Goal: Task Accomplishment & Management: Manage account settings

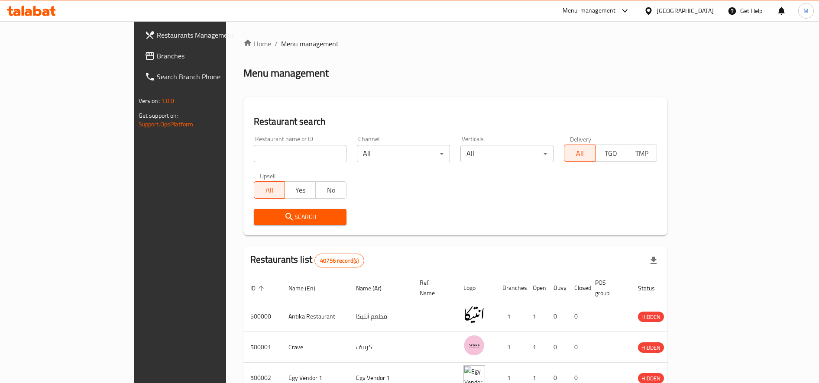
drag, startPoint x: 0, startPoint y: 0, endPoint x: 270, endPoint y: 158, distance: 312.8
click at [270, 158] on input "search" at bounding box center [300, 153] width 93 height 17
type input "galal"
click at [261, 219] on span "Search" at bounding box center [300, 217] width 79 height 11
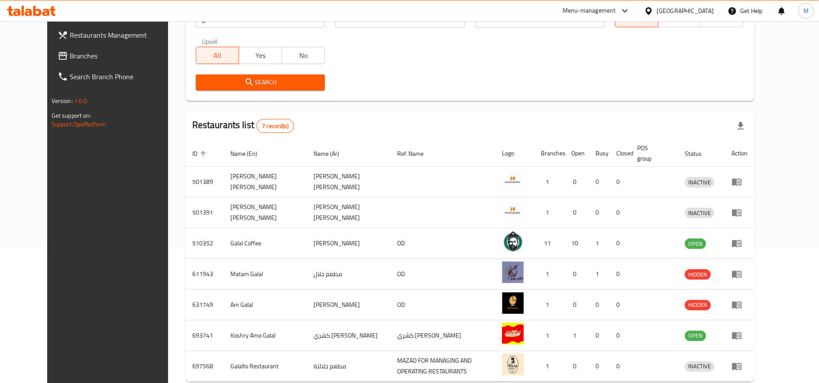
scroll to position [180, 0]
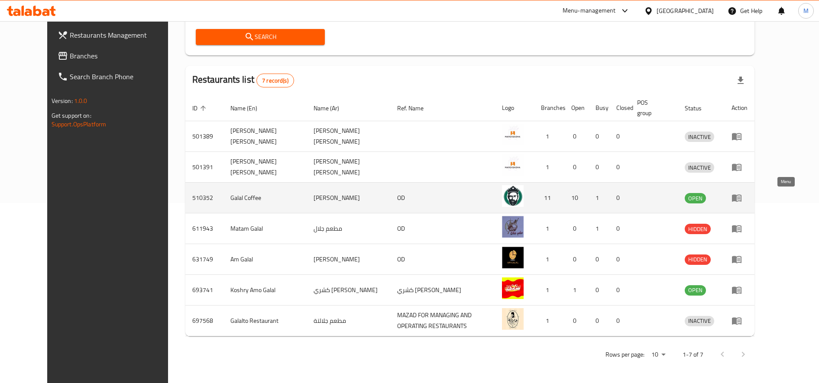
click at [742, 202] on icon "enhanced table" at bounding box center [737, 198] width 10 height 10
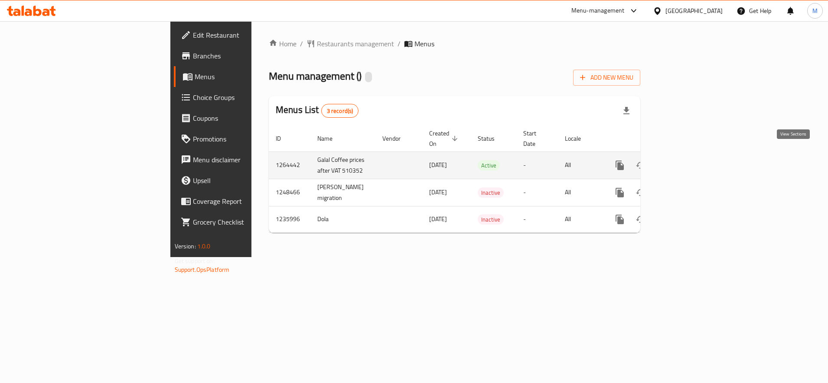
click at [687, 160] on icon "enhanced table" at bounding box center [682, 165] width 10 height 10
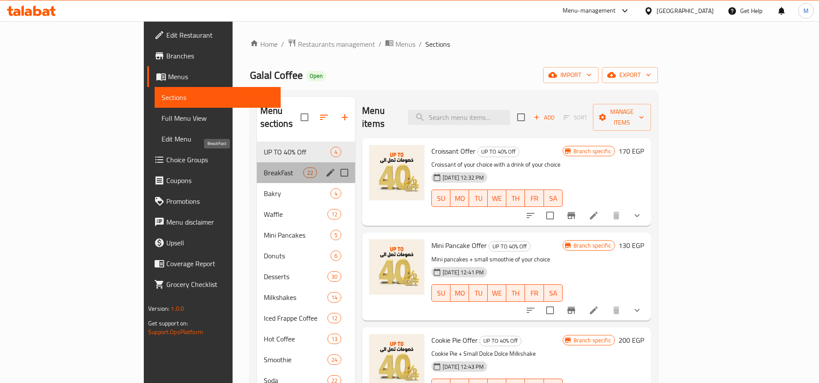
click at [264, 168] on span "BreakFast" at bounding box center [283, 173] width 39 height 10
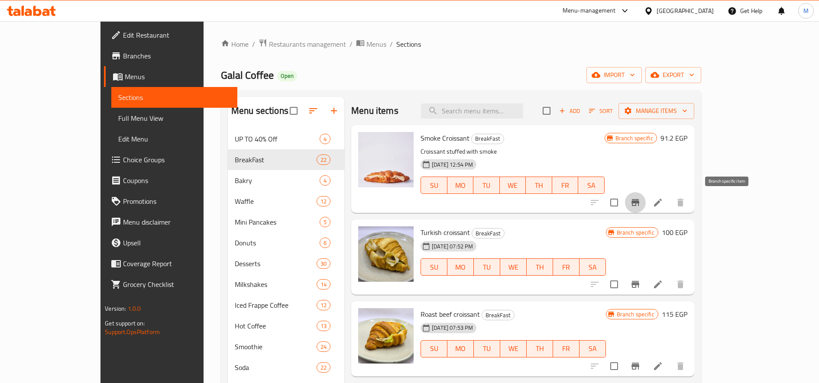
click at [646, 196] on button "Branch-specific-item" at bounding box center [635, 202] width 21 height 21
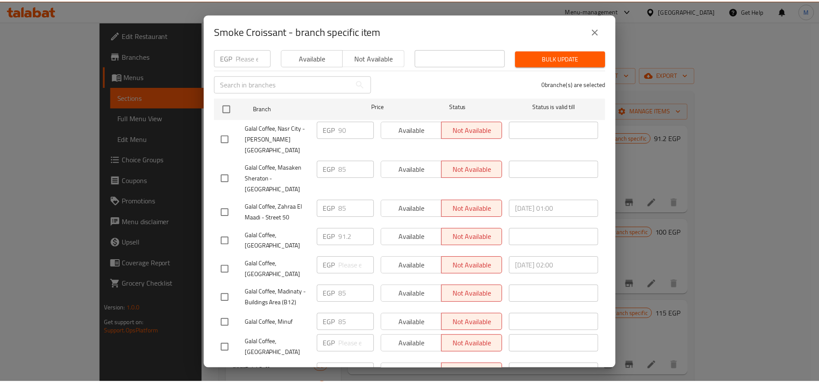
scroll to position [171, 0]
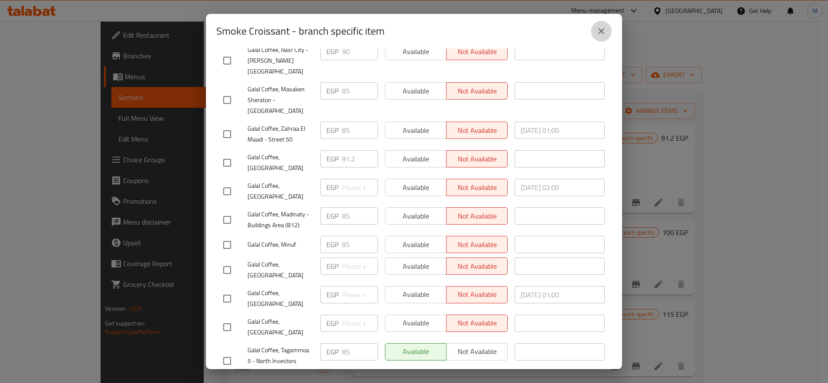
click at [594, 34] on button "close" at bounding box center [601, 31] width 21 height 21
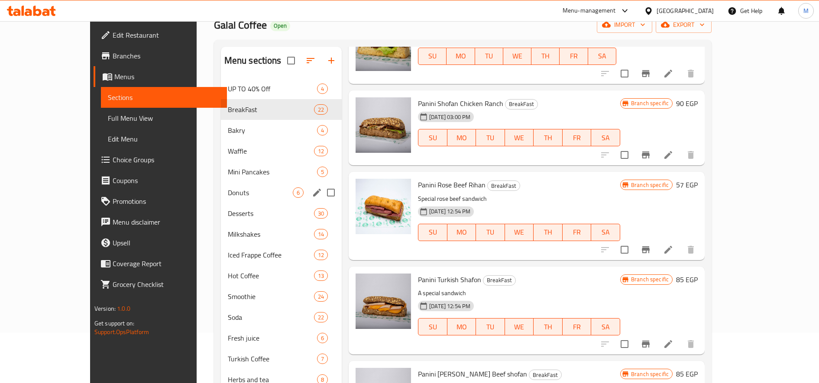
scroll to position [52, 0]
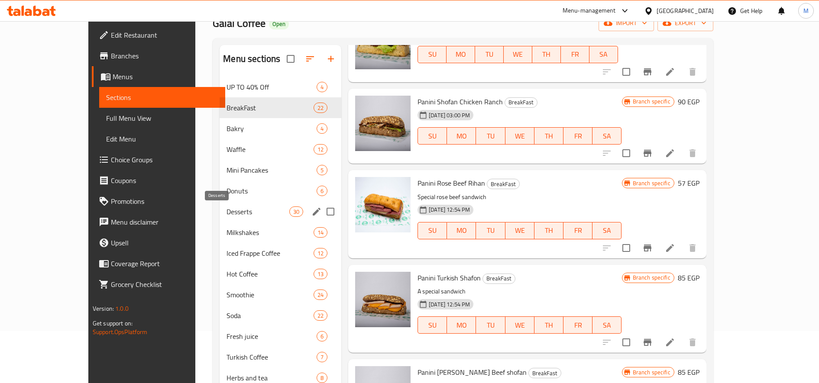
click at [227, 210] on span "Desserts" at bounding box center [258, 212] width 63 height 10
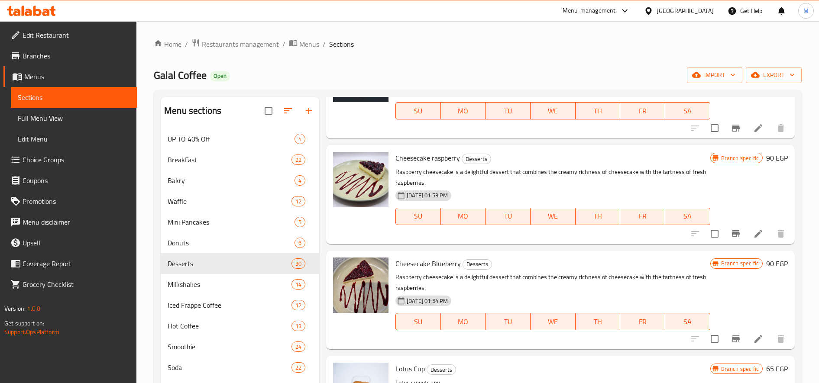
scroll to position [285, 0]
click at [348, 168] on icon "upload picture" at bounding box center [345, 164] width 9 height 8
click at [380, 177] on img at bounding box center [360, 180] width 55 height 55
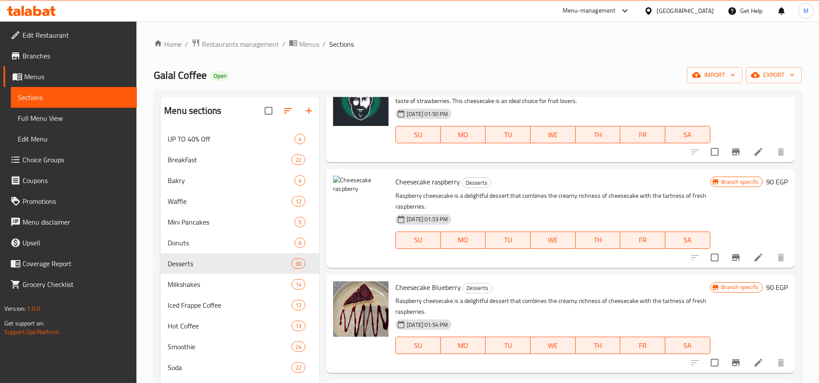
scroll to position [251, 0]
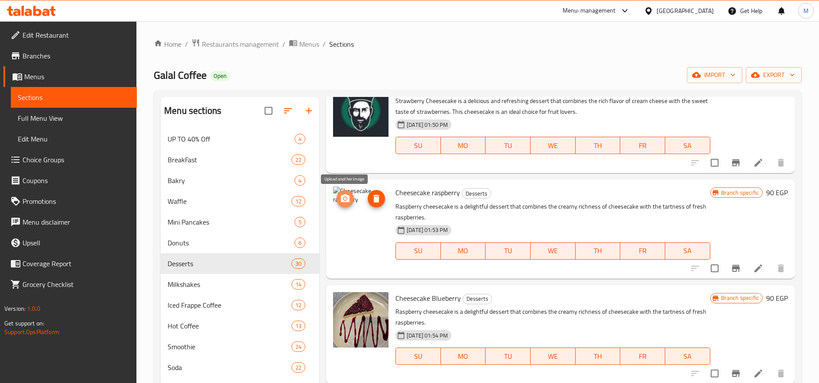
click at [344, 202] on icon "upload picture" at bounding box center [345, 199] width 9 height 8
click at [346, 198] on circle "upload picture" at bounding box center [345, 199] width 3 height 3
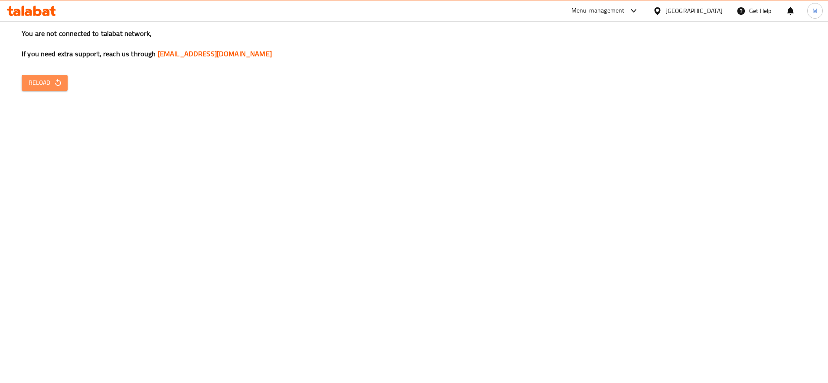
click at [56, 90] on button "Reload" at bounding box center [45, 83] width 46 height 16
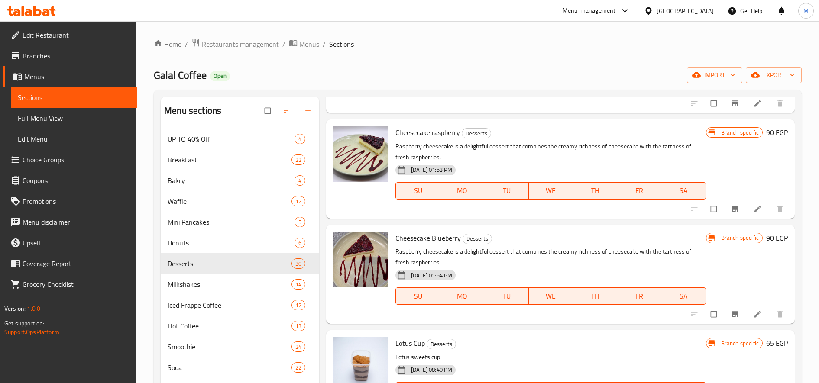
scroll to position [304, 0]
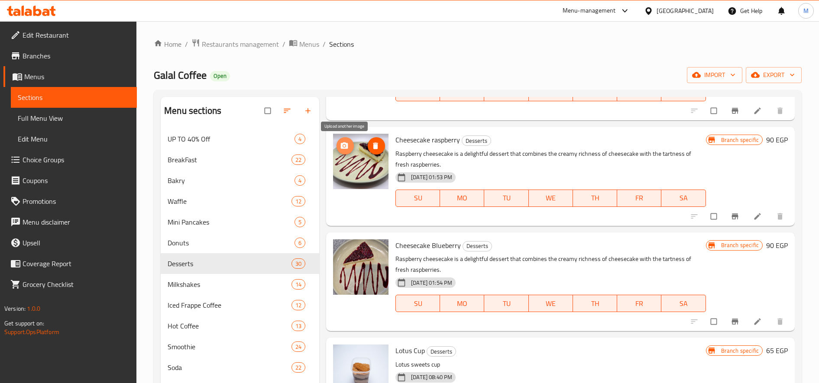
click at [347, 145] on icon "upload picture" at bounding box center [344, 146] width 7 height 6
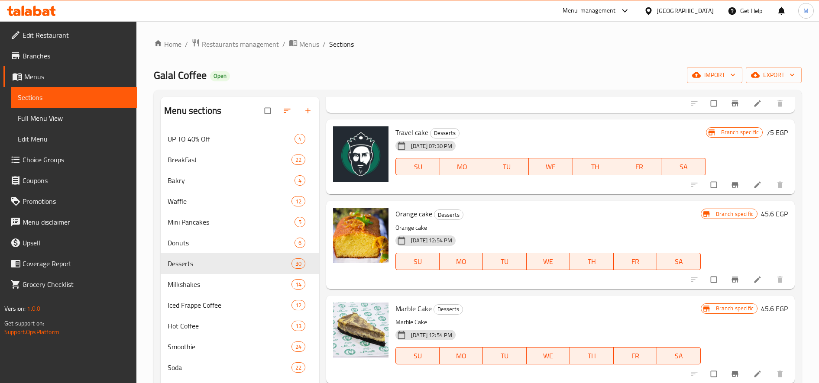
scroll to position [1707, 0]
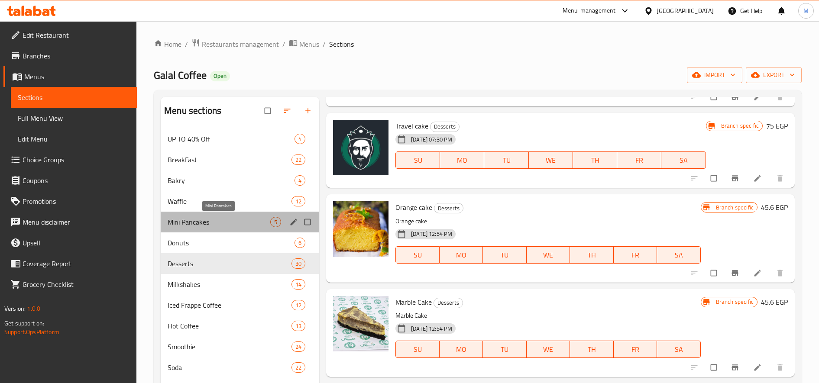
click at [229, 222] on span "Mini Pancakes" at bounding box center [219, 222] width 103 height 10
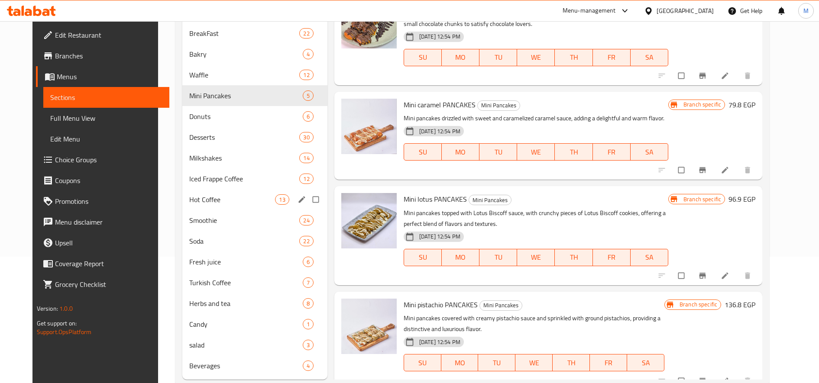
scroll to position [127, 0]
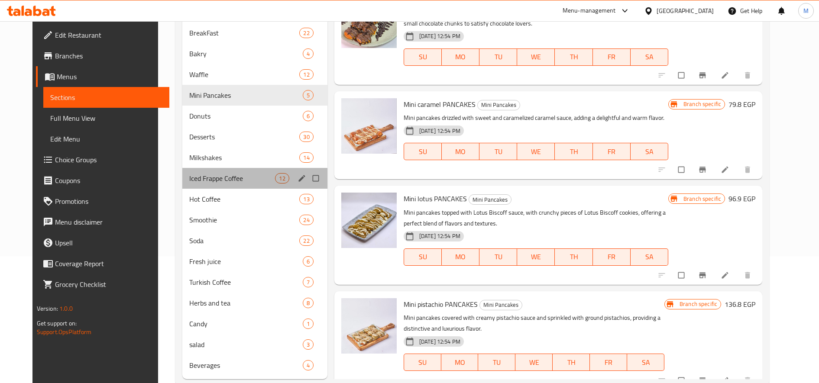
click at [221, 183] on span "Iced Frappe Coffee" at bounding box center [232, 178] width 86 height 10
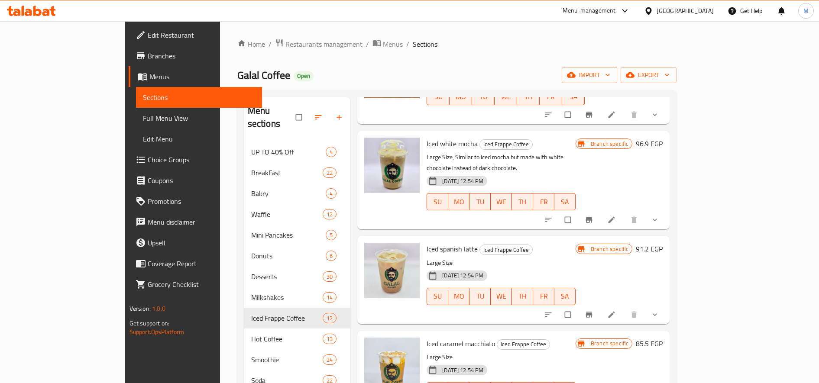
scroll to position [399, 0]
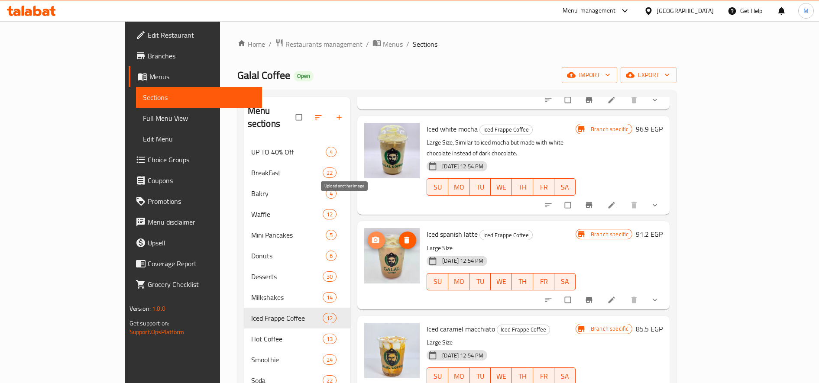
click at [371, 236] on icon "upload picture" at bounding box center [375, 240] width 9 height 9
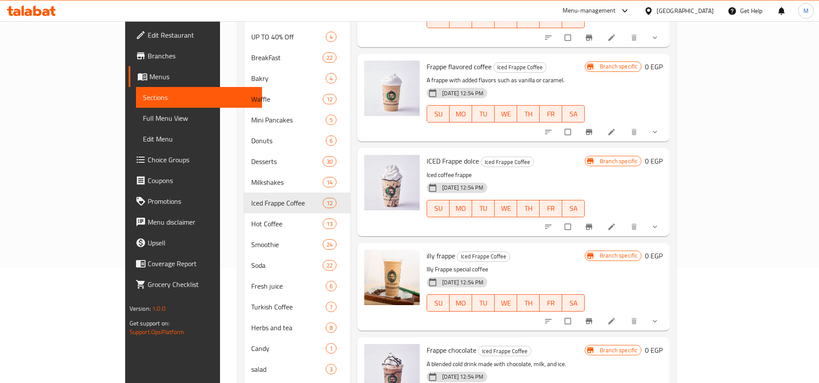
scroll to position [147, 0]
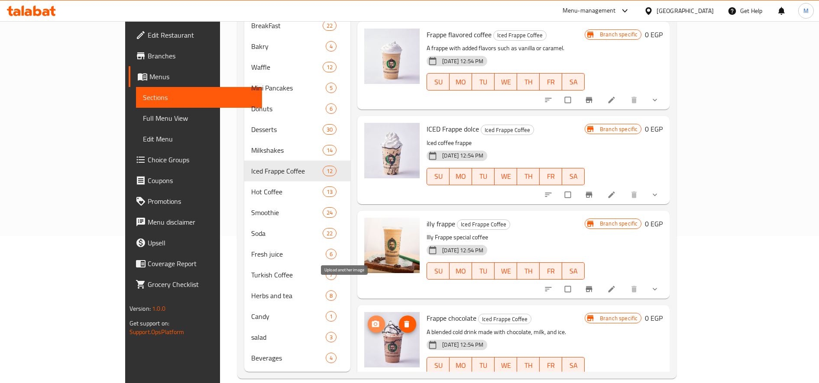
click at [372, 321] on icon "upload picture" at bounding box center [375, 324] width 7 height 6
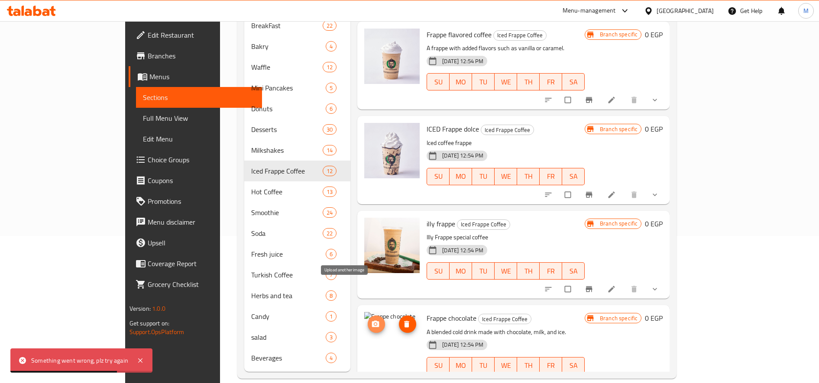
click at [372, 321] on icon "upload picture" at bounding box center [375, 324] width 7 height 6
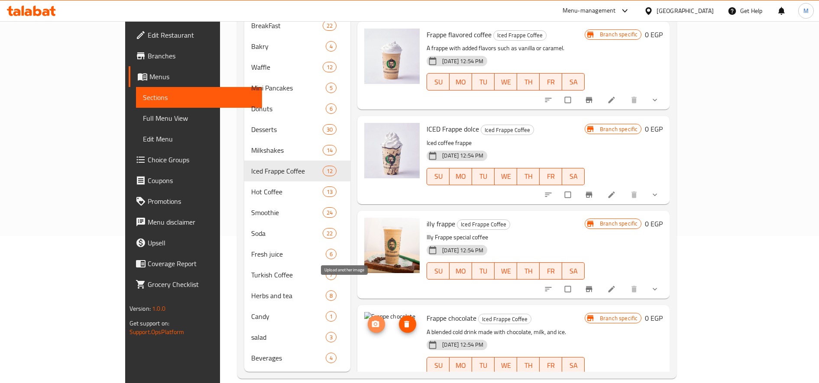
click at [372, 321] on icon "upload picture" at bounding box center [375, 324] width 7 height 6
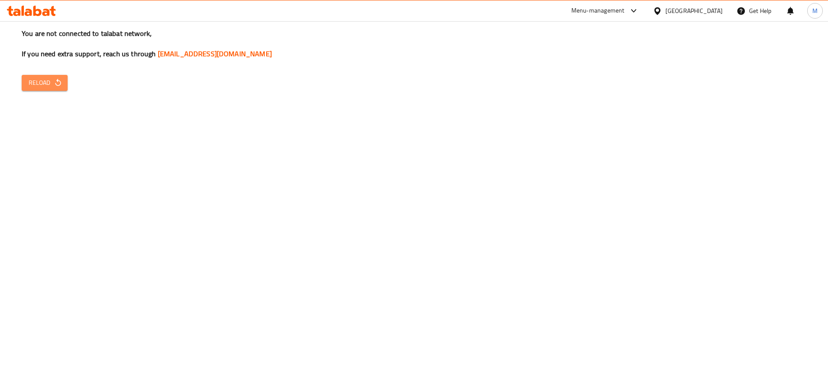
click at [32, 80] on span "Reload" at bounding box center [45, 83] width 32 height 11
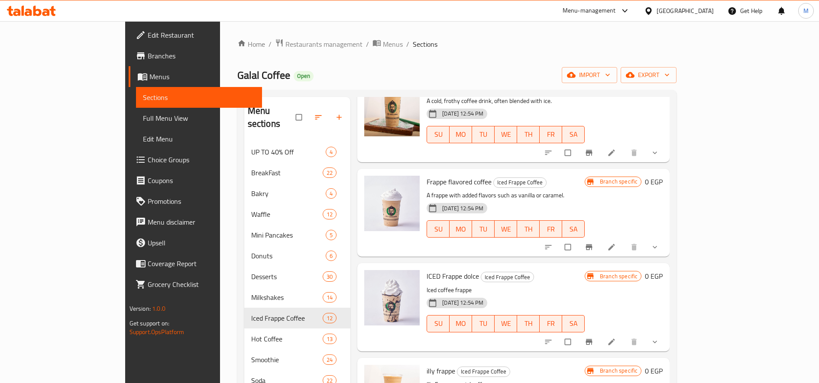
scroll to position [147, 0]
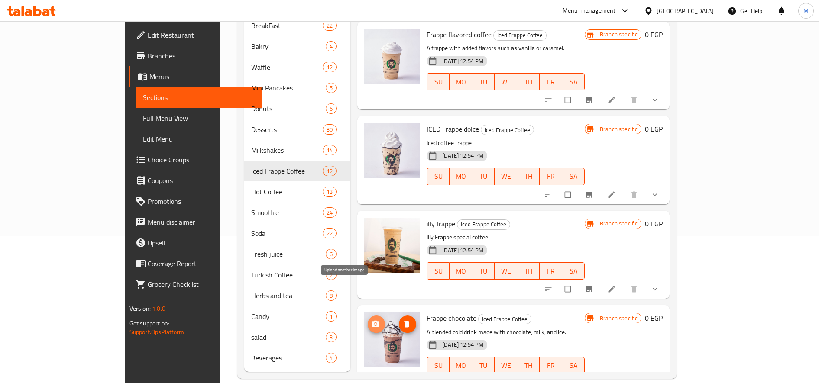
click at [371, 320] on icon "upload picture" at bounding box center [375, 324] width 9 height 9
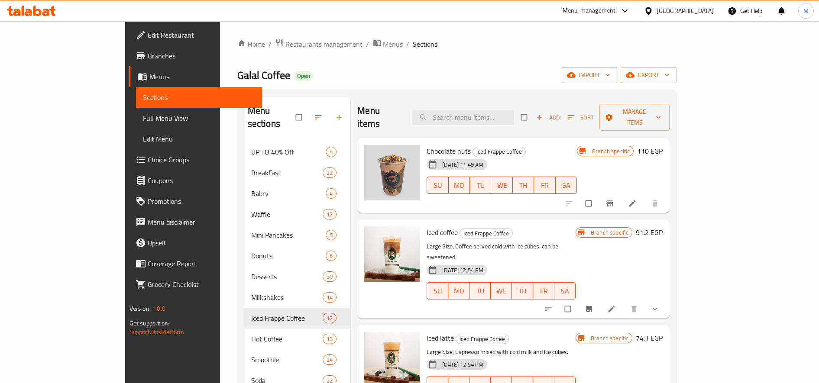
click at [494, 102] on div "Menu items Add Sort Manage items" at bounding box center [513, 117] width 312 height 41
click at [495, 111] on input "search" at bounding box center [463, 117] width 102 height 15
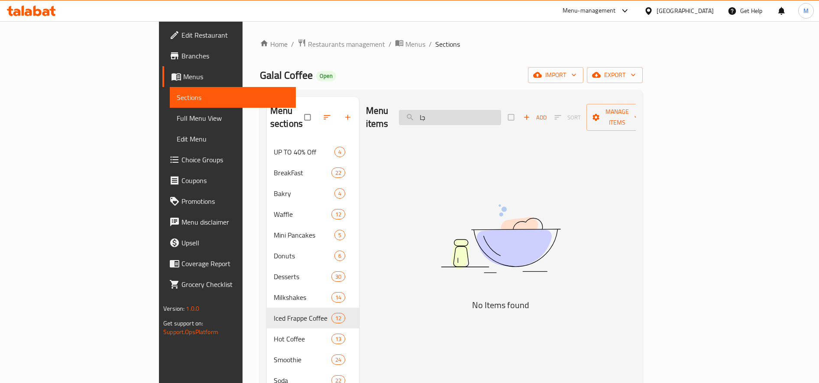
type input "ج"
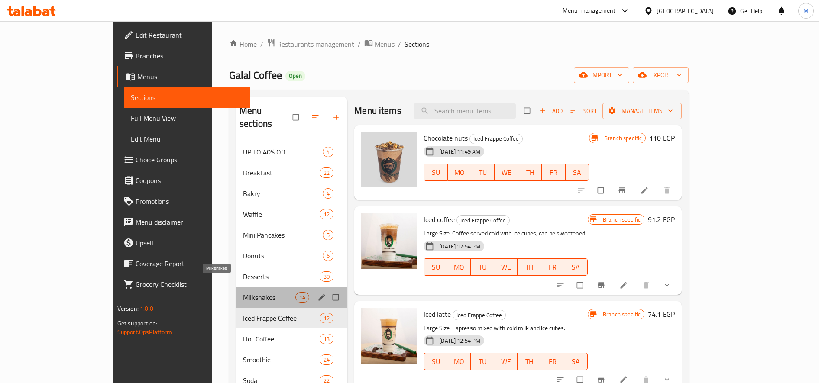
click at [243, 292] on span "Milkshakes" at bounding box center [269, 297] width 52 height 10
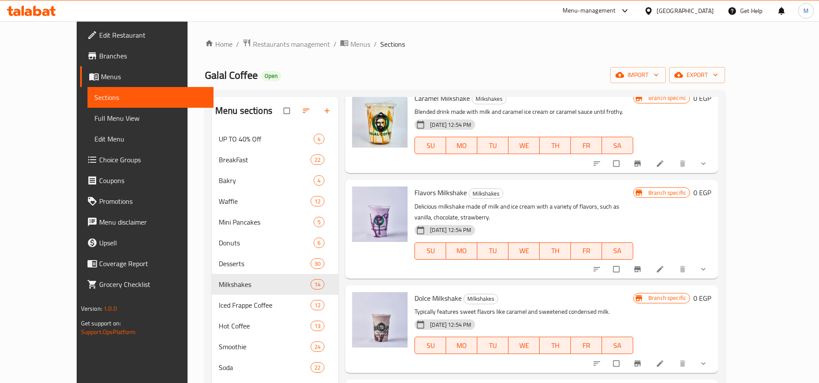
scroll to position [231, 0]
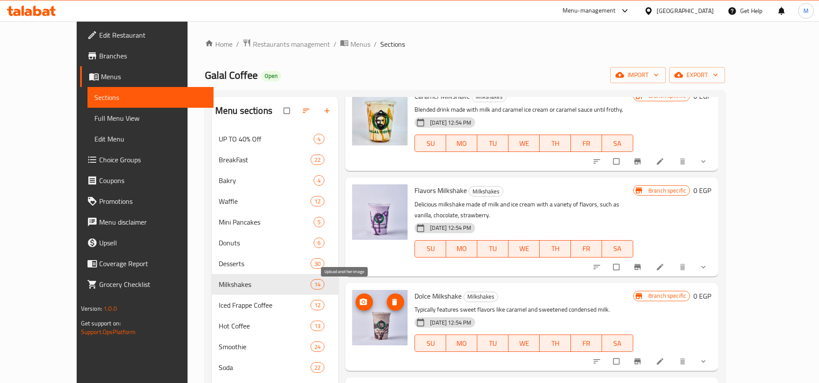
click at [360, 299] on icon "upload picture" at bounding box center [363, 302] width 7 height 6
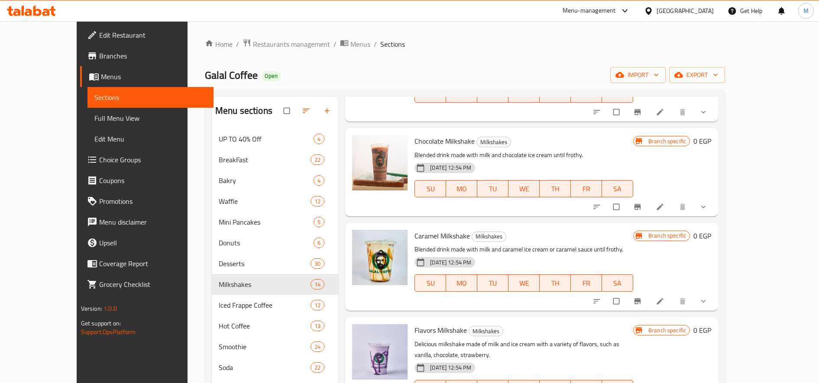
scroll to position [91, 0]
click at [359, 340] on icon "upload picture" at bounding box center [363, 337] width 9 height 9
click at [356, 338] on span "upload picture" at bounding box center [364, 337] width 17 height 9
click at [359, 334] on icon "upload picture" at bounding box center [363, 337] width 9 height 9
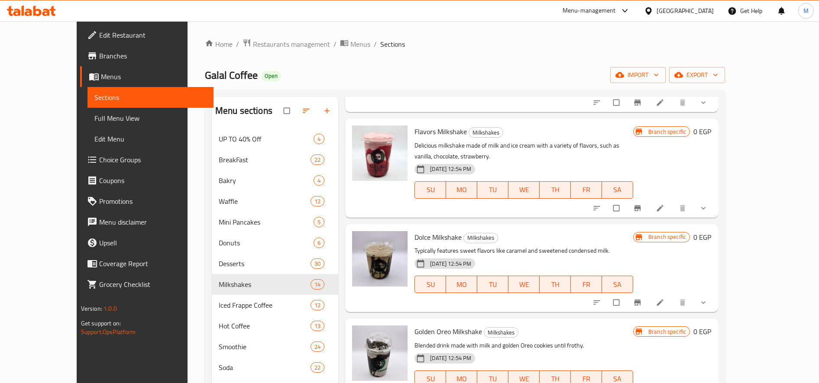
scroll to position [307, 0]
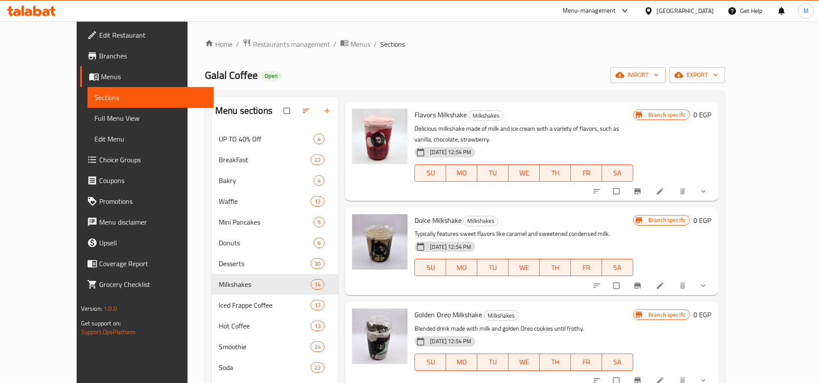
click at [715, 182] on button "show more" at bounding box center [704, 191] width 21 height 19
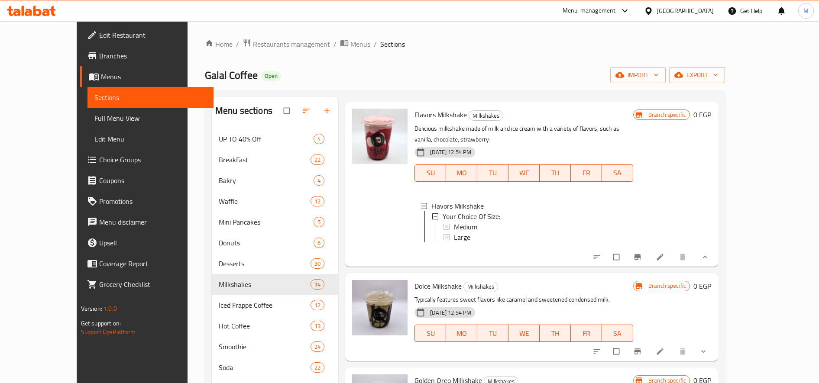
click at [715, 248] on div at bounding box center [650, 257] width 127 height 19
click at [664, 254] on icon at bounding box center [660, 257] width 6 height 6
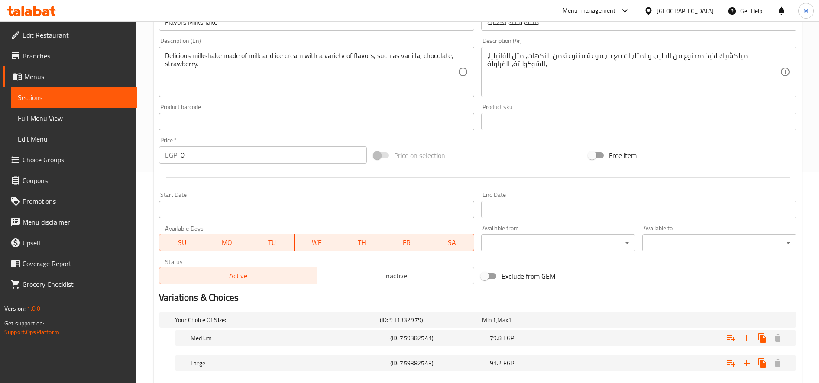
scroll to position [261, 0]
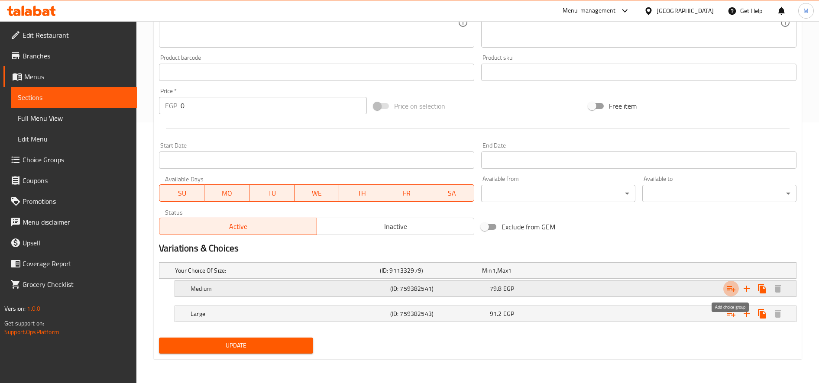
click at [730, 289] on icon "Expand" at bounding box center [731, 289] width 9 height 6
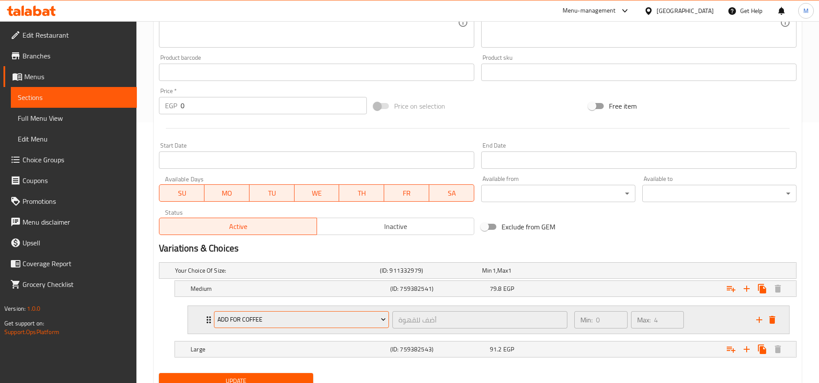
click at [299, 322] on span "Add for Coffee" at bounding box center [301, 320] width 169 height 11
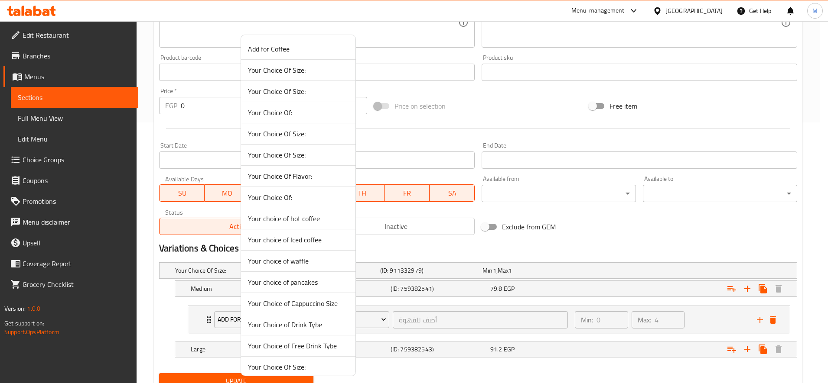
click at [288, 171] on span "Your Choice Of Flavor:" at bounding box center [298, 176] width 101 height 10
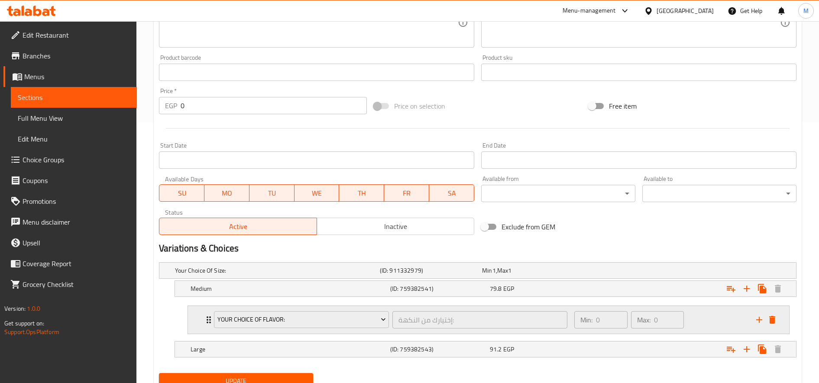
click at [705, 314] on div "Min: 0 ​ Max: 0 ​" at bounding box center [660, 320] width 182 height 28
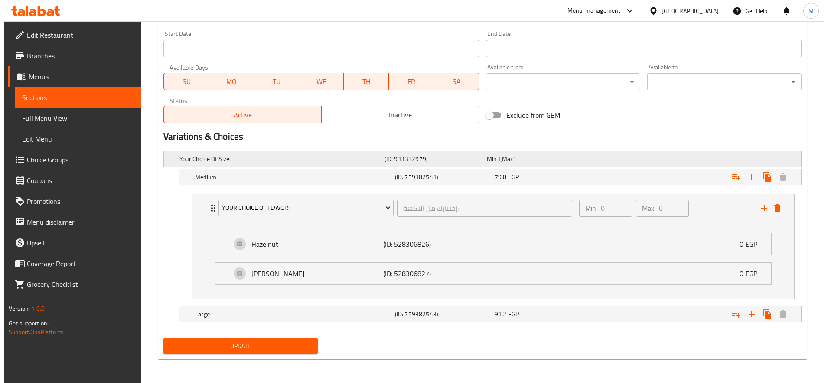
scroll to position [373, 0]
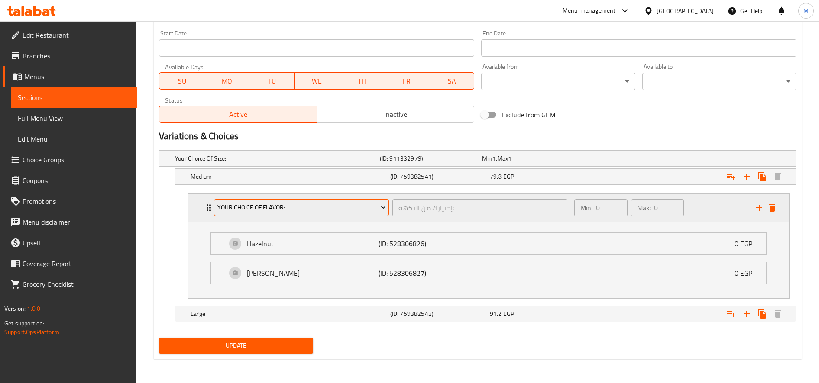
click at [337, 212] on span "Your Choice Of Flavor:" at bounding box center [301, 207] width 169 height 11
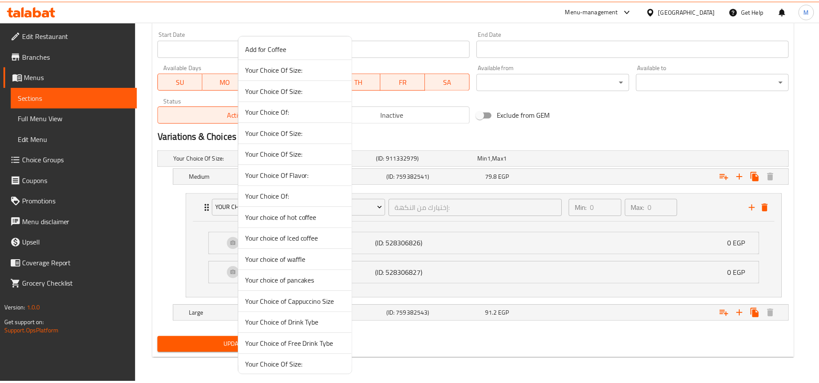
scroll to position [0, 0]
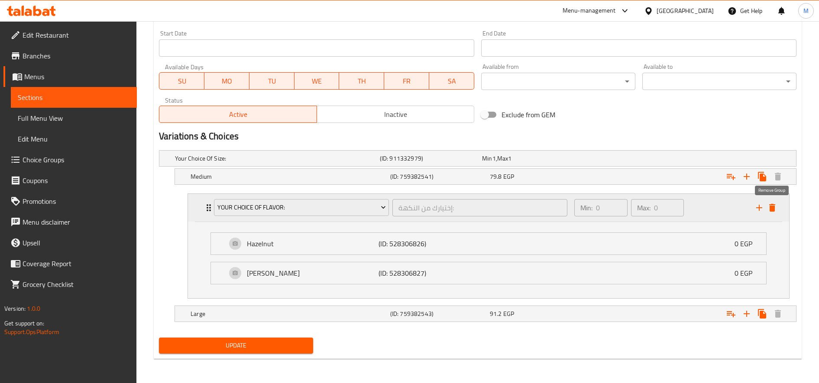
click at [775, 209] on icon "delete" at bounding box center [772, 208] width 10 height 10
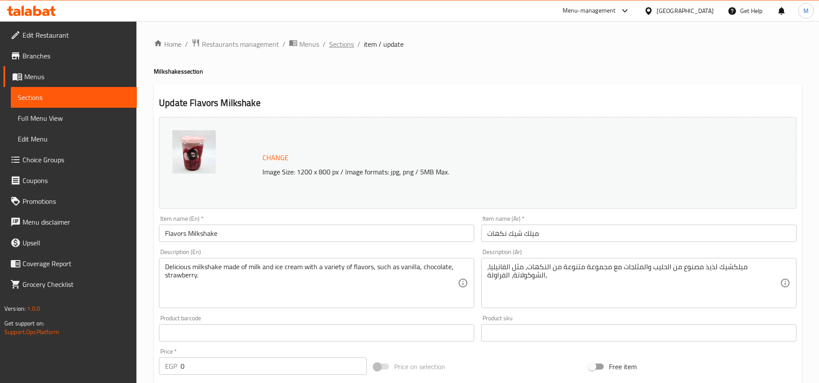
click at [342, 45] on span "Sections" at bounding box center [341, 44] width 25 height 10
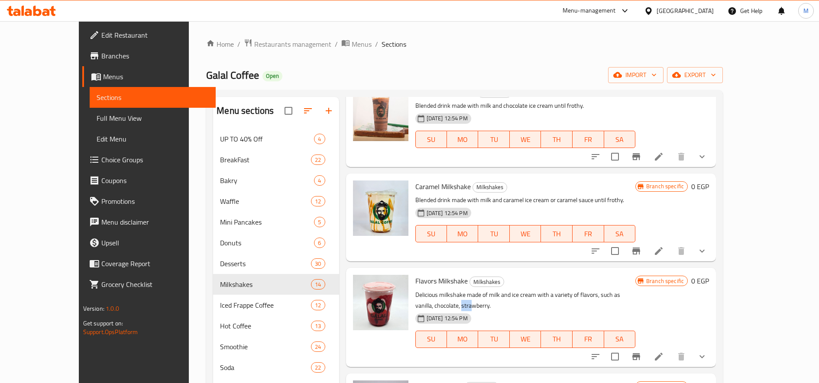
scroll to position [143, 0]
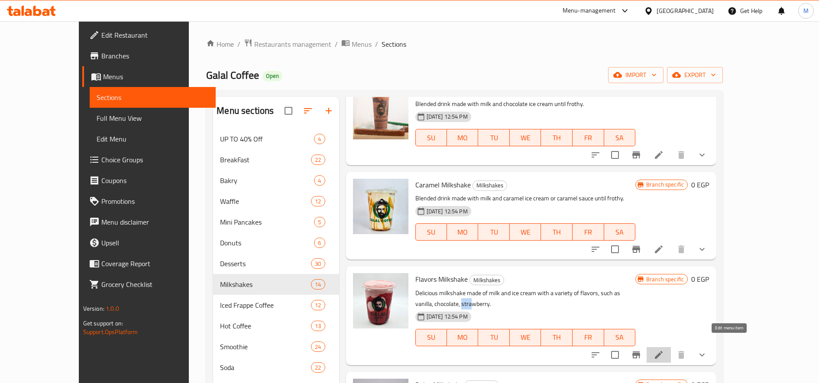
click at [664, 350] on icon at bounding box center [659, 355] width 10 height 10
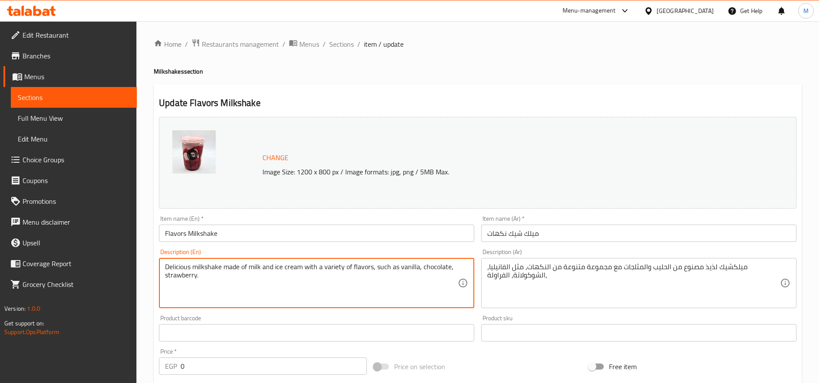
click at [175, 275] on textarea "Delicious milkshake made of milk and ice cream with a variety of flavors, such …" at bounding box center [311, 283] width 293 height 41
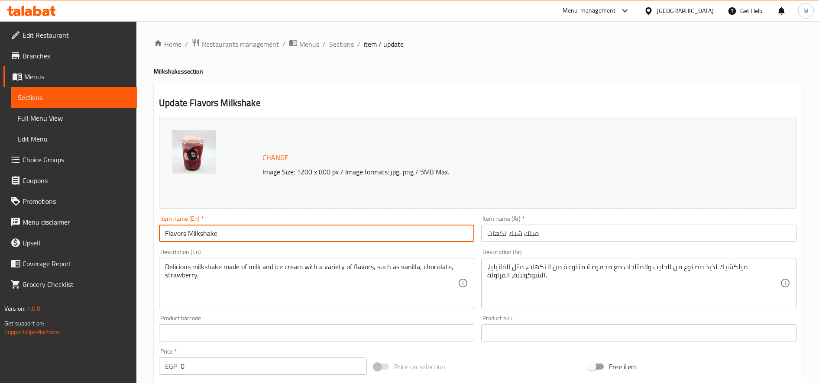
click at [173, 235] on input "Flavors Milkshake" at bounding box center [316, 233] width 315 height 17
paste input "strawberry"
type input "strawberry Milkshake"
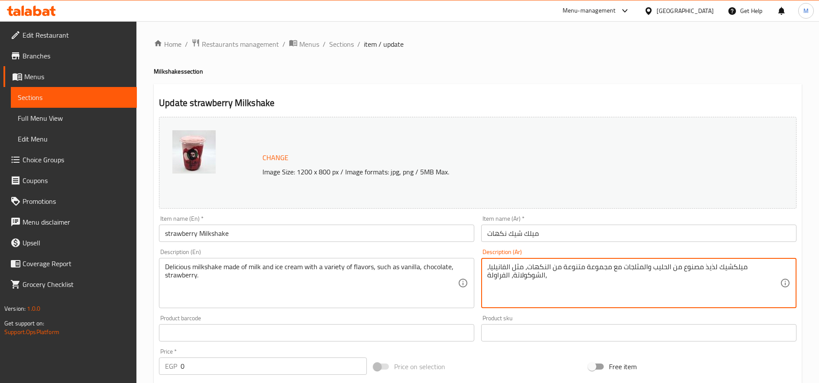
click at [499, 273] on textarea "ميلكشيك لذيذ مصنوع من الحليب والمثلجات مع مجموعة متنوعة من النكهات، مثل الفانيل…" at bounding box center [633, 283] width 293 height 41
click at [496, 234] on input "ميلك شيك نكهات" at bounding box center [638, 233] width 315 height 17
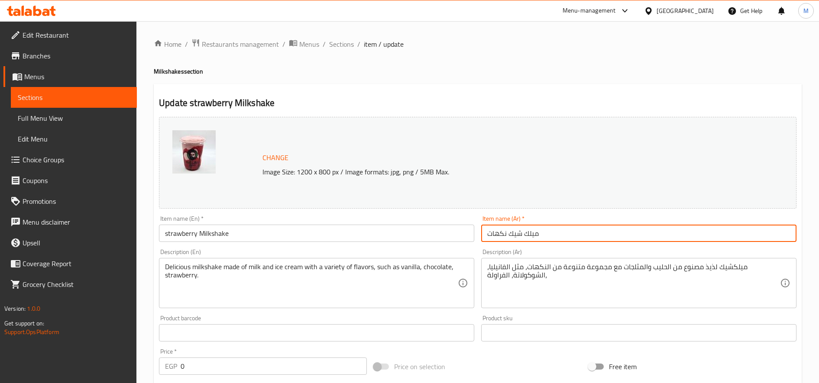
click at [496, 234] on input "ميلك شيك نكهات" at bounding box center [638, 233] width 315 height 17
paste input "الفراولة"
type input "ميلك شيك الفراولة"
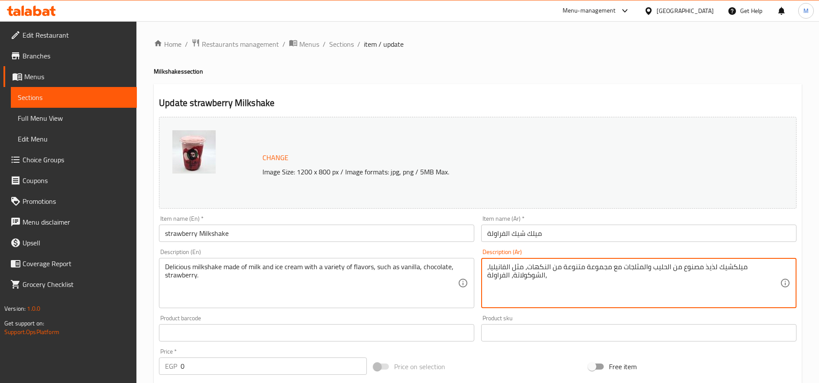
drag, startPoint x: 606, startPoint y: 268, endPoint x: 510, endPoint y: 280, distance: 96.1
type textarea "ميلكشيك لذيذ مصنوع من الحليب والمثلجات مع الفراولة،"
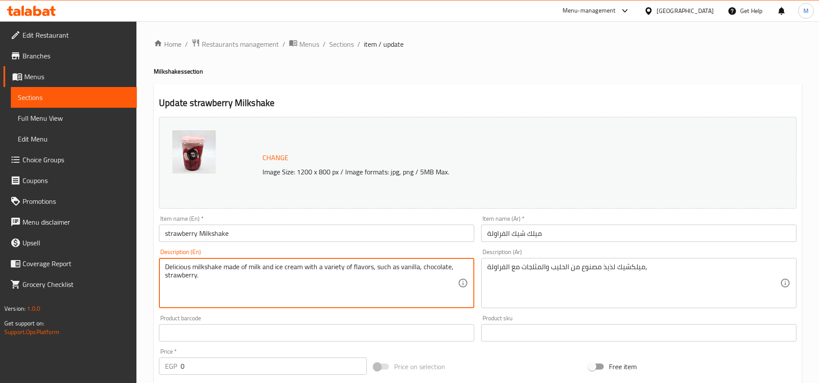
drag, startPoint x: 304, startPoint y: 268, endPoint x: 460, endPoint y: 256, distance: 156.0
type textarea "Delicious milkshake made of milk and ice cream strawberry."
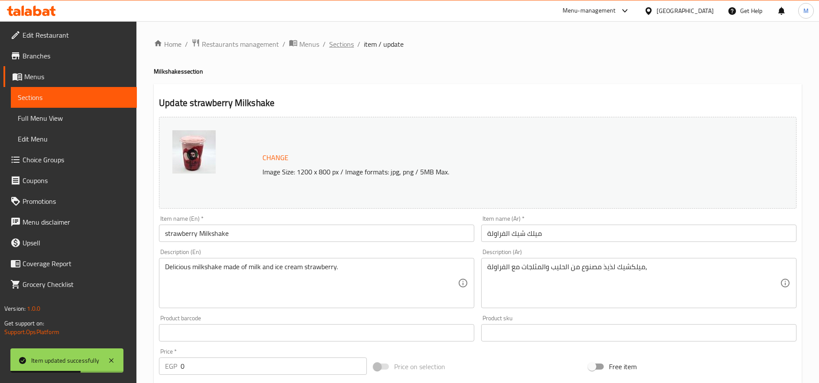
click at [345, 42] on span "Sections" at bounding box center [341, 44] width 25 height 10
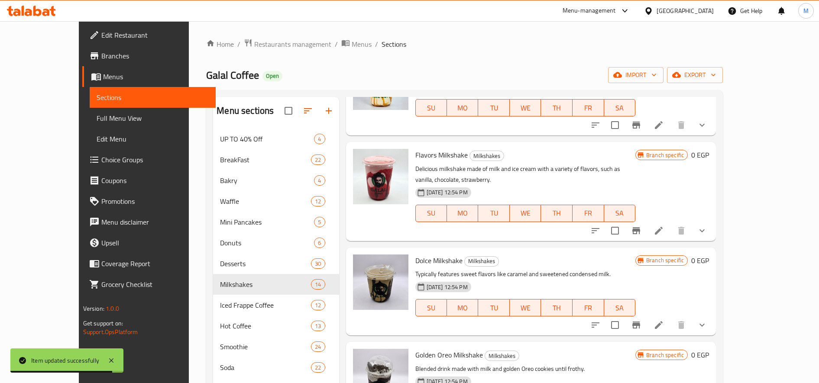
scroll to position [266, 0]
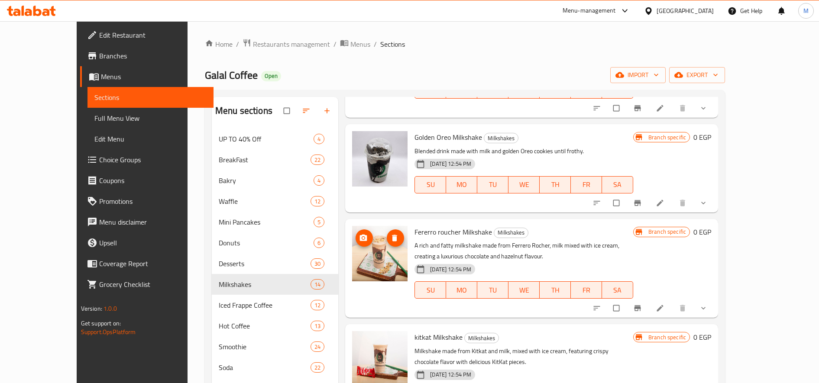
scroll to position [475, 0]
click at [360, 238] on icon "upload picture" at bounding box center [363, 237] width 7 height 6
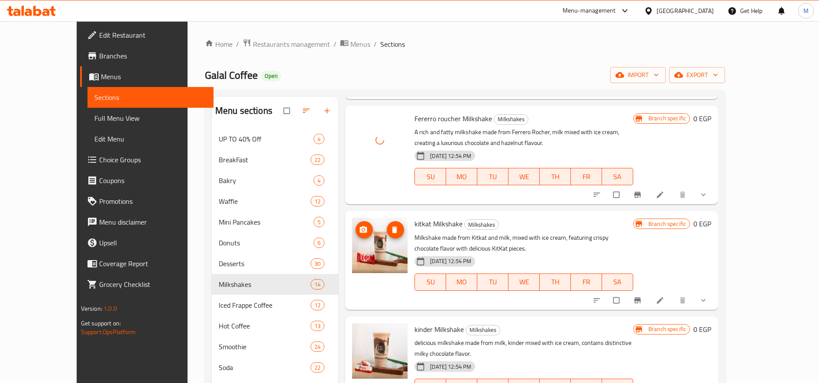
click at [360, 231] on icon "upload picture" at bounding box center [363, 230] width 7 height 6
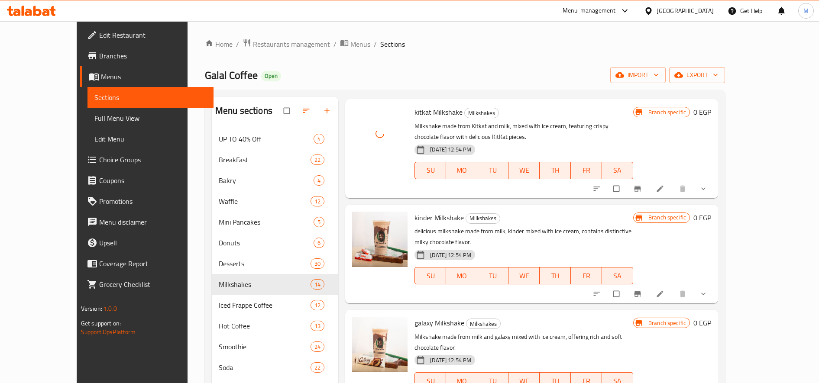
scroll to position [703, 0]
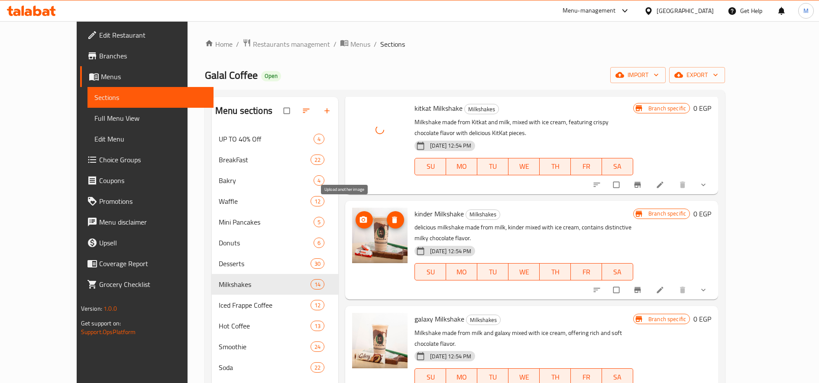
click at [359, 216] on icon "upload picture" at bounding box center [363, 220] width 9 height 9
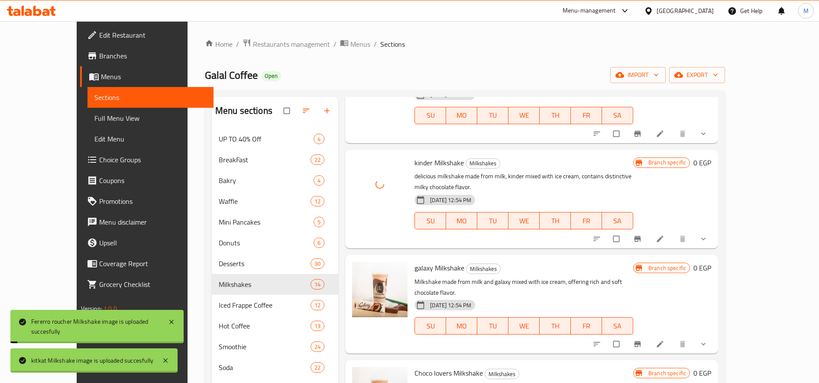
scroll to position [766, 0]
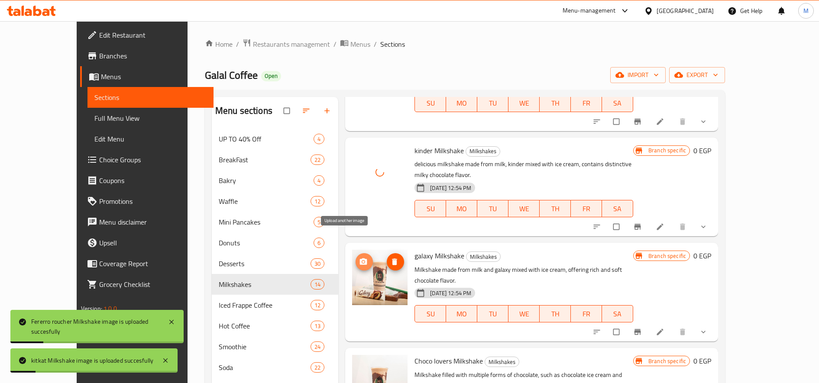
click at [360, 259] on icon "upload picture" at bounding box center [363, 262] width 7 height 6
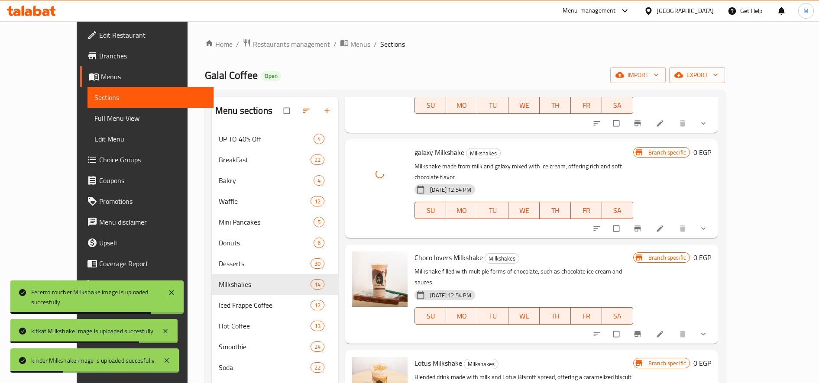
scroll to position [870, 0]
click at [359, 259] on icon "upload picture" at bounding box center [363, 263] width 9 height 9
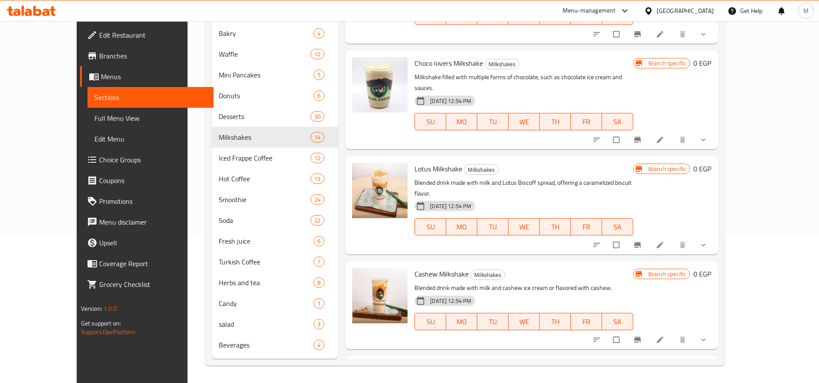
scroll to position [948, 0]
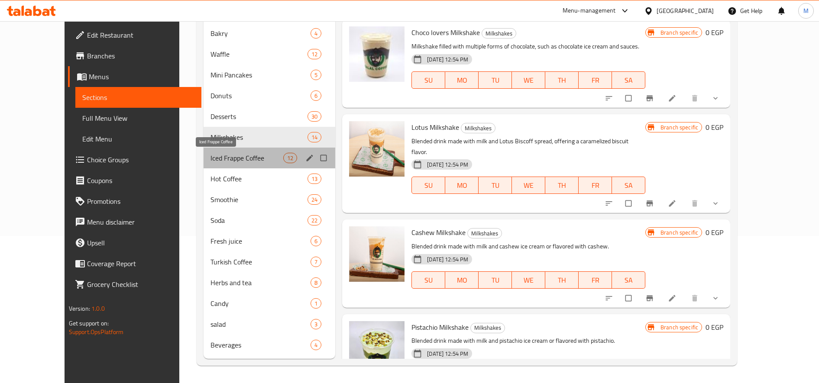
click at [211, 160] on span "Iced Frappe Coffee" at bounding box center [247, 158] width 73 height 10
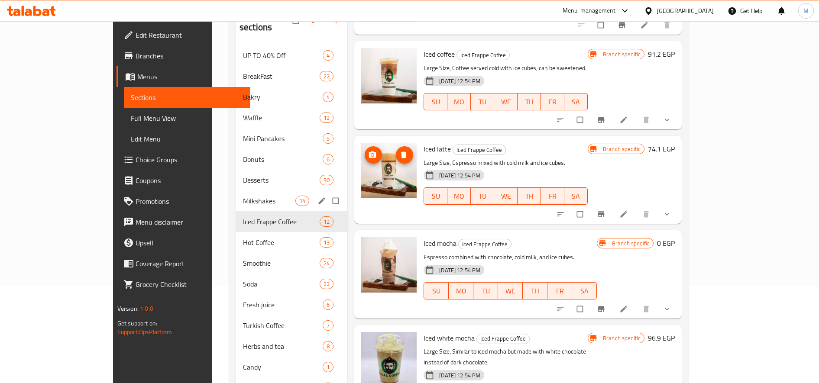
scroll to position [103, 0]
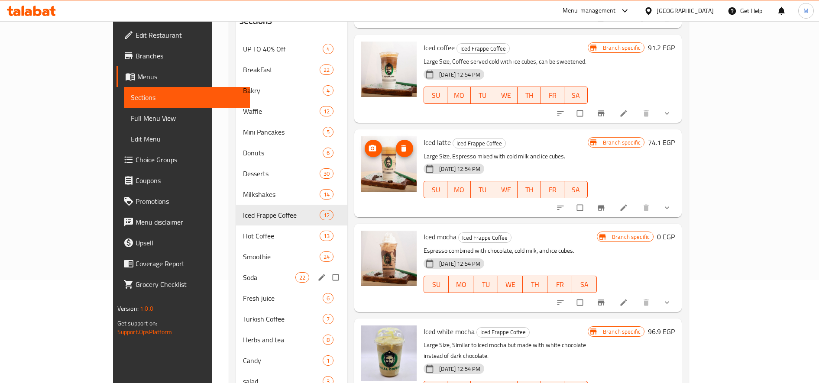
click at [243, 273] on span "Soda" at bounding box center [269, 278] width 52 height 10
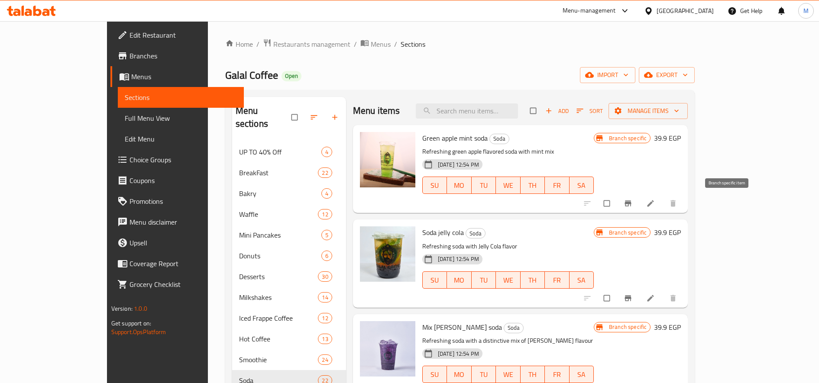
click at [633, 202] on icon "Branch-specific-item" at bounding box center [628, 203] width 9 height 9
click at [367, 146] on icon "upload picture" at bounding box center [371, 144] width 9 height 9
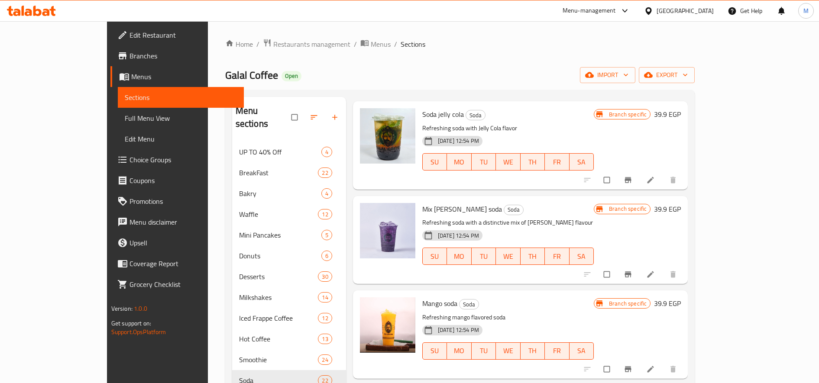
scroll to position [119, 0]
click at [367, 213] on icon "upload picture" at bounding box center [370, 214] width 7 height 6
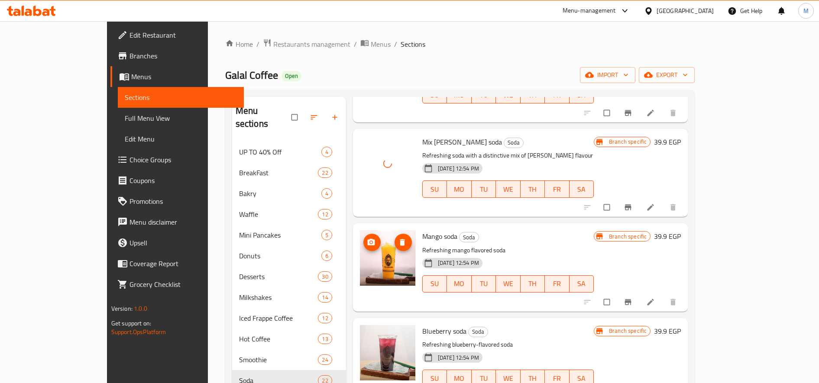
scroll to position [188, 0]
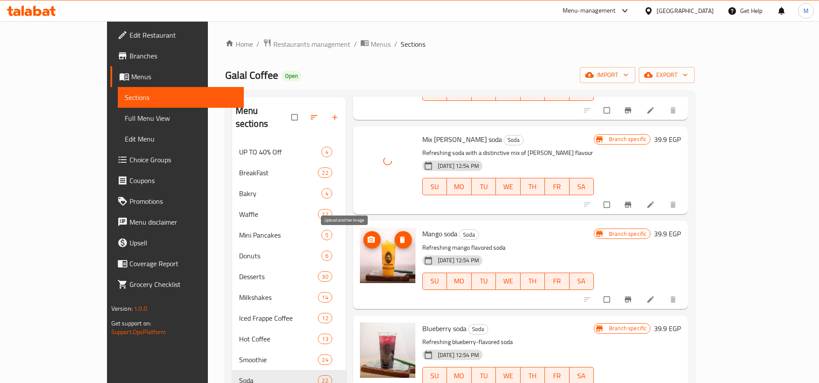
click at [367, 238] on icon "upload picture" at bounding box center [371, 240] width 9 height 9
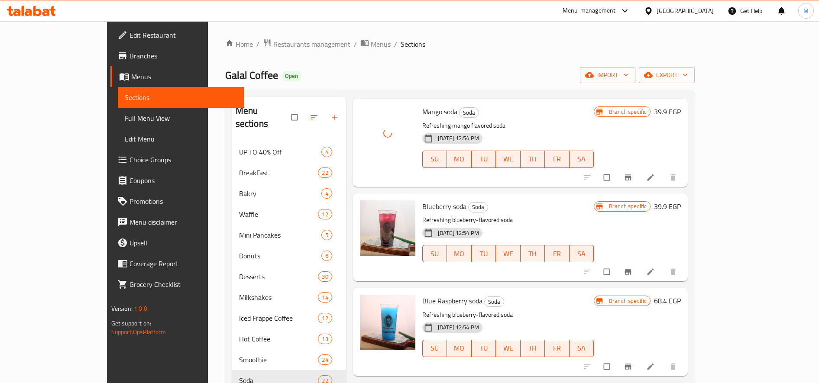
scroll to position [311, 0]
click at [367, 210] on icon "upload picture" at bounding box center [370, 211] width 7 height 6
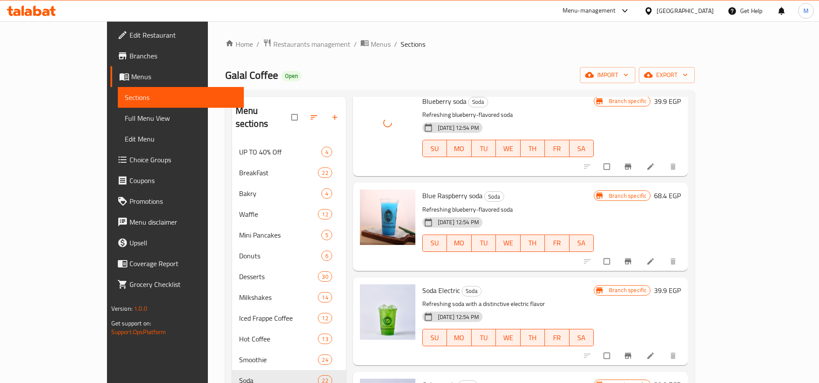
scroll to position [422, 0]
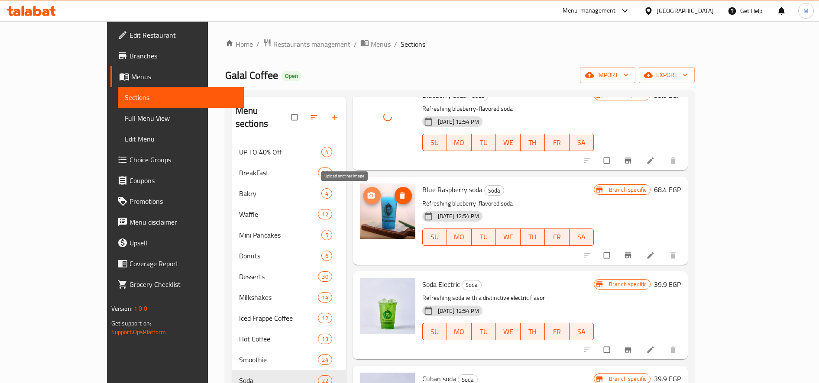
click at [367, 194] on icon "upload picture" at bounding box center [370, 195] width 7 height 6
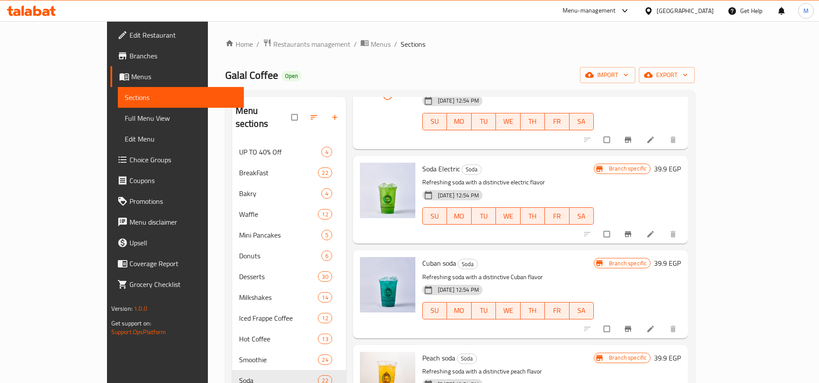
scroll to position [540, 0]
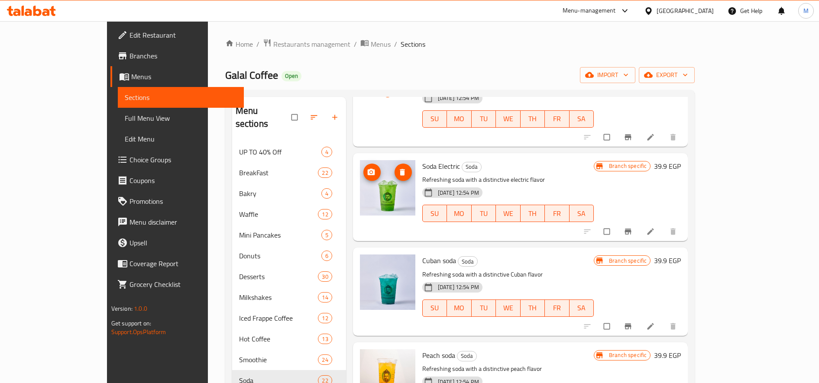
click at [364, 178] on button "upload picture" at bounding box center [372, 172] width 17 height 17
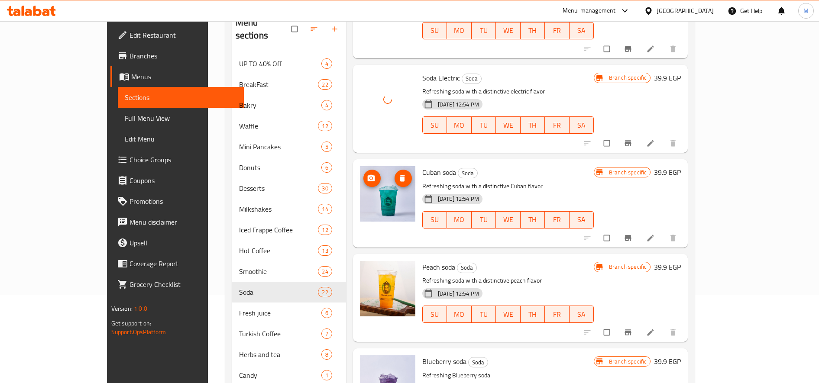
scroll to position [89, 0]
click at [367, 177] on icon "upload picture" at bounding box center [371, 178] width 9 height 9
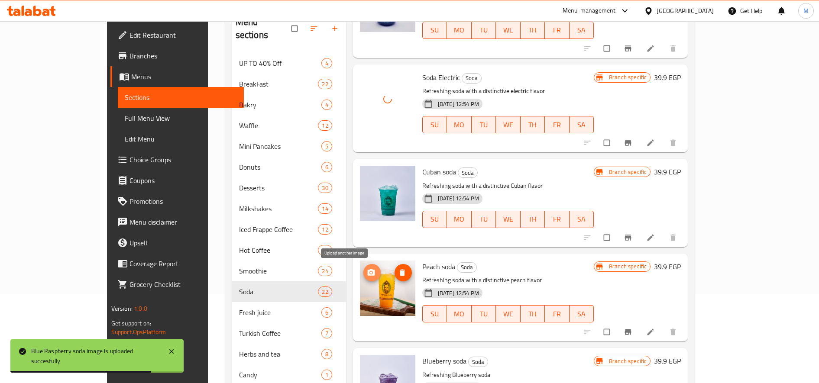
click at [367, 273] on icon "upload picture" at bounding box center [370, 272] width 7 height 6
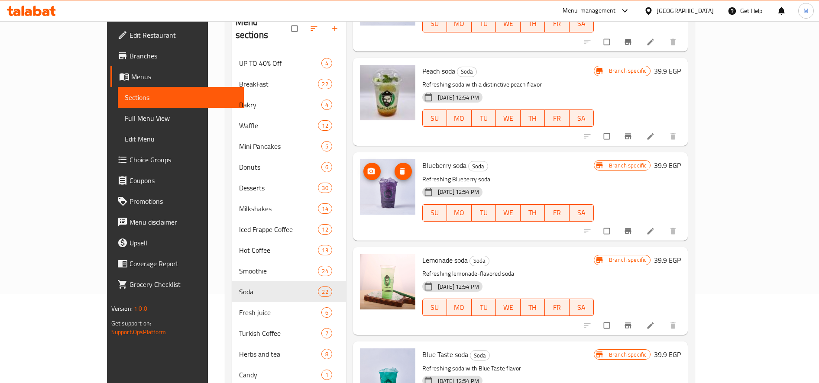
scroll to position [738, 0]
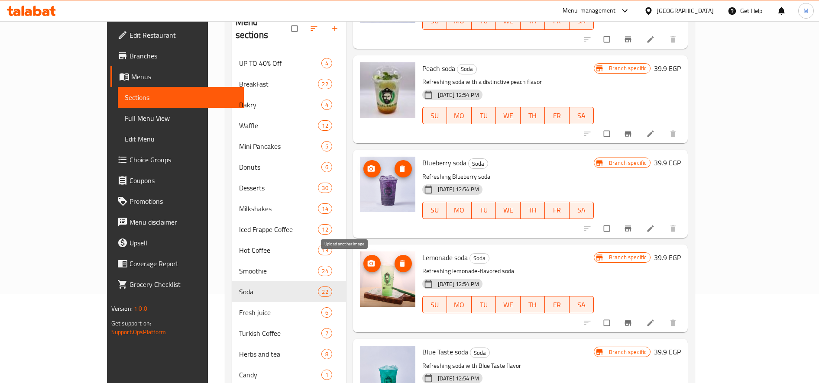
click at [367, 266] on icon "upload picture" at bounding box center [370, 263] width 7 height 6
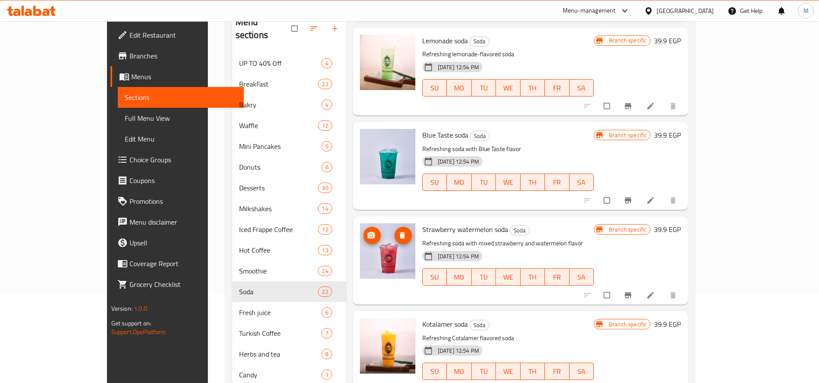
scroll to position [956, 0]
click at [367, 237] on icon "upload picture" at bounding box center [370, 235] width 7 height 6
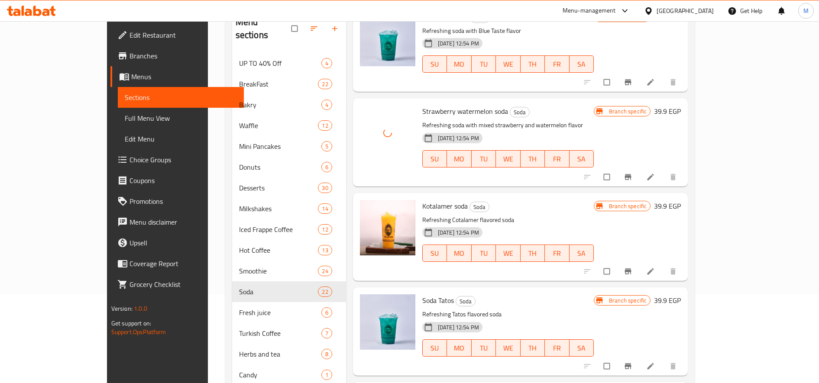
scroll to position [1084, 0]
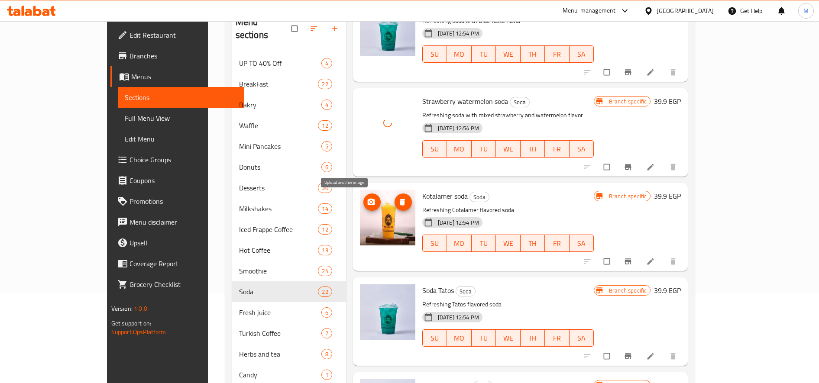
click at [367, 206] on icon "upload picture" at bounding box center [371, 202] width 9 height 9
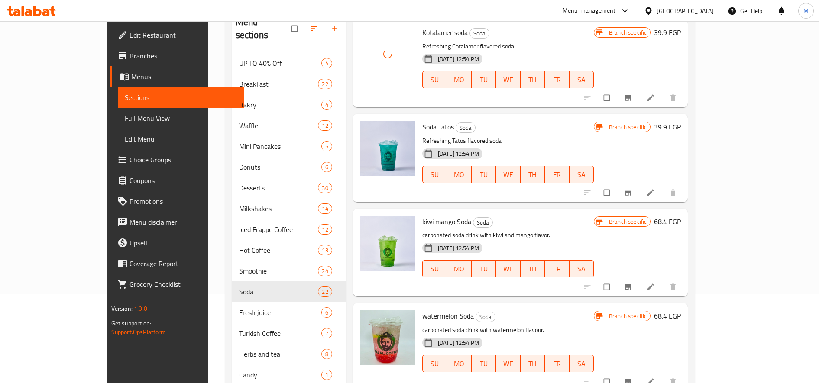
scroll to position [1249, 0]
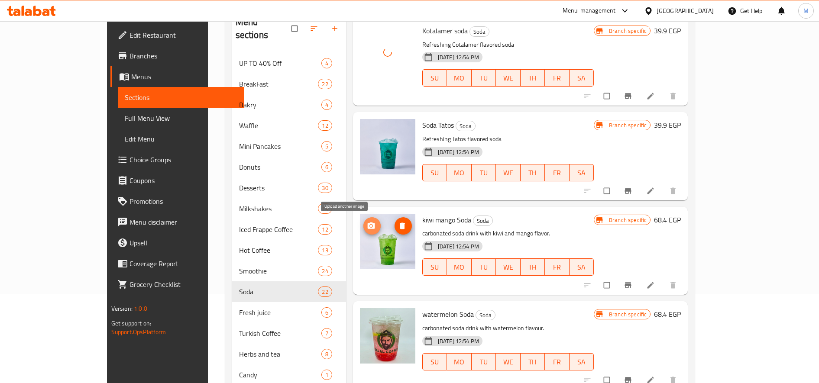
click at [364, 230] on button "upload picture" at bounding box center [372, 225] width 17 height 17
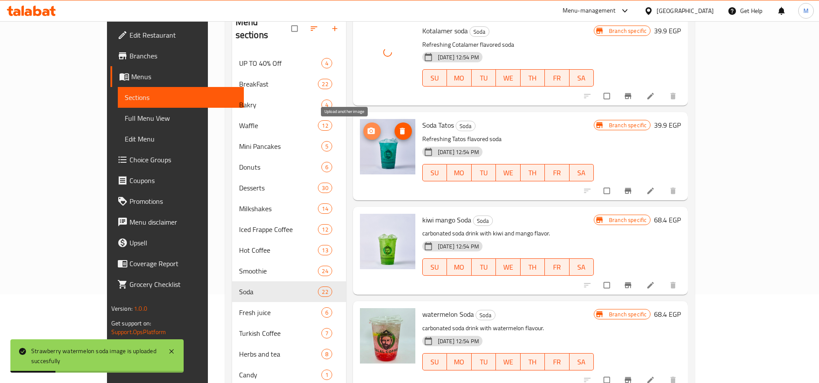
click at [367, 134] on icon "upload picture" at bounding box center [370, 131] width 7 height 6
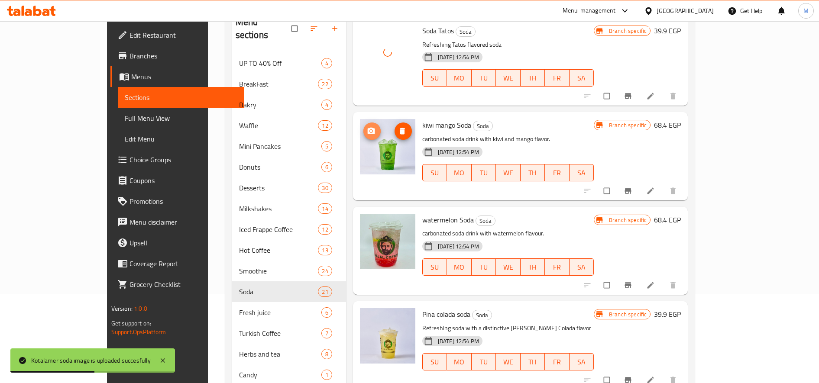
click at [367, 130] on icon "upload picture" at bounding box center [371, 131] width 9 height 9
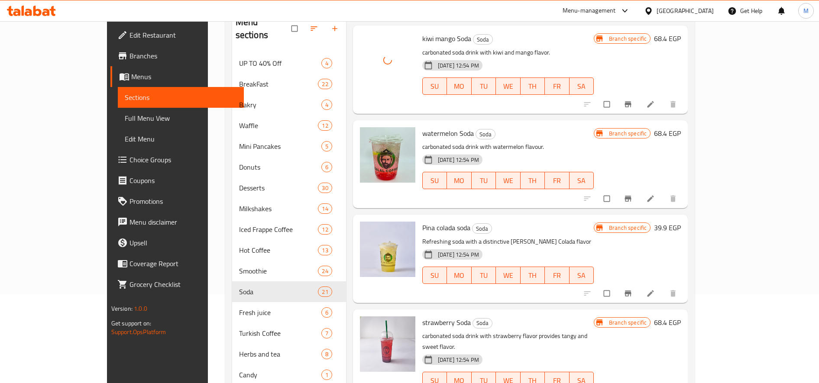
scroll to position [1336, 0]
click at [367, 141] on icon "upload picture" at bounding box center [370, 139] width 7 height 6
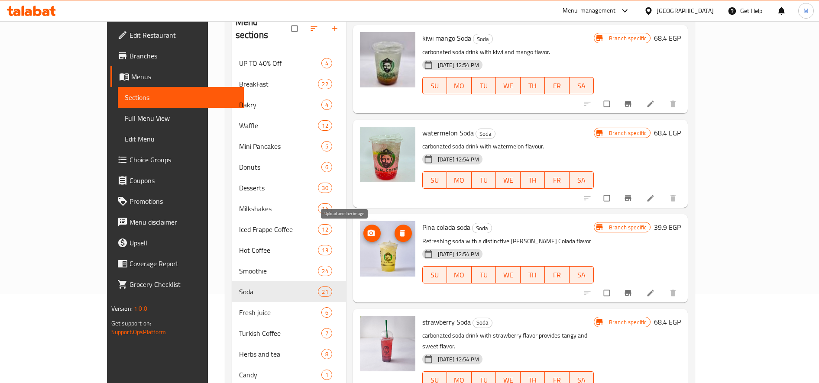
click at [367, 236] on icon "upload picture" at bounding box center [370, 233] width 7 height 6
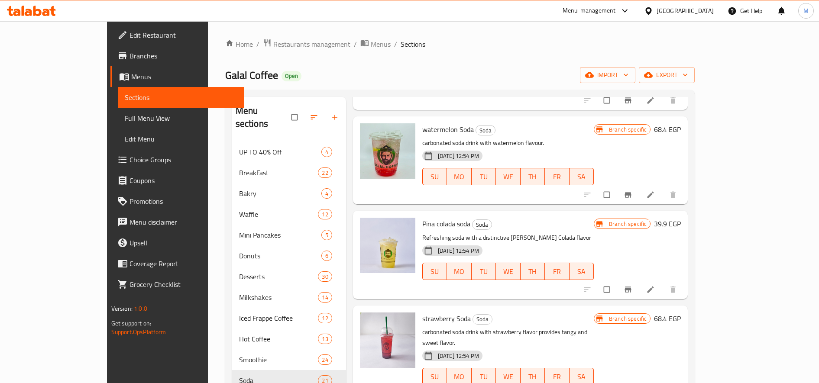
scroll to position [1431, 0]
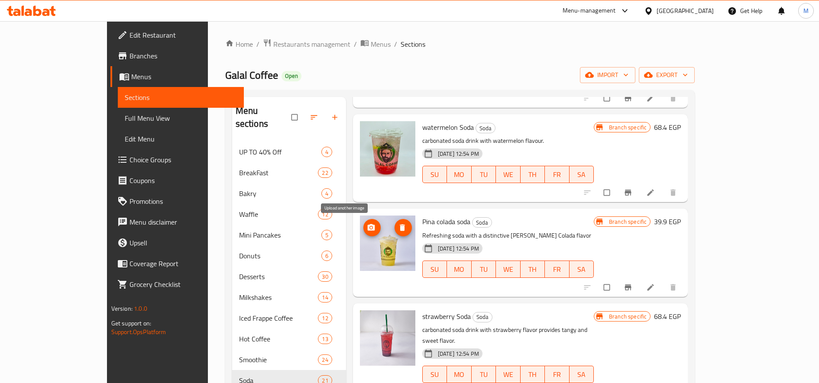
click at [367, 230] on icon "upload picture" at bounding box center [370, 227] width 7 height 6
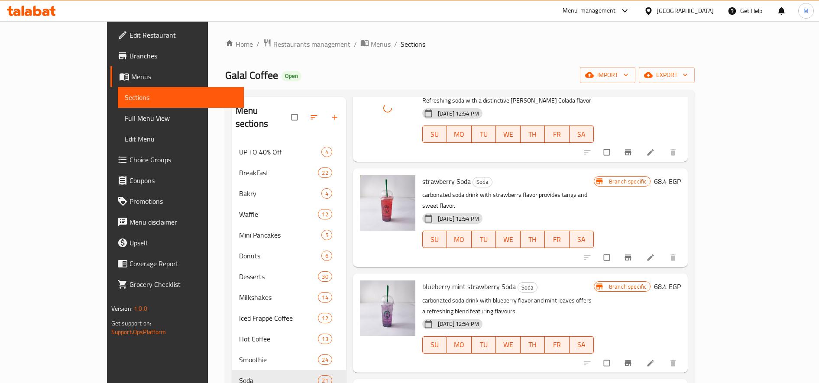
scroll to position [1567, 0]
click at [364, 182] on button "upload picture" at bounding box center [372, 186] width 17 height 17
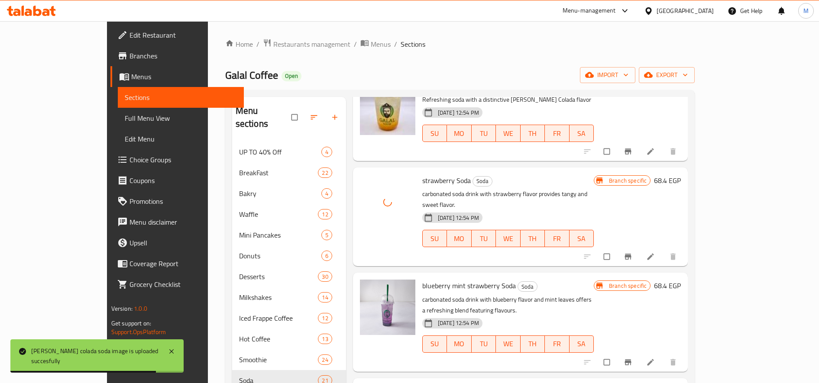
scroll to position [1600, 0]
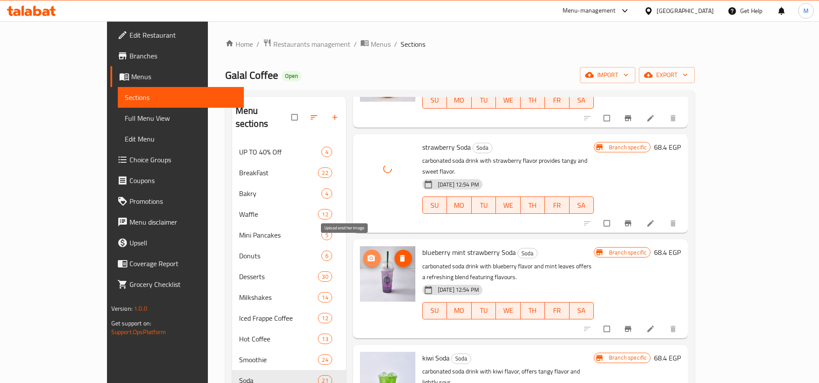
click at [367, 254] on icon "upload picture" at bounding box center [371, 258] width 9 height 9
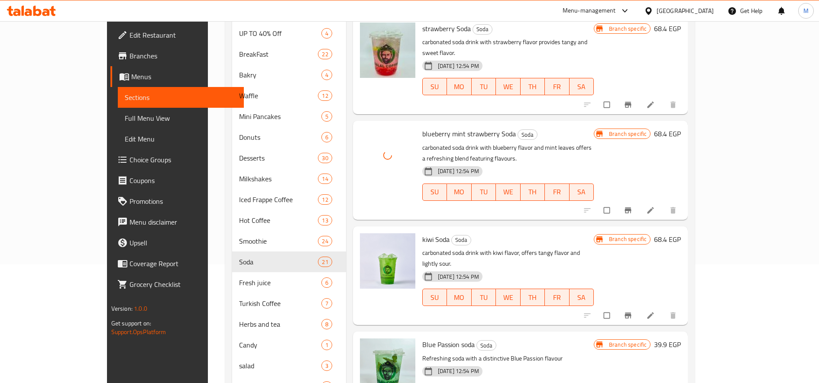
scroll to position [127, 0]
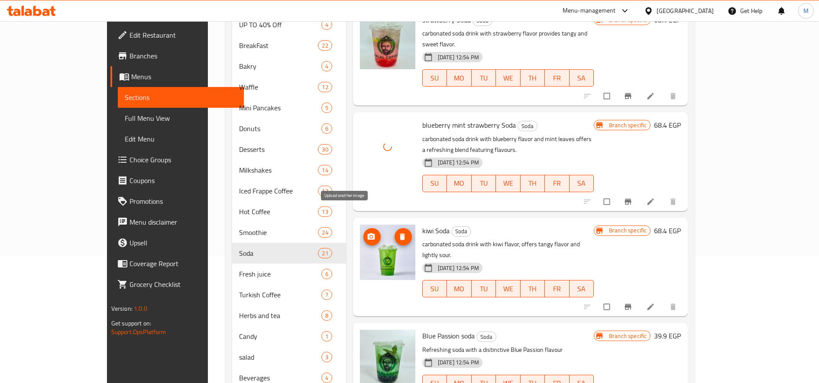
click at [364, 228] on button "upload picture" at bounding box center [372, 236] width 17 height 17
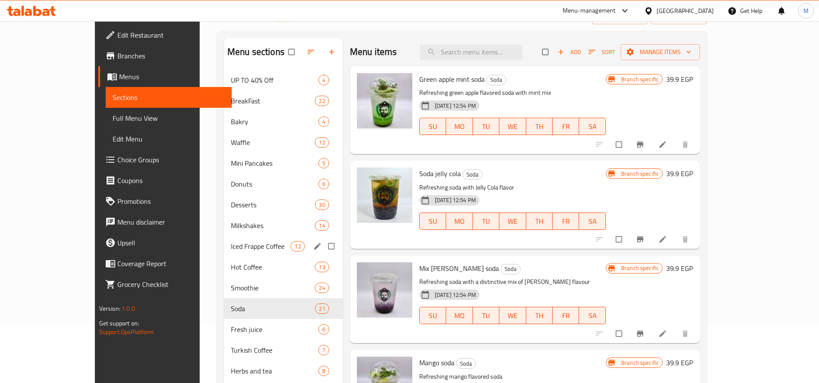
scroll to position [60, 0]
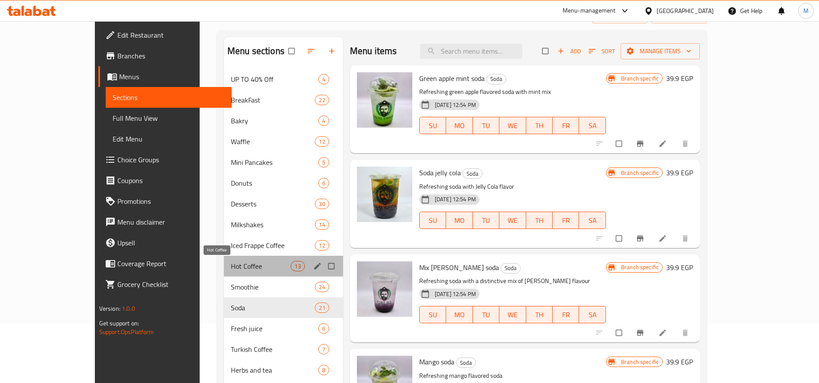
click at [231, 264] on span "Hot Coffee" at bounding box center [261, 266] width 60 height 10
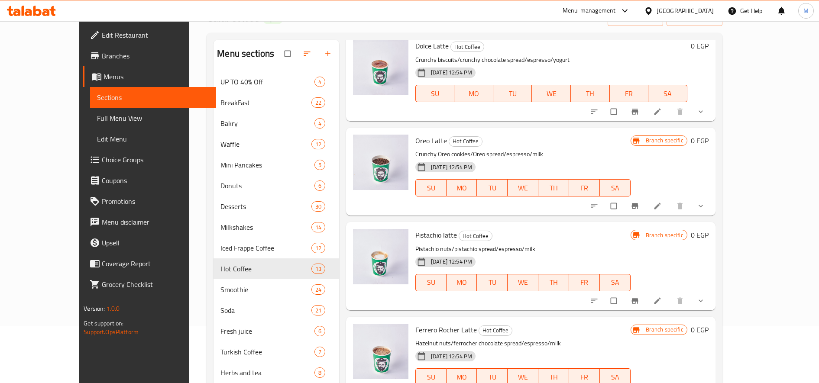
scroll to position [137, 0]
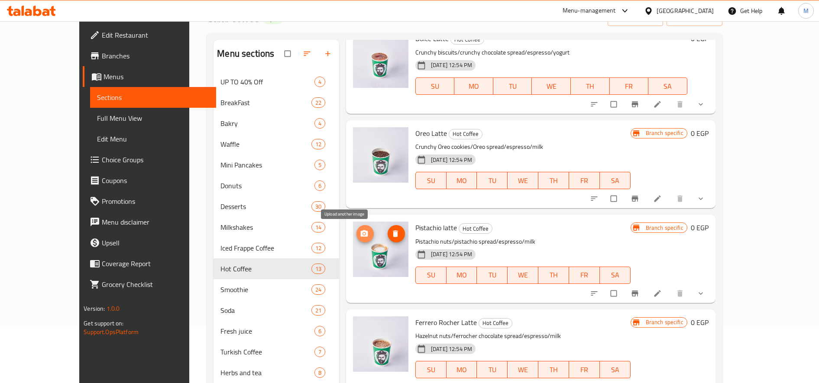
click at [357, 236] on span "upload picture" at bounding box center [365, 234] width 17 height 9
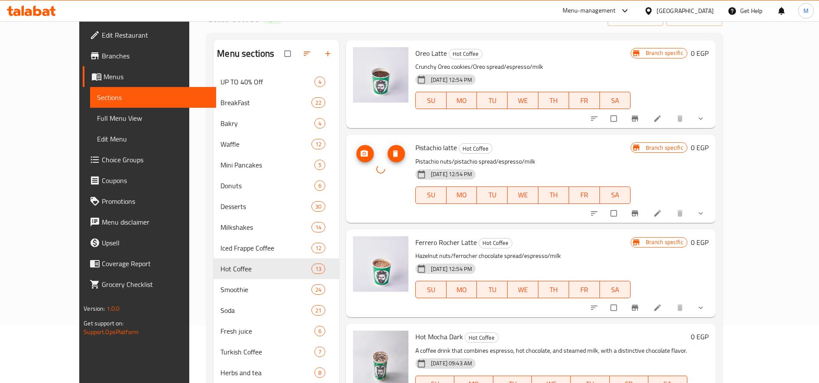
scroll to position [221, 0]
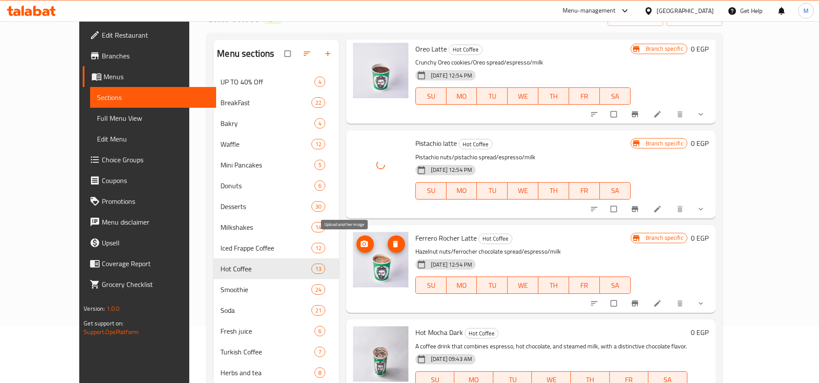
click at [357, 240] on span "upload picture" at bounding box center [365, 244] width 17 height 9
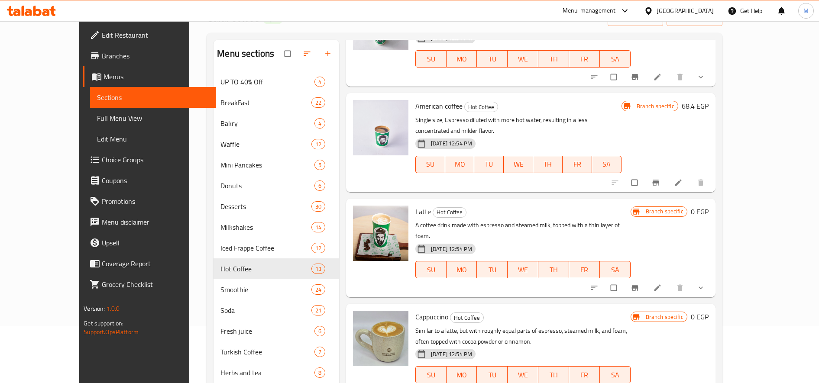
scroll to position [649, 0]
click at [361, 213] on icon "upload picture" at bounding box center [364, 216] width 7 height 6
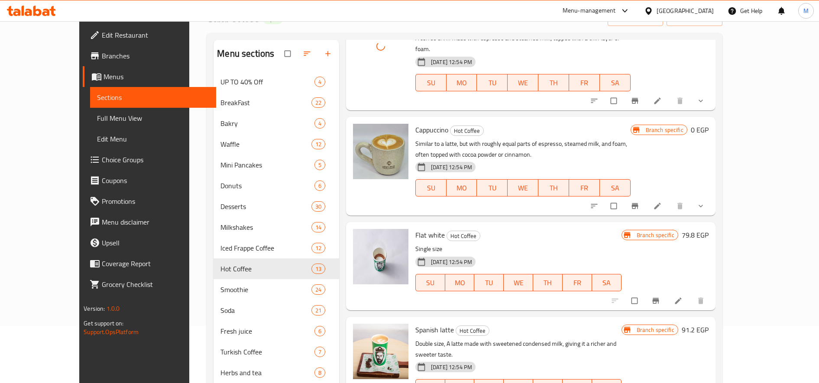
scroll to position [854, 0]
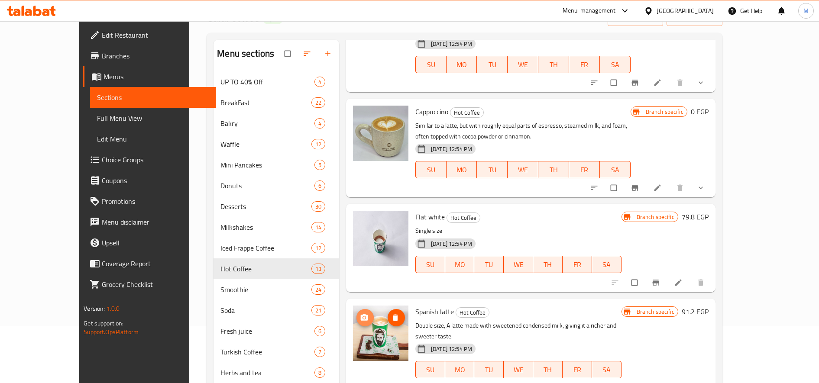
click at [361, 315] on icon "upload picture" at bounding box center [364, 318] width 7 height 6
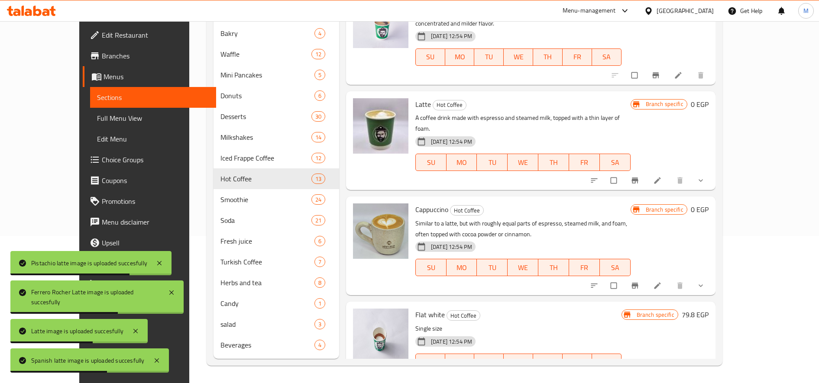
scroll to position [667, 0]
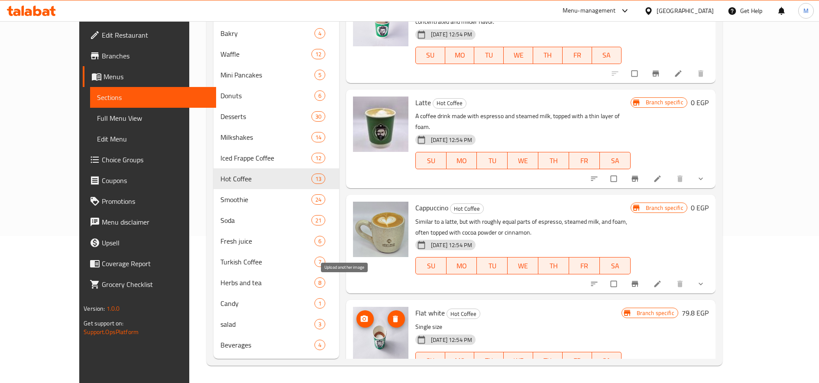
click at [360, 315] on icon "upload picture" at bounding box center [364, 319] width 9 height 9
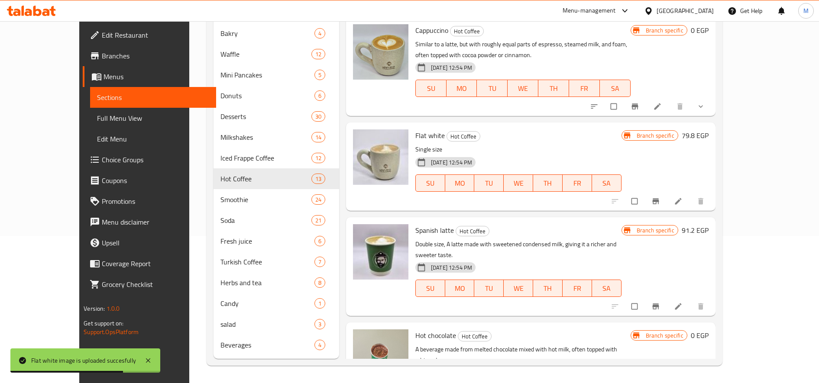
scroll to position [854, 0]
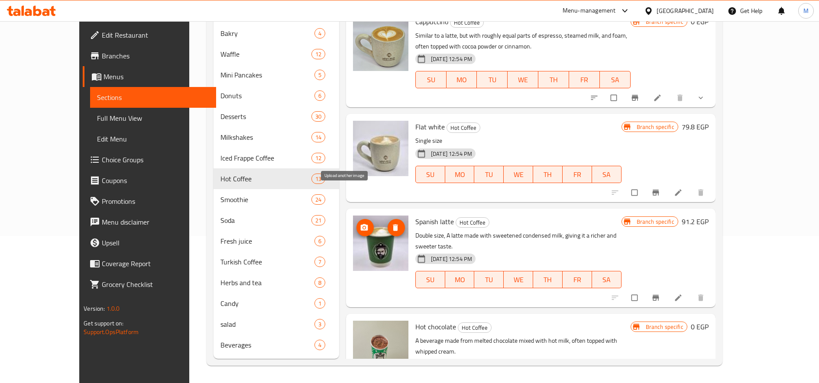
click at [360, 224] on icon "upload picture" at bounding box center [364, 228] width 9 height 9
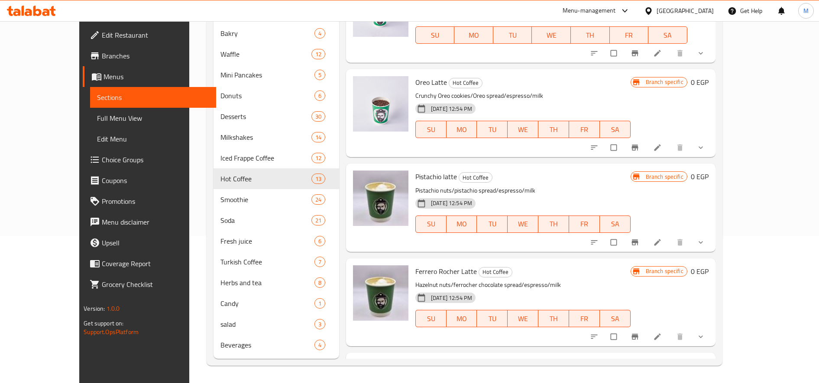
scroll to position [99, 0]
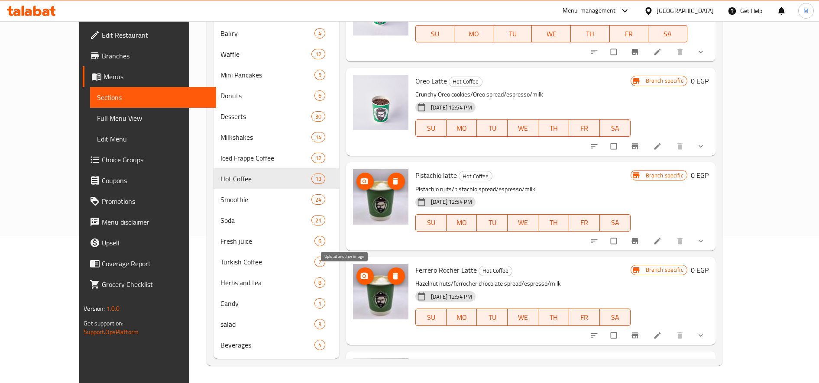
click at [360, 280] on icon "upload picture" at bounding box center [364, 276] width 9 height 9
click at [360, 279] on icon "upload picture" at bounding box center [364, 276] width 9 height 9
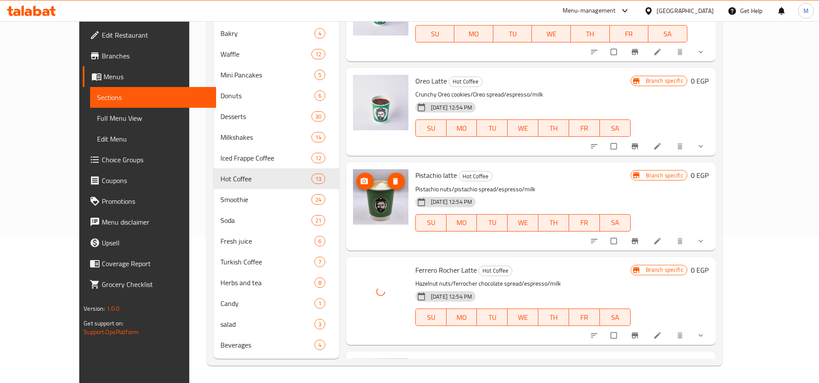
click at [360, 178] on icon "upload picture" at bounding box center [364, 181] width 9 height 9
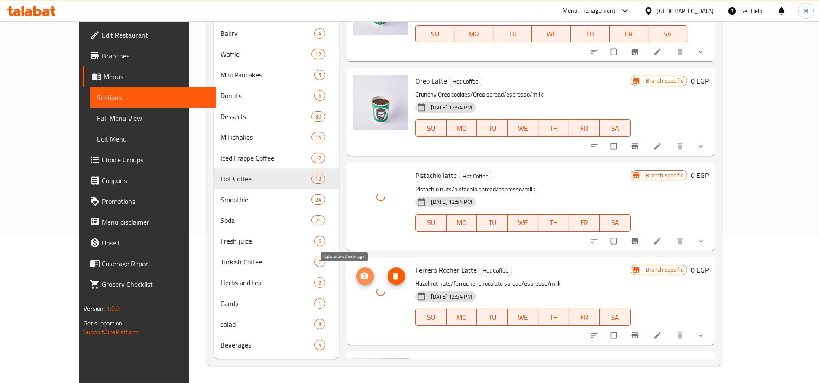
click at [357, 282] on button "upload picture" at bounding box center [365, 276] width 17 height 17
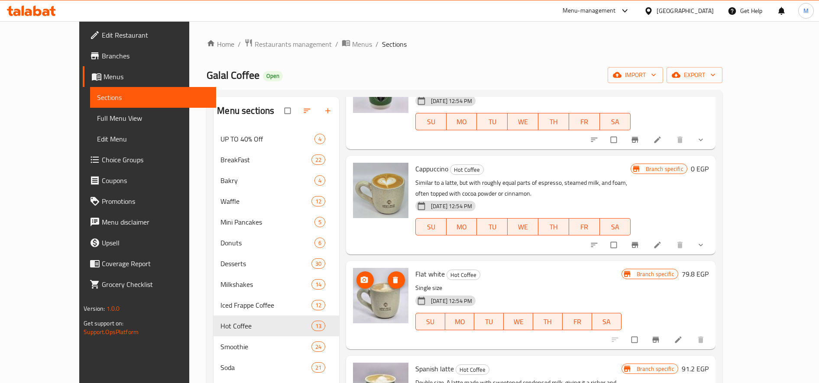
scroll to position [147, 0]
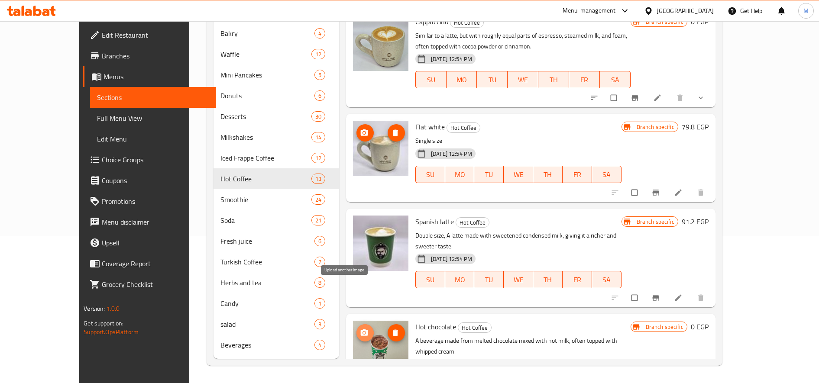
click at [357, 325] on button "upload picture" at bounding box center [365, 333] width 17 height 17
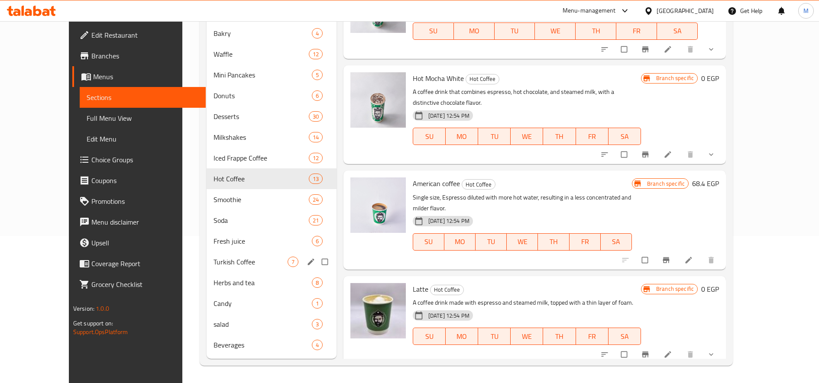
click at [207, 275] on div "Herbs and tea 8" at bounding box center [272, 283] width 130 height 21
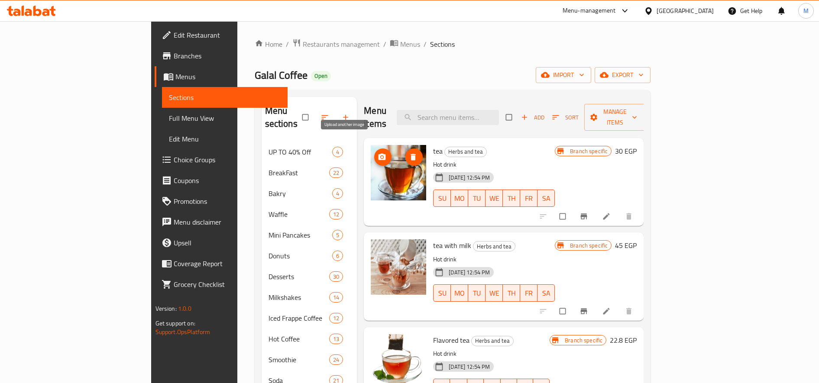
click at [379, 154] on icon "upload picture" at bounding box center [382, 157] width 7 height 6
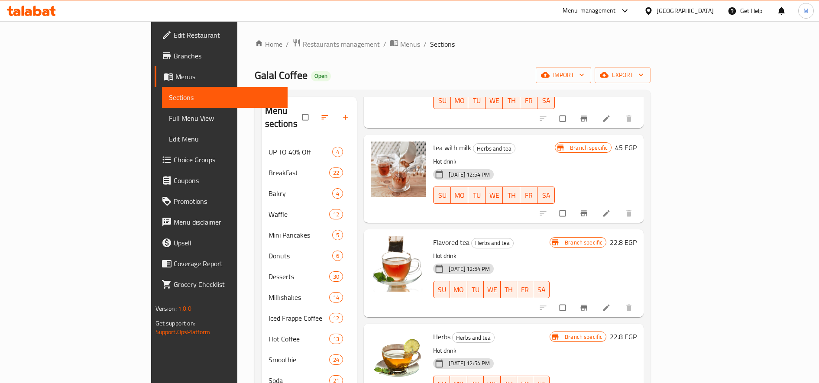
scroll to position [114, 0]
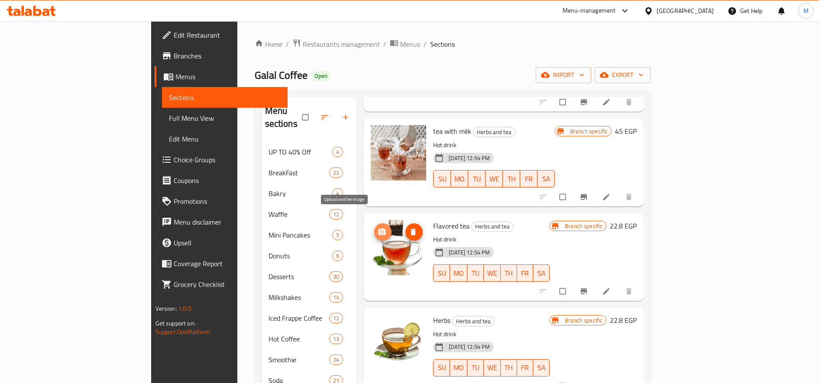
click at [374, 224] on button "upload picture" at bounding box center [382, 232] width 17 height 17
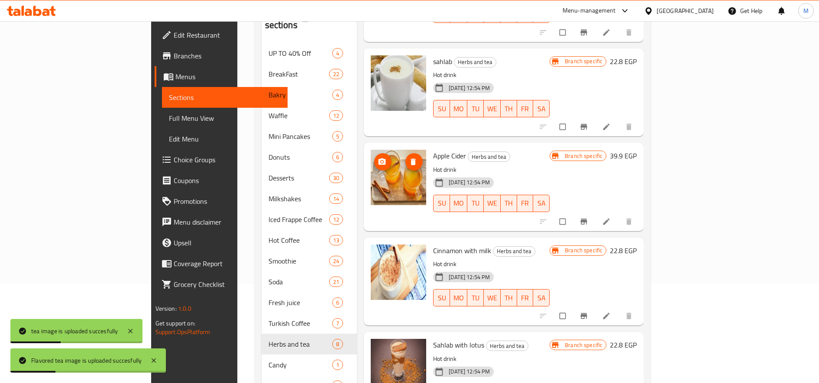
scroll to position [147, 0]
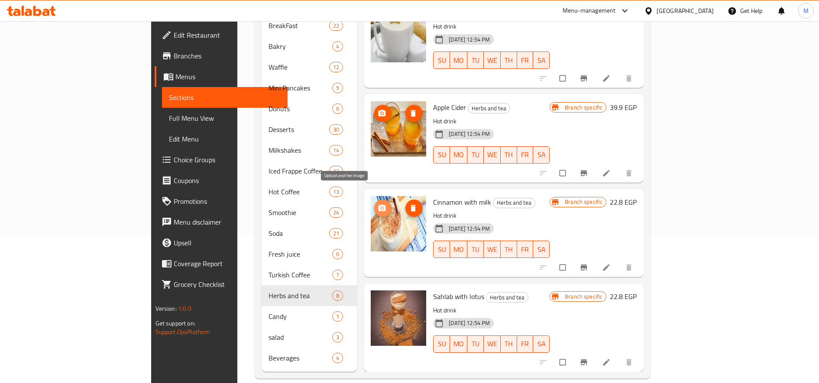
click at [374, 200] on button "upload picture" at bounding box center [382, 208] width 17 height 17
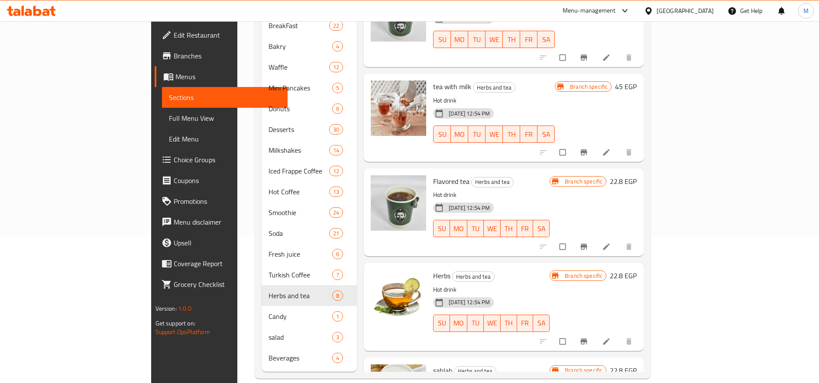
scroll to position [0, 0]
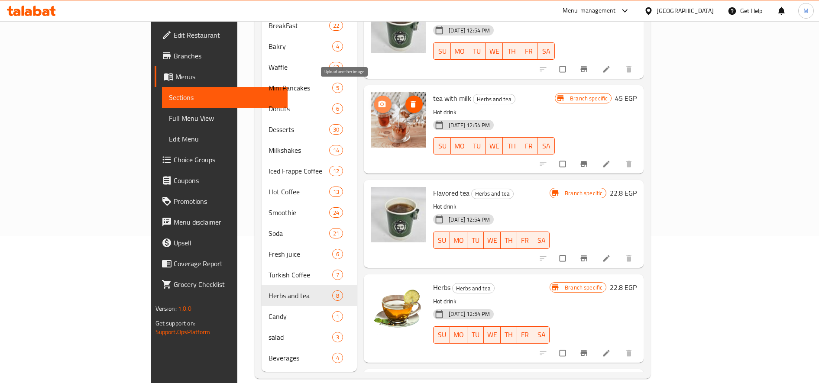
click at [379, 101] on icon "upload picture" at bounding box center [382, 104] width 7 height 6
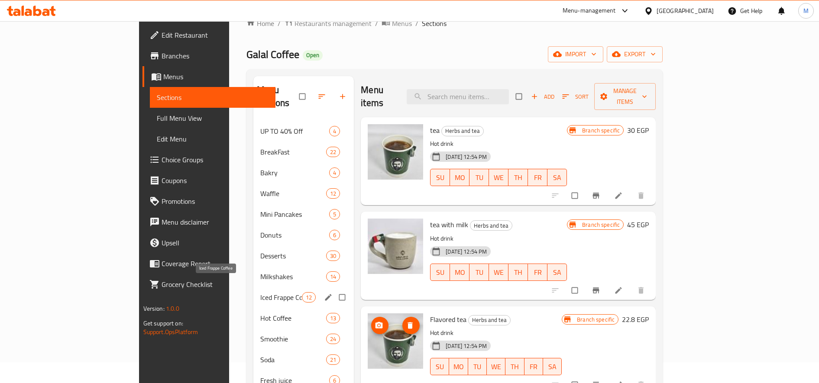
scroll to position [19, 0]
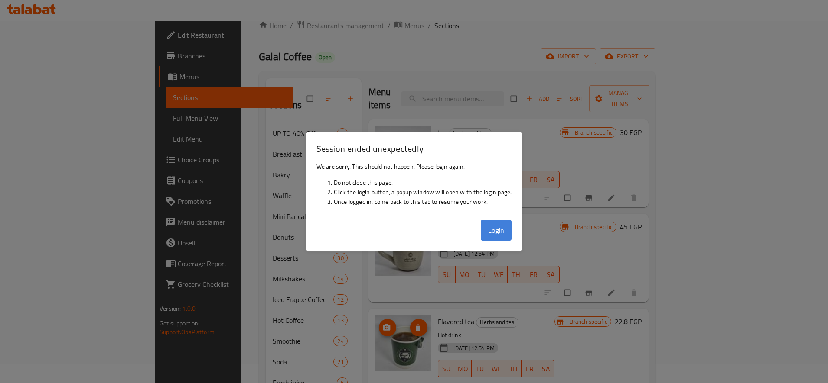
click at [497, 237] on button "Login" at bounding box center [495, 230] width 31 height 21
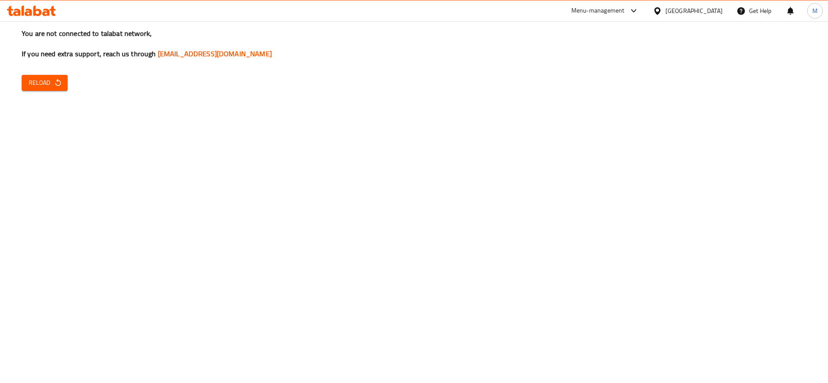
click at [54, 83] on icon "button" at bounding box center [58, 82] width 9 height 9
click at [48, 92] on div "You are not connected to talabat network, If you need extra support, reach us t…" at bounding box center [414, 191] width 828 height 383
click at [26, 86] on button "Reload" at bounding box center [45, 83] width 46 height 16
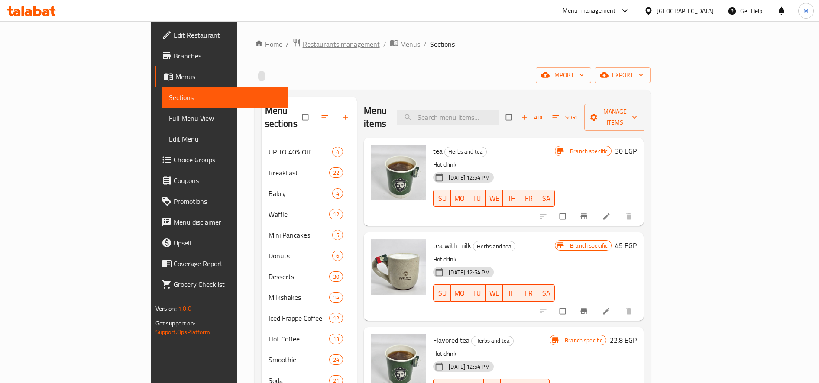
click at [303, 43] on span "Restaurants management" at bounding box center [341, 44] width 77 height 10
click at [303, 44] on span "Restaurants management" at bounding box center [341, 44] width 77 height 10
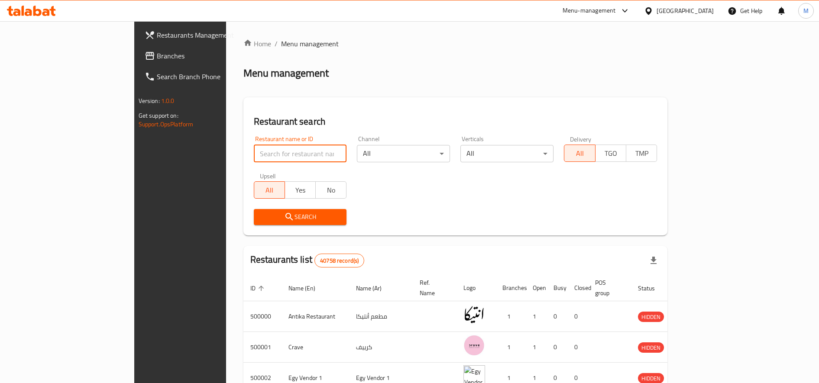
click at [254, 154] on input "search" at bounding box center [300, 153] width 93 height 17
type input "ل"
type input "gemoo"
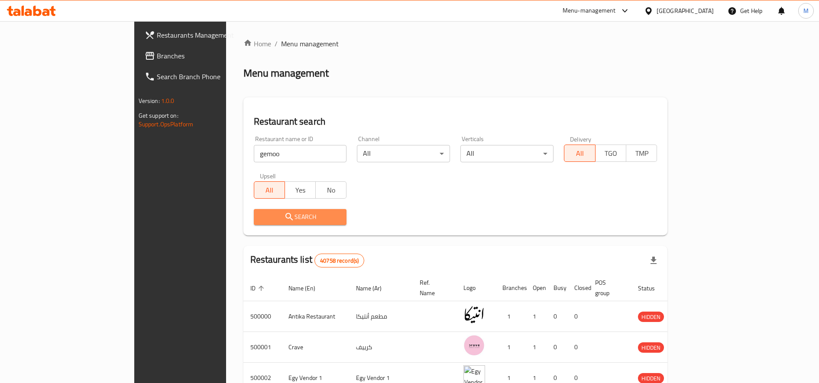
click at [261, 216] on span "Search" at bounding box center [300, 217] width 79 height 11
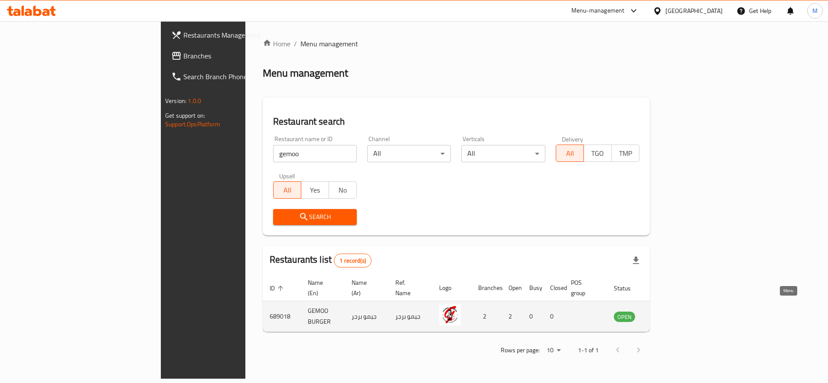
click at [668, 315] on icon "enhanced table" at bounding box center [666, 316] width 3 height 3
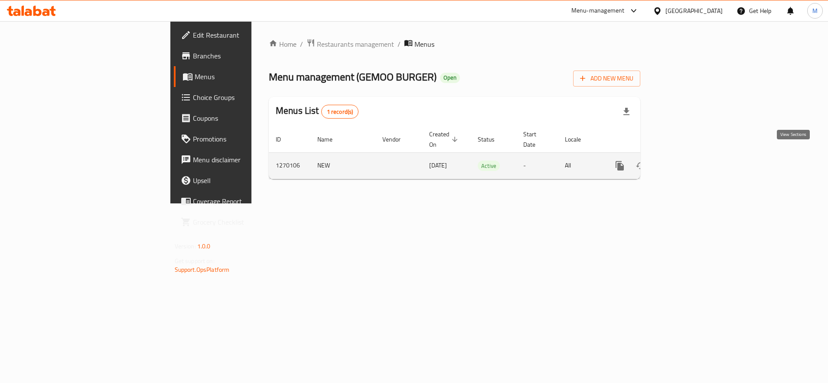
click at [692, 162] on link "enhanced table" at bounding box center [682, 166] width 21 height 21
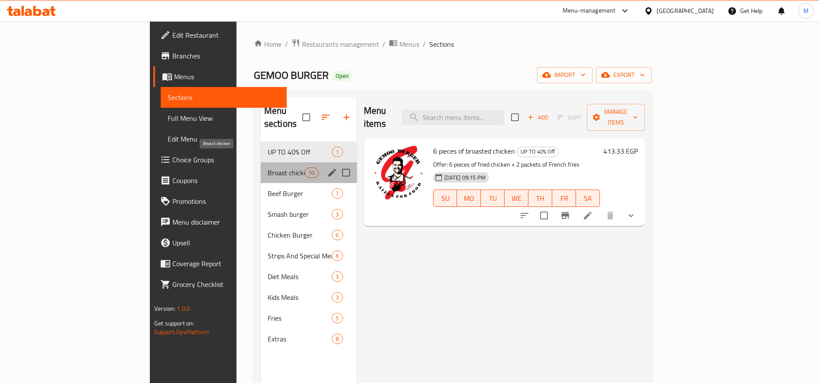
click at [268, 168] on span "Broast chicken" at bounding box center [286, 173] width 37 height 10
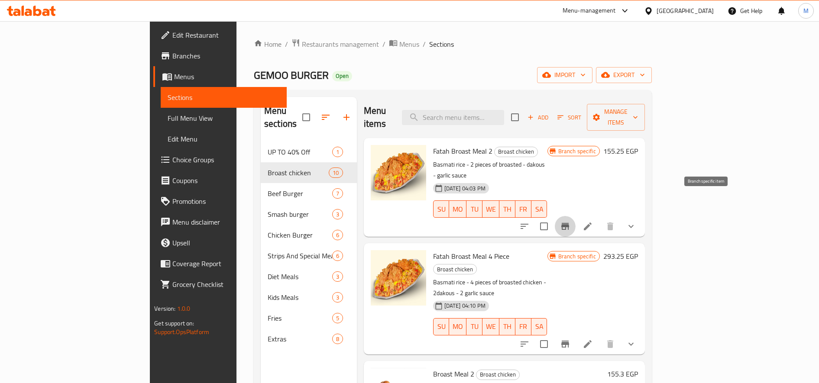
click at [569, 223] on icon "Branch-specific-item" at bounding box center [565, 226] width 8 height 7
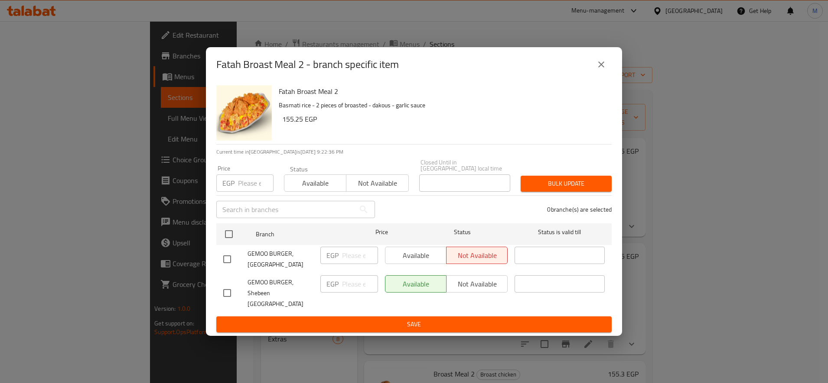
click at [597, 70] on icon "close" at bounding box center [601, 64] width 10 height 10
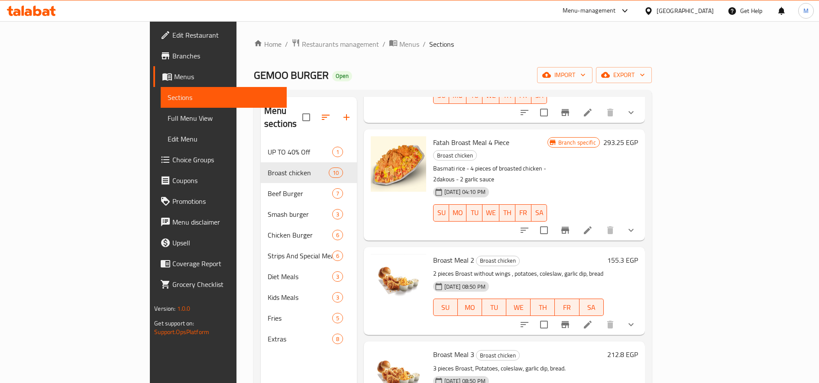
scroll to position [114, 0]
click at [638, 254] on h6 "155.3 EGP" at bounding box center [622, 260] width 31 height 12
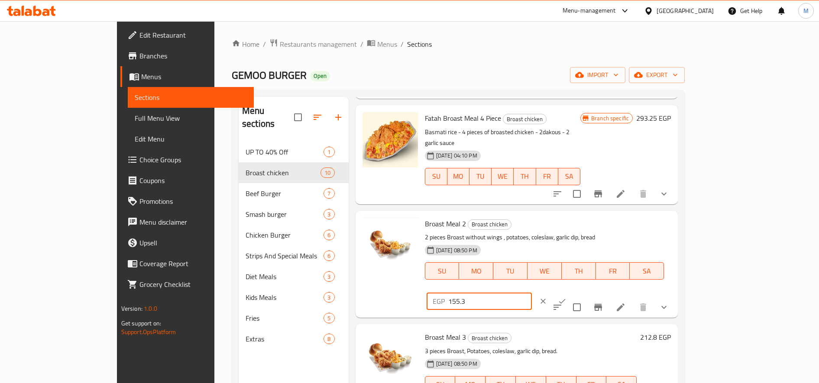
click at [532, 293] on input "155.3" at bounding box center [490, 301] width 84 height 17
click at [671, 123] on h6 "293.25 EGP" at bounding box center [653, 118] width 35 height 12
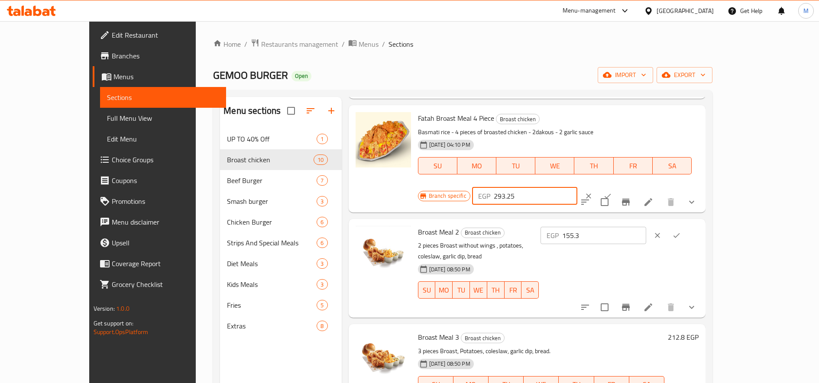
click at [578, 188] on input "293.25" at bounding box center [536, 196] width 84 height 17
click at [593, 192] on icon "clear" at bounding box center [588, 196] width 9 height 9
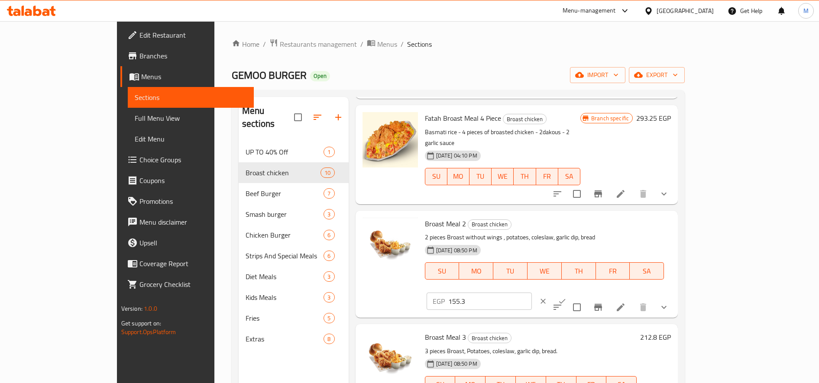
click at [532, 293] on input "155.3" at bounding box center [490, 301] width 84 height 17
type input "187.5"
click at [572, 292] on button "ok" at bounding box center [562, 301] width 19 height 19
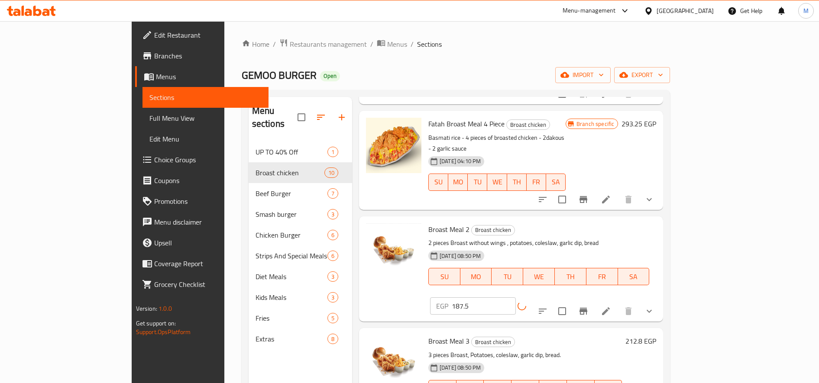
scroll to position [132, 0]
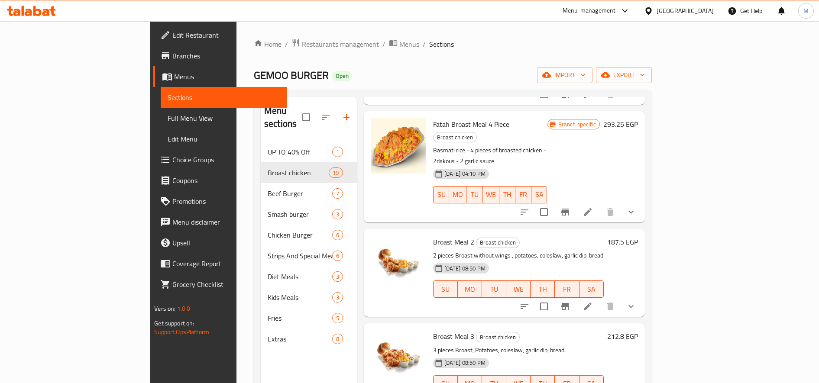
click at [638, 331] on h6 "212.8 EGP" at bounding box center [622, 337] width 31 height 12
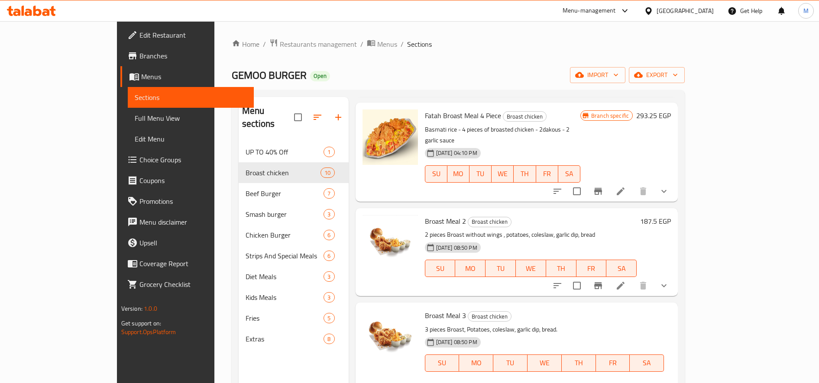
scroll to position [113, 0]
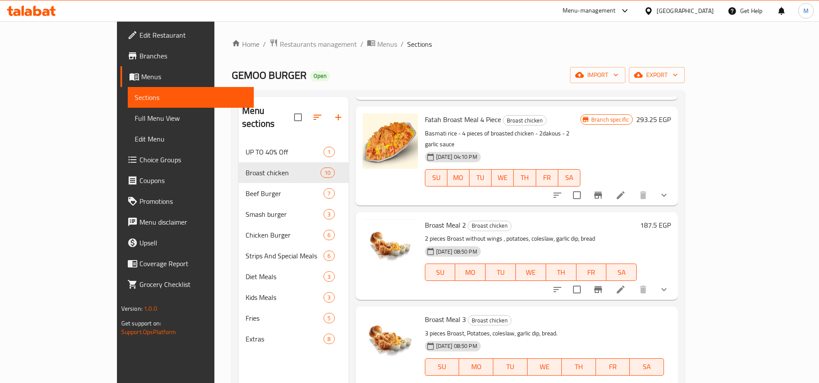
click at [604, 190] on icon "Branch-specific-item" at bounding box center [598, 195] width 10 height 10
click at [671, 114] on h6 "293.25 EGP" at bounding box center [653, 120] width 35 height 12
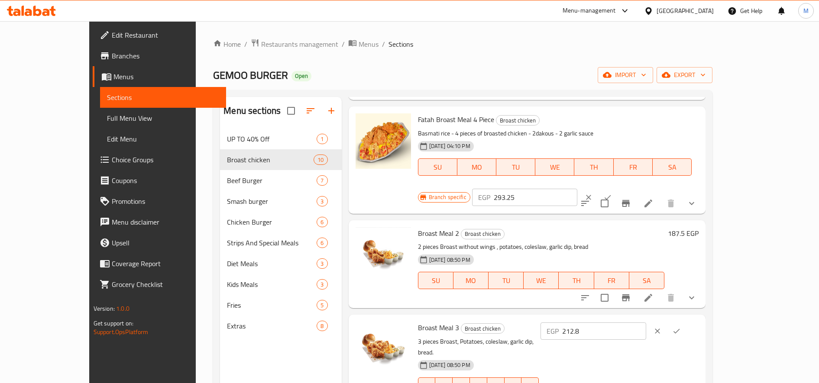
click at [578, 189] on input "293.25" at bounding box center [536, 197] width 84 height 17
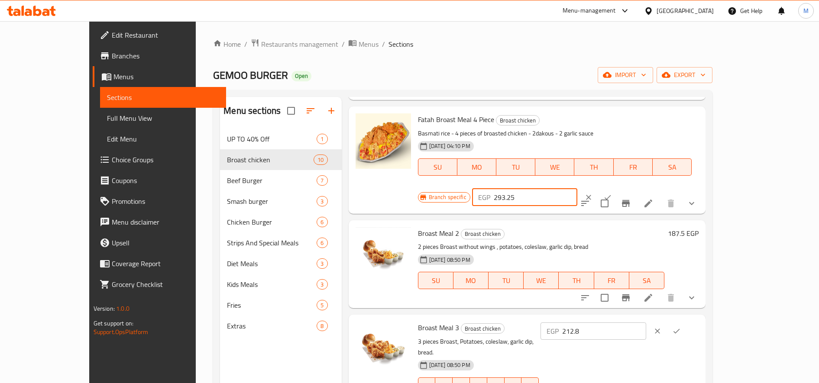
click at [578, 189] on input "293.25" at bounding box center [536, 197] width 84 height 17
type input "350"
click at [611, 195] on icon "ok" at bounding box center [608, 197] width 6 height 5
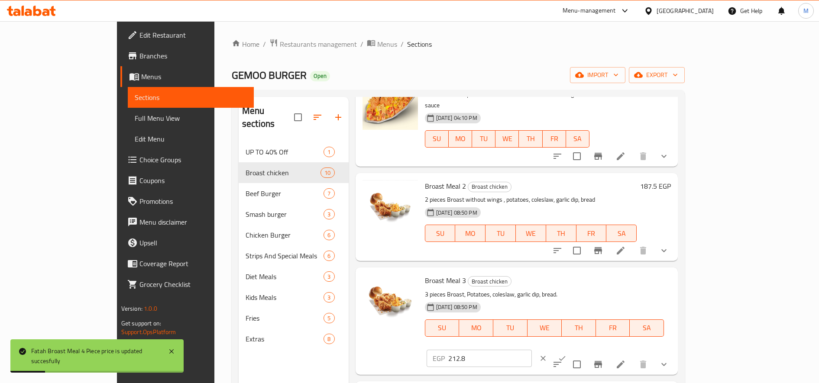
scroll to position [153, 0]
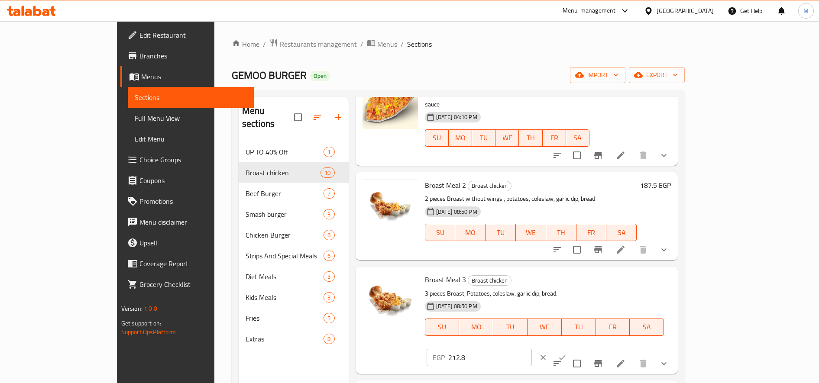
click at [532, 349] on input "212.8" at bounding box center [490, 357] width 84 height 17
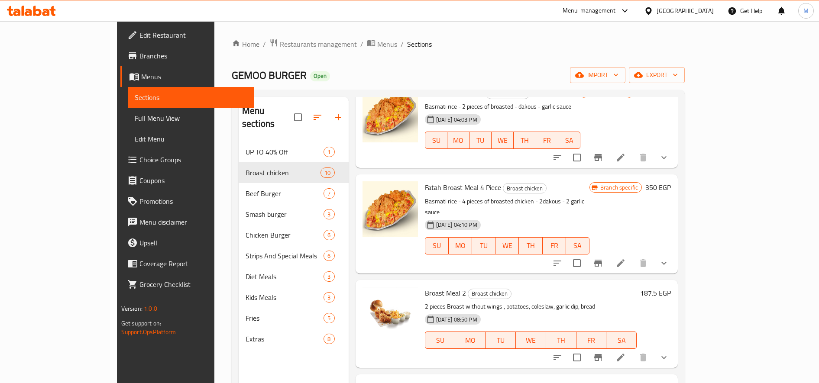
scroll to position [0, 0]
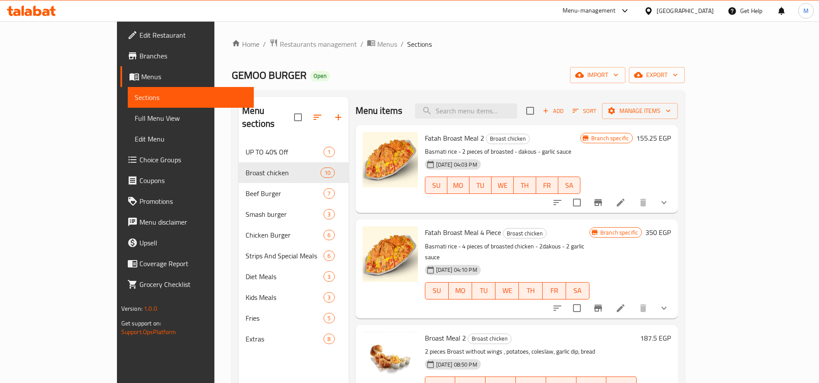
click at [671, 138] on h6 "155.25 EGP" at bounding box center [653, 138] width 35 height 12
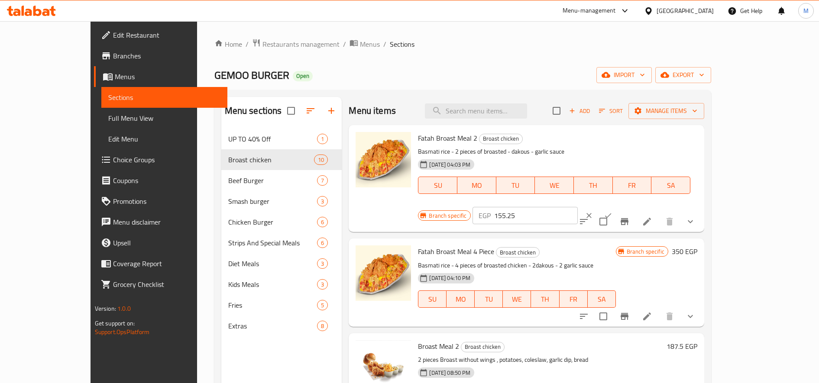
click at [578, 207] on input "155.25" at bounding box center [536, 215] width 84 height 17
type input "187.5"
click at [613, 211] on icon "ok" at bounding box center [608, 215] width 9 height 9
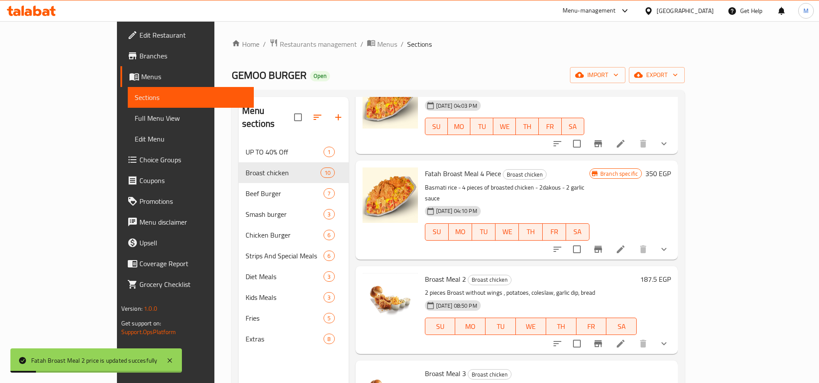
scroll to position [60, 0]
click at [671, 272] on h6 "187.5 EGP" at bounding box center [655, 278] width 31 height 12
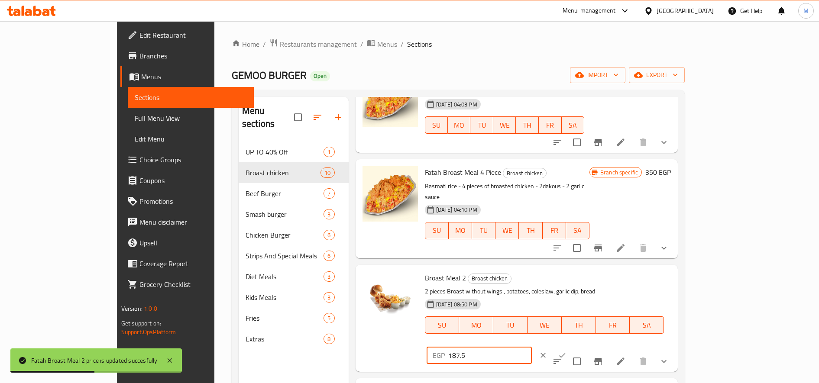
click at [532, 347] on input "187.5" at bounding box center [490, 355] width 84 height 17
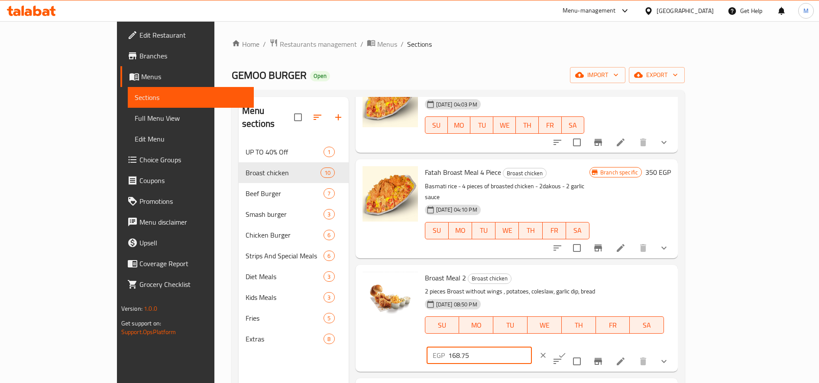
type input "168.75"
click at [572, 346] on button "ok" at bounding box center [562, 355] width 19 height 19
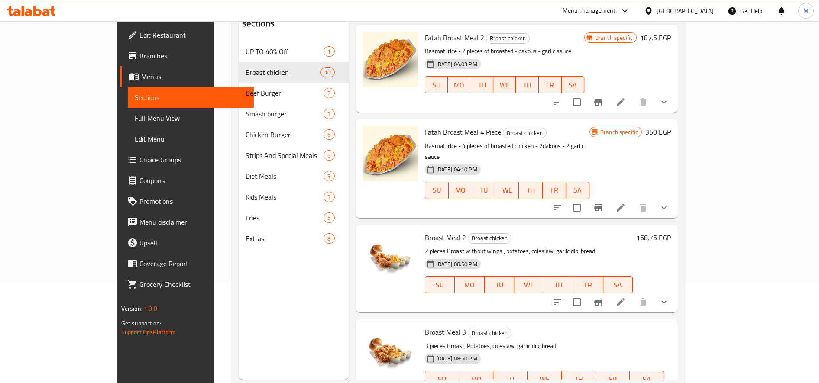
scroll to position [14, 0]
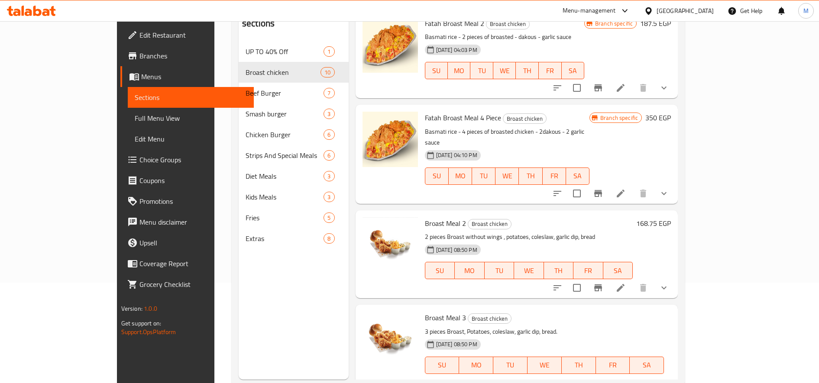
click at [671, 217] on h6 "168.75 EGP" at bounding box center [653, 223] width 35 height 12
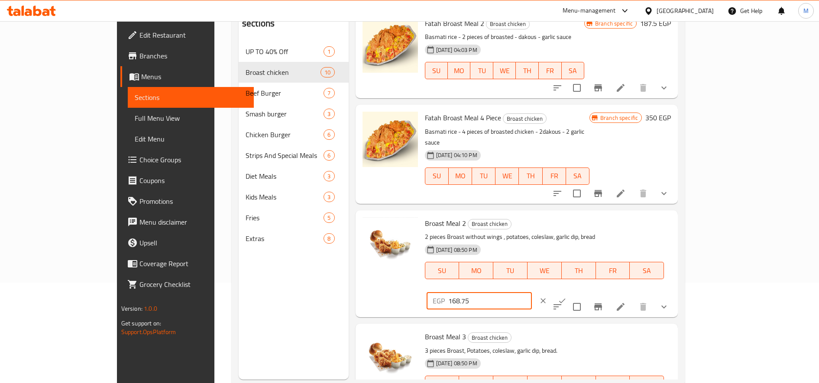
click at [532, 292] on input "168.75" at bounding box center [490, 300] width 84 height 17
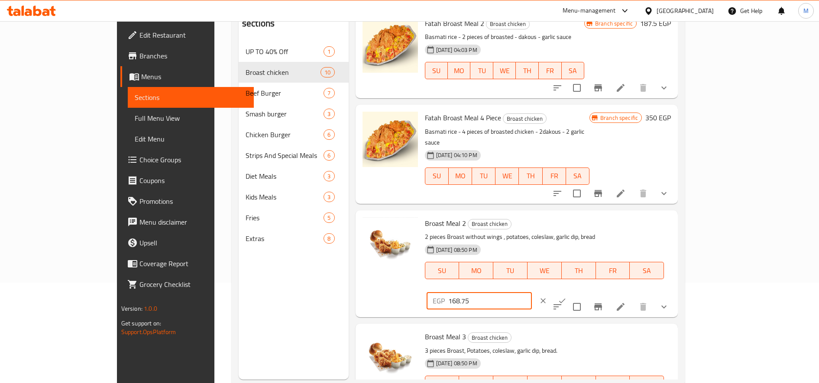
click at [532, 292] on input "168.75" at bounding box center [490, 300] width 84 height 17
click at [572, 292] on button "ok" at bounding box center [562, 301] width 19 height 19
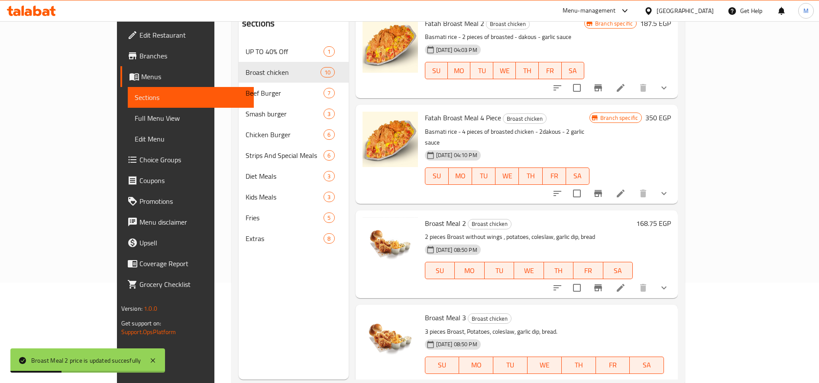
paste input "31.25"
type input "231.25"
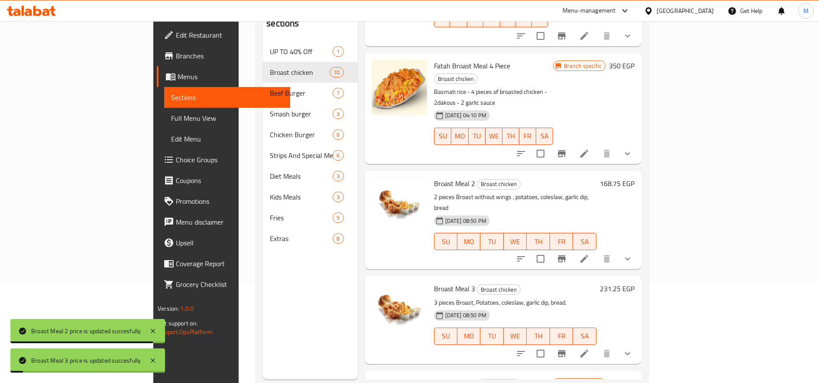
scroll to position [93, 0]
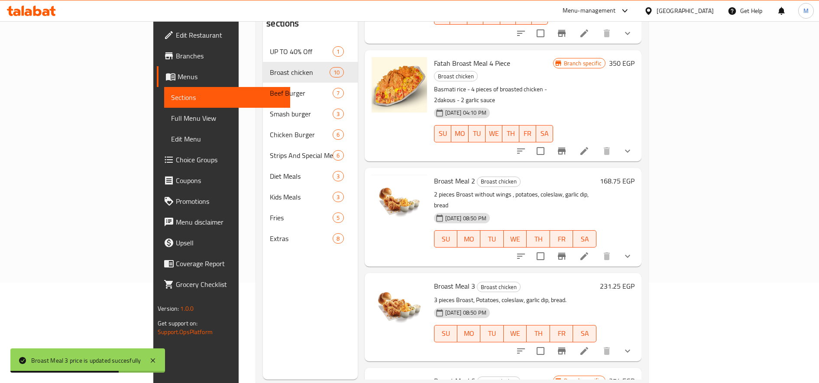
click at [635, 375] on h6 "374 EGP" at bounding box center [622, 381] width 26 height 12
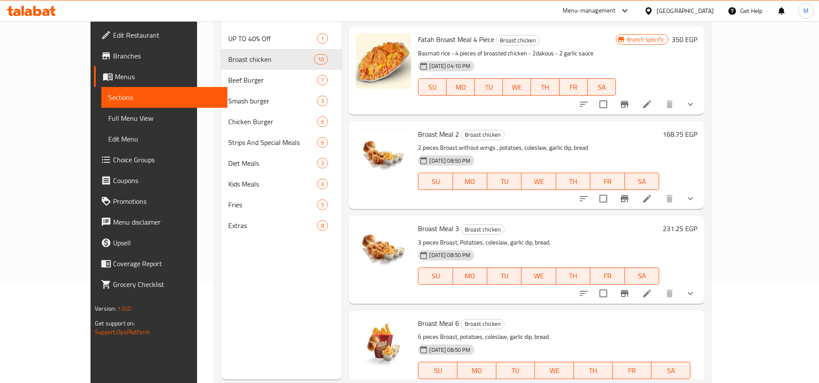
paste input "456.25"
type input "456.25"
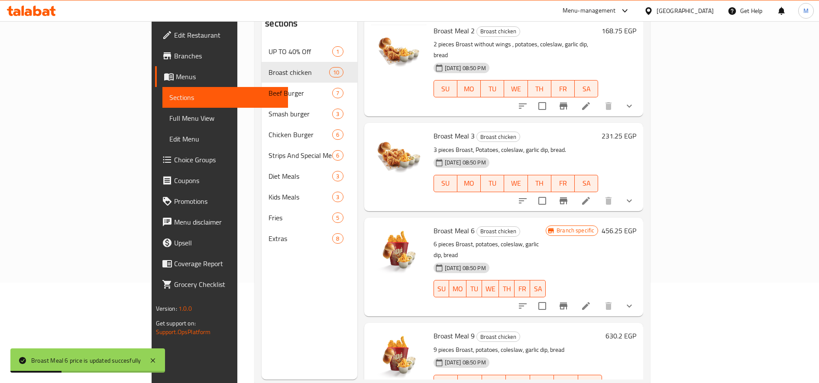
scroll to position [245, 0]
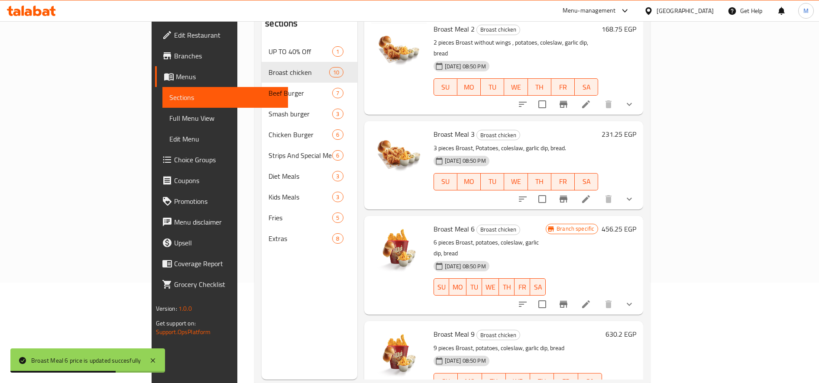
click at [636, 328] on h6 "630.2 EGP" at bounding box center [621, 334] width 31 height 12
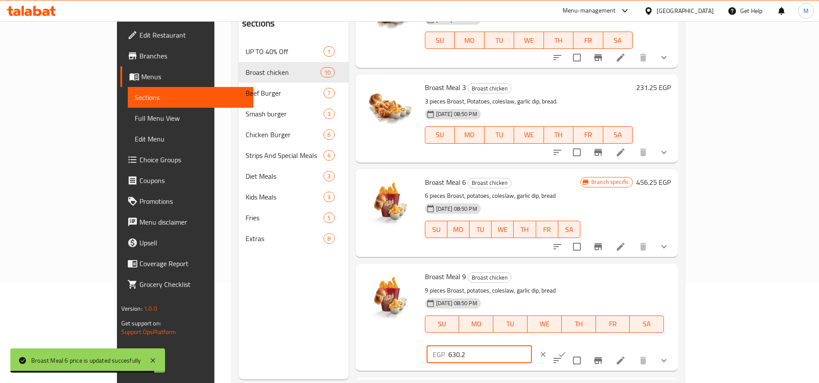
click at [532, 346] on input "630.2" at bounding box center [490, 354] width 84 height 17
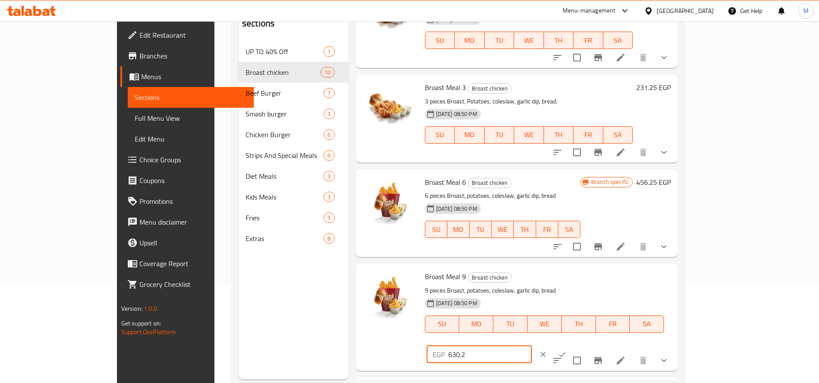
click at [532, 346] on input "630.2" at bounding box center [490, 354] width 84 height 17
paste input "85.00"
type input "685.00"
click at [567, 351] on icon "ok" at bounding box center [562, 355] width 9 height 9
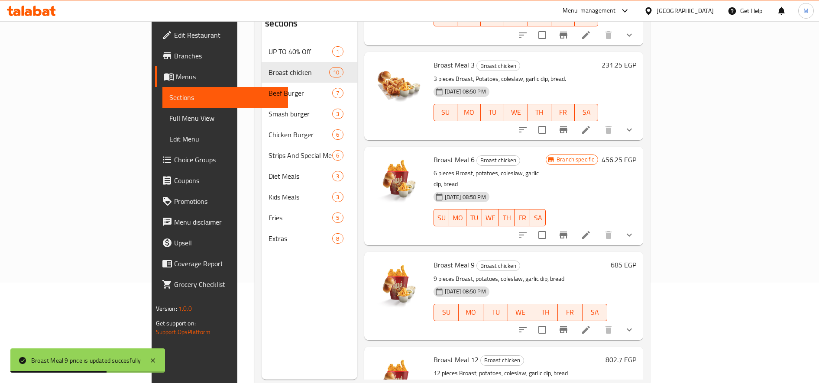
scroll to position [314, 0]
click at [636, 354] on h6 "802.7 EGP" at bounding box center [621, 360] width 31 height 12
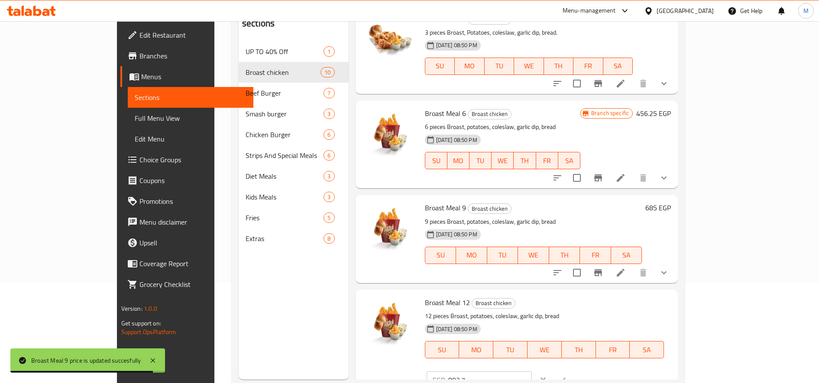
click at [532, 372] on input "802.7" at bounding box center [490, 380] width 84 height 17
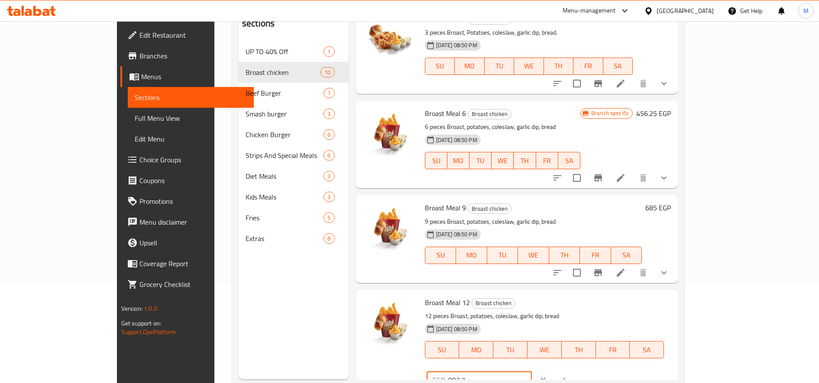
click at [532, 372] on input "802.7" at bounding box center [490, 380] width 84 height 17
paste input "72.50"
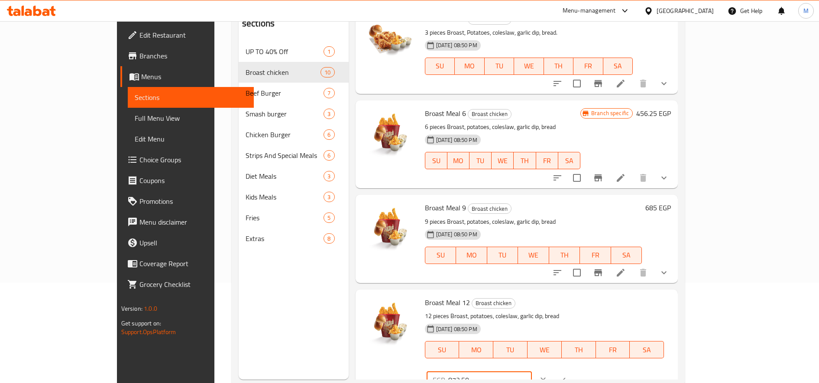
type input "872.50"
click at [567, 376] on icon "ok" at bounding box center [562, 380] width 9 height 9
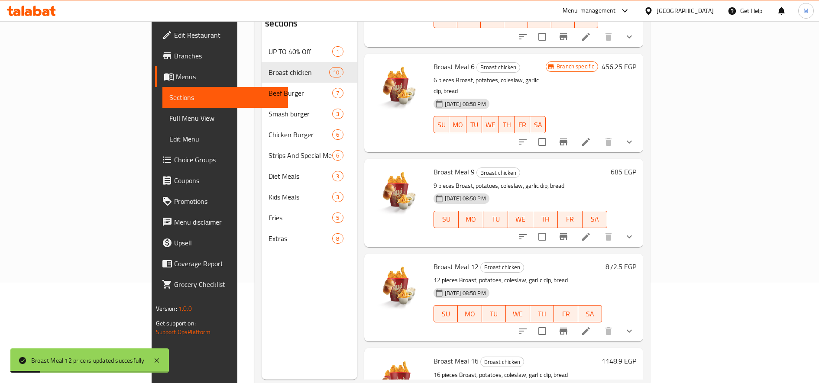
scroll to position [413, 0]
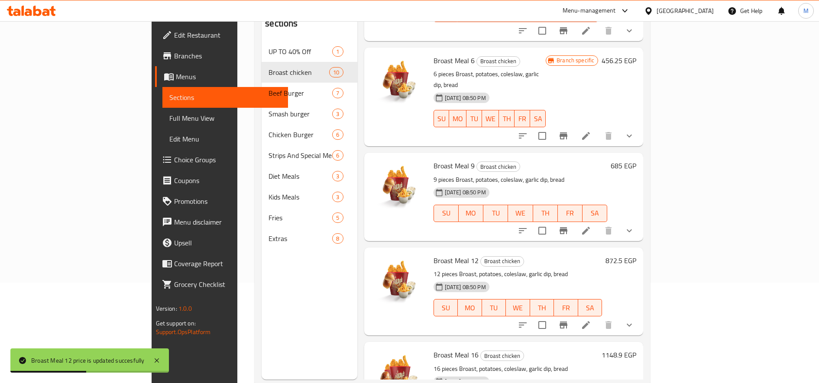
click at [636, 349] on h6 "1148.9 EGP" at bounding box center [619, 355] width 35 height 12
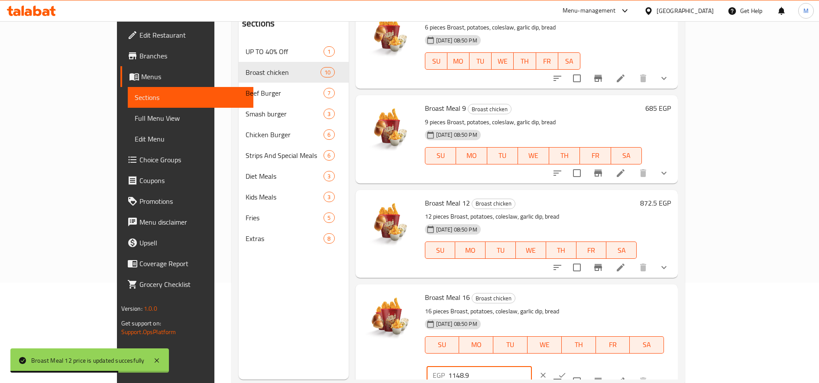
click at [532, 367] on input "1148.9" at bounding box center [490, 375] width 84 height 17
paste input "248.75"
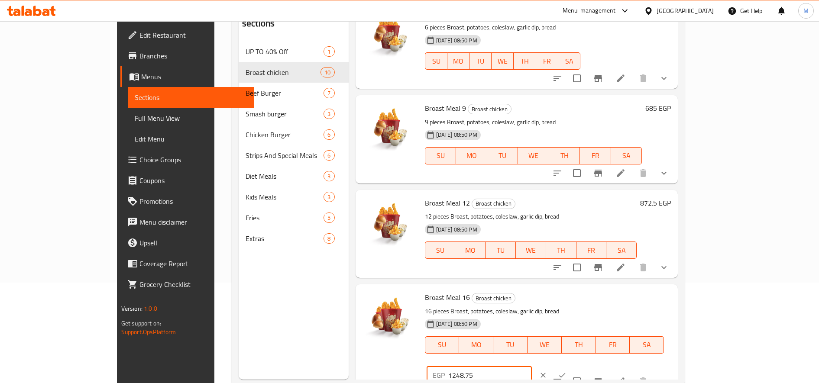
type input "1248.75"
click at [567, 371] on icon "ok" at bounding box center [562, 375] width 9 height 9
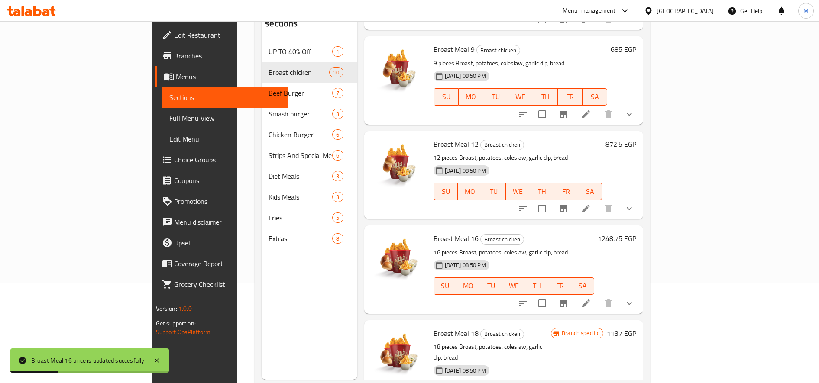
scroll to position [530, 0]
click at [636, 327] on h6 "1137 EGP" at bounding box center [621, 333] width 29 height 12
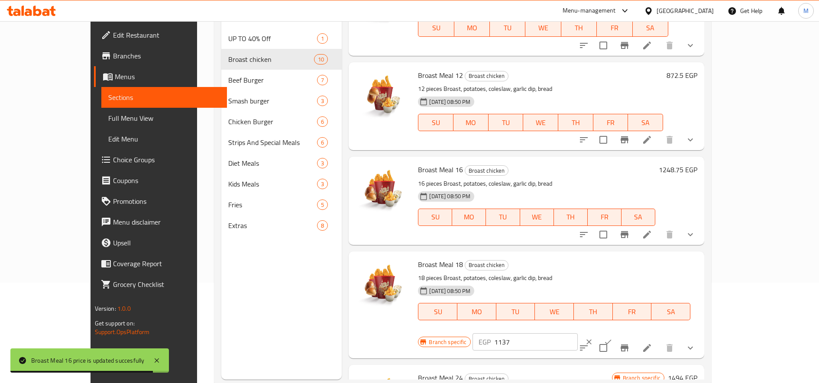
click at [578, 334] on input "1137" at bounding box center [536, 342] width 84 height 17
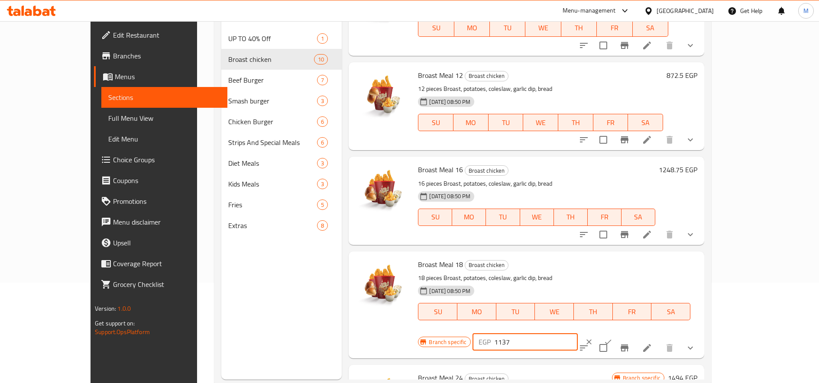
click at [578, 334] on input "1137" at bounding box center [536, 342] width 84 height 17
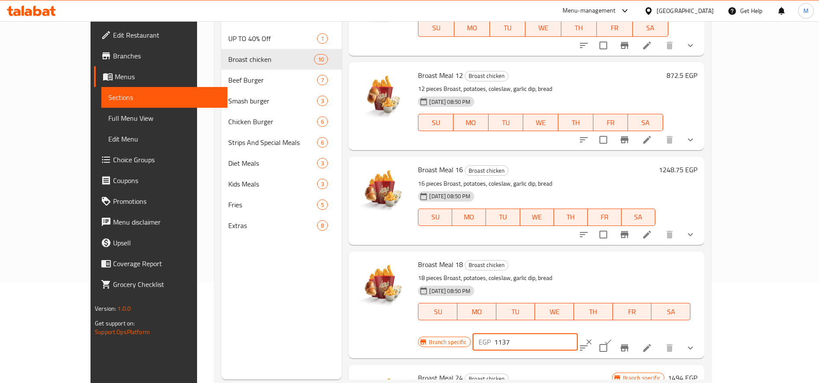
paste input "312.50"
type input "1312.50"
click at [613, 338] on icon "ok" at bounding box center [608, 342] width 9 height 9
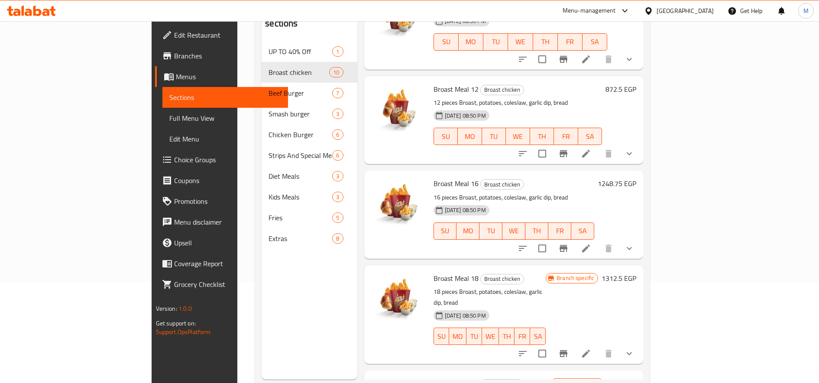
scroll to position [121, 0]
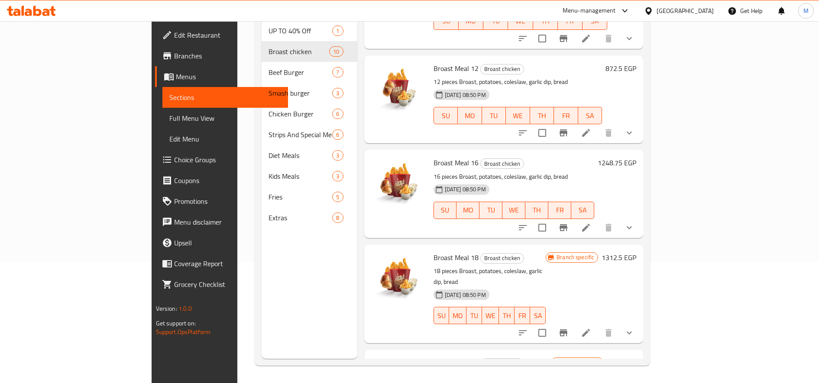
click at [636, 357] on h6 "1494 EGP" at bounding box center [621, 363] width 29 height 12
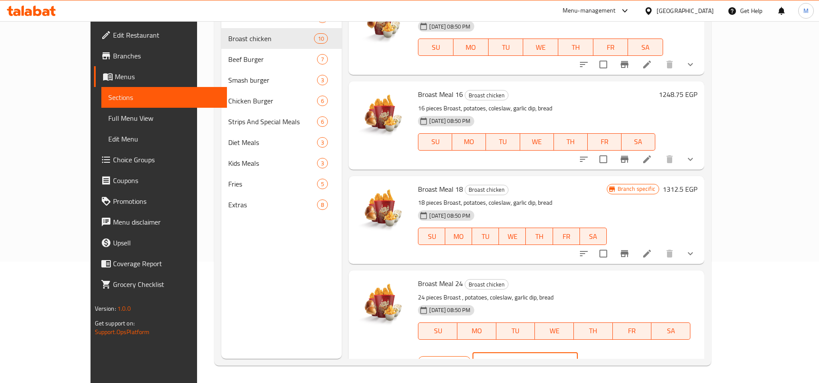
click at [578, 353] on input "1494" at bounding box center [536, 361] width 84 height 17
paste input "623.75"
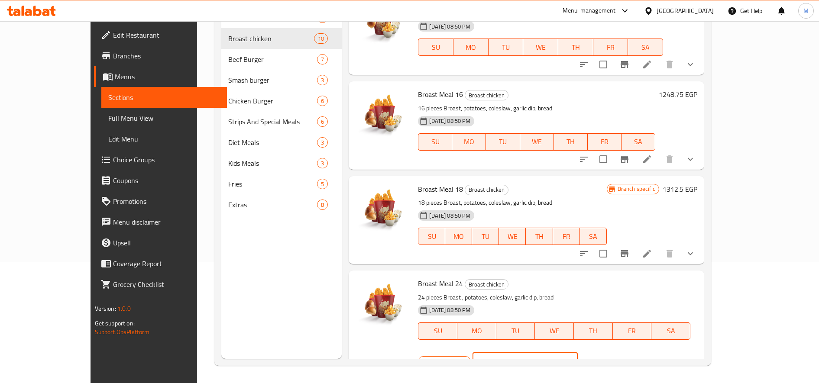
type input "1623.75"
click at [613, 357] on icon "ok" at bounding box center [608, 361] width 9 height 9
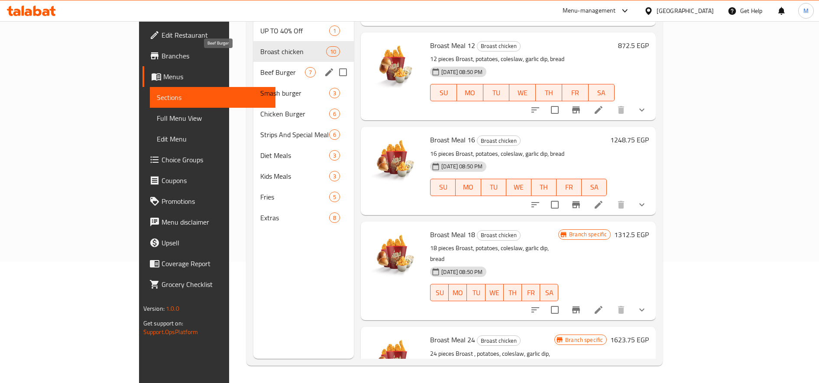
scroll to position [0, 0]
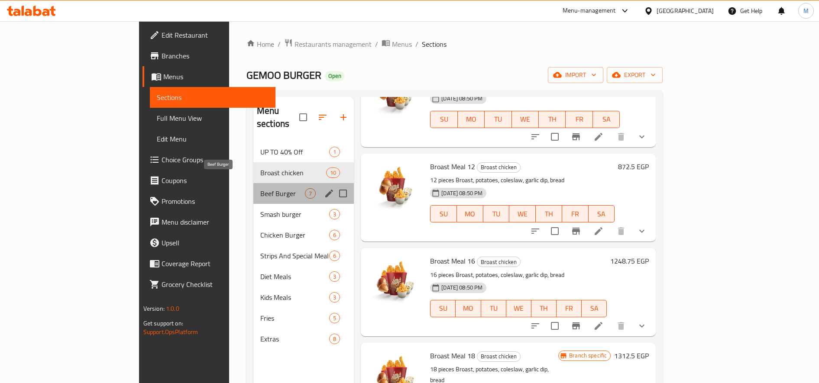
click at [260, 188] on span "Beef Burger" at bounding box center [282, 193] width 45 height 10
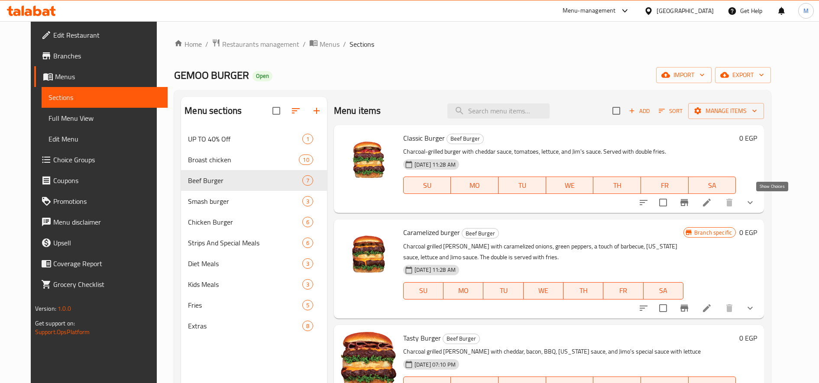
click at [756, 199] on icon "show more" at bounding box center [750, 203] width 10 height 10
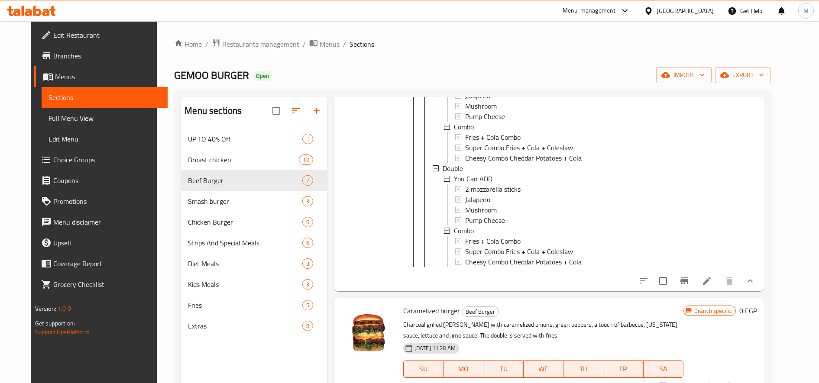
scroll to position [283, 0]
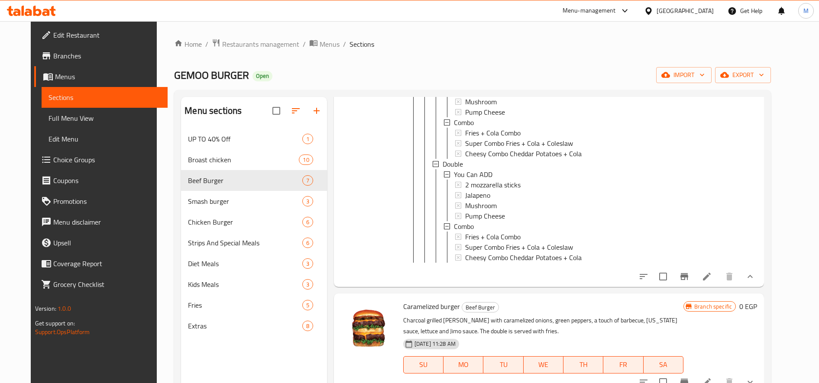
click at [756, 282] on icon "show more" at bounding box center [750, 277] width 10 height 10
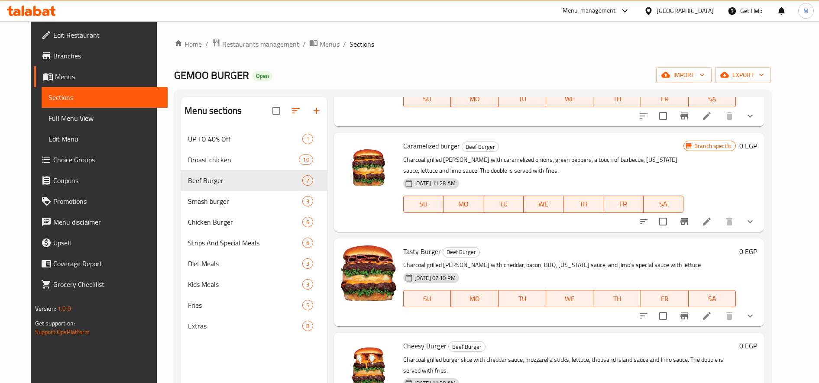
scroll to position [0, 0]
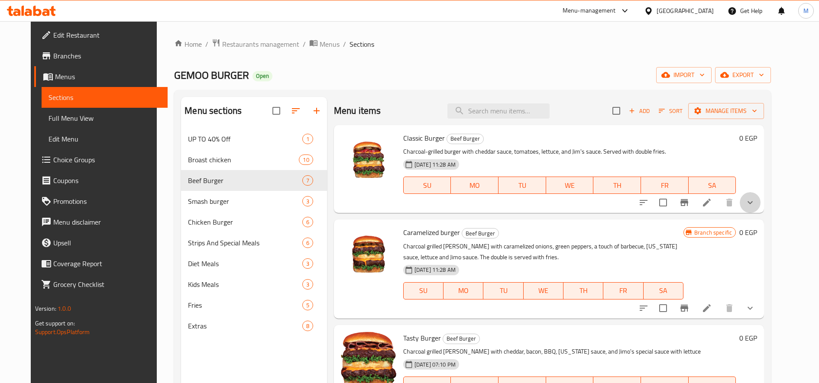
click at [761, 196] on button "show more" at bounding box center [750, 202] width 21 height 21
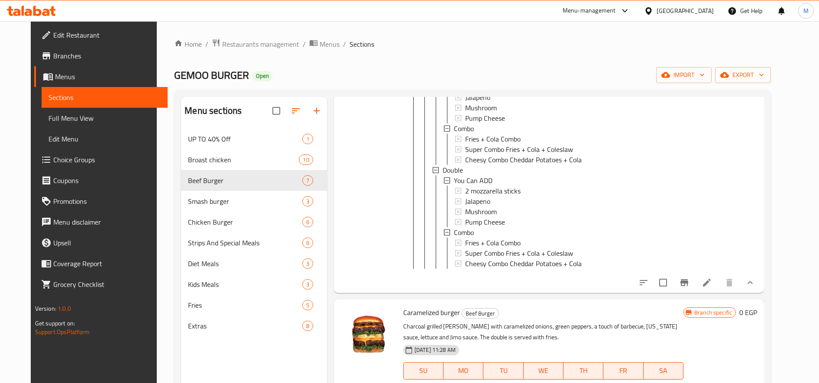
scroll to position [277, 0]
click at [712, 288] on icon at bounding box center [707, 282] width 10 height 10
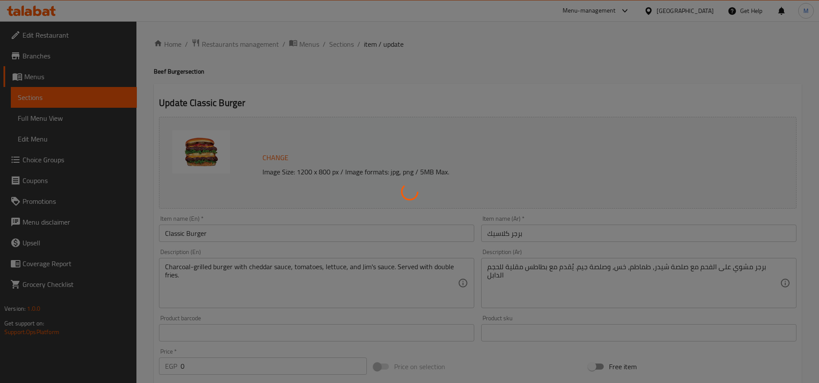
type input "يمكنك اضافة"
type input "0"
type input "4"
type input "كومبو"
type input "0"
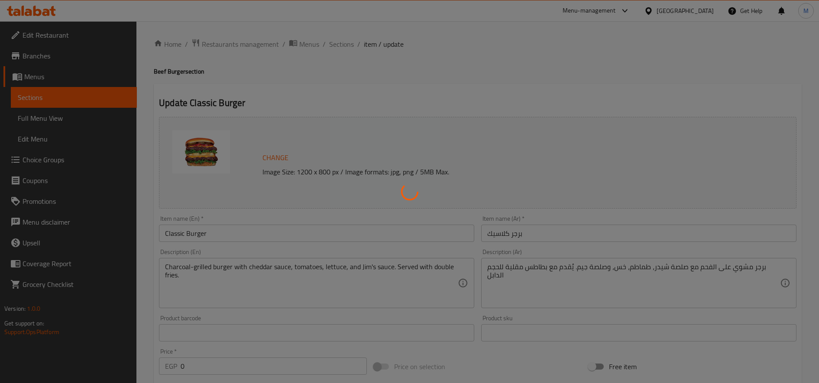
type input "1"
type input "يمكنك اضافة"
type input "0"
type input "4"
type input "كومبو"
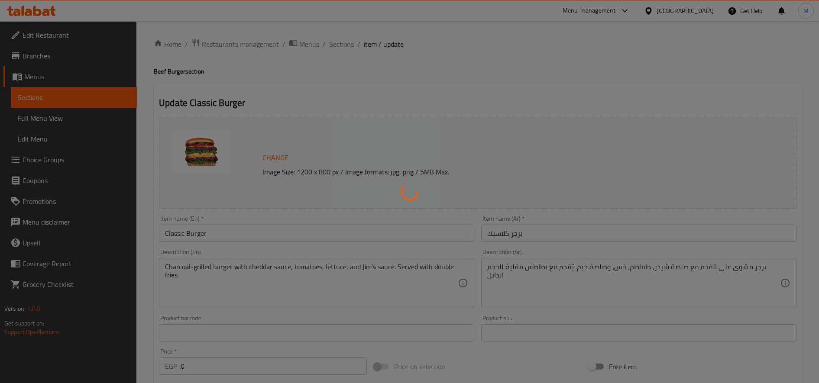
type input "0"
type input "1"
type input "يمكنك اضافة"
type input "0"
type input "4"
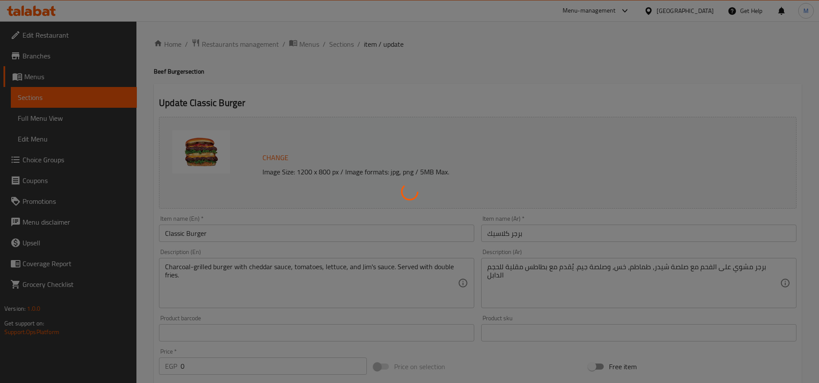
type input "كومبو"
type input "0"
type input "1"
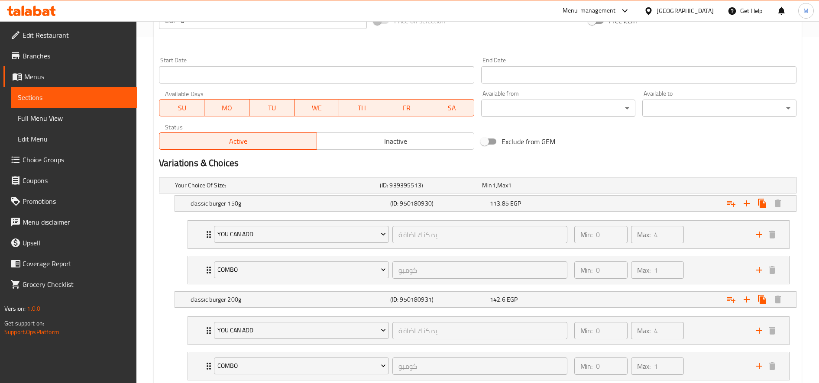
scroll to position [361, 0]
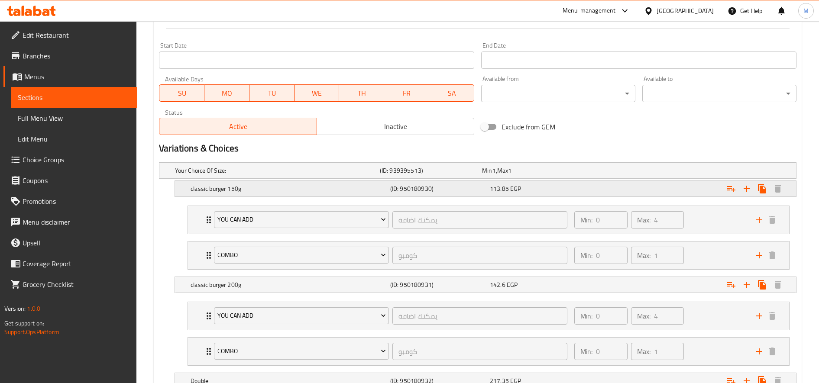
click at [578, 177] on div "113.85 EGP" at bounding box center [531, 171] width 102 height 12
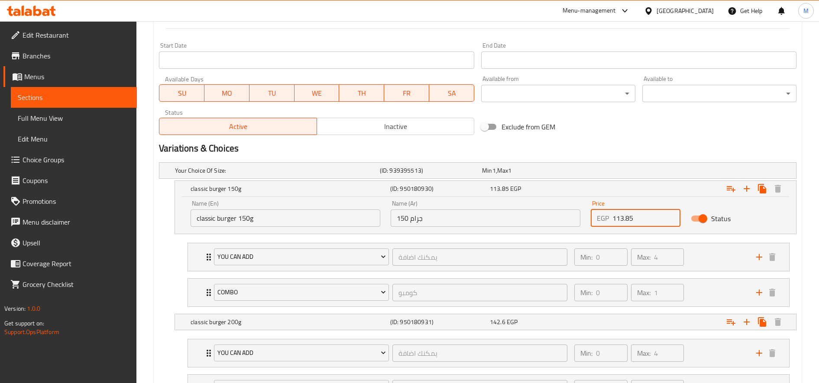
click at [623, 218] on input "113.85" at bounding box center [647, 218] width 68 height 17
paste input "36.2"
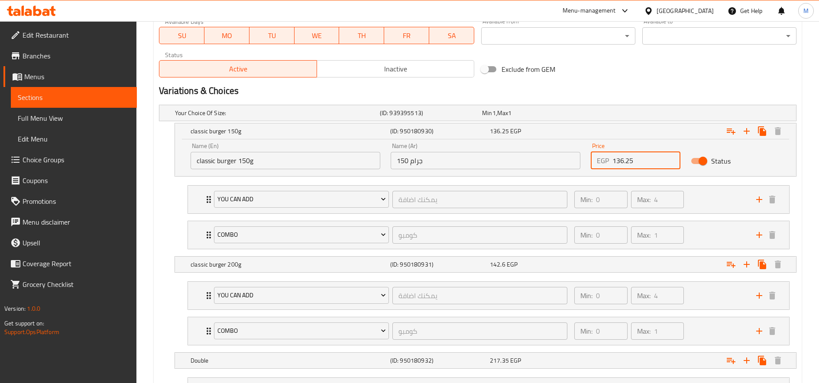
scroll to position [421, 0]
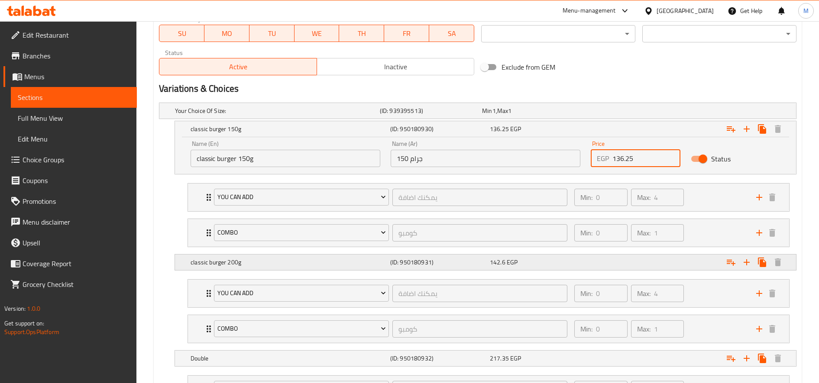
type input "136.25"
click at [628, 113] on div "Expand" at bounding box center [685, 110] width 205 height 3
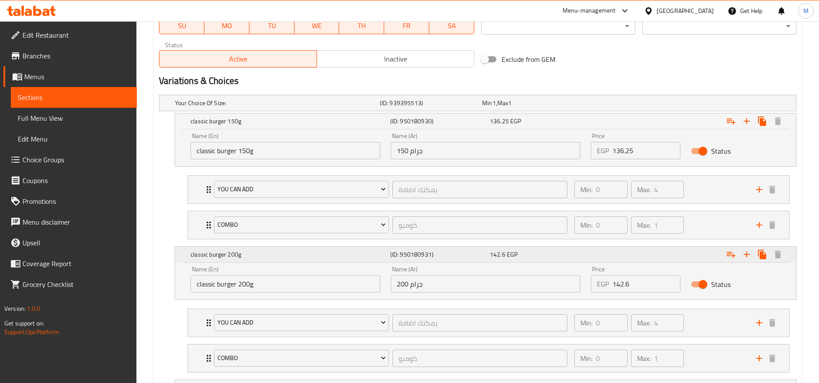
scroll to position [429, 0]
click at [624, 279] on input "142.6" at bounding box center [647, 283] width 68 height 17
paste input "243.75"
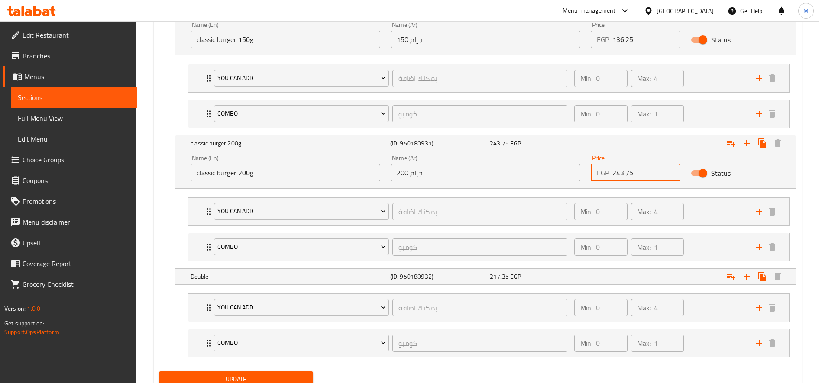
scroll to position [539, 0]
type input "142.6"
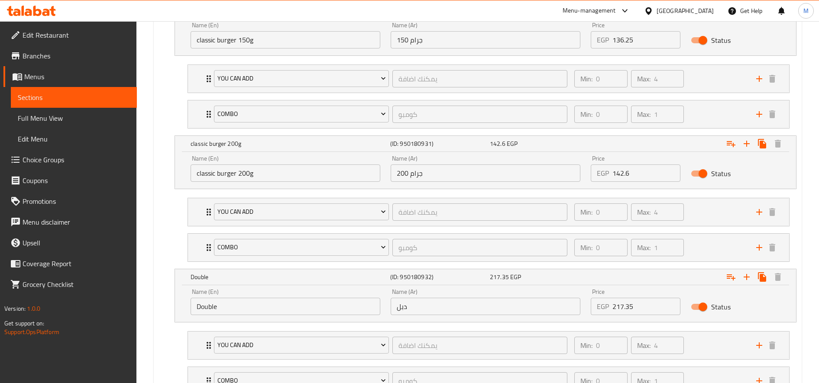
click at [628, 305] on input "217.35" at bounding box center [647, 306] width 68 height 17
paste input "43.7"
type input "243.75"
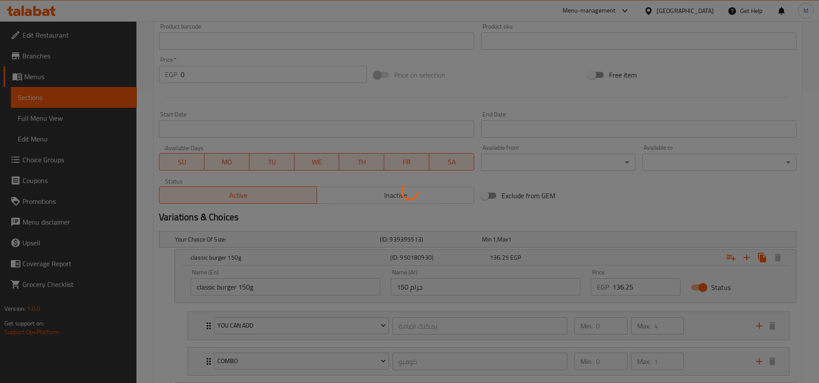
scroll to position [0, 0]
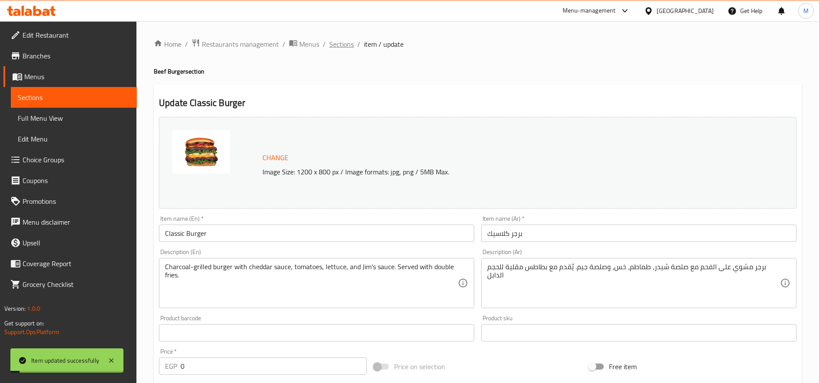
click at [346, 42] on span "Sections" at bounding box center [341, 44] width 25 height 10
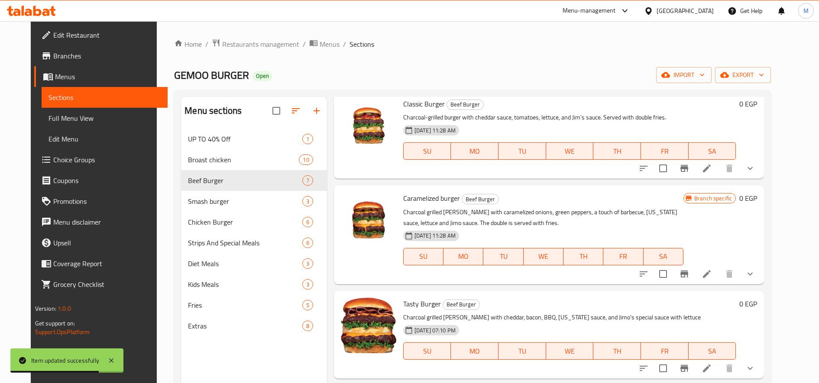
scroll to position [34, 0]
click at [695, 270] on button "Branch-specific-item" at bounding box center [684, 274] width 21 height 21
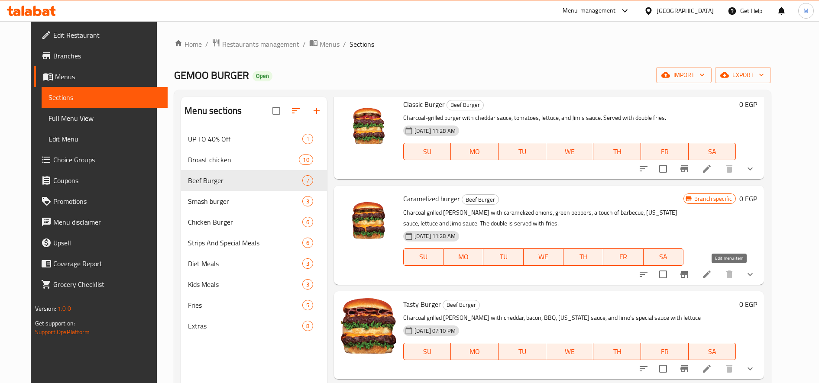
click at [712, 277] on icon at bounding box center [707, 274] width 10 height 10
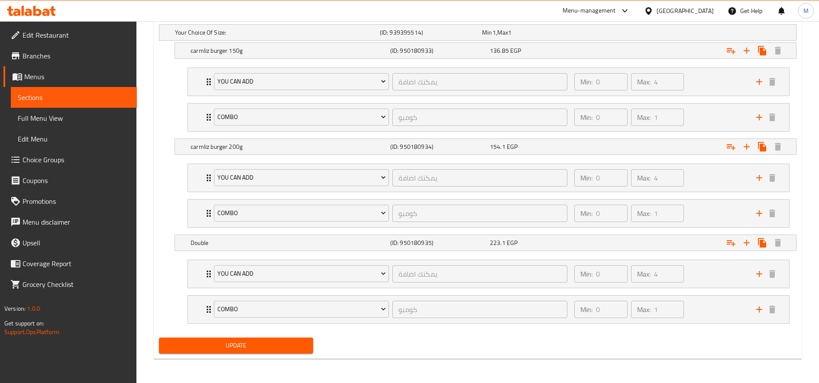
scroll to position [443, 0]
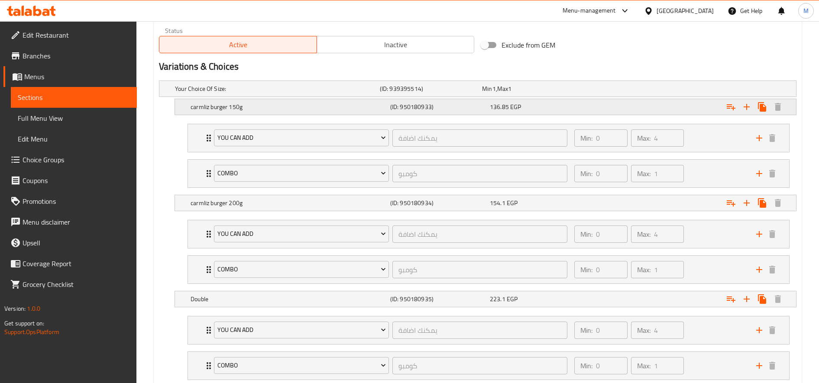
click at [623, 91] on div "Expand" at bounding box center [685, 88] width 205 height 3
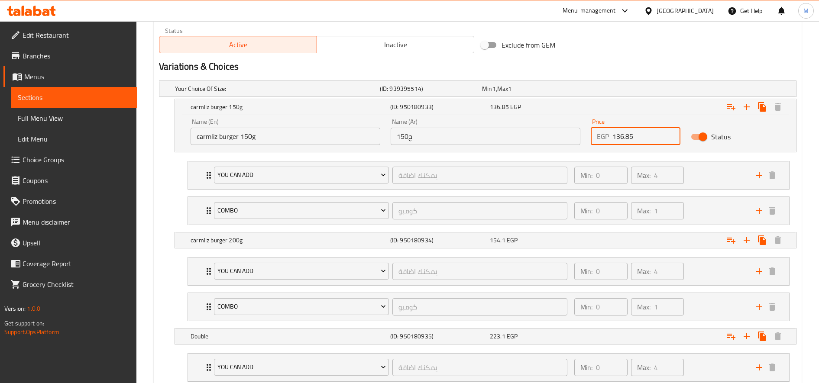
click at [643, 134] on input "136.85" at bounding box center [647, 136] width 68 height 17
paste input "56.2"
type input "156.25"
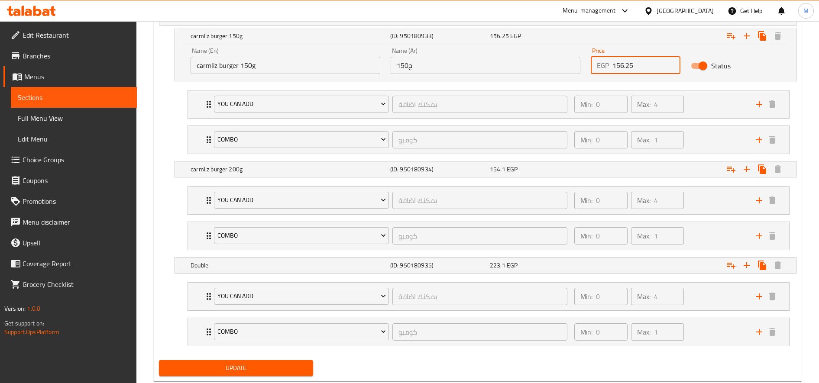
scroll to position [536, 0]
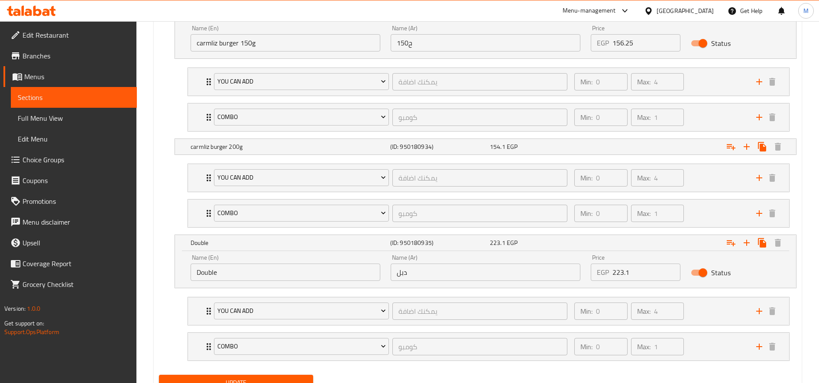
click at [629, 271] on input "223.1" at bounding box center [647, 272] width 68 height 17
paste input "50.00"
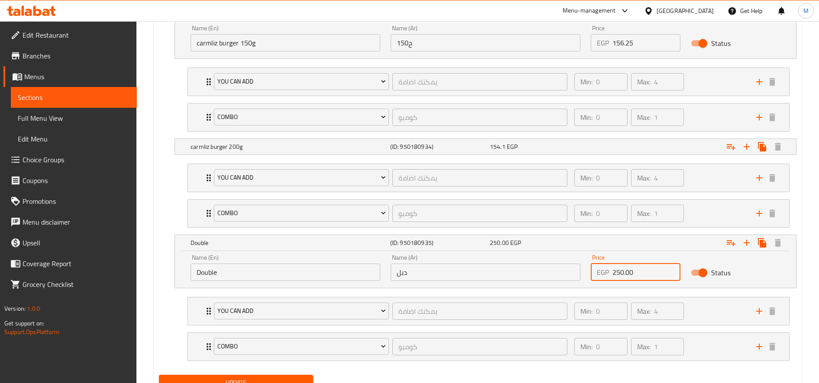
type input "250.00"
click at [159, 375] on button "Update" at bounding box center [236, 383] width 154 height 16
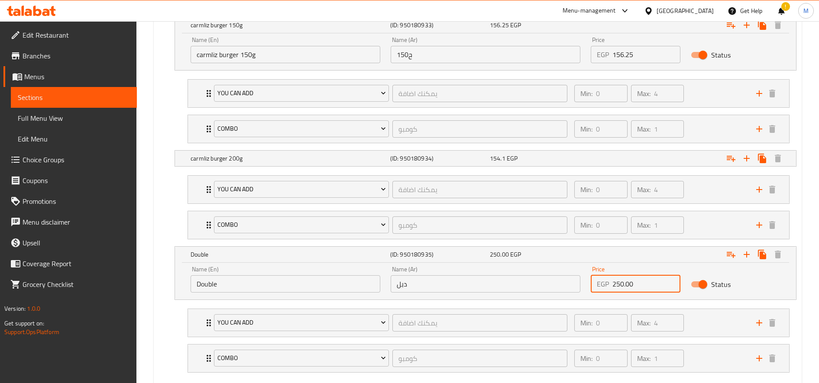
scroll to position [526, 0]
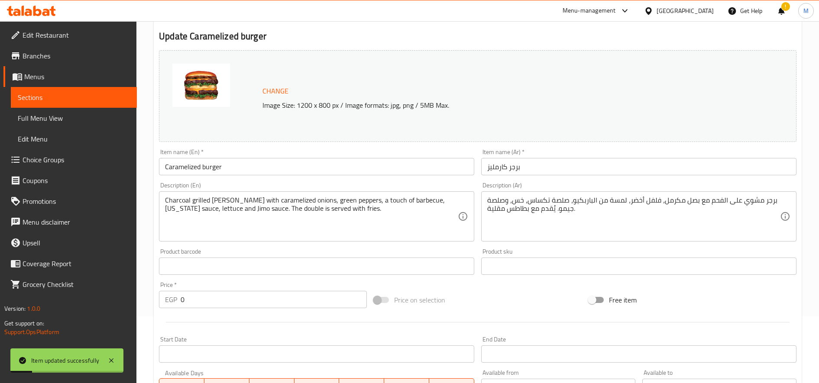
scroll to position [0, 0]
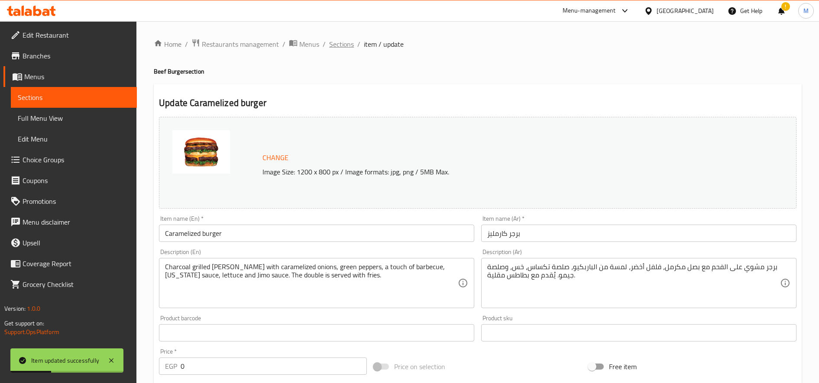
click at [335, 44] on span "Sections" at bounding box center [341, 44] width 25 height 10
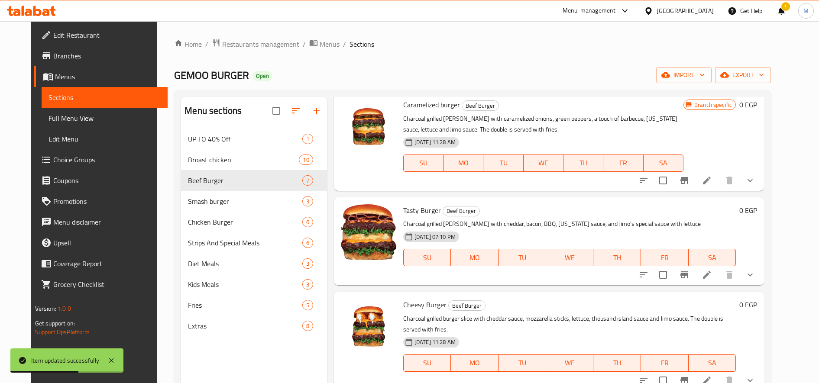
scroll to position [130, 0]
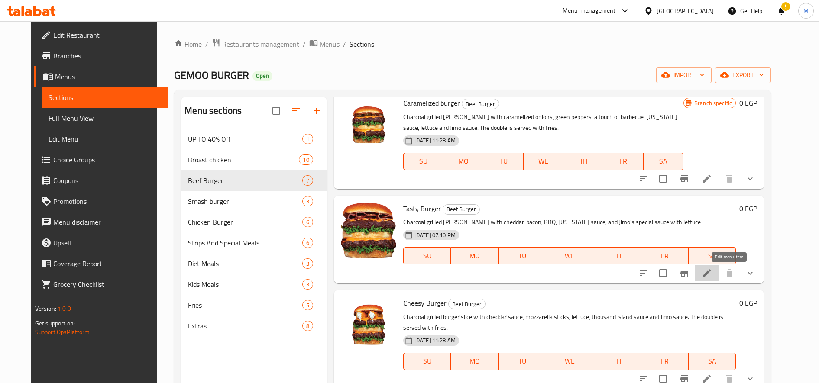
click at [712, 273] on icon at bounding box center [707, 273] width 10 height 10
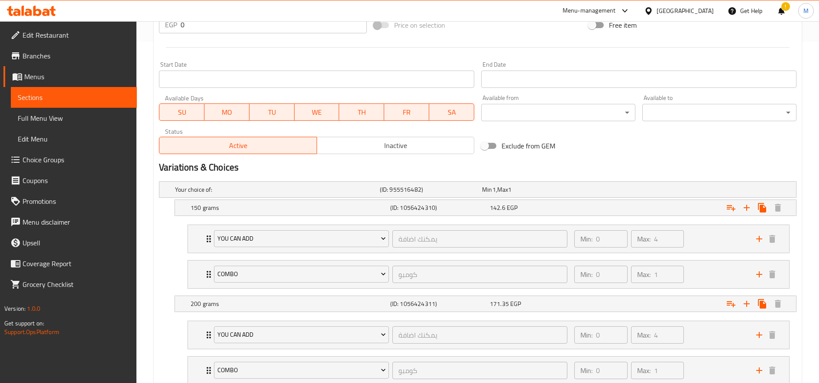
scroll to position [379, 0]
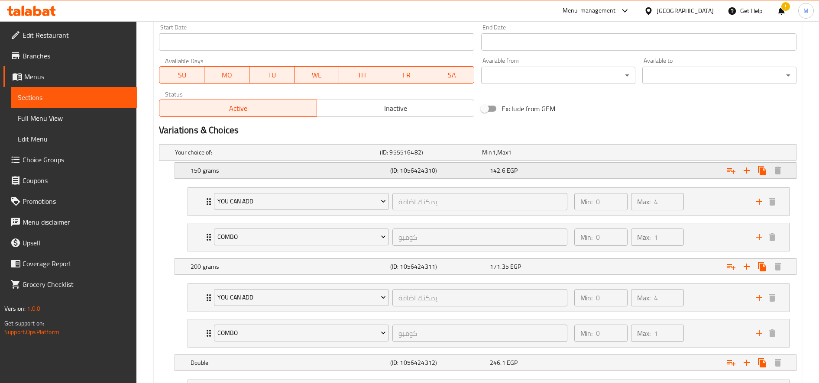
click at [616, 154] on div "Expand" at bounding box center [685, 152] width 205 height 3
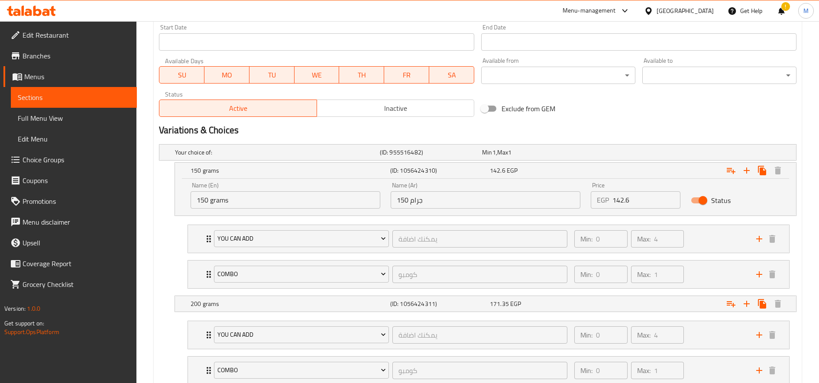
click at [634, 205] on input "142.6" at bounding box center [647, 199] width 68 height 17
paste input "61.25"
type input "161.25"
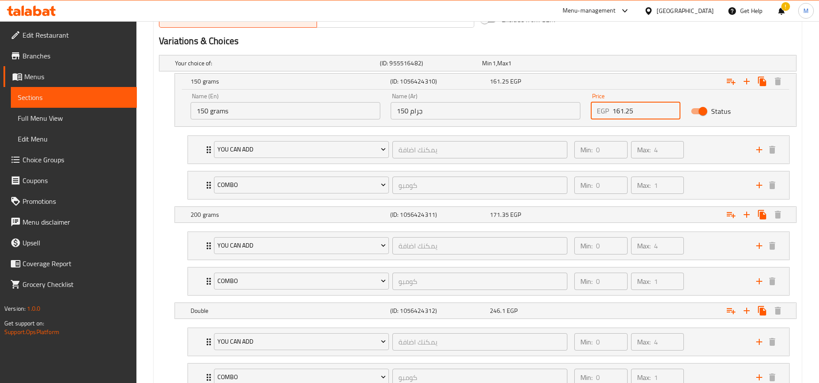
scroll to position [486, 0]
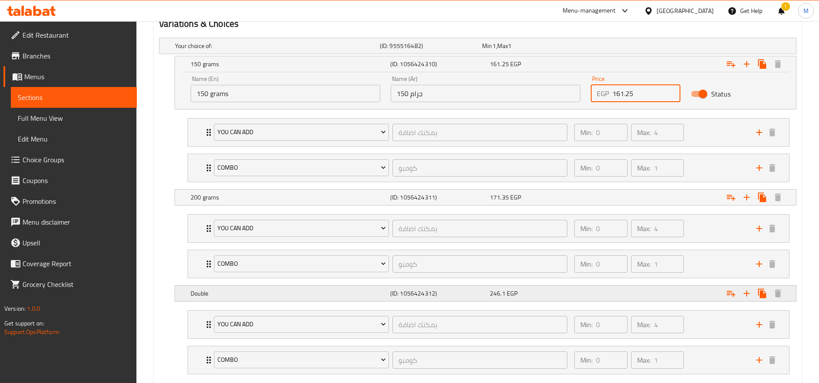
click at [594, 48] on div "Expand" at bounding box center [685, 45] width 205 height 3
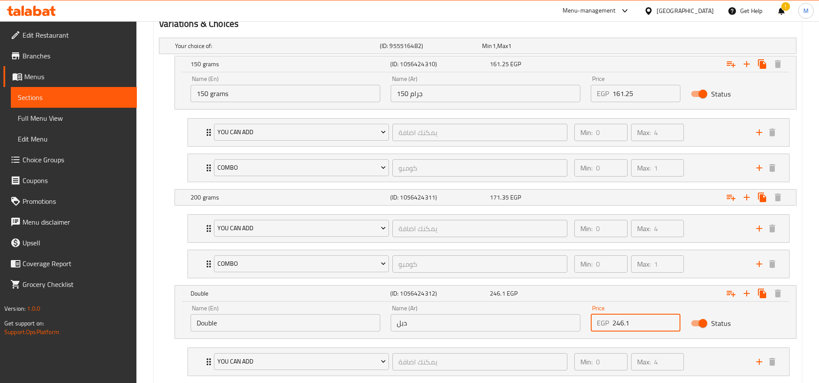
click at [620, 323] on input "246.1" at bounding box center [647, 323] width 68 height 17
paste input "73.75"
type input "273.75"
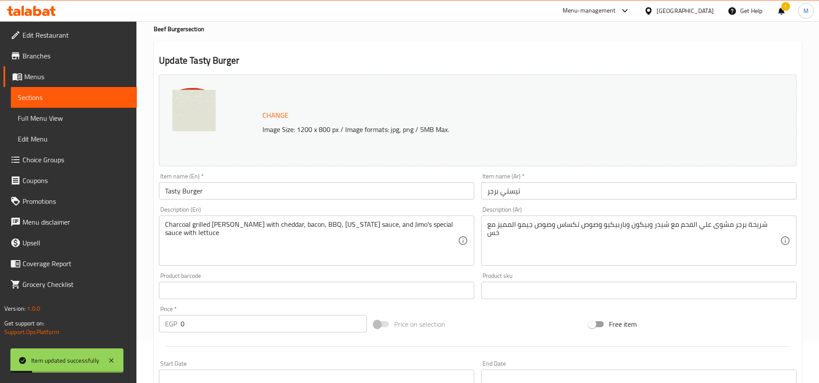
scroll to position [0, 0]
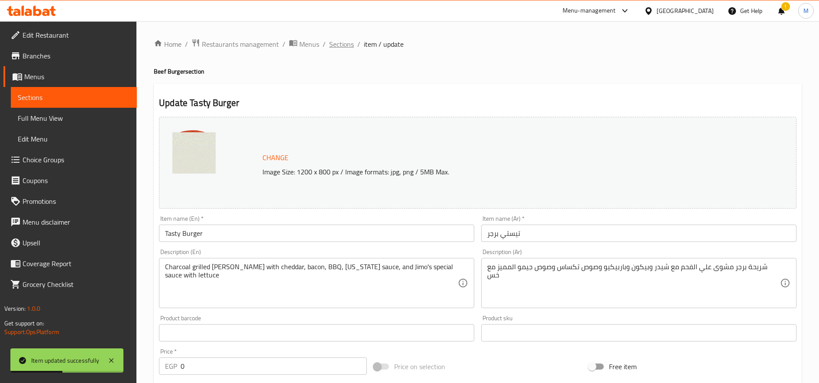
click at [351, 45] on span "Sections" at bounding box center [341, 44] width 25 height 10
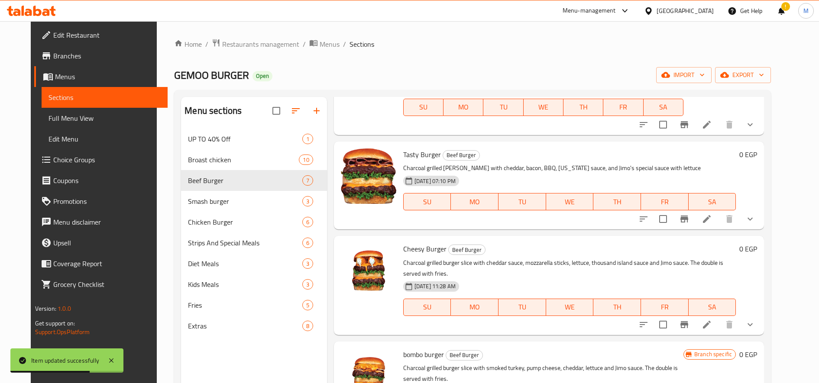
scroll to position [185, 0]
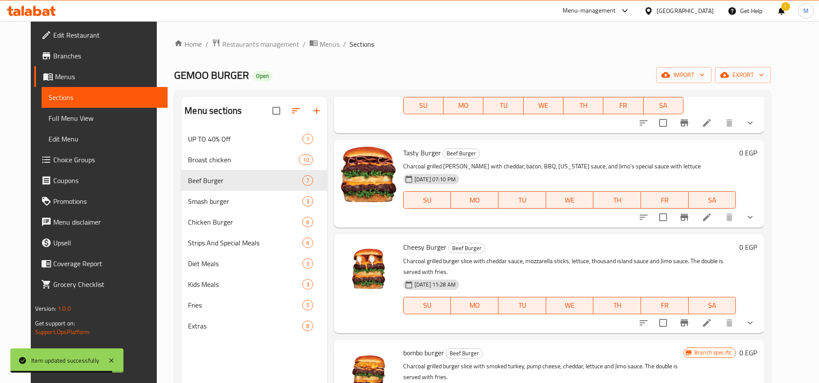
click at [554, 212] on div "SU MO TU WE TH FR SA" at bounding box center [570, 200] width 340 height 24
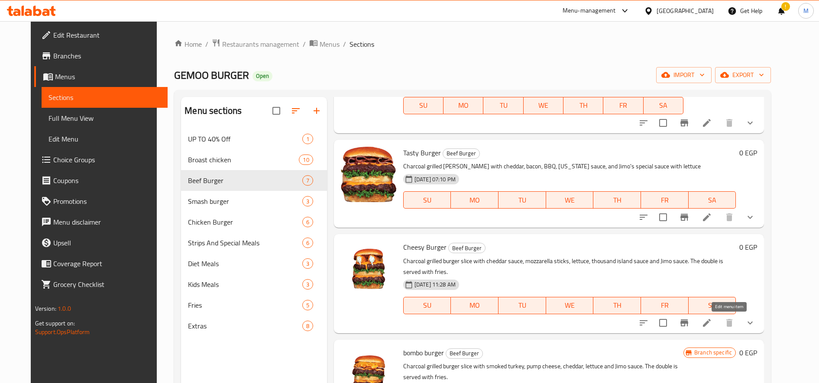
click at [712, 318] on icon at bounding box center [707, 323] width 10 height 10
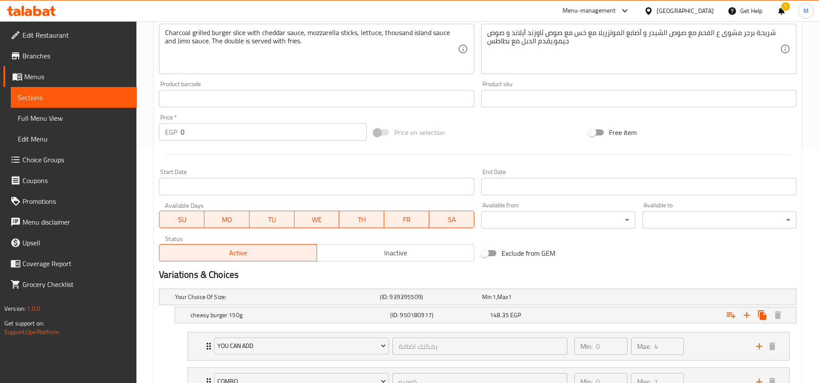
scroll to position [243, 0]
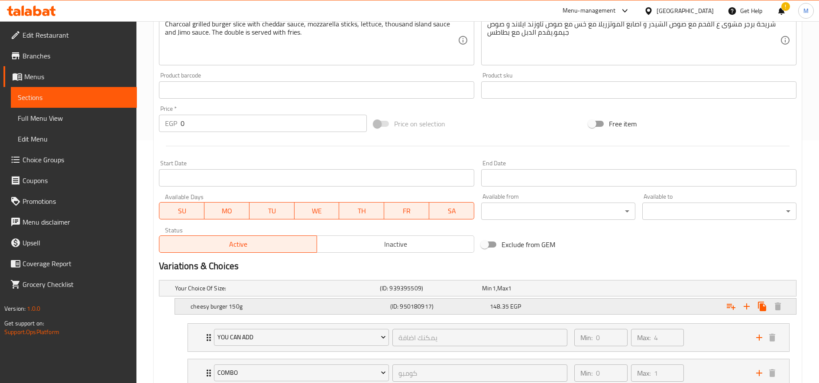
click at [691, 290] on div "Expand" at bounding box center [685, 288] width 205 height 3
click at [627, 341] on input "148.35" at bounding box center [647, 336] width 68 height 17
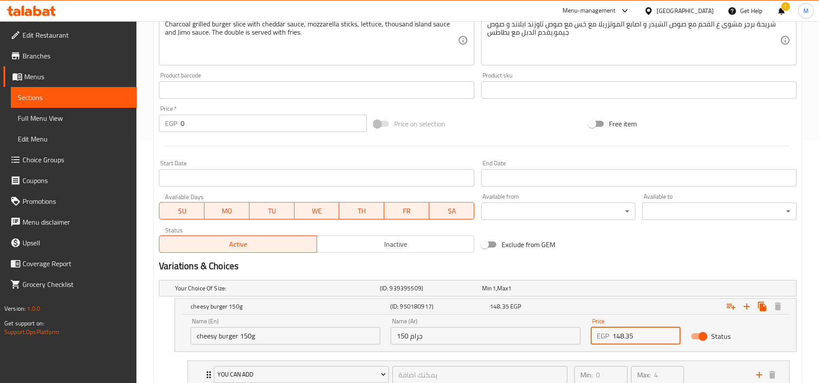
click at [627, 341] on input "148.35" at bounding box center [647, 336] width 68 height 17
paste input "67.50"
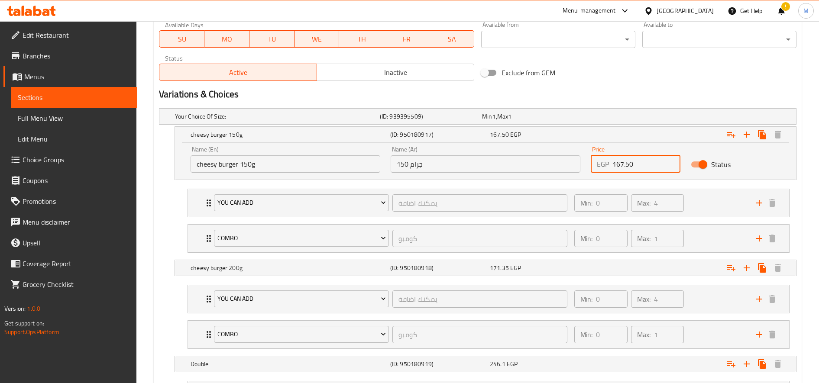
scroll to position [415, 0]
type input "167.50"
click at [639, 118] on div "Expand" at bounding box center [685, 115] width 205 height 3
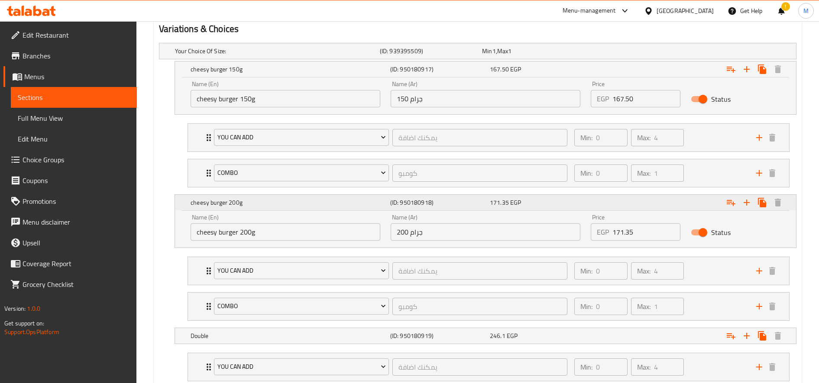
scroll to position [498, 0]
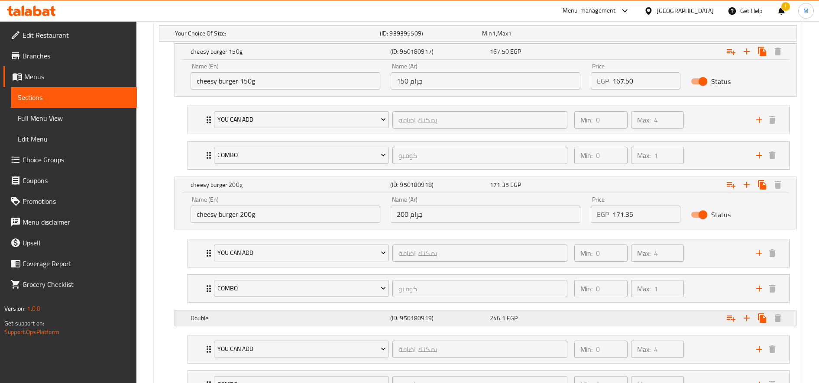
click at [622, 35] on div "Expand" at bounding box center [685, 33] width 205 height 3
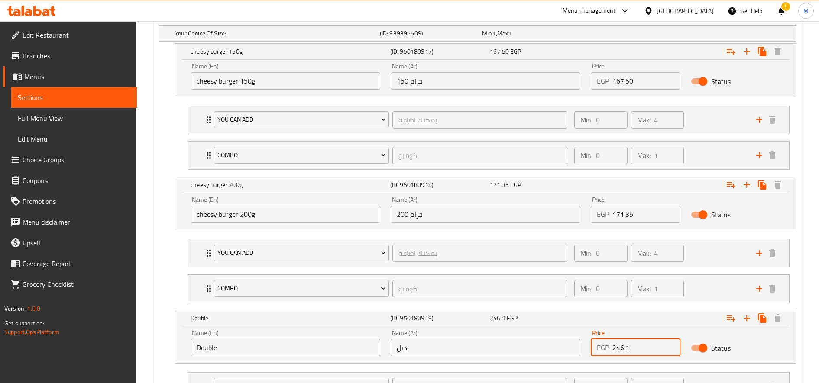
click at [621, 347] on input "246.1" at bounding box center [647, 347] width 68 height 17
paste input "73.75"
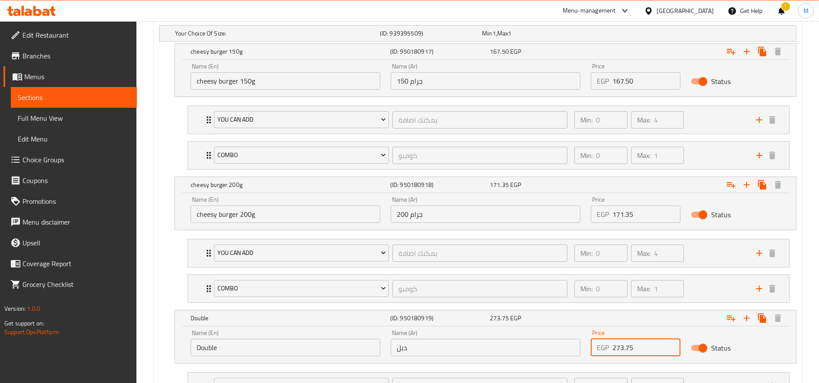
scroll to position [523, 0]
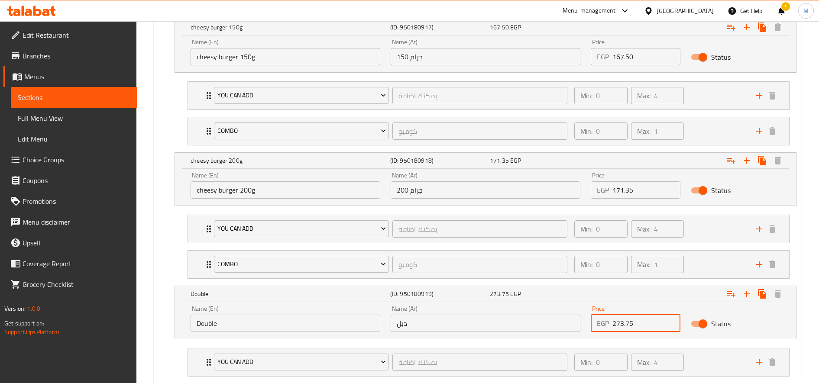
type input "273.75"
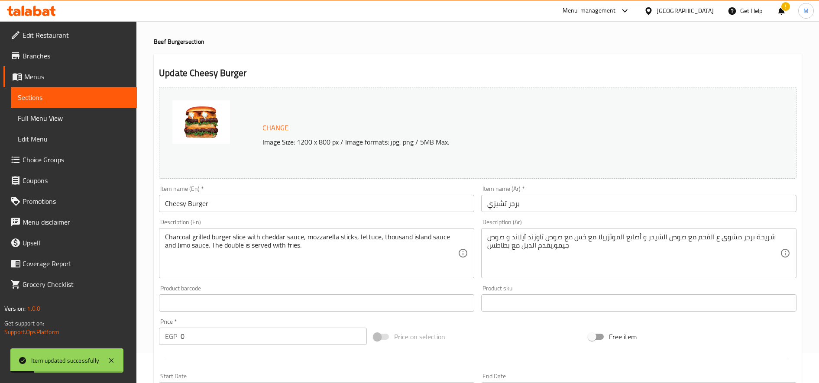
scroll to position [0, 0]
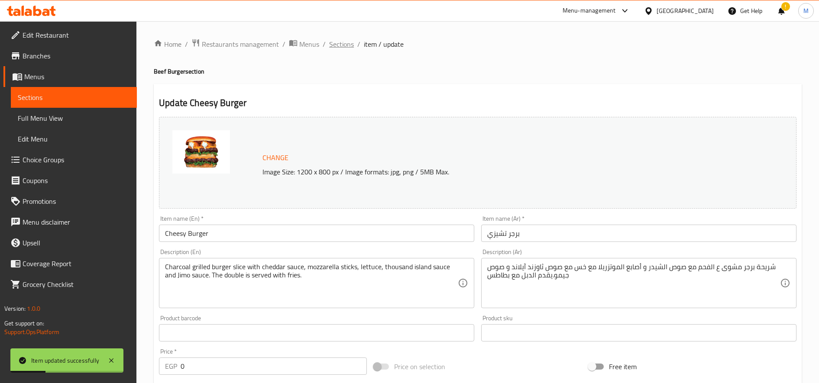
click at [343, 39] on span "Sections" at bounding box center [341, 44] width 25 height 10
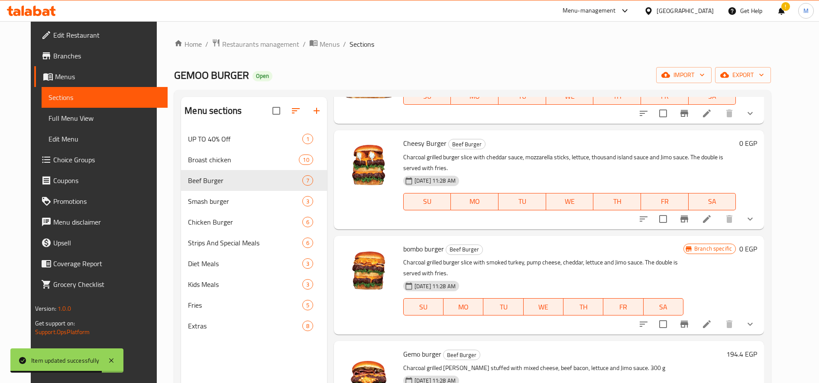
scroll to position [288, 0]
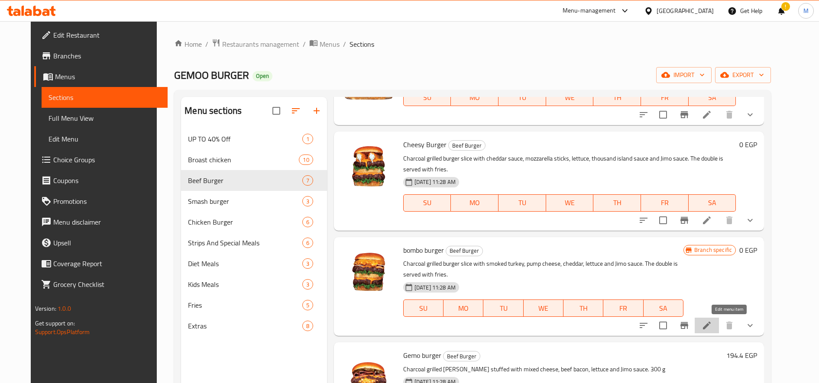
click at [711, 325] on icon at bounding box center [707, 326] width 8 height 8
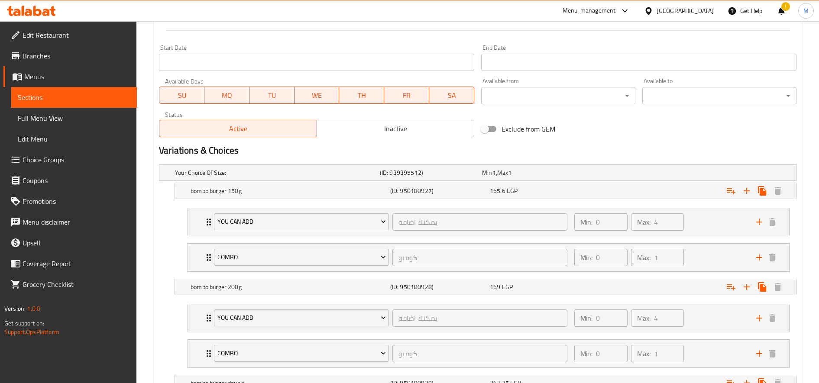
scroll to position [379, 0]
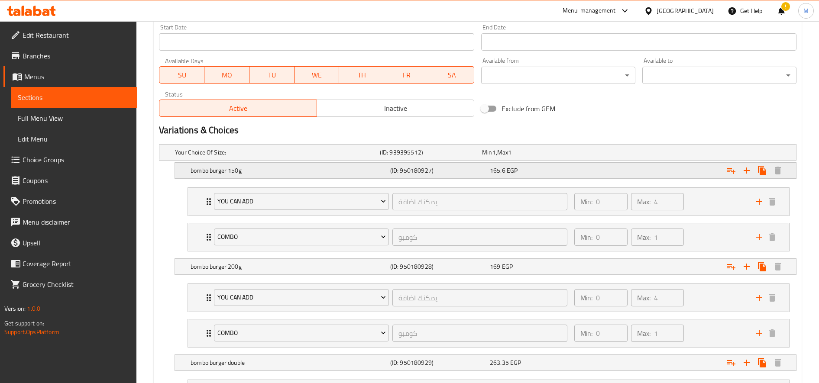
click at [604, 154] on div "Expand" at bounding box center [685, 152] width 205 height 3
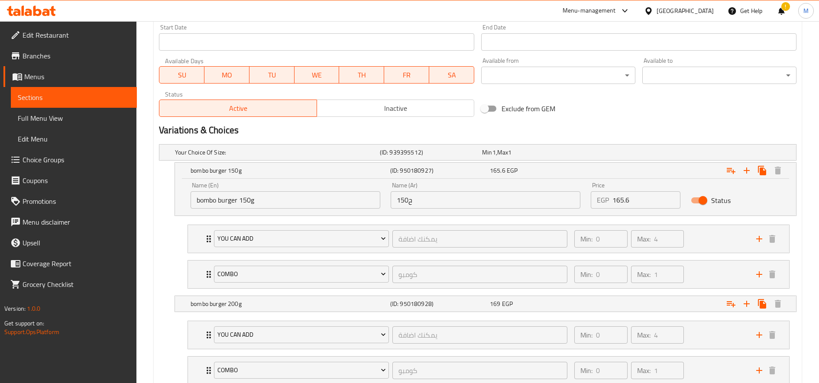
click at [629, 207] on input "165.6" at bounding box center [647, 199] width 68 height 17
click at [629, 208] on input "165.6" at bounding box center [647, 199] width 68 height 17
paste input "86.25"
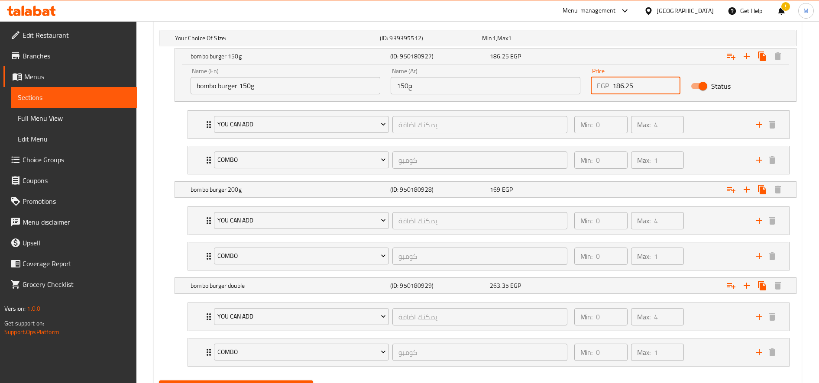
scroll to position [500, 0]
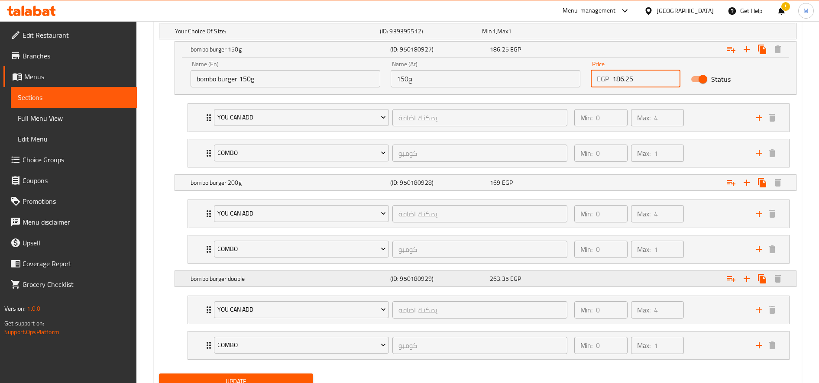
type input "186.25"
click at [617, 33] on div "Expand" at bounding box center [685, 30] width 205 height 3
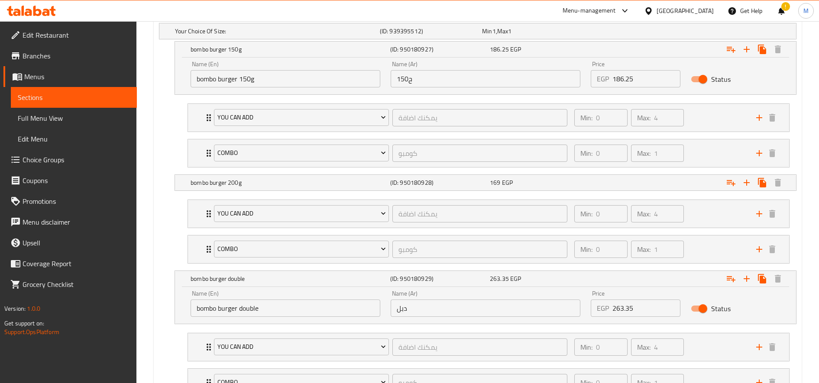
click at [628, 310] on input "263.35" at bounding box center [647, 308] width 68 height 17
paste input "92.50"
type input "292.50"
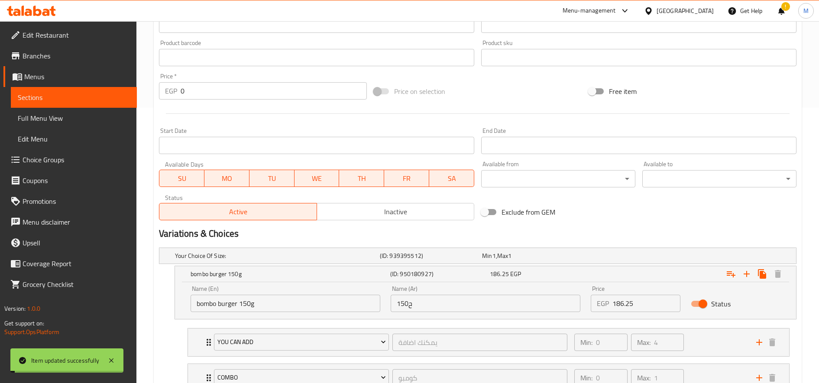
scroll to position [0, 0]
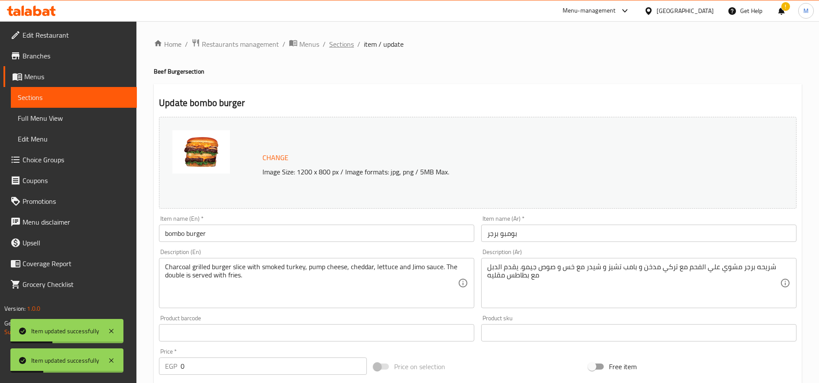
click at [341, 42] on span "Sections" at bounding box center [341, 44] width 25 height 10
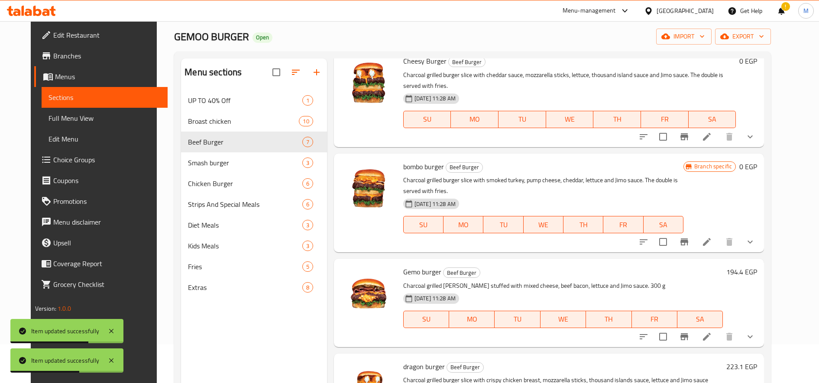
scroll to position [121, 0]
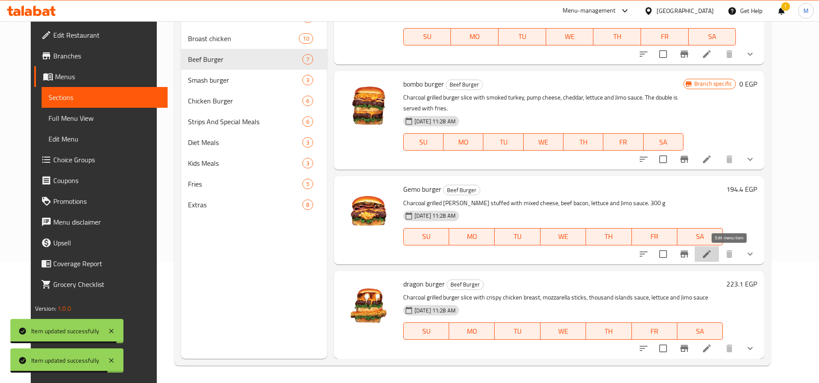
click at [712, 250] on icon at bounding box center [707, 254] width 10 height 10
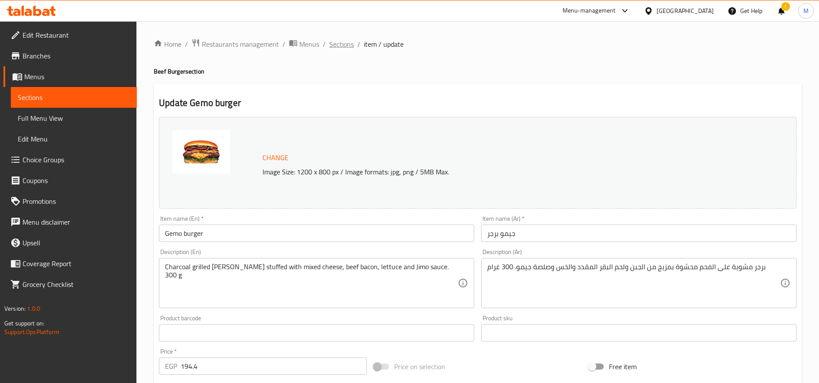
click at [347, 43] on span "Sections" at bounding box center [341, 44] width 25 height 10
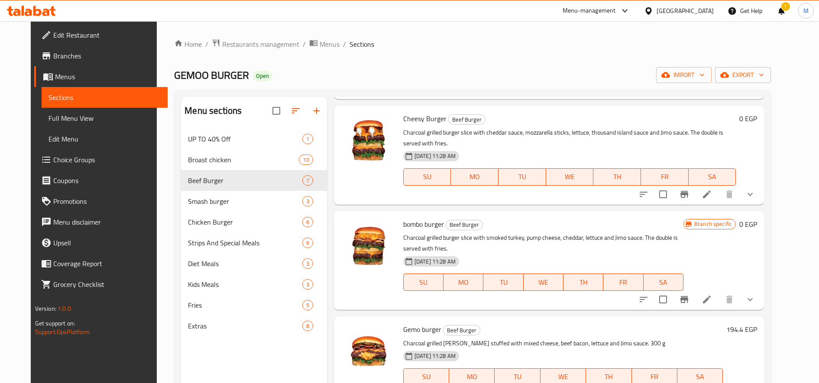
scroll to position [333, 0]
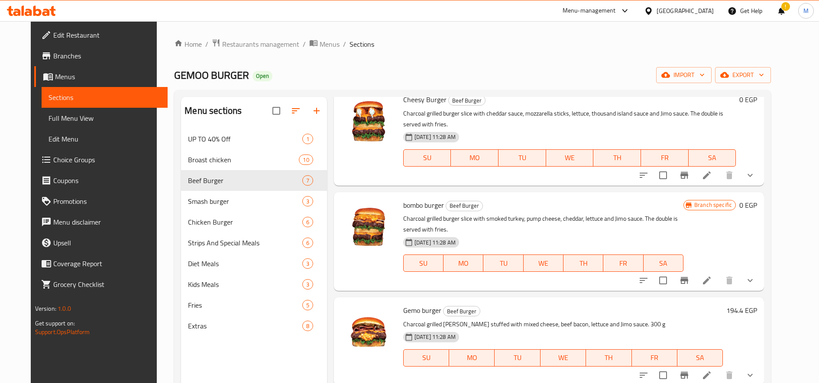
click at [757, 308] on h6 "194.4 EGP" at bounding box center [742, 311] width 31 height 12
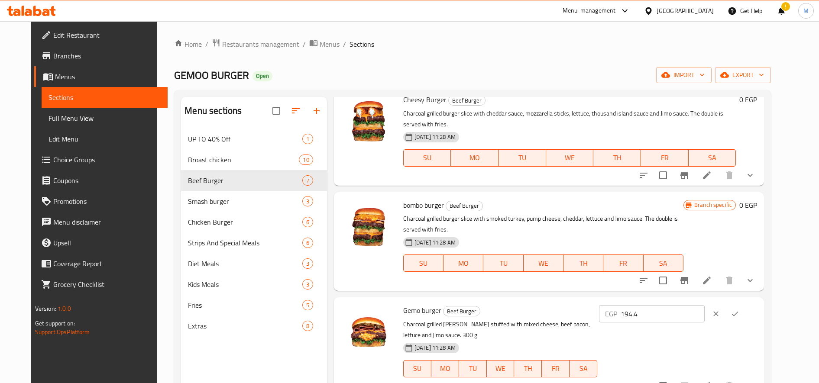
click at [696, 309] on input "194.4" at bounding box center [663, 313] width 84 height 17
paste input "211.25"
type input "211.25"
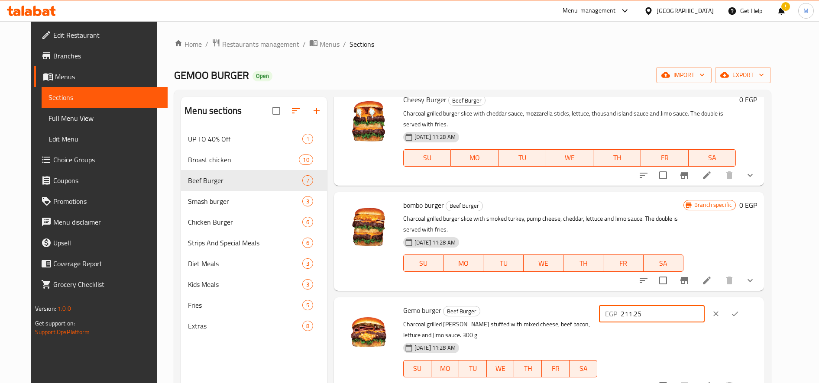
click at [740, 314] on icon "ok" at bounding box center [735, 314] width 9 height 9
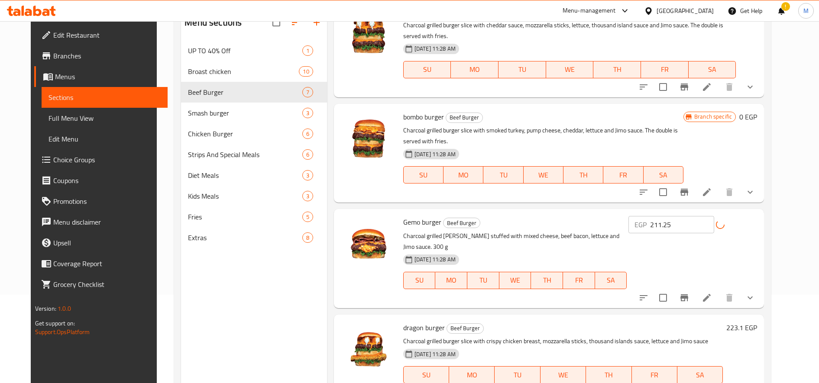
scroll to position [104, 0]
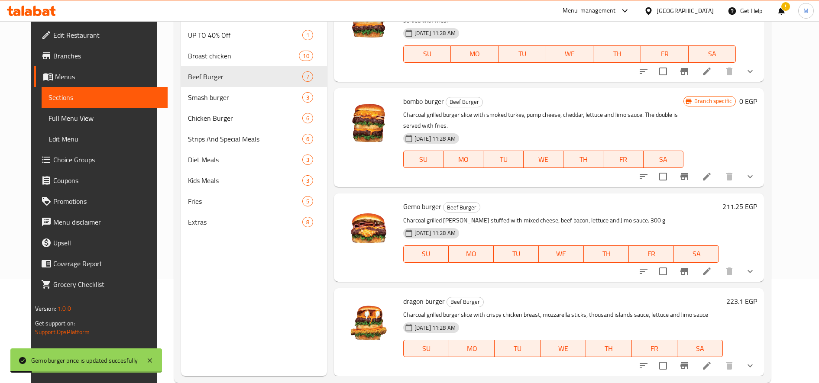
click at [757, 301] on h6 "223.1 EGP" at bounding box center [742, 301] width 31 height 12
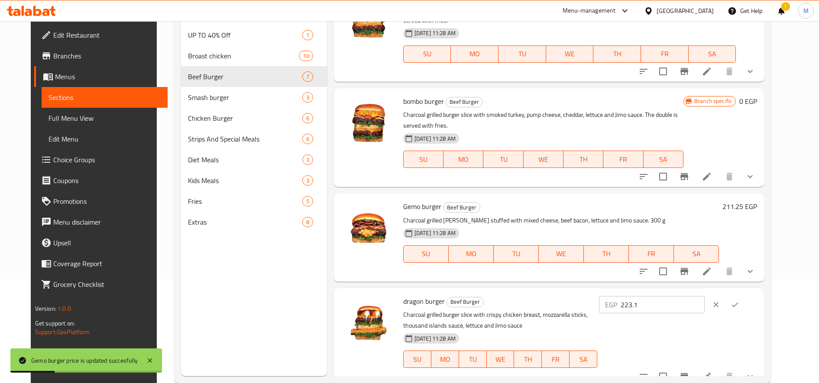
click at [702, 307] on input "223.1" at bounding box center [663, 304] width 84 height 17
paste input "42.50"
type input "242.50"
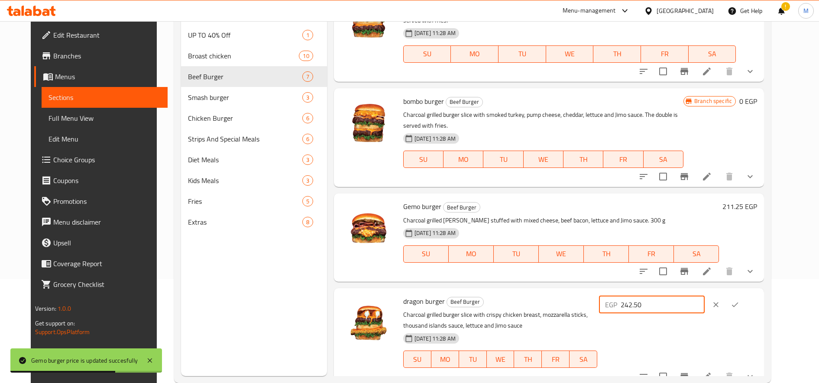
click at [740, 301] on icon "ok" at bounding box center [735, 305] width 9 height 9
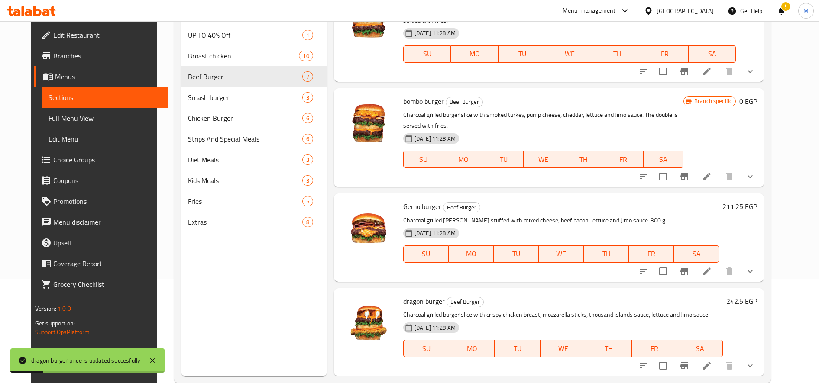
scroll to position [121, 0]
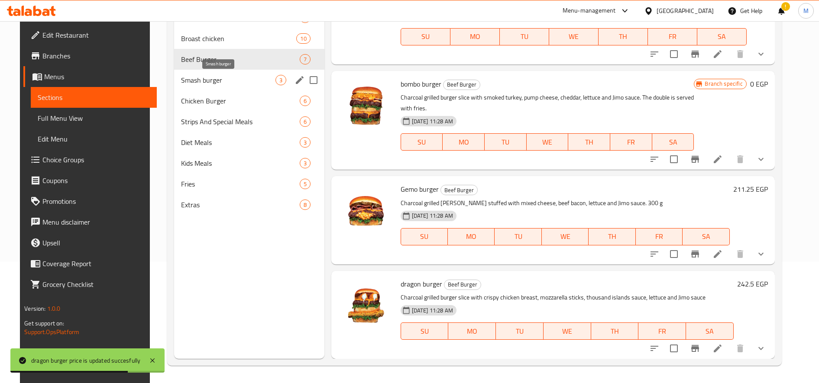
click at [245, 76] on span "Smash burger" at bounding box center [228, 80] width 94 height 10
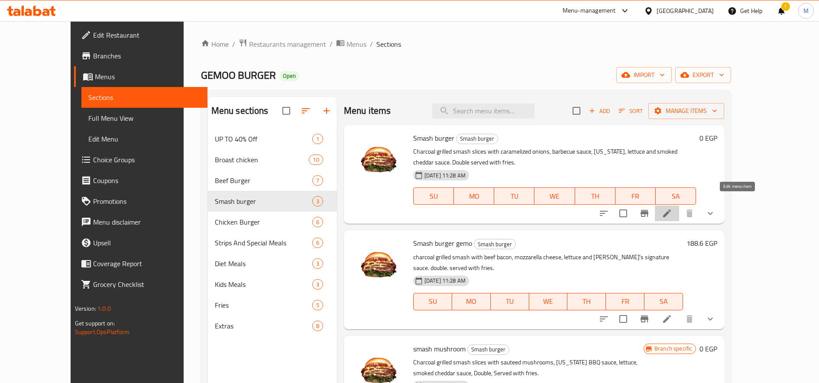
click at [672, 208] on icon at bounding box center [667, 213] width 10 height 10
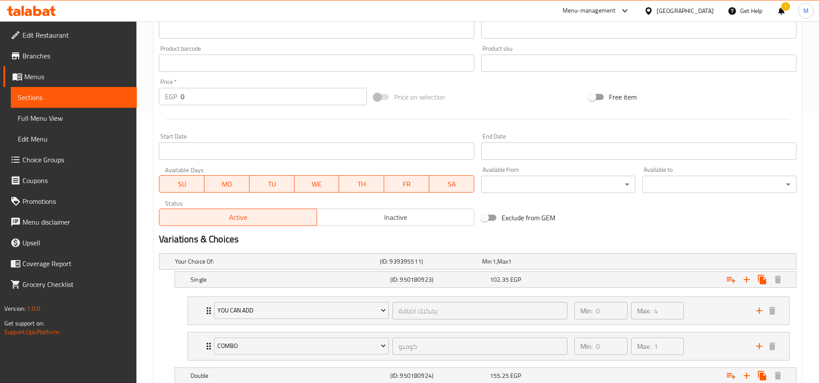
scroll to position [374, 0]
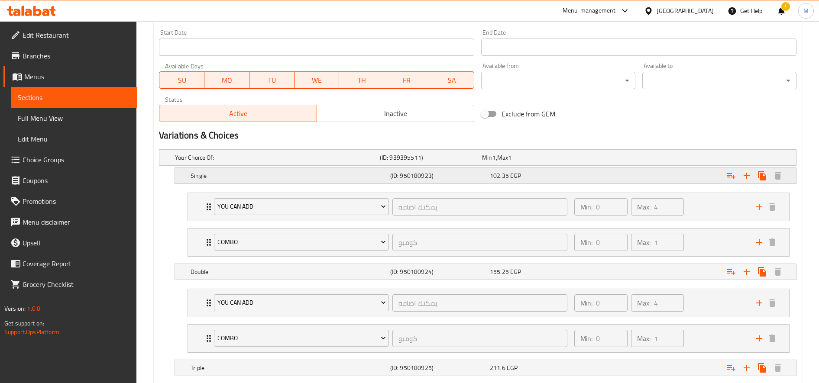
click at [617, 159] on div "Expand" at bounding box center [685, 157] width 205 height 3
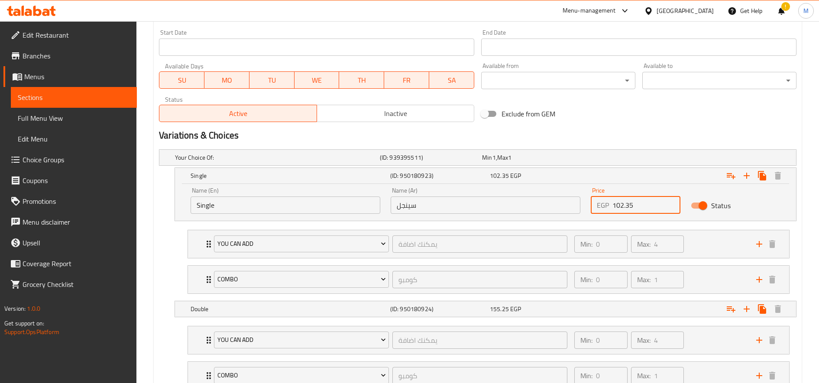
click at [643, 208] on input "102.35" at bounding box center [647, 205] width 68 height 17
paste input "18.7"
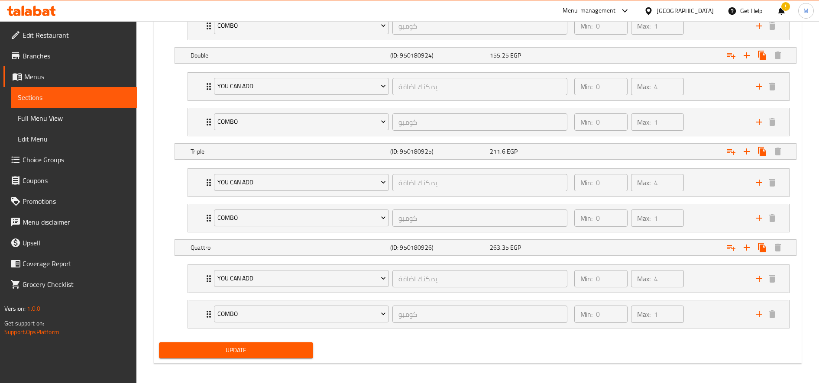
scroll to position [633, 0]
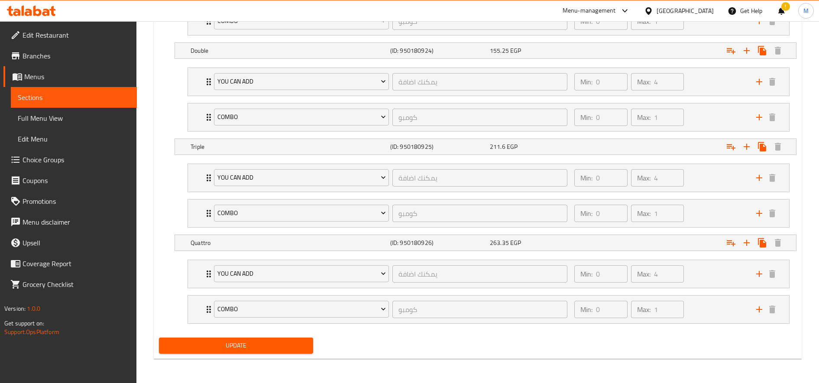
type input "118.75"
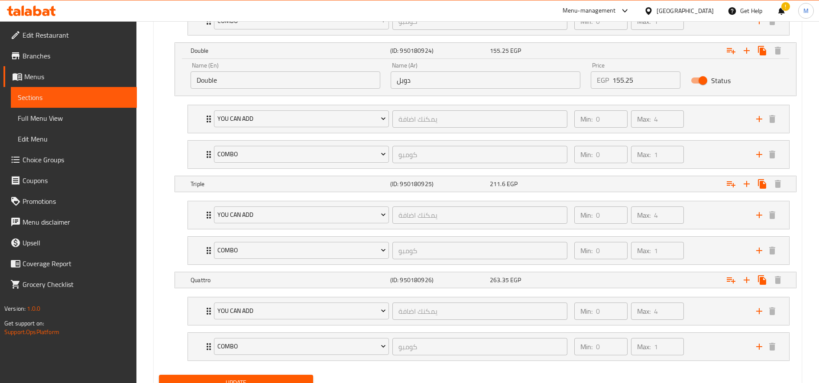
click at [636, 85] on input "155.25" at bounding box center [647, 79] width 68 height 17
paste input "73.7"
type input "173.75"
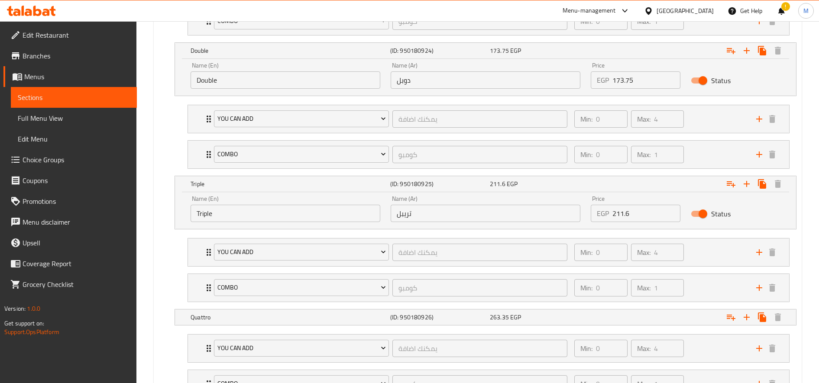
click at [630, 217] on input "211.6" at bounding box center [647, 213] width 68 height 17
paste input "36.25"
type input "236.25"
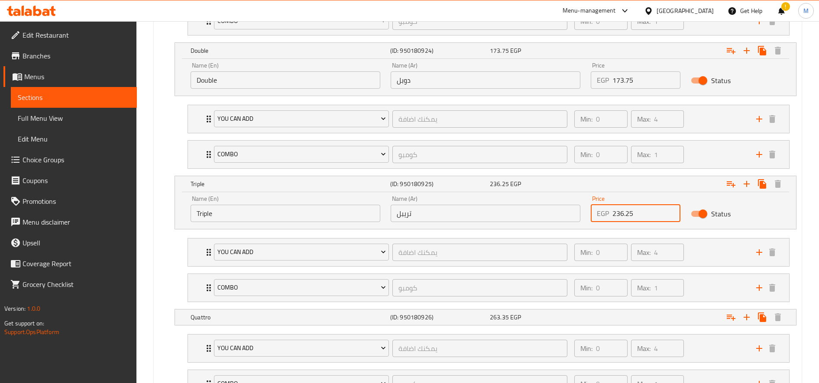
scroll to position [707, 0]
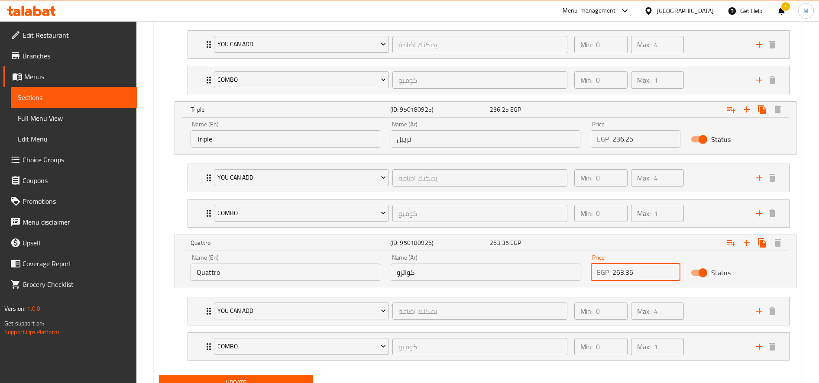
click at [619, 274] on input "263.35" at bounding box center [647, 272] width 68 height 17
paste input "92.50"
type input "292.50"
click at [159, 375] on button "Update" at bounding box center [236, 383] width 154 height 16
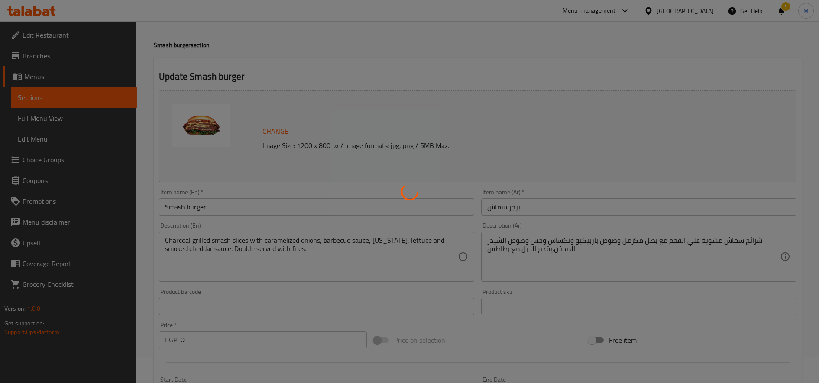
scroll to position [0, 0]
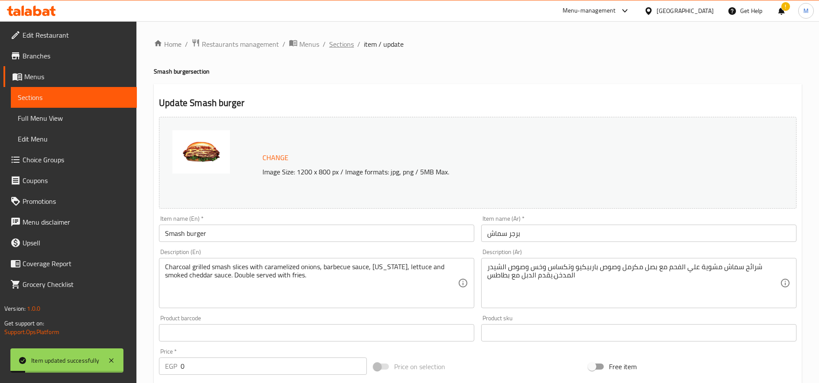
click at [345, 39] on span "Sections" at bounding box center [341, 44] width 25 height 10
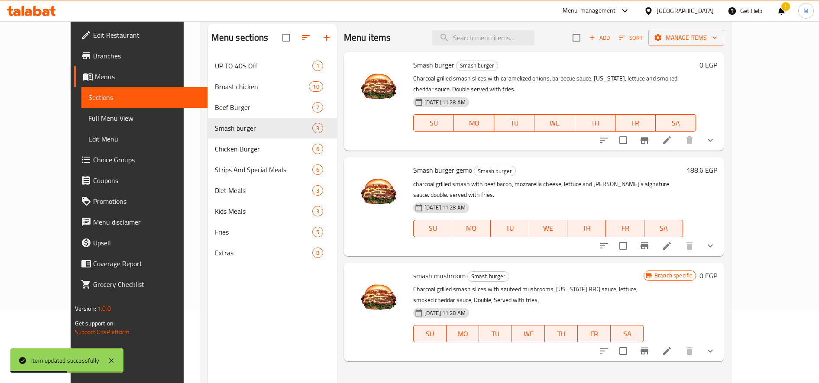
scroll to position [74, 0]
click at [672, 240] on icon at bounding box center [667, 245] width 10 height 10
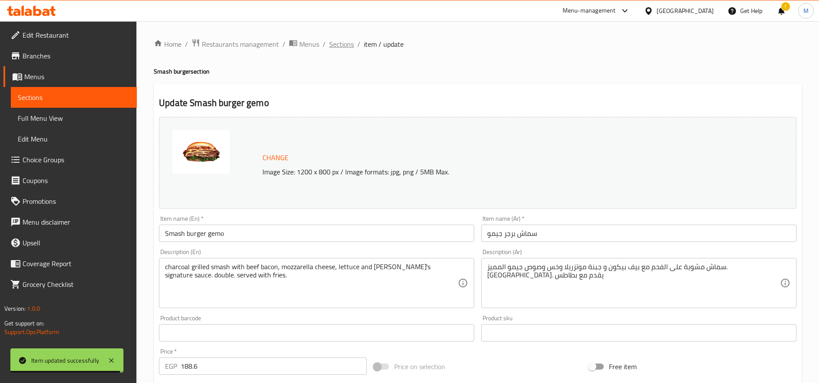
click at [336, 44] on span "Sections" at bounding box center [341, 44] width 25 height 10
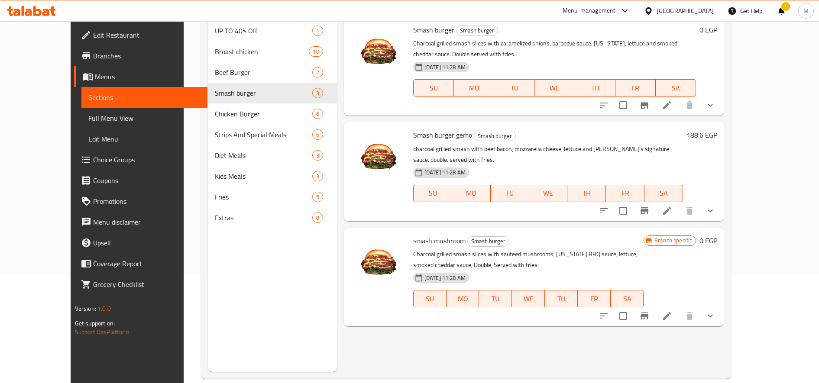
scroll to position [121, 0]
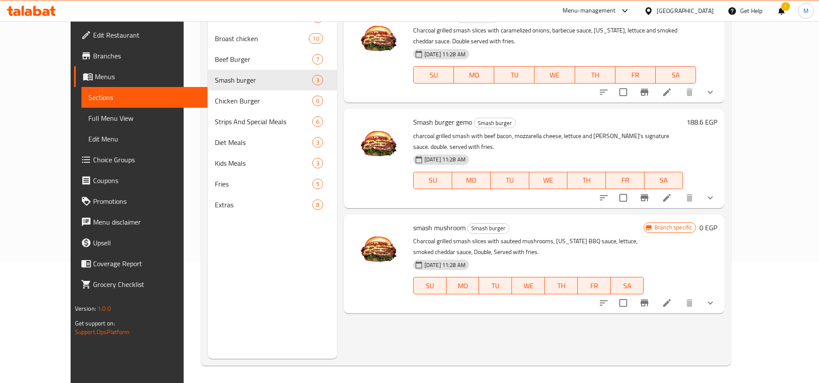
click at [717, 116] on h6 "188.6 EGP" at bounding box center [702, 122] width 31 height 12
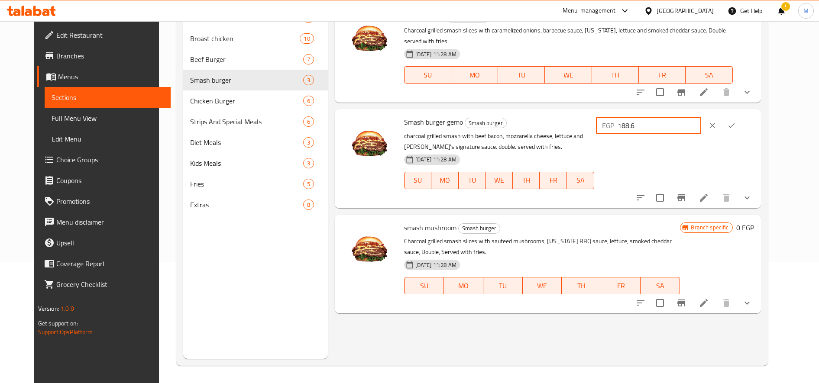
click at [701, 117] on input "188.6" at bounding box center [660, 125] width 84 height 17
paste input "205.00"
type input "205.00"
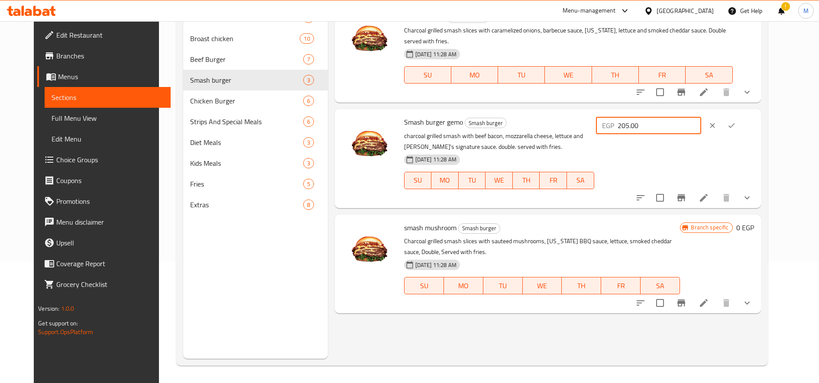
click at [736, 121] on icon "ok" at bounding box center [731, 125] width 9 height 9
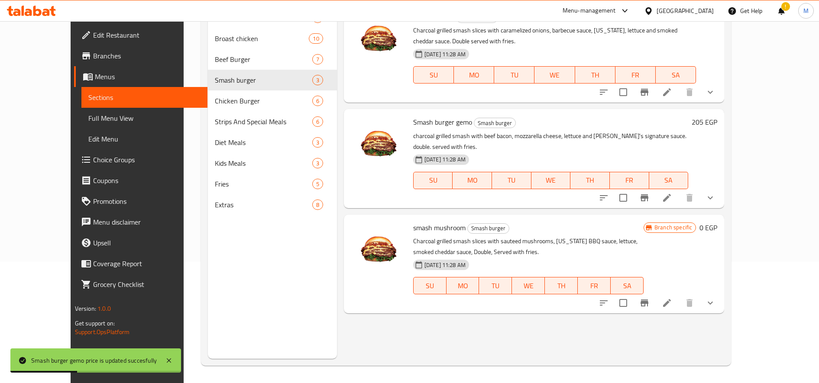
click at [672, 298] on icon at bounding box center [667, 303] width 10 height 10
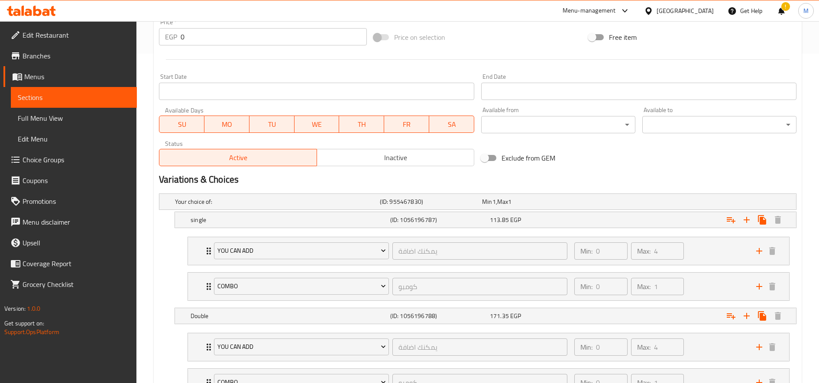
scroll to position [331, 0]
click at [643, 202] on div "Expand" at bounding box center [685, 200] width 205 height 3
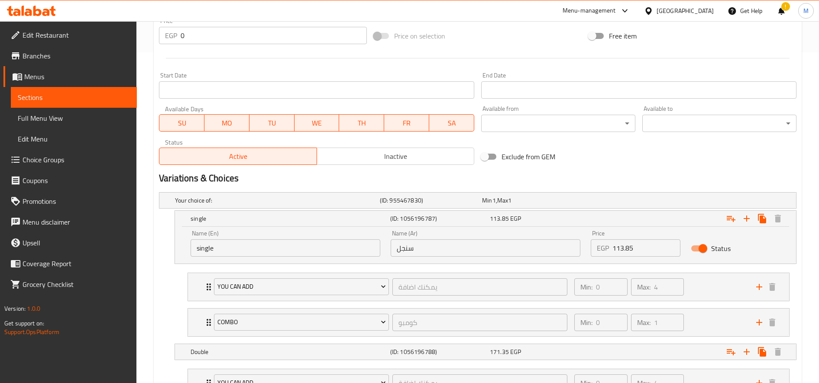
click at [641, 250] on input "113.85" at bounding box center [647, 248] width 68 height 17
paste input "31.2"
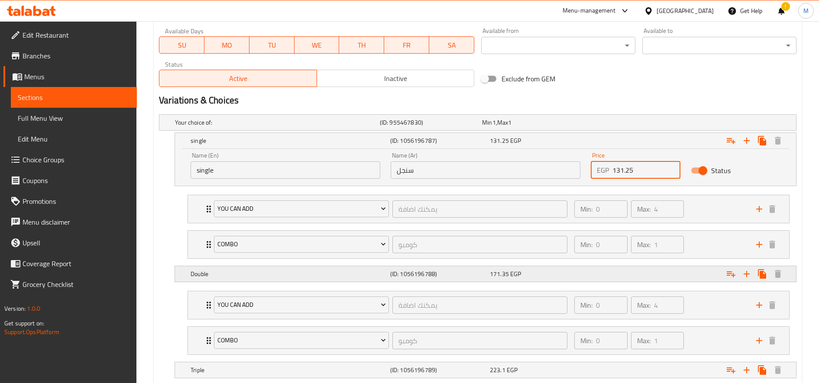
type input "131.25"
click at [630, 124] on div "Expand" at bounding box center [685, 122] width 205 height 3
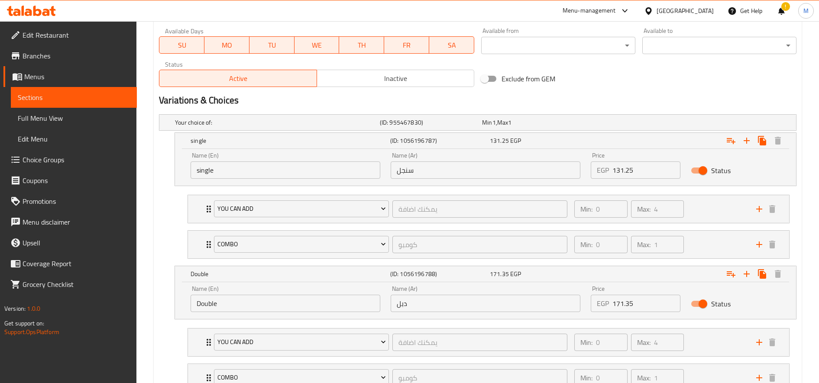
click at [633, 303] on input "171.35" at bounding box center [647, 303] width 68 height 17
paste input "92.50"
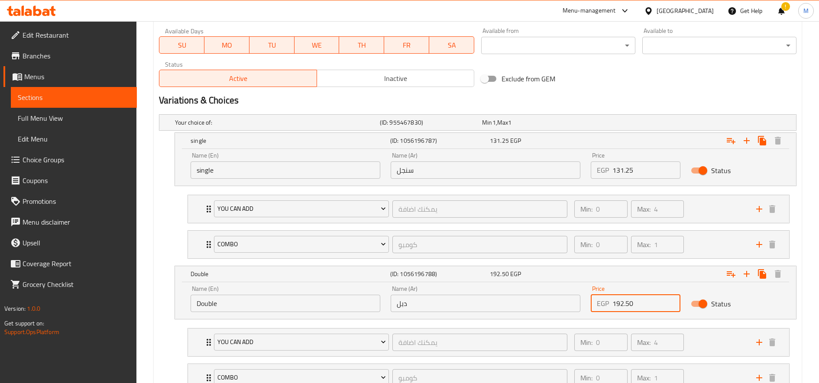
type input "192.50"
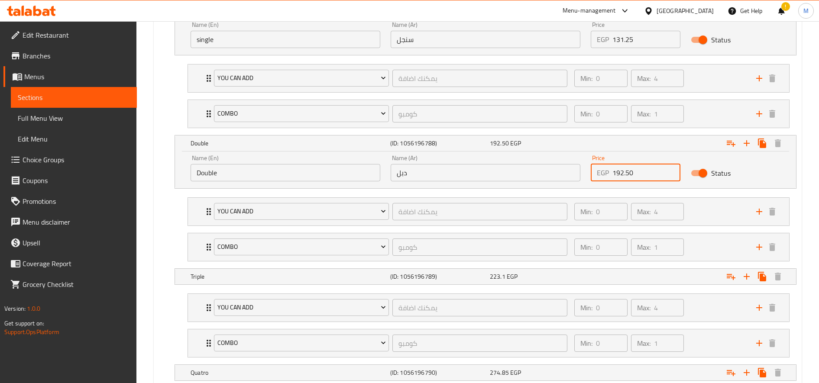
scroll to position [543, 0]
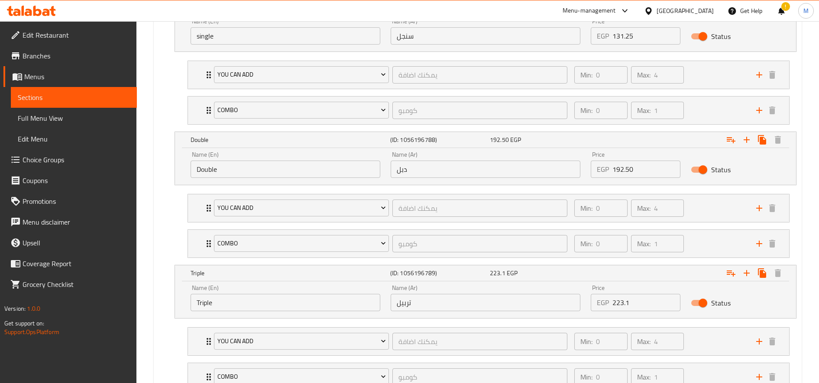
click at [628, 302] on input "223.1" at bounding box center [647, 302] width 68 height 17
paste input "48.75"
type input "248.75"
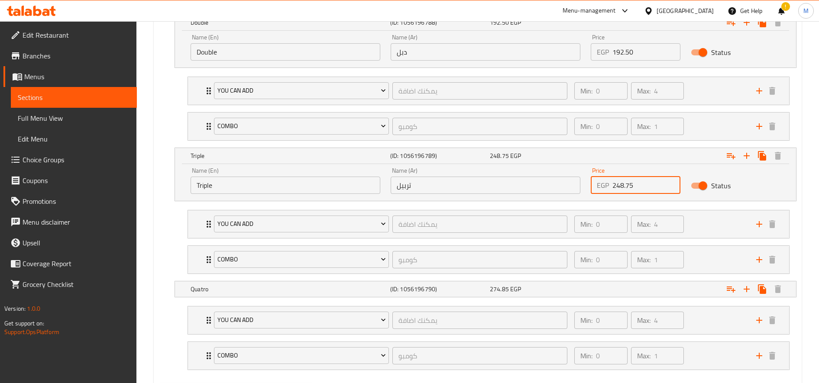
scroll to position [662, 0]
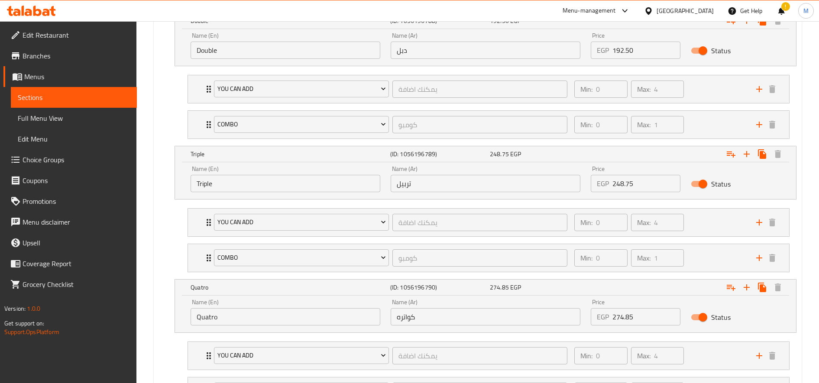
click at [635, 319] on input "274.85" at bounding box center [647, 316] width 68 height 17
paste input "306.2"
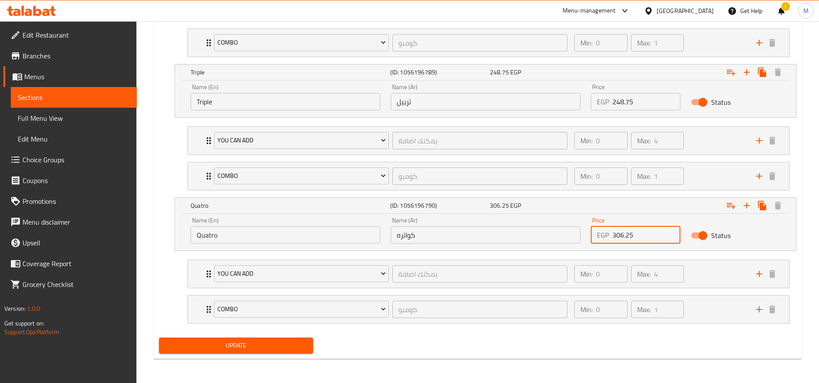
type input "306.25"
click at [159, 338] on button "Update" at bounding box center [236, 346] width 154 height 16
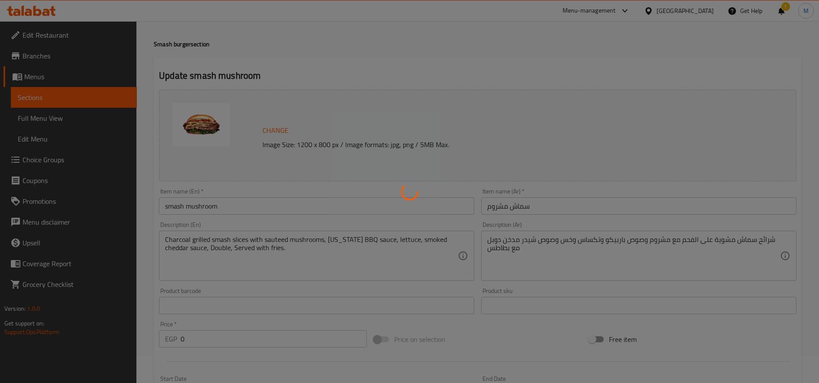
scroll to position [0, 0]
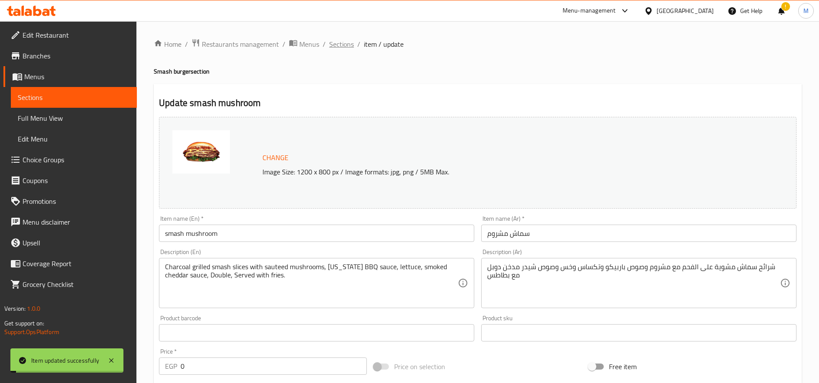
click at [344, 45] on span "Sections" at bounding box center [341, 44] width 25 height 10
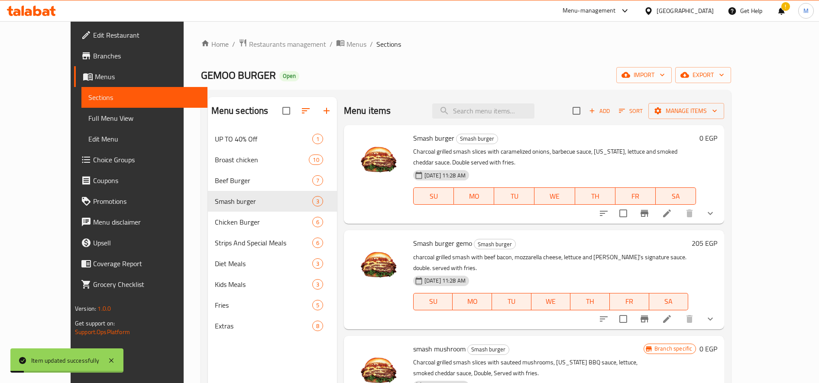
scroll to position [121, 0]
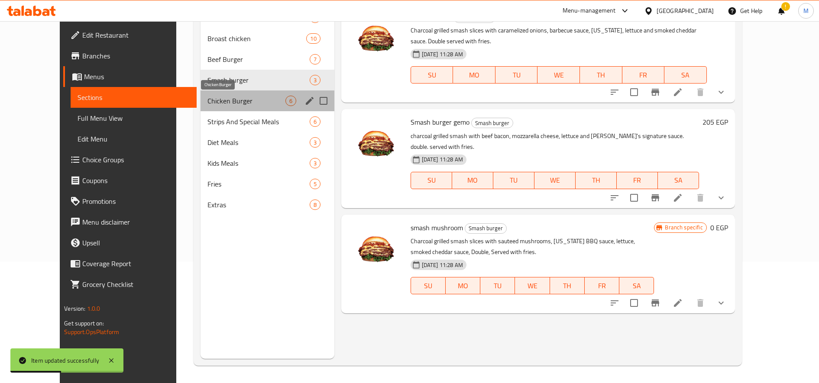
click at [208, 103] on span "Chicken Burger" at bounding box center [247, 101] width 78 height 10
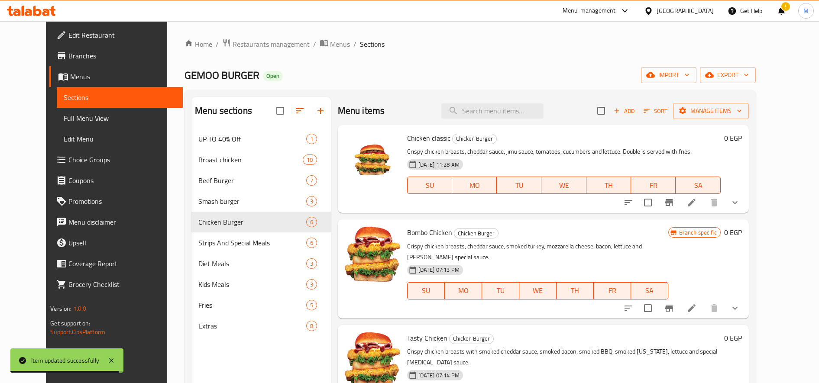
click at [704, 195] on li at bounding box center [692, 203] width 24 height 16
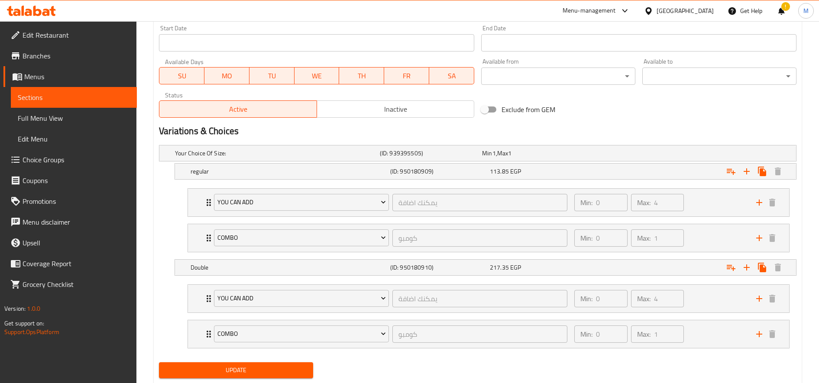
scroll to position [379, 0]
click at [654, 155] on div "Expand" at bounding box center [685, 152] width 205 height 3
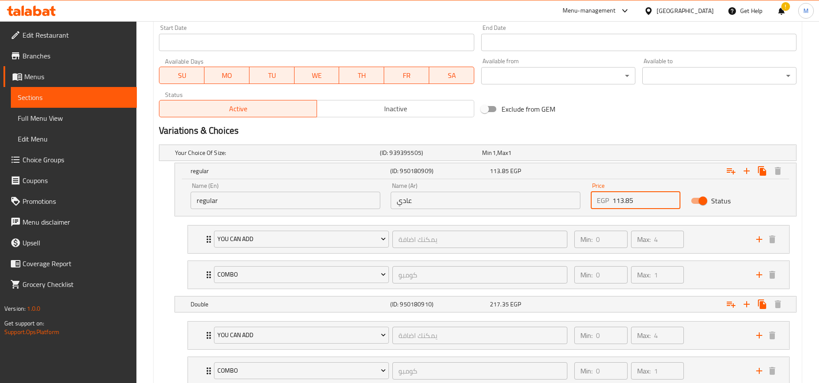
click at [634, 204] on input "113.85" at bounding box center [647, 200] width 68 height 17
paste input "37.50"
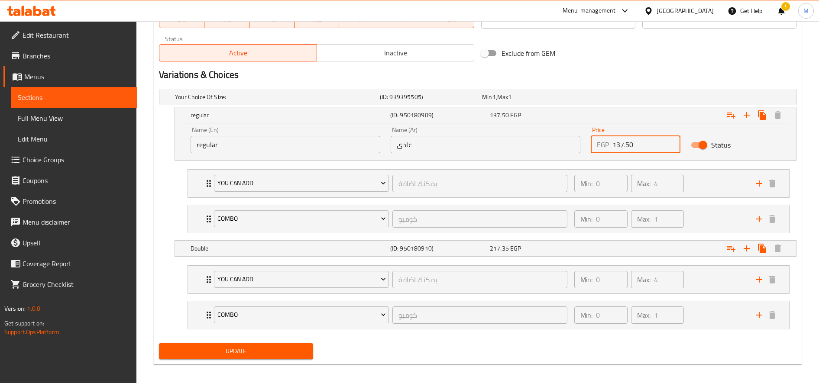
scroll to position [440, 0]
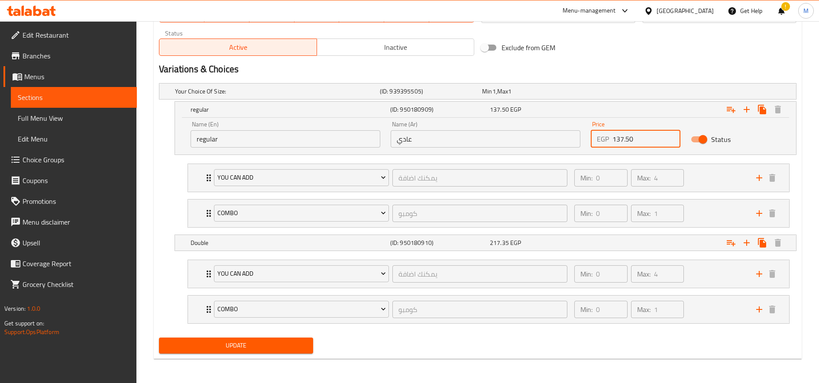
type input "137.50"
click at [632, 93] on div "Expand" at bounding box center [685, 91] width 205 height 3
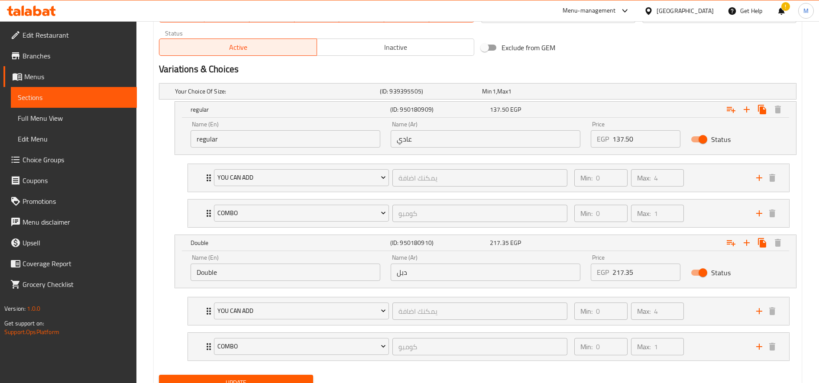
click at [629, 274] on input "217.35" at bounding box center [647, 272] width 68 height 17
paste input "48.7"
type input "248.75"
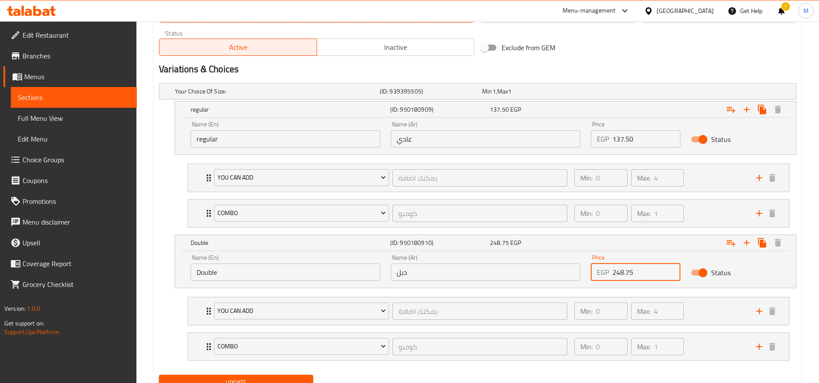
click at [159, 375] on button "Update" at bounding box center [236, 383] width 154 height 16
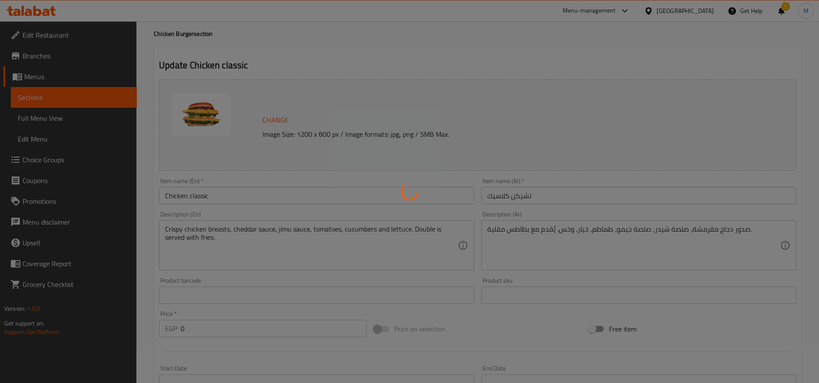
scroll to position [0, 0]
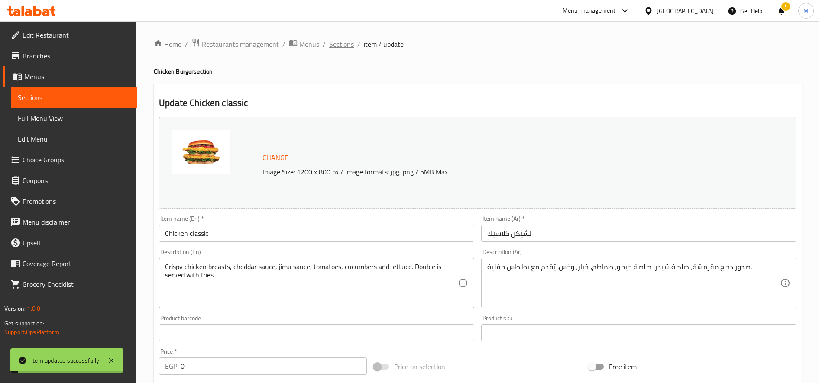
click at [339, 42] on span "Sections" at bounding box center [341, 44] width 25 height 10
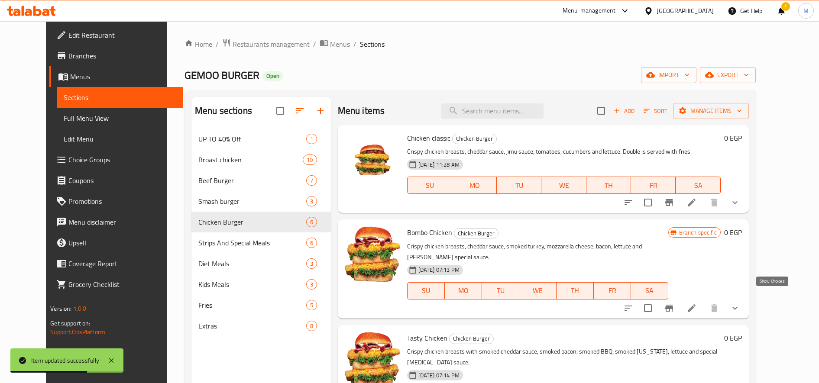
click at [740, 303] on icon "show more" at bounding box center [735, 308] width 10 height 10
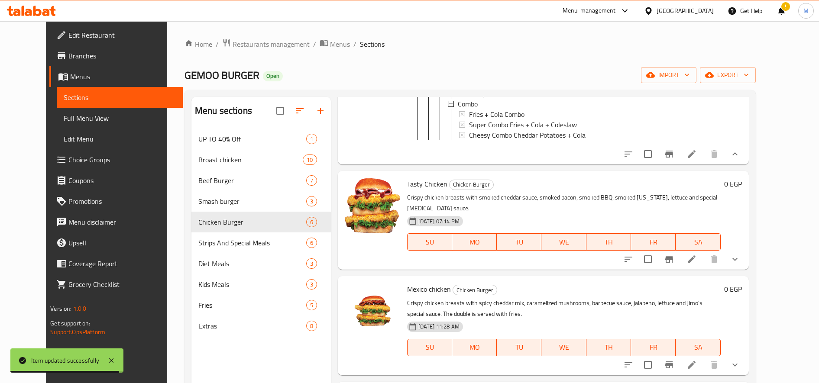
scroll to position [407, 0]
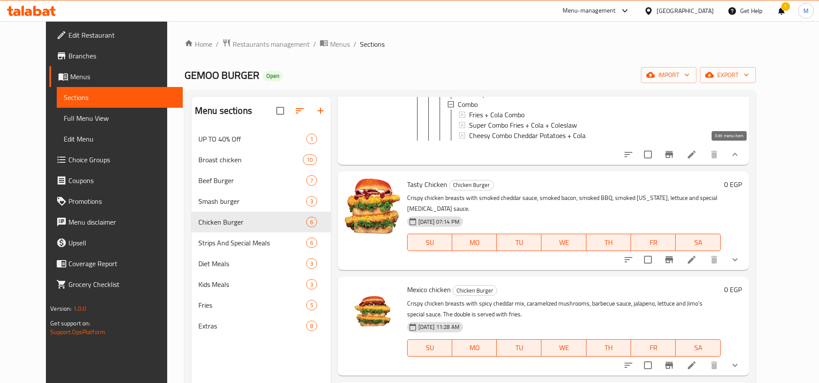
click at [697, 149] on icon at bounding box center [692, 154] width 10 height 10
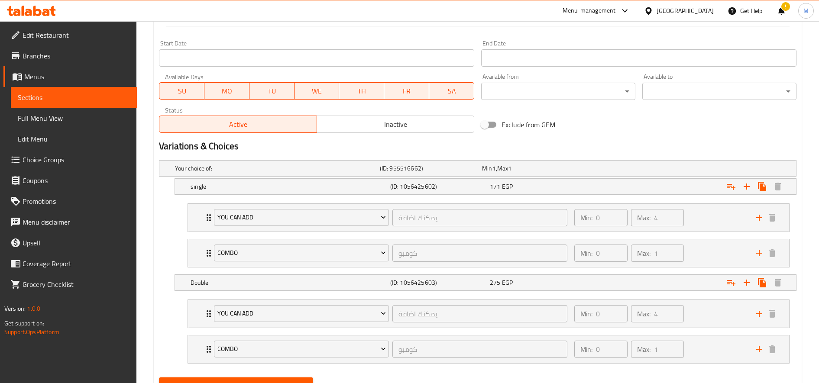
scroll to position [364, 0]
click at [601, 169] on div "Expand" at bounding box center [685, 167] width 205 height 3
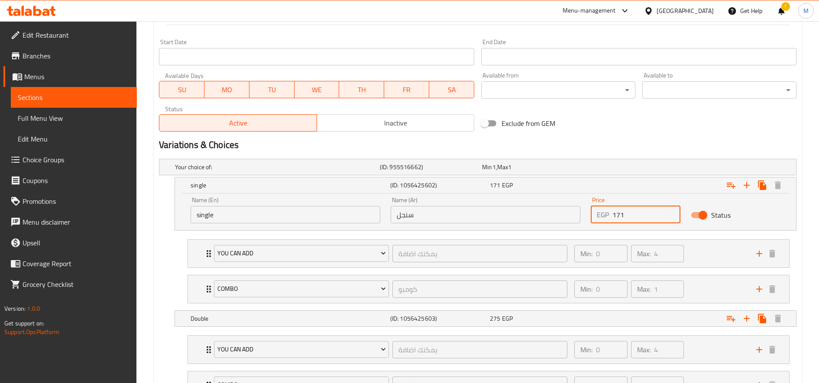
click at [643, 215] on input "171" at bounding box center [647, 214] width 68 height 17
paste input "92.50"
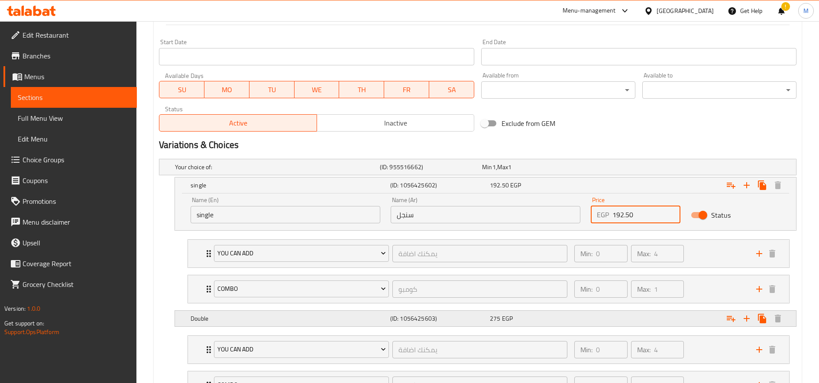
type input "192.50"
click at [606, 169] on div "Expand" at bounding box center [685, 167] width 205 height 3
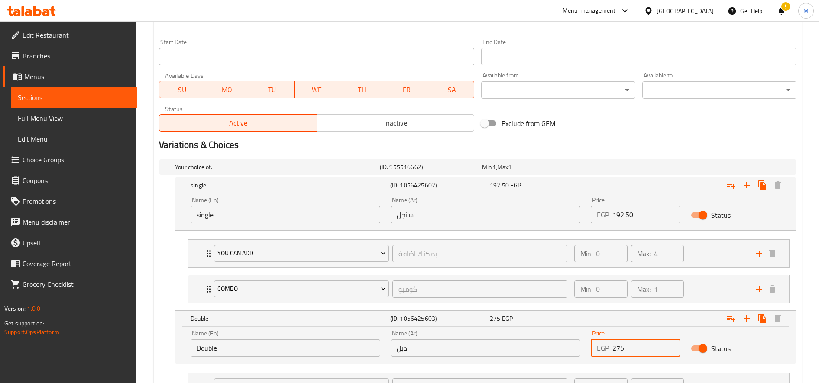
click at [613, 346] on input "275" at bounding box center [647, 348] width 68 height 17
paste input "306.2"
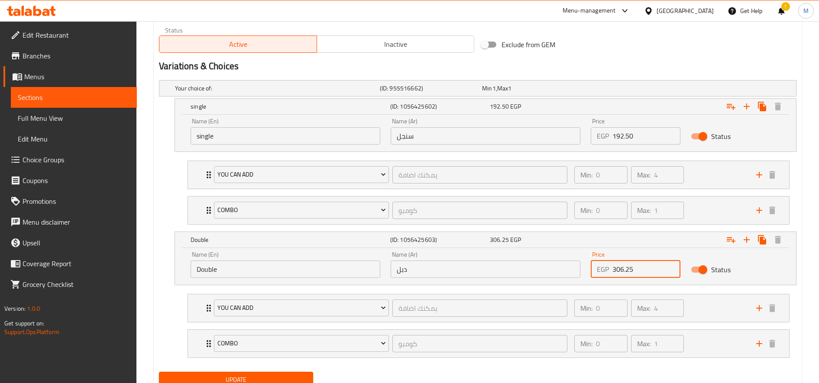
scroll to position [444, 0]
type input "306.25"
click at [159, 371] on button "Update" at bounding box center [236, 379] width 154 height 16
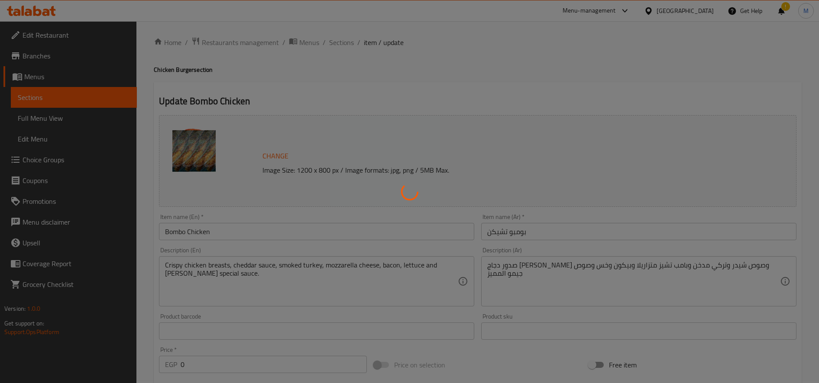
scroll to position [0, 0]
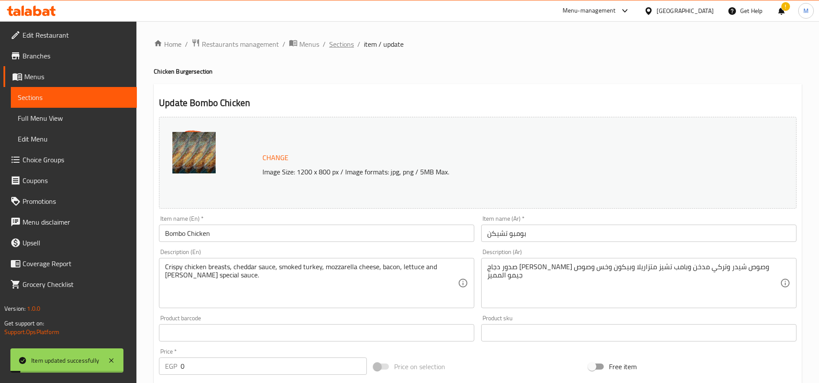
click at [339, 46] on span "Sections" at bounding box center [341, 44] width 25 height 10
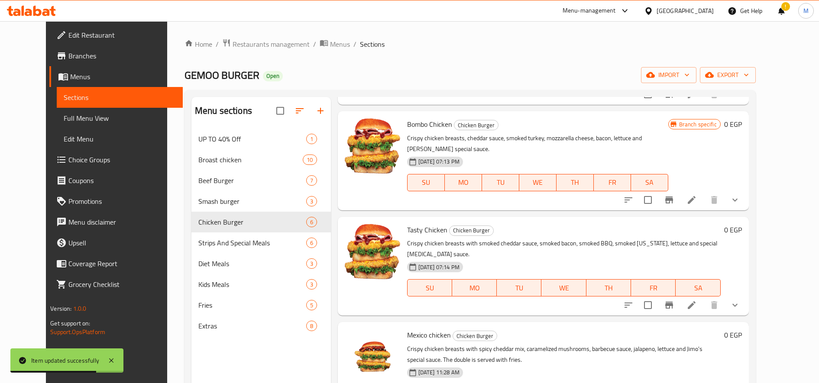
scroll to position [110, 0]
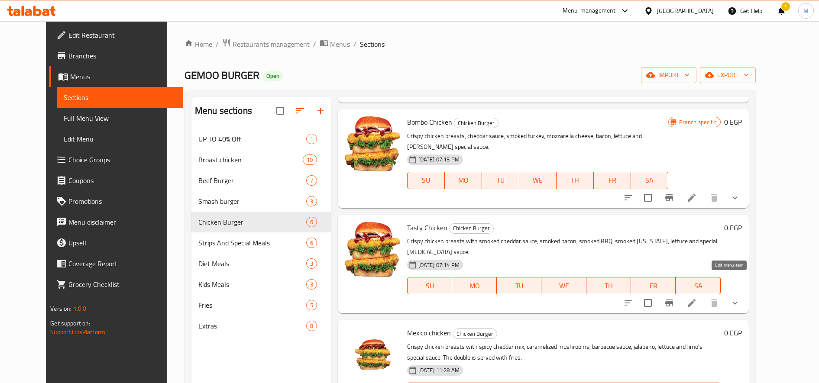
click at [697, 298] on icon at bounding box center [692, 303] width 10 height 10
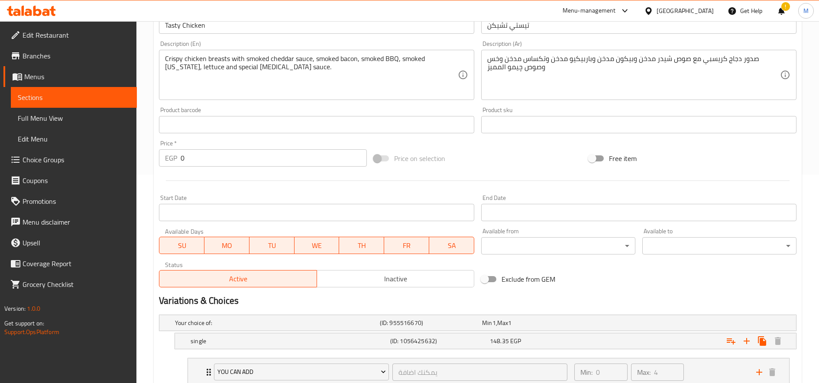
scroll to position [348, 0]
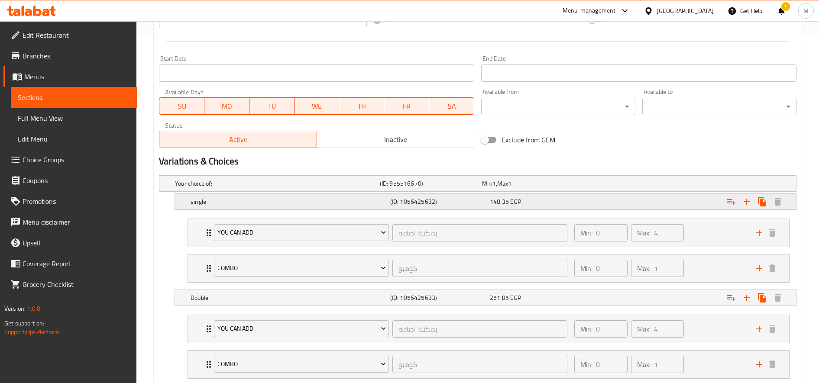
click at [554, 190] on div "148.35 EGP" at bounding box center [531, 184] width 102 height 12
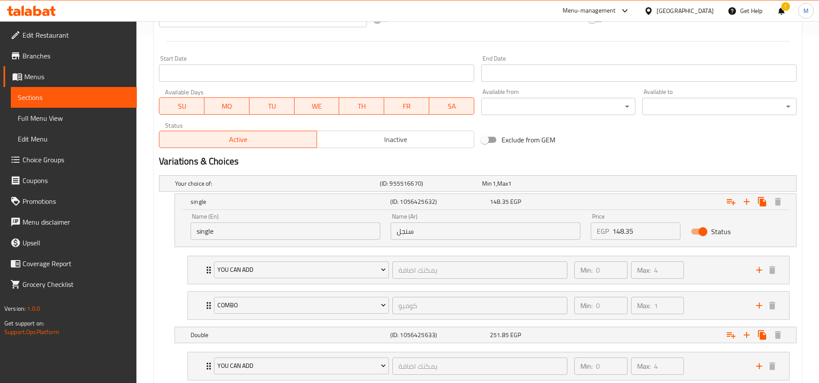
click at [627, 227] on input "148.35" at bounding box center [647, 231] width 68 height 17
paste input "67.50"
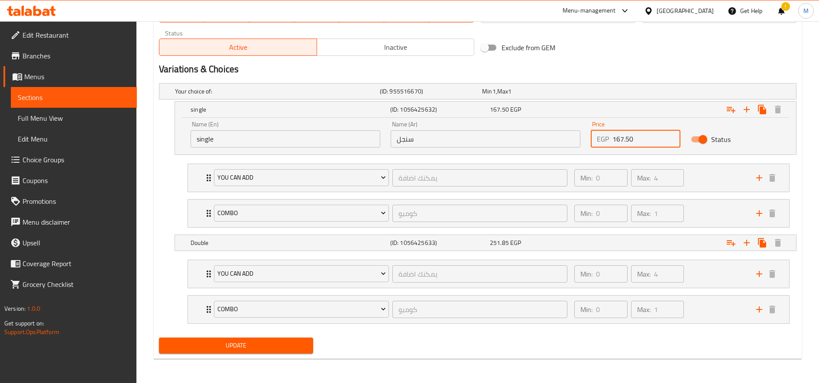
type input "167.50"
click at [623, 93] on div "Expand" at bounding box center [685, 91] width 205 height 3
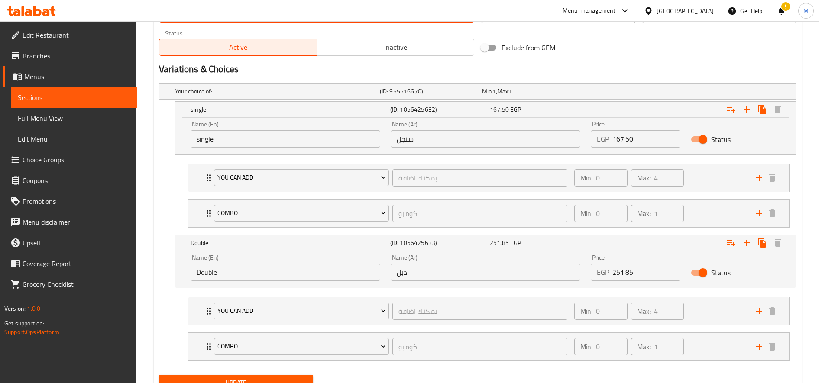
click at [621, 270] on input "251.85" at bounding box center [647, 272] width 68 height 17
paste input "80.00"
type input "280.00"
click at [159, 375] on button "Update" at bounding box center [236, 383] width 154 height 16
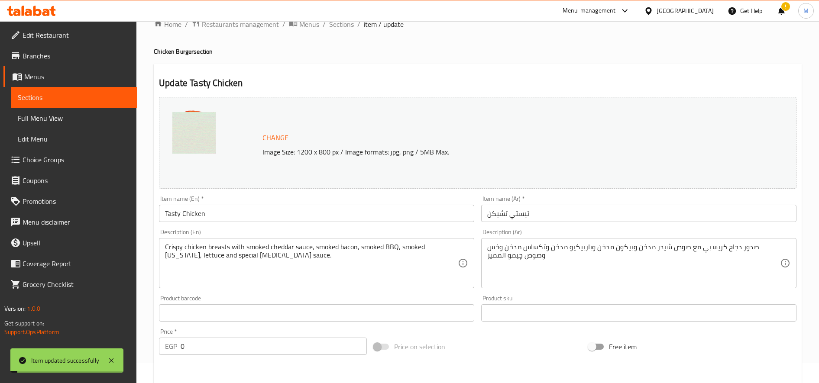
scroll to position [0, 0]
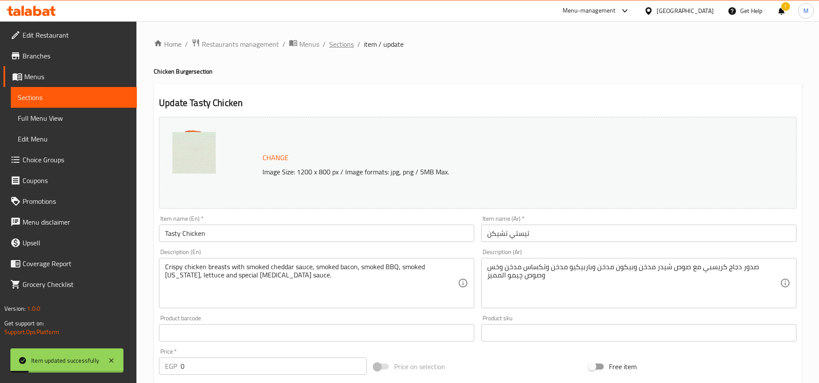
click at [330, 42] on span "Sections" at bounding box center [341, 44] width 25 height 10
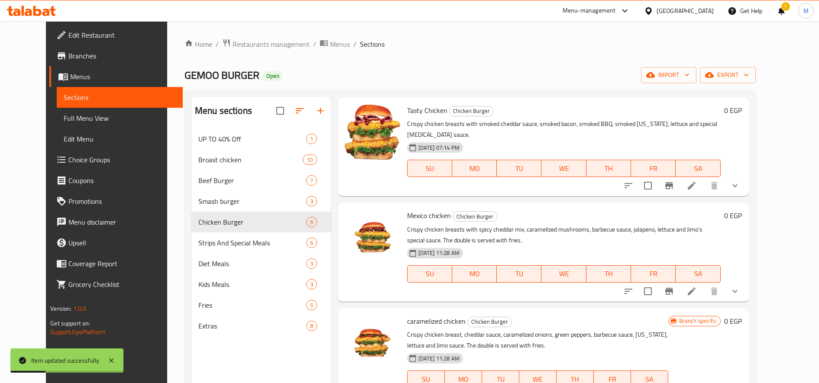
scroll to position [121, 0]
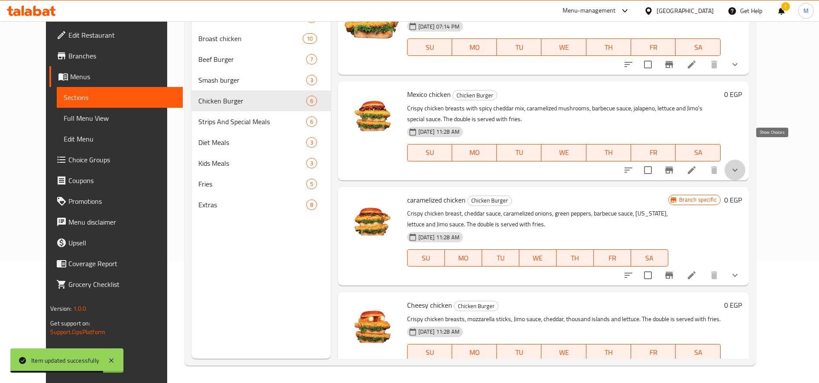
click at [740, 165] on icon "show more" at bounding box center [735, 170] width 10 height 10
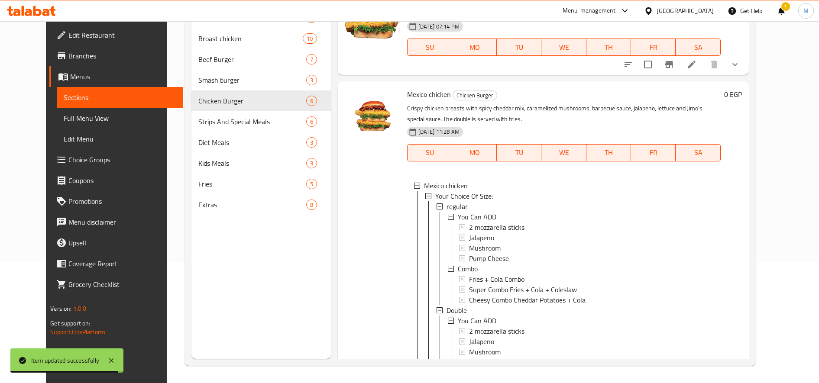
click at [742, 153] on div "0 EGP" at bounding box center [731, 257] width 21 height 338
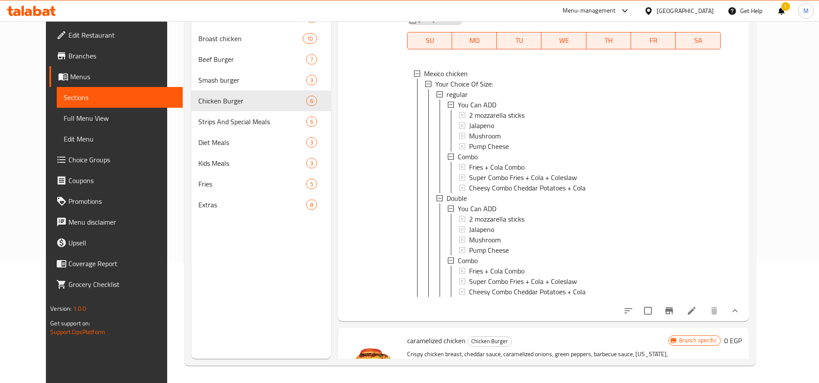
scroll to position [356, 0]
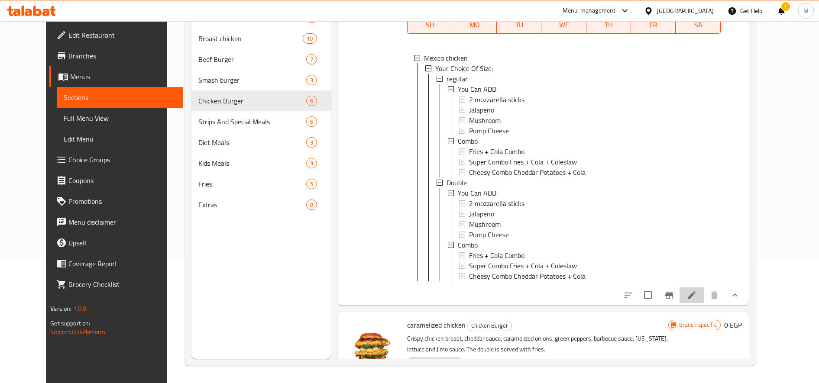
click at [704, 288] on li at bounding box center [692, 296] width 24 height 16
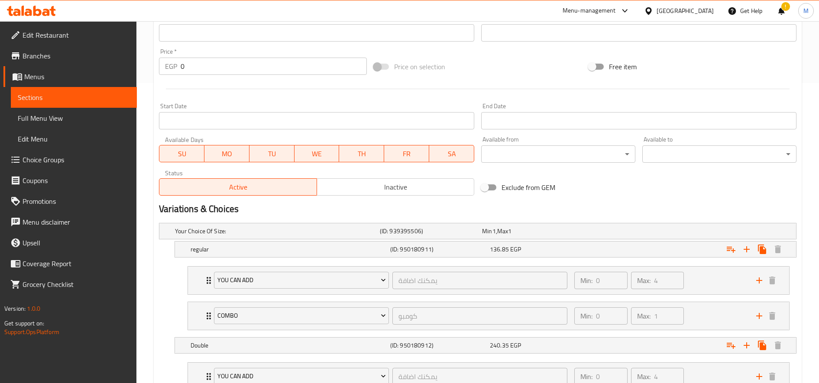
scroll to position [302, 0]
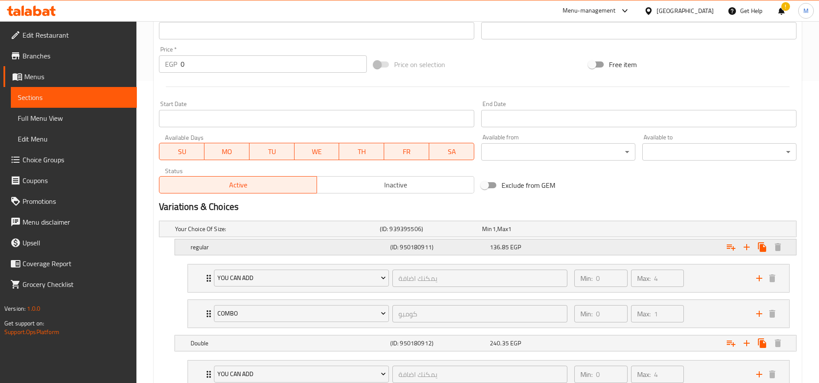
click at [626, 231] on div "Expand" at bounding box center [685, 228] width 205 height 3
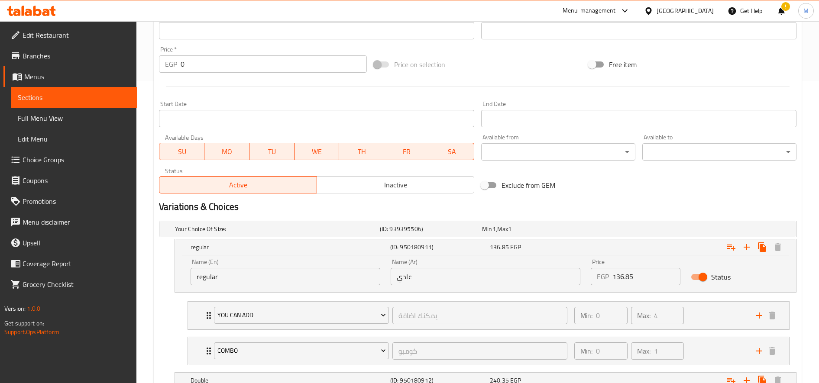
click at [648, 279] on input "136.85" at bounding box center [647, 276] width 68 height 17
paste input "55.00"
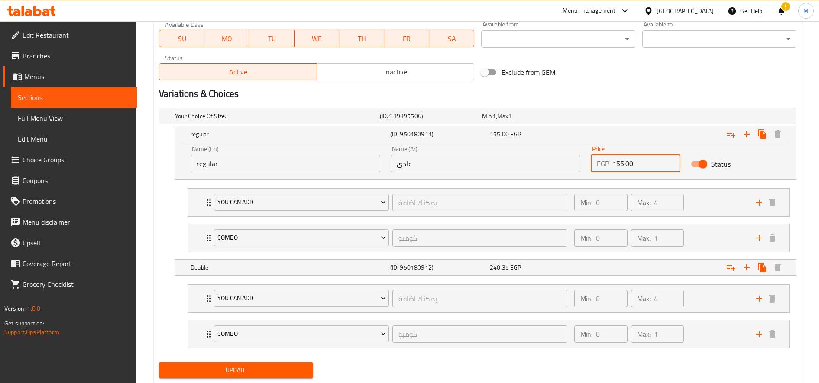
scroll to position [416, 0]
type input "155.00"
click at [652, 117] on div "Expand" at bounding box center [685, 115] width 205 height 3
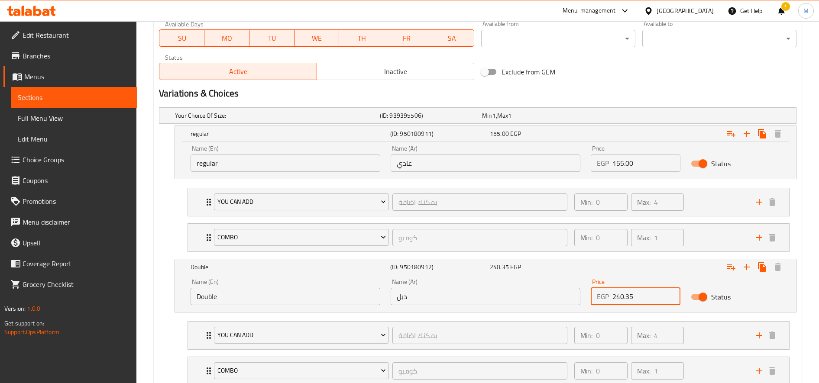
click at [621, 292] on input "240.35" at bounding box center [647, 296] width 68 height 17
paste input "67.50"
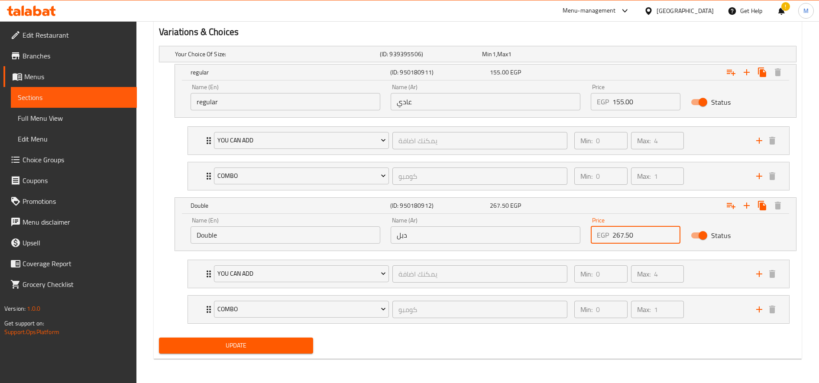
type input "267.50"
click at [159, 338] on button "Update" at bounding box center [236, 346] width 154 height 16
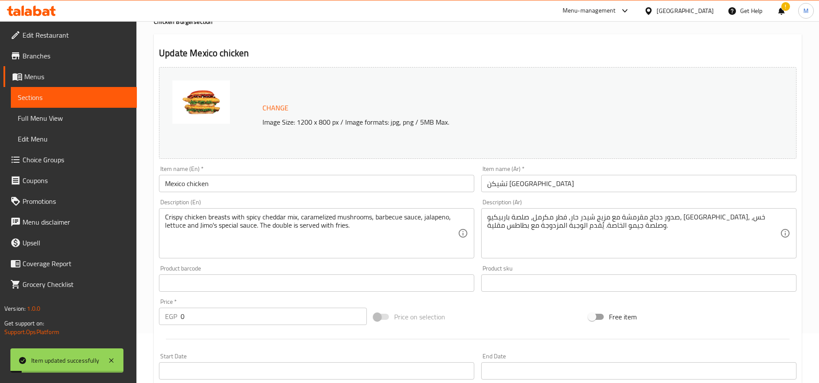
scroll to position [0, 0]
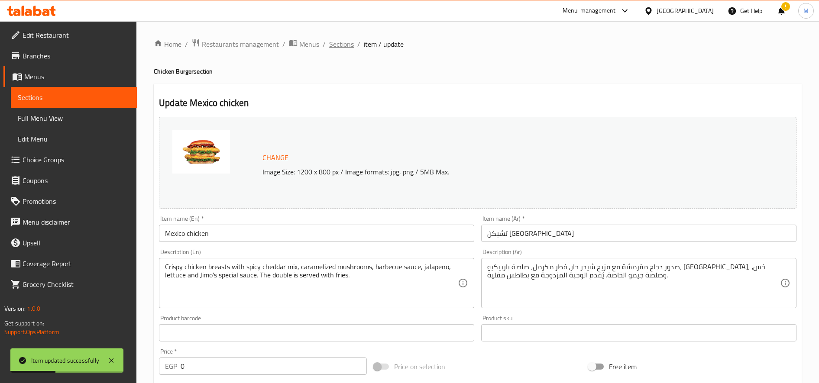
click at [340, 42] on span "Sections" at bounding box center [341, 44] width 25 height 10
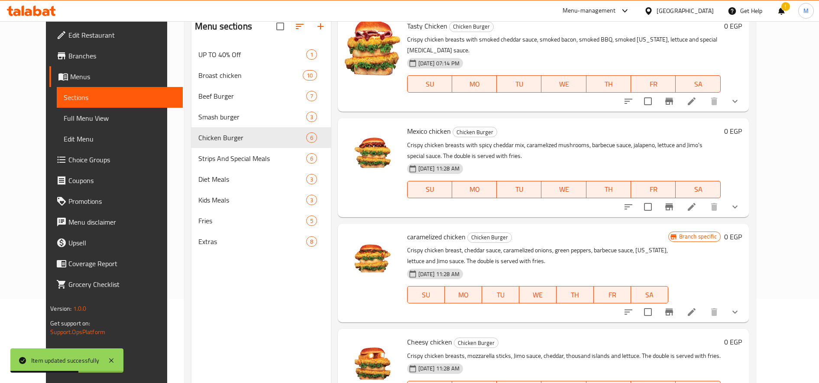
scroll to position [112, 0]
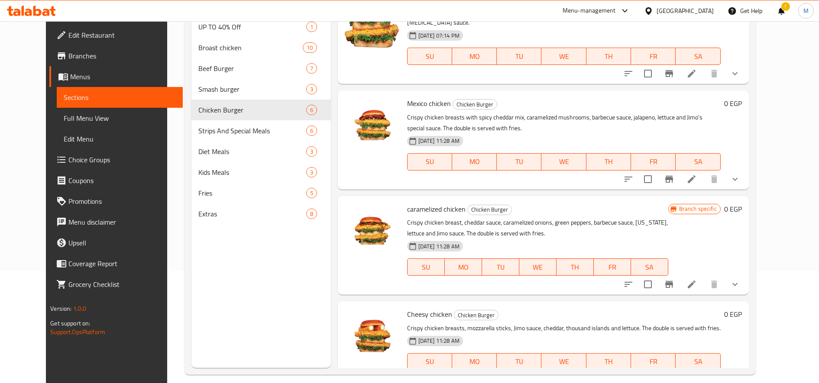
click at [704, 277] on li at bounding box center [692, 285] width 24 height 16
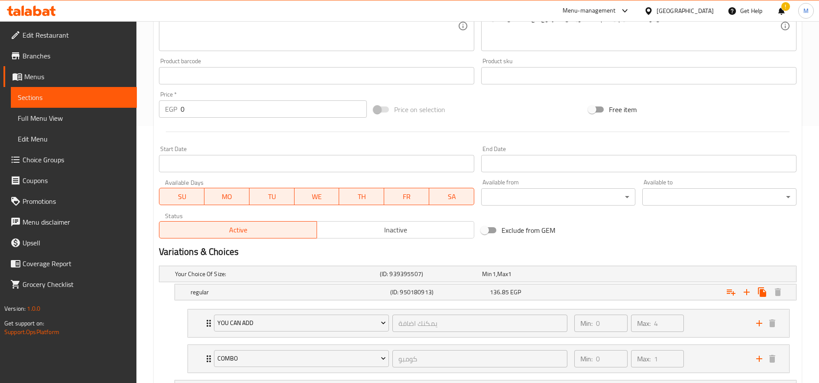
scroll to position [403, 0]
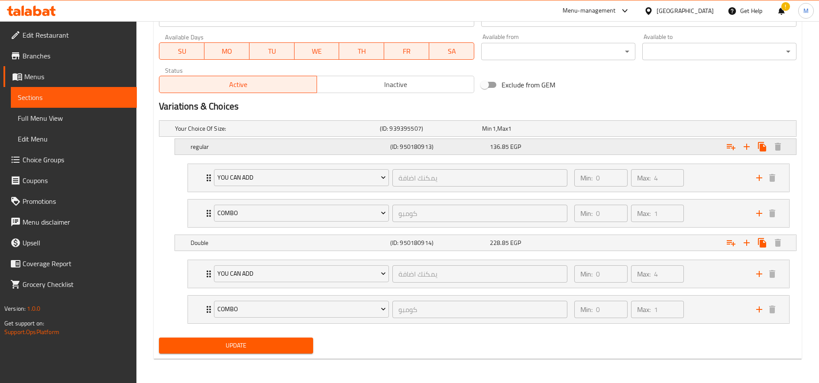
click at [613, 130] on div "Expand" at bounding box center [685, 128] width 205 height 3
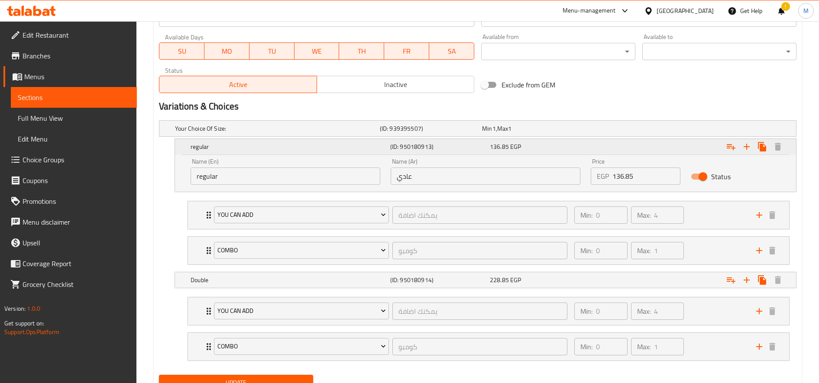
scroll to position [440, 0]
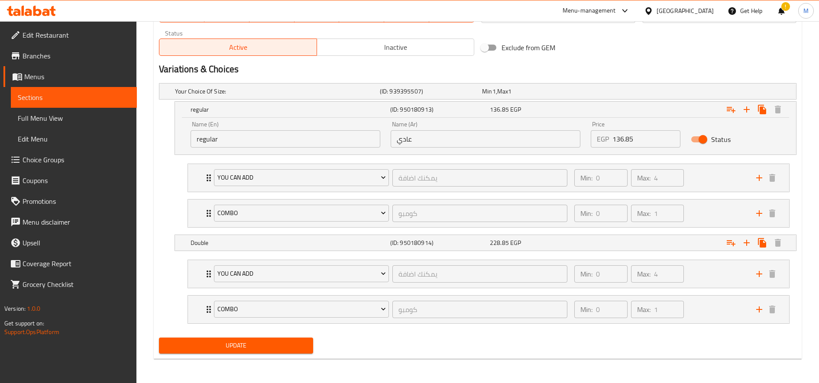
click at [635, 142] on input "136.85" at bounding box center [647, 138] width 68 height 17
click at [636, 143] on input "136.85" at bounding box center [647, 138] width 68 height 17
paste input "56.2"
type input "156.25"
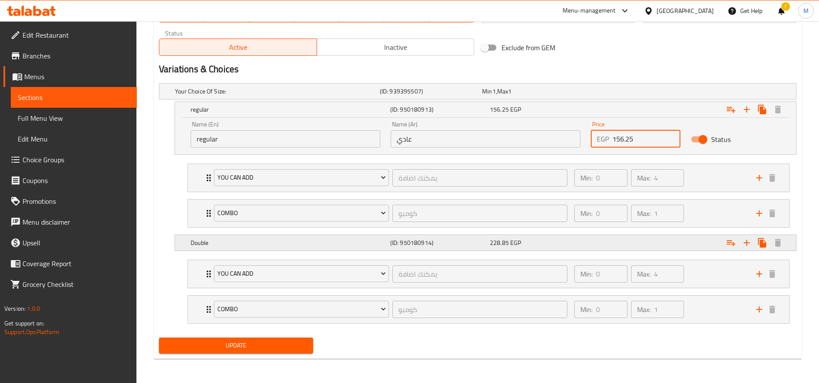
click at [617, 93] on div "Expand" at bounding box center [685, 91] width 205 height 3
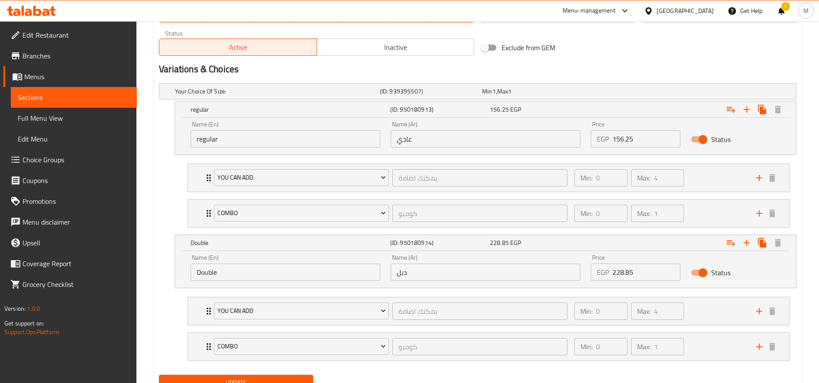
click at [624, 278] on input "228.85" at bounding box center [647, 272] width 68 height 17
paste input "56.2"
type input "256.25"
click at [159, 375] on button "Update" at bounding box center [236, 383] width 154 height 16
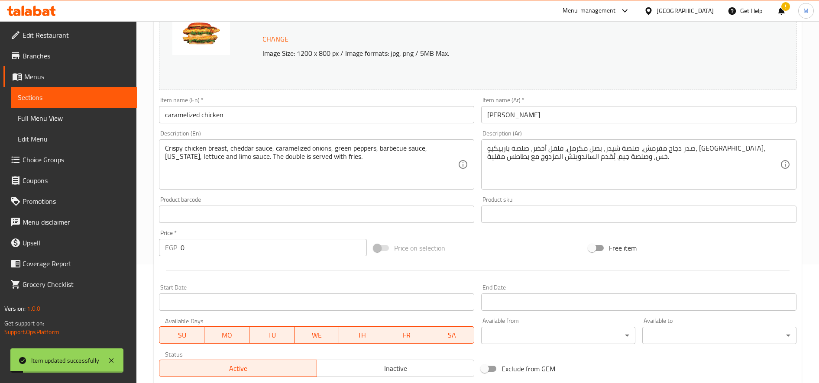
scroll to position [0, 0]
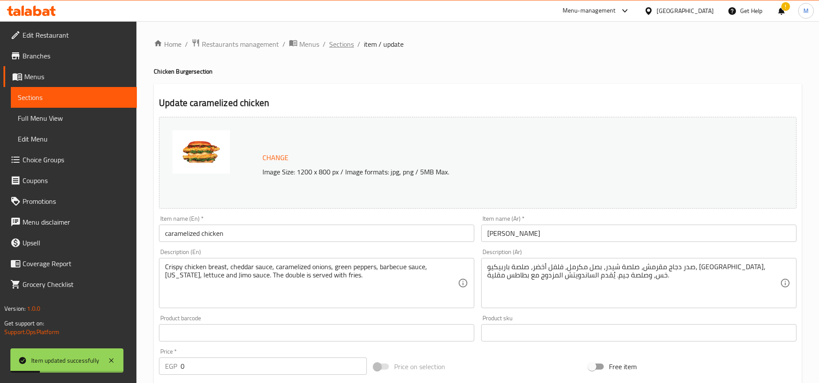
click at [338, 41] on span "Sections" at bounding box center [341, 44] width 25 height 10
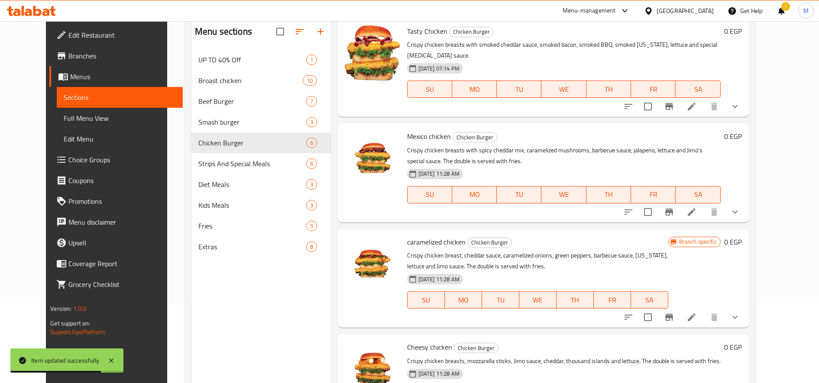
scroll to position [121, 0]
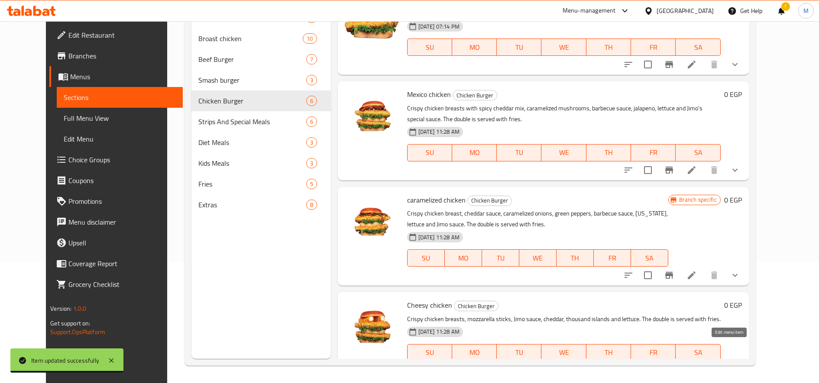
click at [697, 365] on icon at bounding box center [692, 370] width 10 height 10
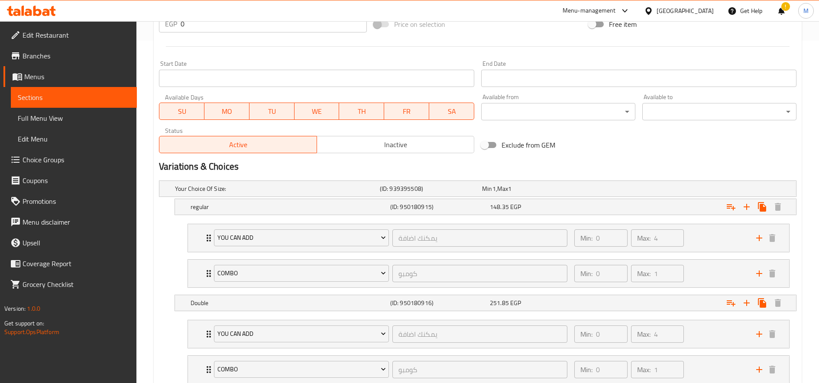
scroll to position [344, 0]
click at [598, 190] on div "Expand" at bounding box center [685, 187] width 205 height 3
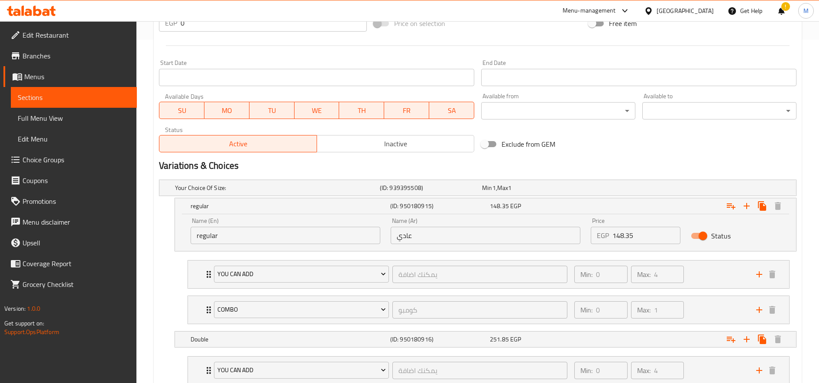
click at [628, 244] on input "148.35" at bounding box center [647, 235] width 68 height 17
paste input "67.50"
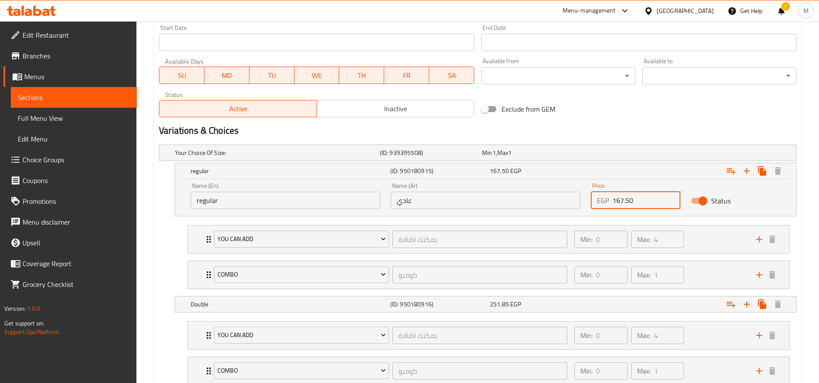
scroll to position [379, 0]
type input "167.50"
click at [625, 154] on div "Expand" at bounding box center [685, 152] width 205 height 3
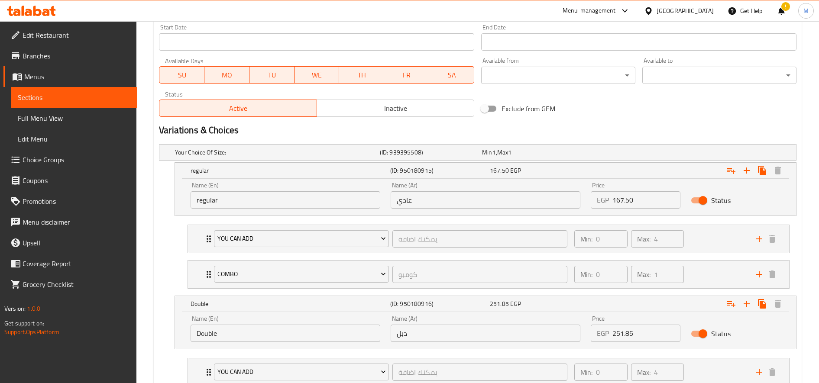
click at [619, 330] on input "251.85" at bounding box center [647, 333] width 68 height 17
paste input "80.00"
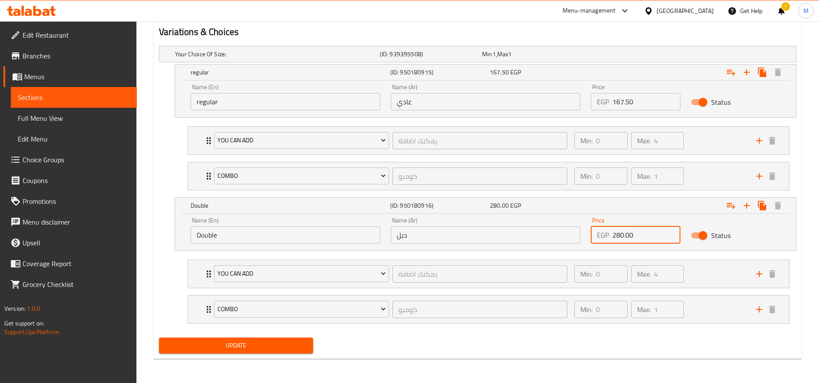
type input "280.00"
click at [159, 338] on button "Update" at bounding box center [236, 346] width 154 height 16
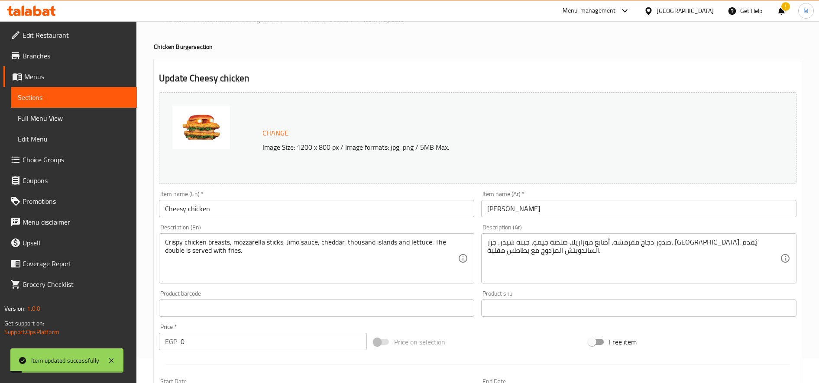
scroll to position [0, 0]
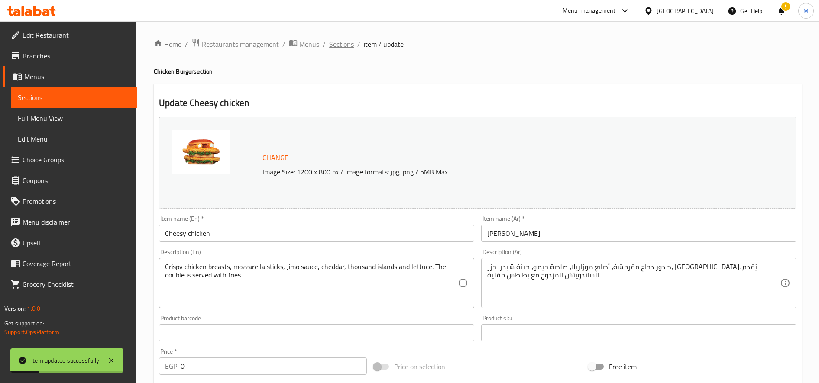
click at [345, 48] on span "Sections" at bounding box center [341, 44] width 25 height 10
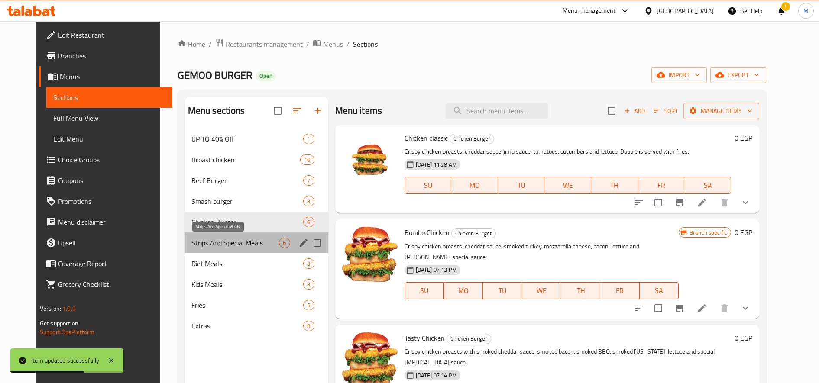
click at [236, 241] on span "Strips And Special Meals" at bounding box center [235, 243] width 88 height 10
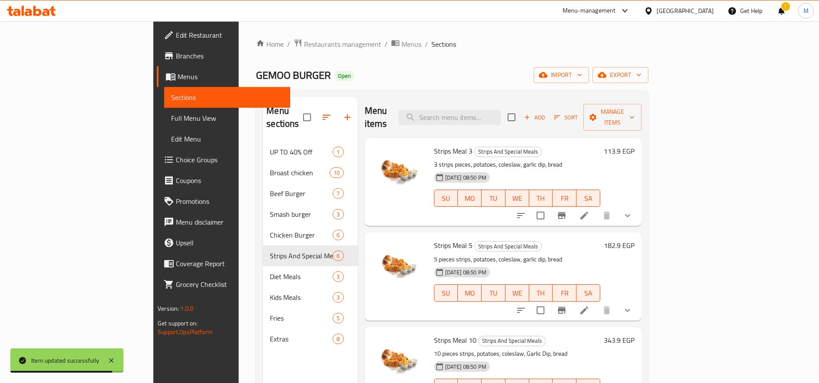
click at [635, 145] on h6 "113.9 EGP" at bounding box center [619, 151] width 31 height 12
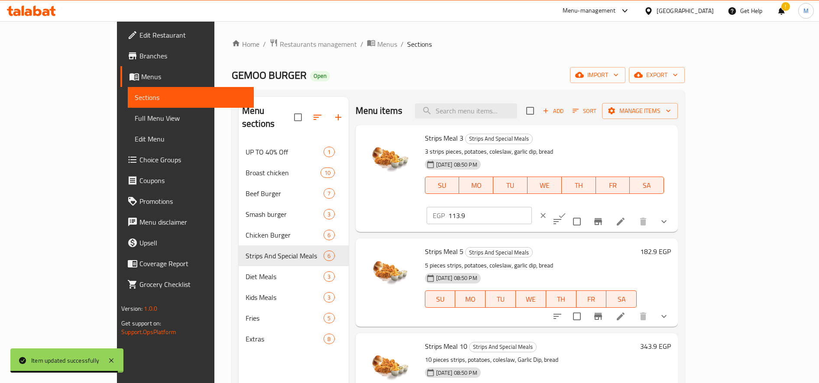
click at [532, 207] on input "113.9" at bounding box center [490, 215] width 84 height 17
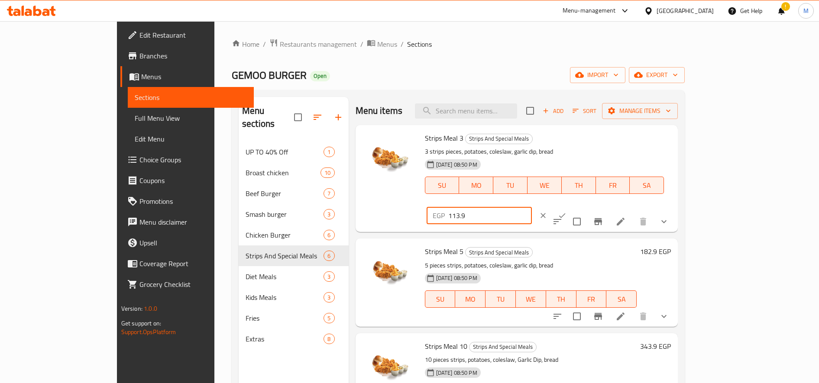
click at [532, 207] on input "113.9" at bounding box center [490, 215] width 84 height 17
paste input "23.75"
type input "123.75"
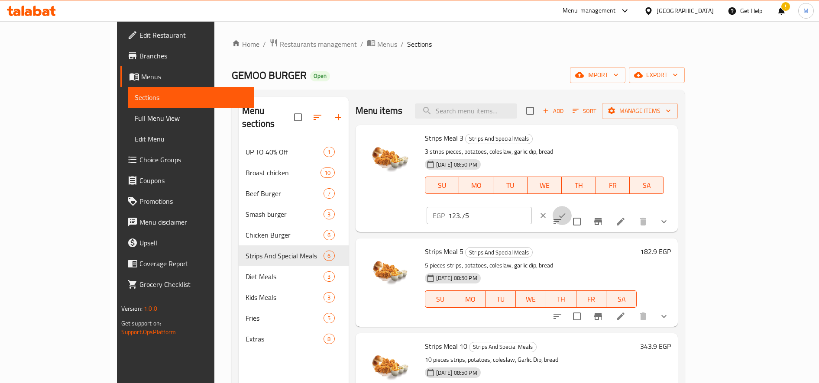
click at [572, 206] on button "ok" at bounding box center [562, 215] width 19 height 19
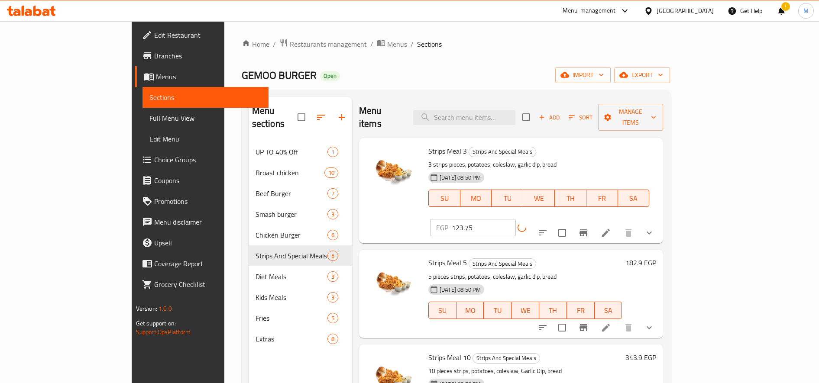
click at [656, 257] on h6 "182.9 EGP" at bounding box center [641, 263] width 31 height 12
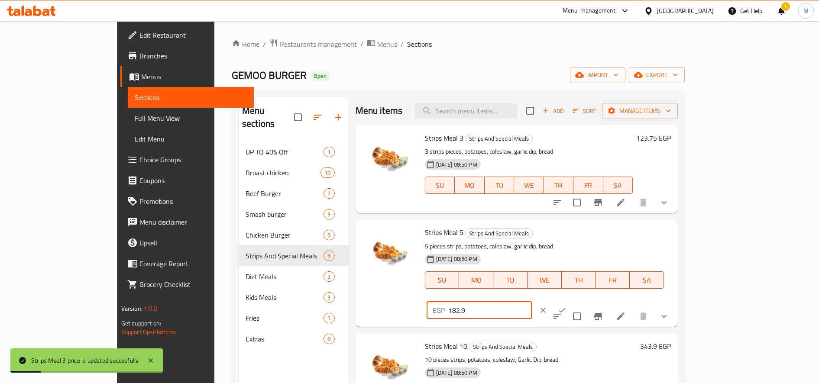
click at [532, 302] on input "182.9" at bounding box center [490, 310] width 84 height 17
paste input "98.75"
type input "198.75"
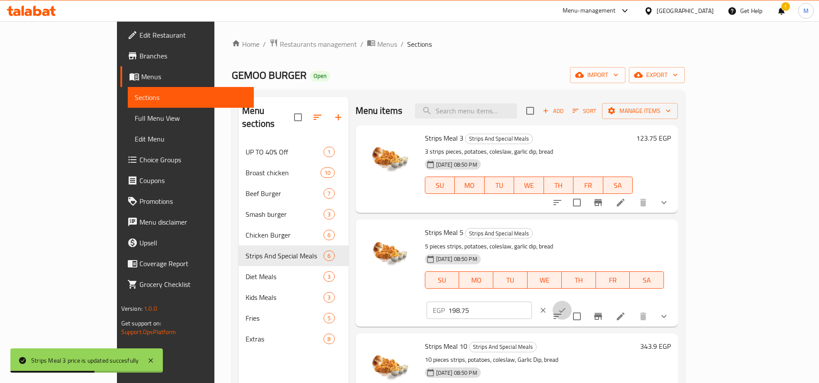
click at [567, 306] on icon "ok" at bounding box center [562, 310] width 9 height 9
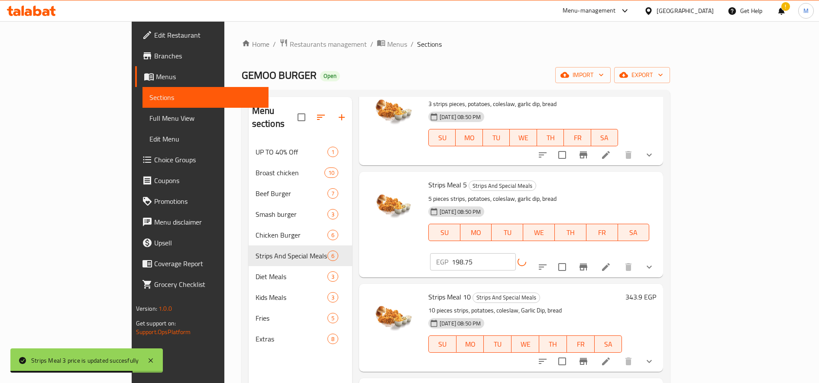
scroll to position [63, 0]
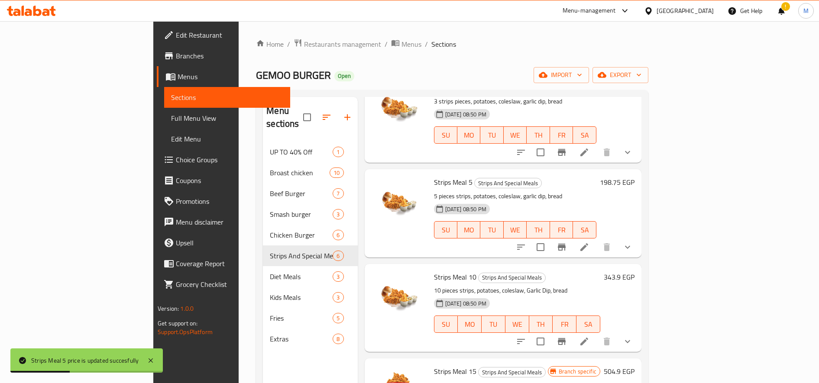
click at [635, 271] on h6 "343.9 EGP" at bounding box center [619, 277] width 31 height 12
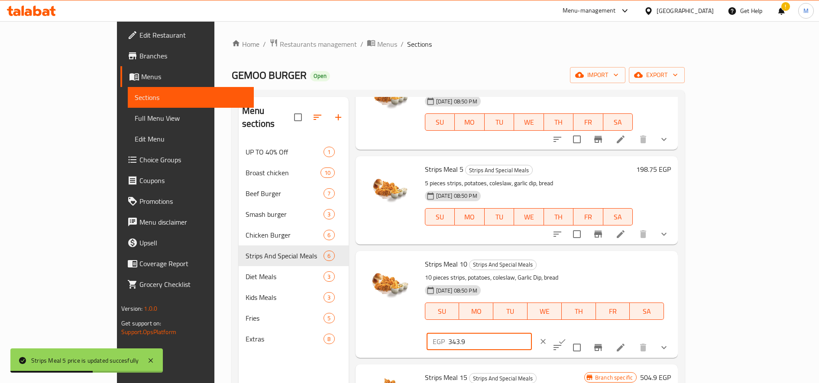
click at [532, 333] on input "343.9" at bounding box center [490, 341] width 84 height 17
paste input "73.75"
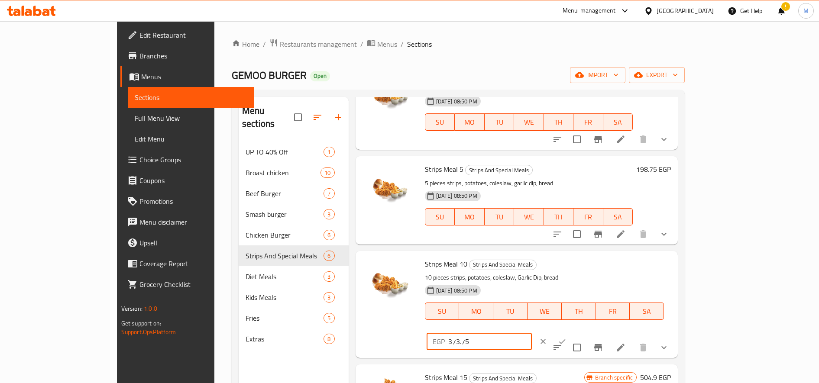
type input "373.75"
click at [572, 332] on button "ok" at bounding box center [562, 341] width 19 height 19
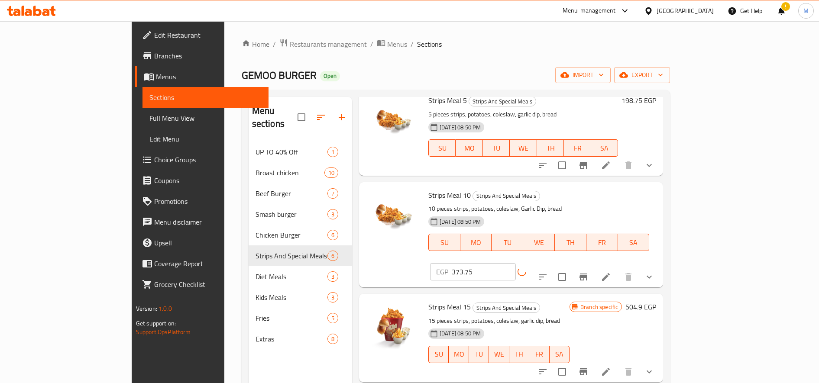
scroll to position [146, 0]
click at [656, 301] on h6 "504.9 EGP" at bounding box center [641, 307] width 31 height 12
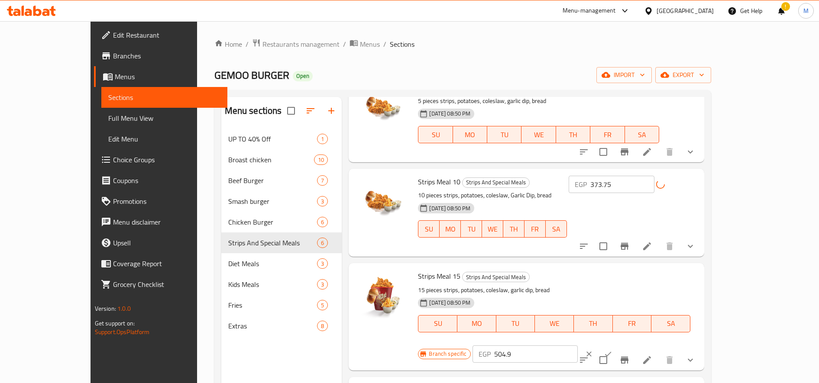
click at [578, 346] on input "504.9" at bounding box center [536, 354] width 84 height 17
paste input "373.75"
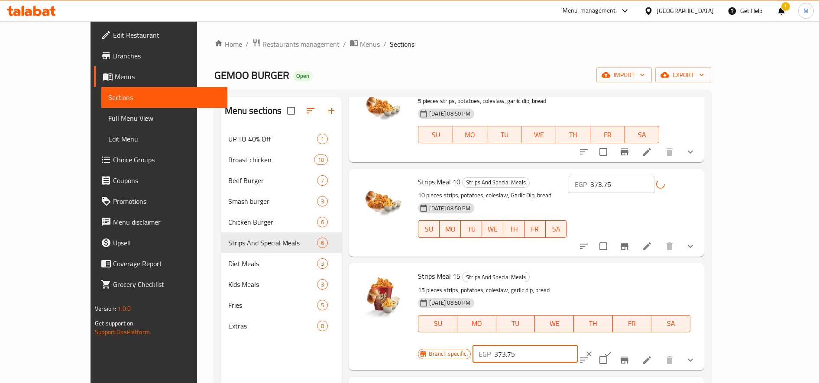
type input "373.75"
click at [618, 345] on button "ok" at bounding box center [608, 354] width 19 height 19
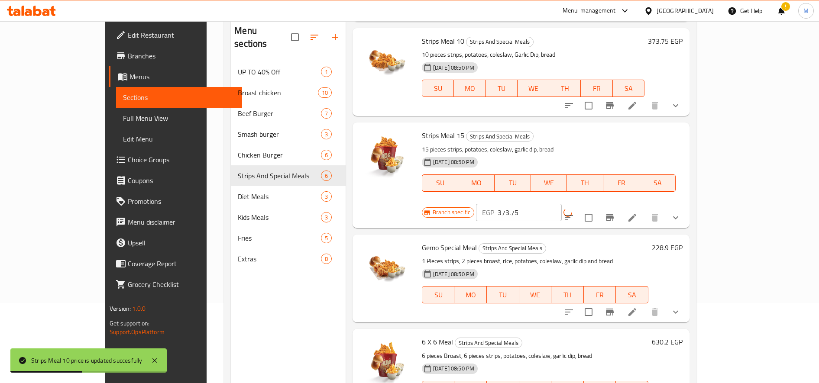
scroll to position [121, 0]
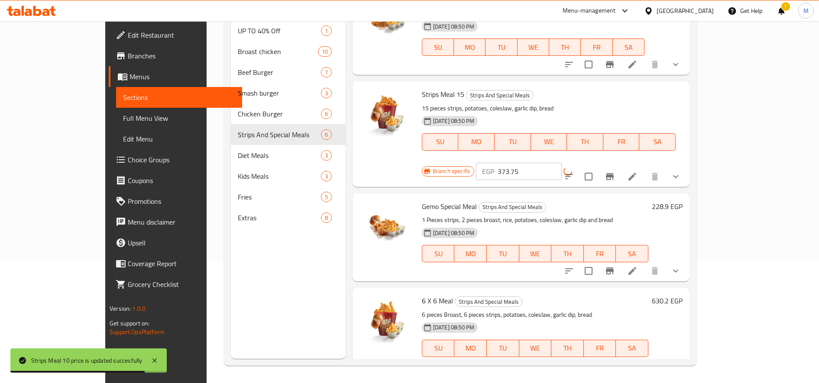
click at [683, 201] on h6 "228.9 EGP" at bounding box center [667, 207] width 31 height 12
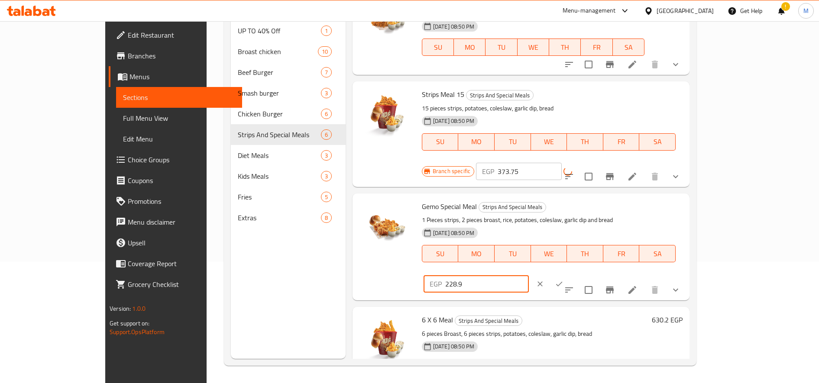
click at [529, 276] on input "228.9" at bounding box center [487, 284] width 84 height 17
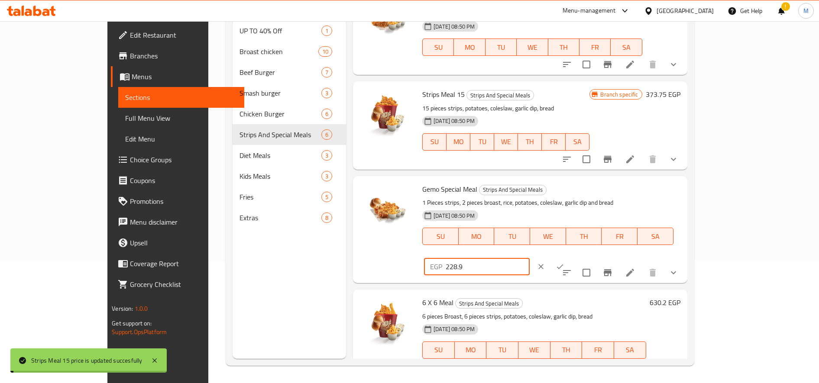
click at [529, 258] on input "228.9" at bounding box center [488, 266] width 84 height 17
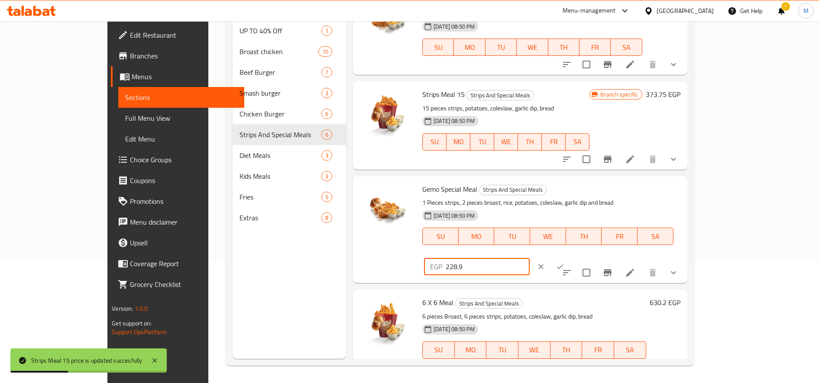
paste input "48.75"
type input "248.75"
click at [570, 257] on button "ok" at bounding box center [560, 266] width 19 height 19
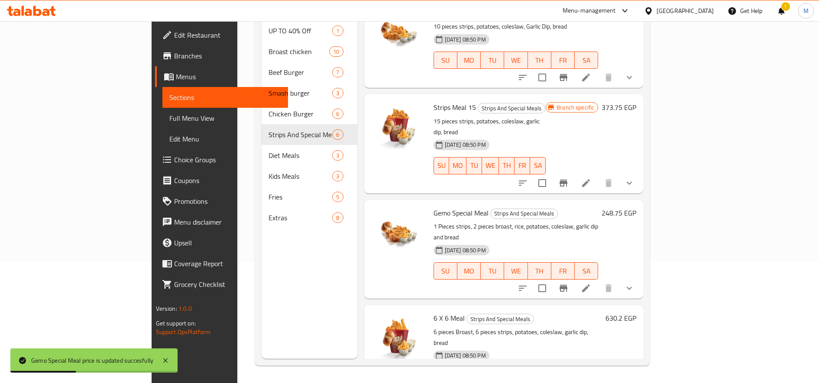
click at [636, 312] on h6 "630.2 EGP" at bounding box center [621, 318] width 31 height 12
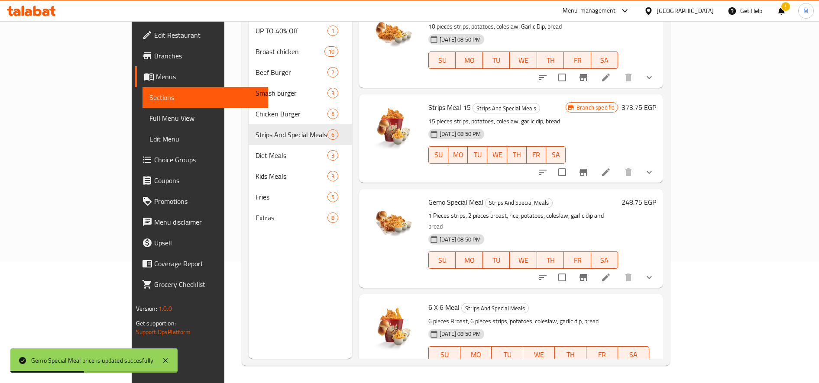
click at [559, 376] on div "EGP 630.2 ​" at bounding box center [494, 384] width 129 height 17
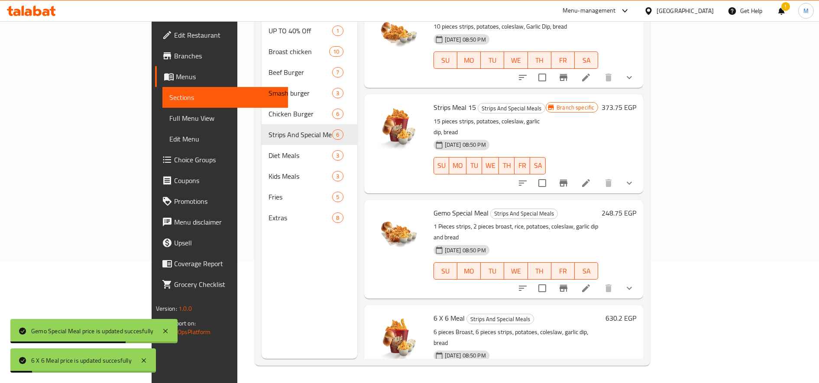
click at [636, 312] on h6 "630.2 EGP" at bounding box center [621, 318] width 31 height 12
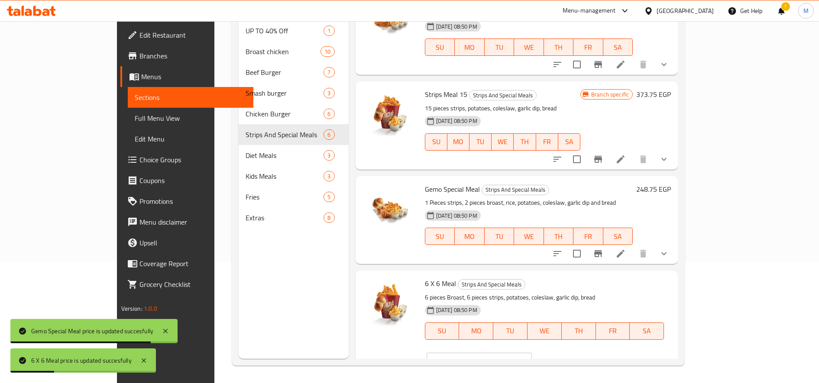
click at [532, 353] on input "630.2" at bounding box center [490, 361] width 84 height 17
paste input "85.00"
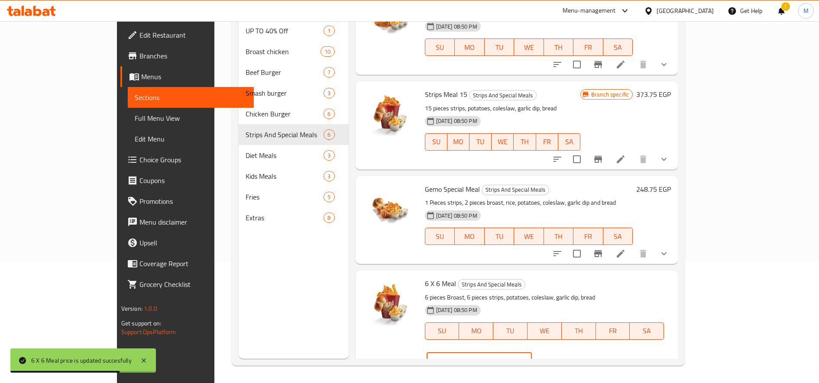
type input "685.00"
click at [567, 357] on icon "ok" at bounding box center [562, 361] width 9 height 9
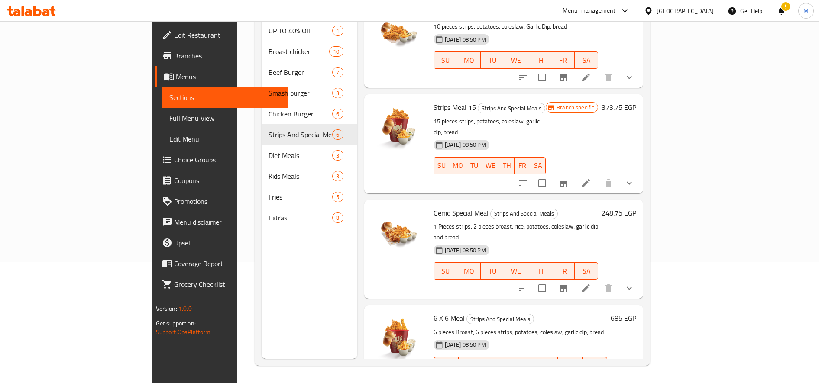
click at [636, 312] on h6 "685 EGP" at bounding box center [624, 318] width 26 height 12
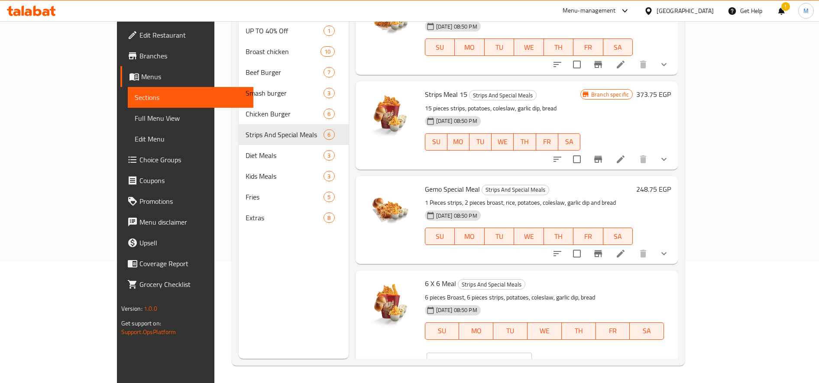
click at [532, 353] on input "685" at bounding box center [490, 361] width 84 height 17
click at [548, 357] on icon "clear" at bounding box center [543, 361] width 9 height 9
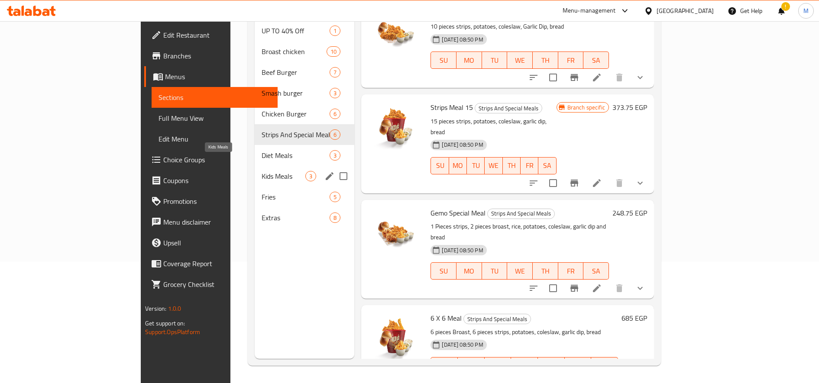
click at [262, 171] on span "Kids Meals" at bounding box center [284, 176] width 44 height 10
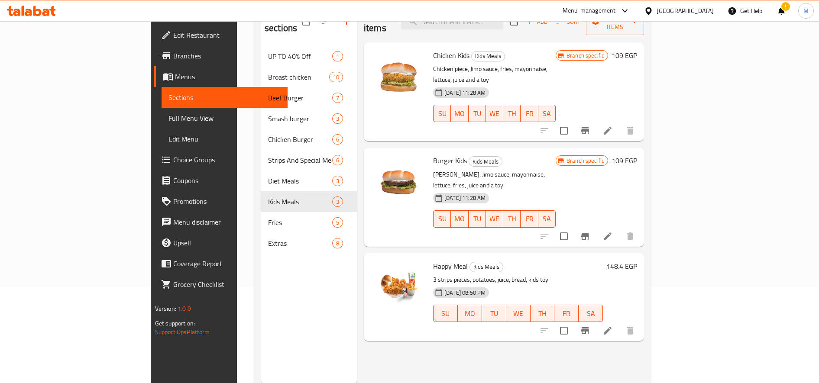
scroll to position [102, 0]
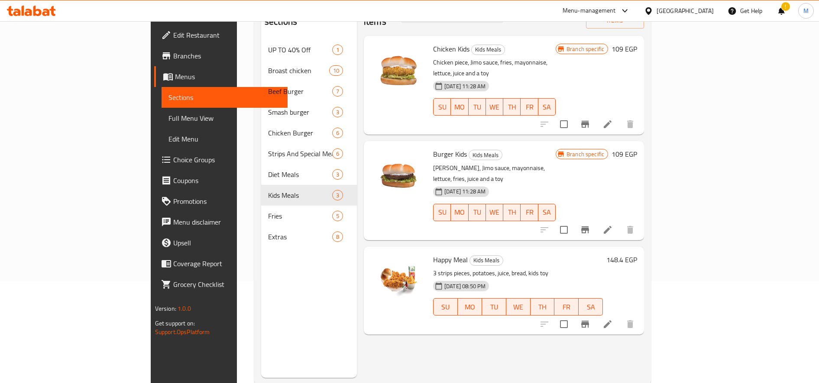
click at [637, 254] on h6 "148.4 EGP" at bounding box center [622, 260] width 31 height 12
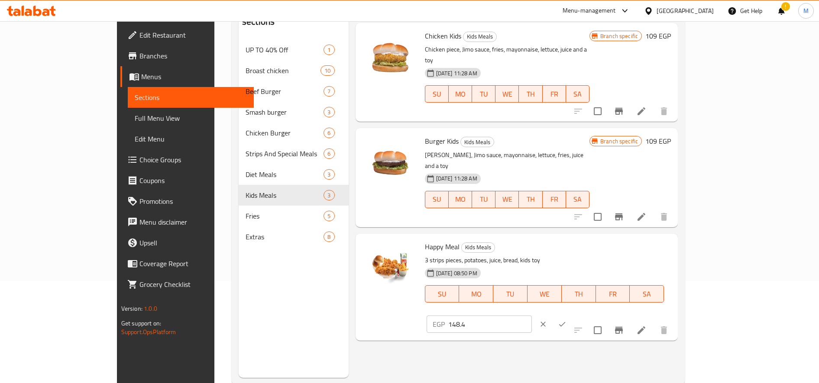
click at [532, 316] on input "148.4" at bounding box center [490, 324] width 84 height 17
paste input "61.25"
type input "161.25"
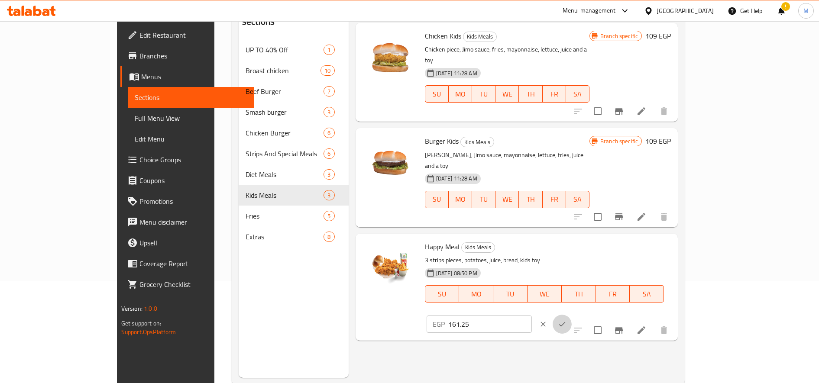
click at [567, 320] on icon "ok" at bounding box center [562, 324] width 9 height 9
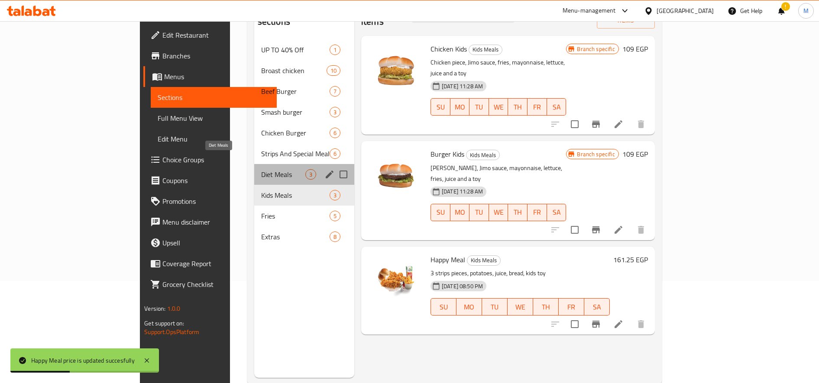
click at [261, 169] on span "Diet Meals" at bounding box center [283, 174] width 44 height 10
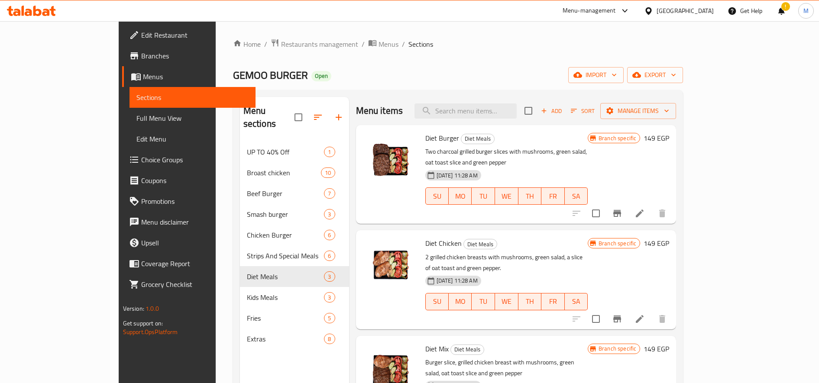
click at [669, 137] on h6 "149 EGP" at bounding box center [657, 138] width 26 height 12
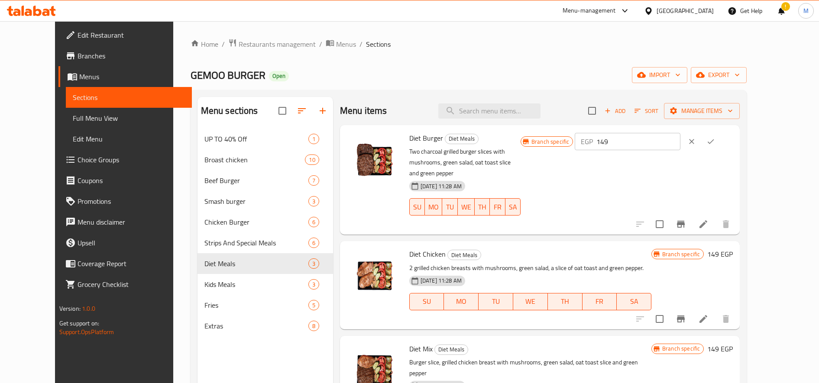
click at [680, 146] on input "149" at bounding box center [639, 141] width 84 height 17
paste input "86.25"
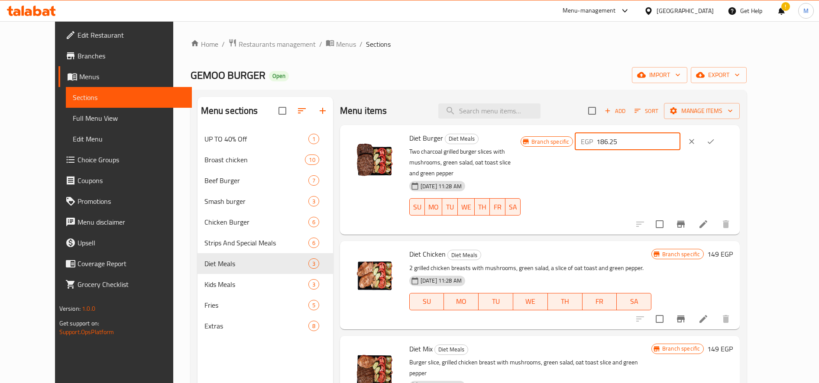
type input "186.25"
click at [715, 141] on icon "ok" at bounding box center [711, 141] width 9 height 9
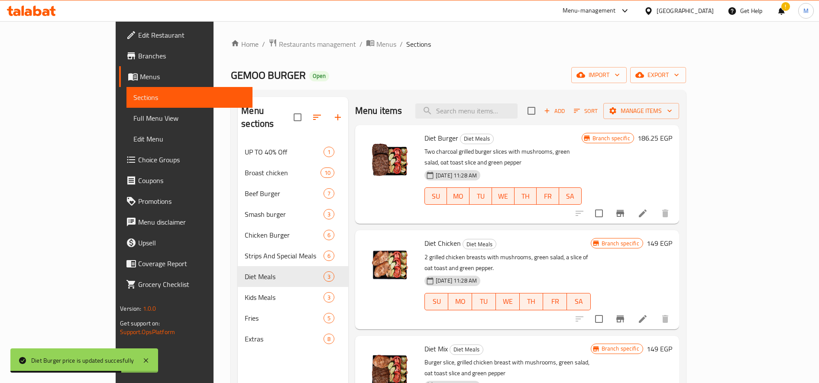
click at [672, 237] on h6 "149 EGP" at bounding box center [660, 243] width 26 height 12
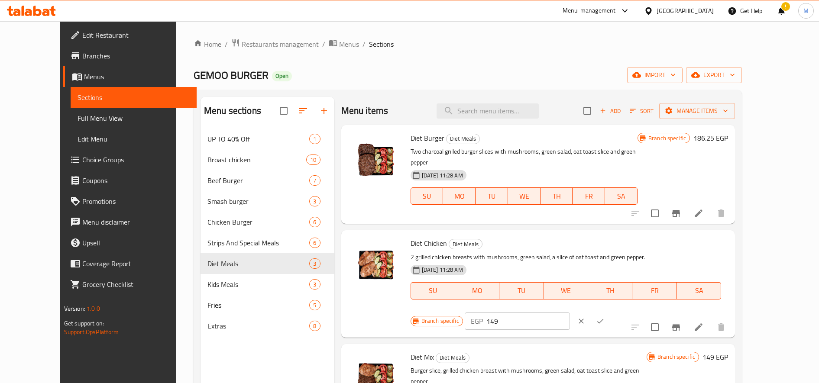
click at [570, 313] on input "149" at bounding box center [529, 321] width 84 height 17
paste input "86.25"
type input "186.25"
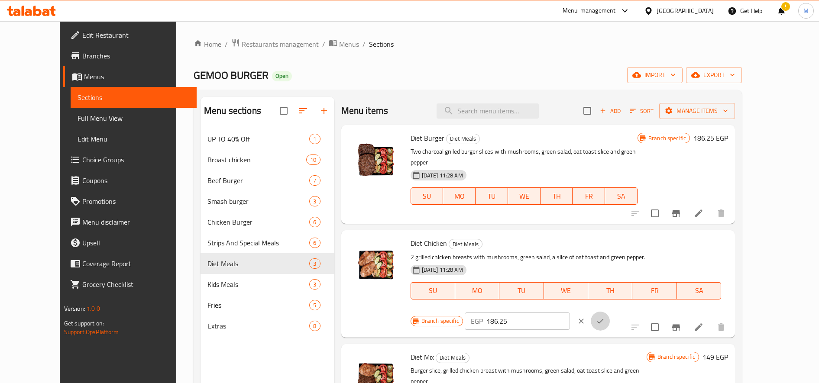
click at [605, 317] on icon "ok" at bounding box center [600, 321] width 9 height 9
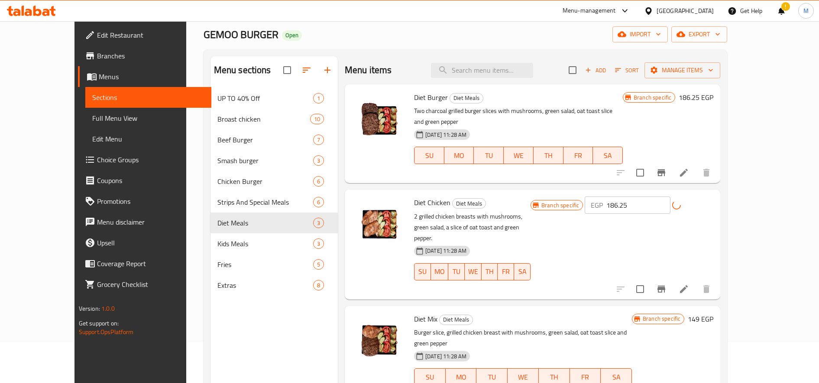
scroll to position [43, 0]
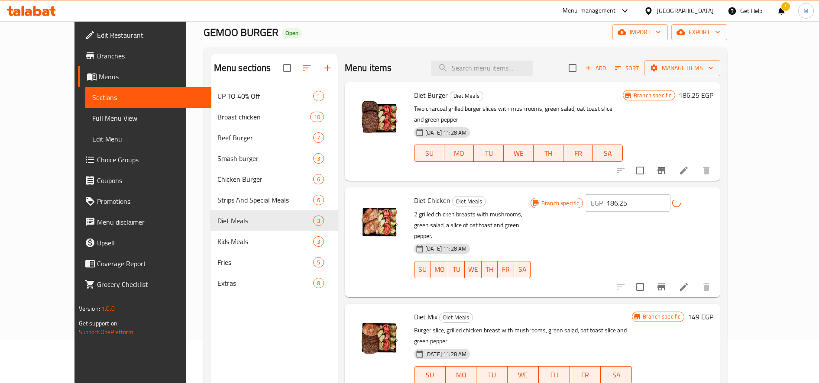
click at [714, 311] on h6 "149 EGP" at bounding box center [701, 317] width 26 height 12
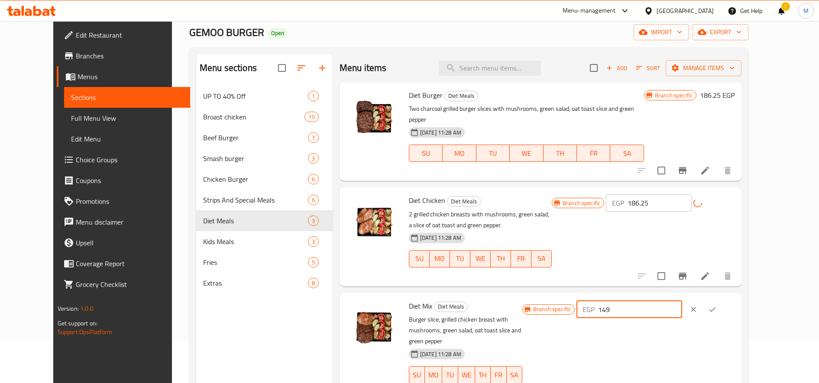
click at [682, 301] on input "149" at bounding box center [640, 309] width 84 height 17
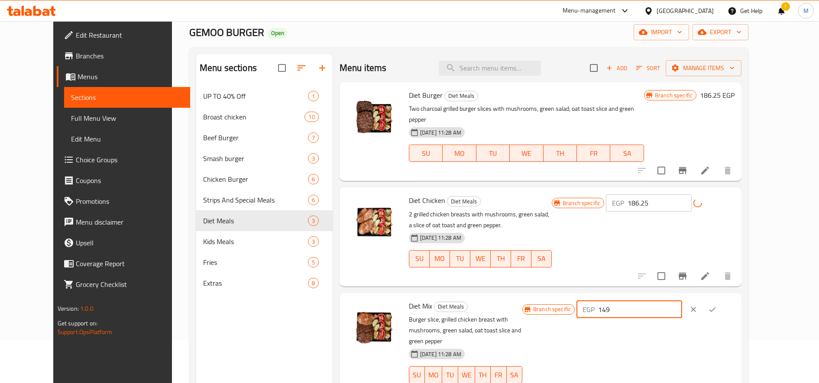
click at [682, 301] on input "149" at bounding box center [640, 309] width 84 height 17
paste input "86.25"
type input "186.25"
click at [717, 305] on icon "ok" at bounding box center [712, 309] width 9 height 9
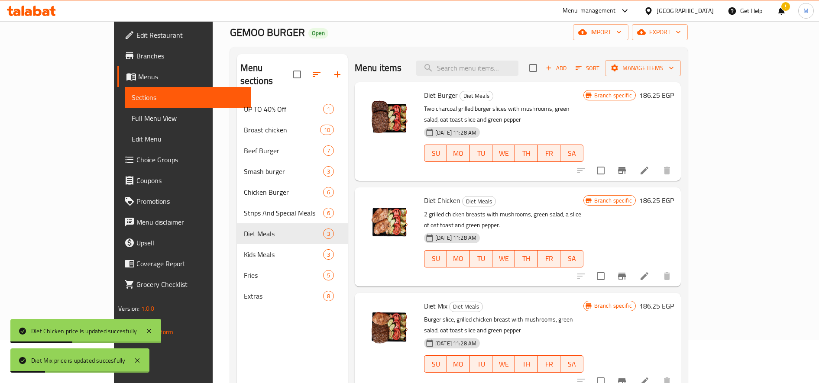
scroll to position [121, 0]
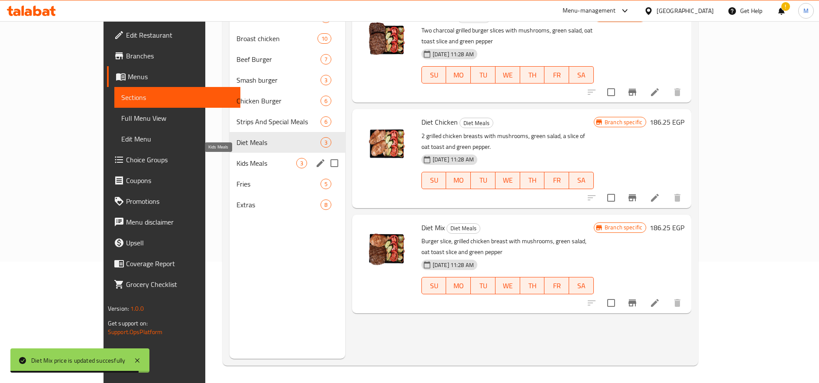
click at [237, 163] on span "Kids Meals" at bounding box center [266, 163] width 59 height 10
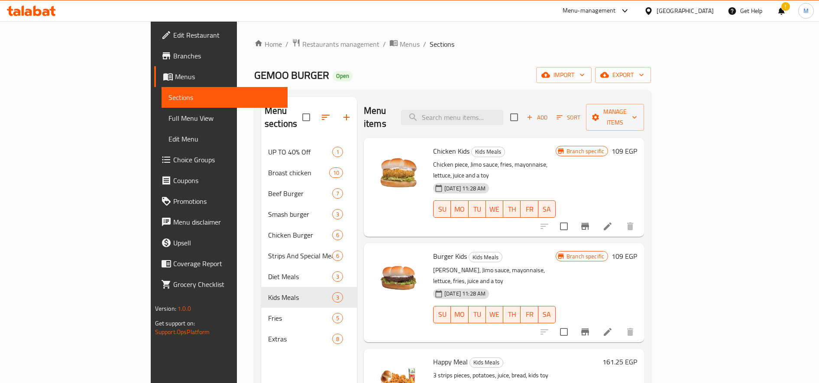
click at [637, 145] on h6 "109 EGP" at bounding box center [625, 151] width 26 height 12
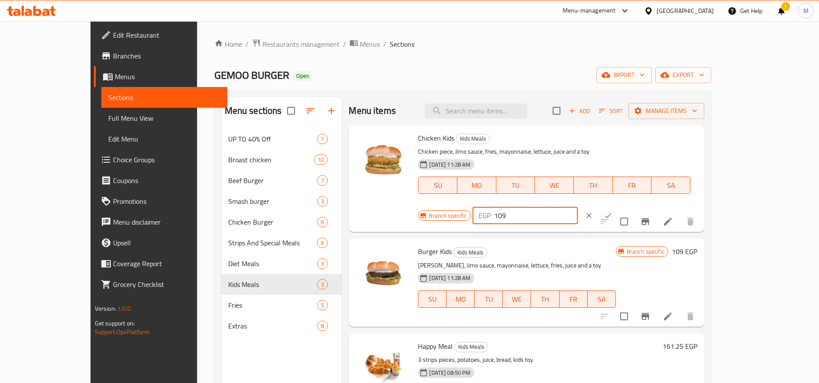
click at [578, 207] on input "109" at bounding box center [536, 215] width 84 height 17
paste input "36.25"
type input "136.25"
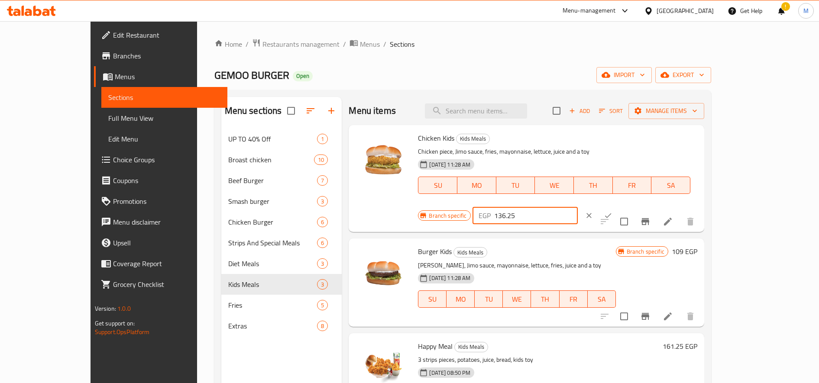
click at [618, 206] on button "ok" at bounding box center [608, 215] width 19 height 19
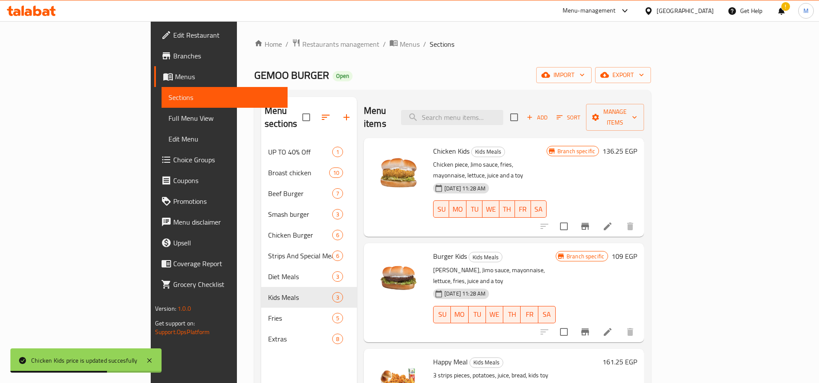
click at [637, 250] on h6 "109 EGP" at bounding box center [625, 256] width 26 height 12
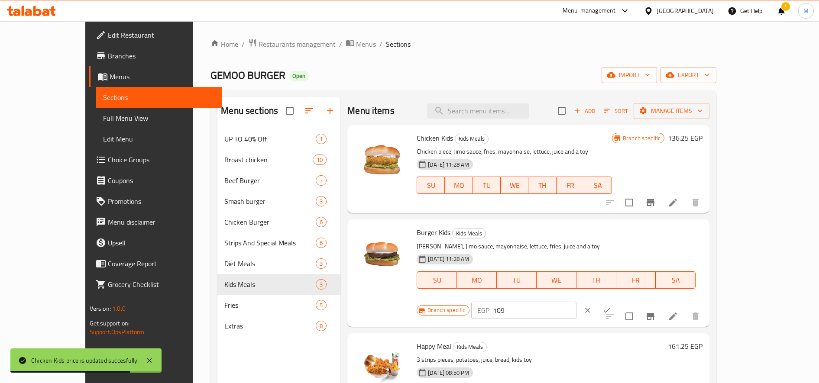
click at [577, 302] on input "109" at bounding box center [535, 310] width 84 height 17
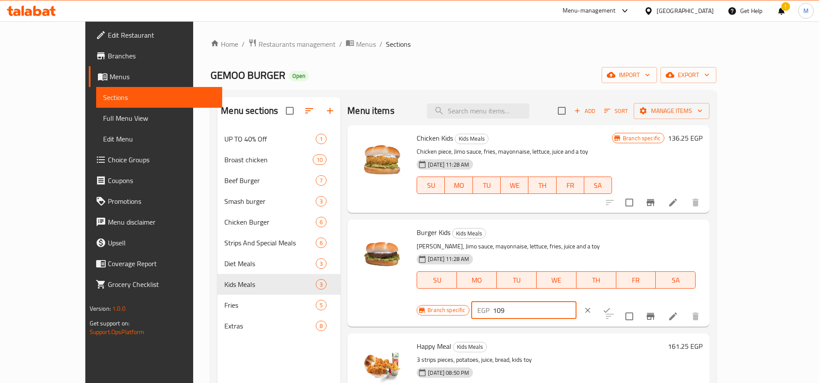
paste input "36.25"
type input "136.25"
click at [611, 306] on icon "ok" at bounding box center [607, 310] width 9 height 9
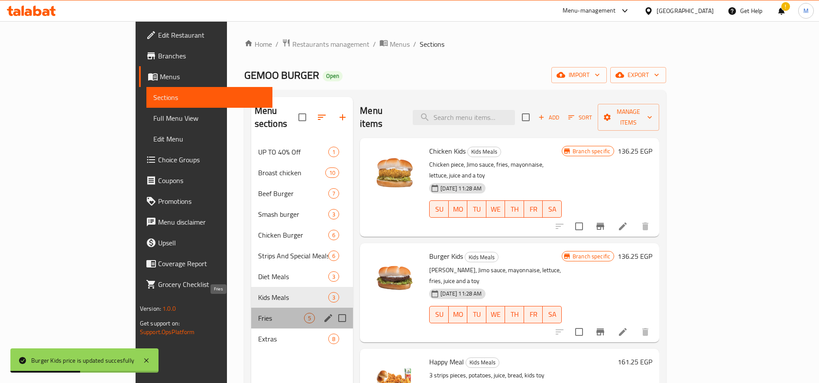
drag, startPoint x: 171, startPoint y: 303, endPoint x: 182, endPoint y: 299, distance: 11.5
click at [258, 313] on span "Fries" at bounding box center [281, 318] width 46 height 10
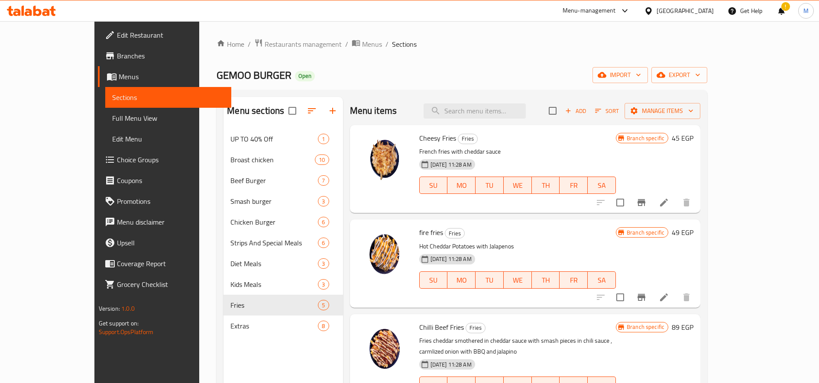
click at [694, 136] on h6 "45 EGP" at bounding box center [683, 138] width 22 height 12
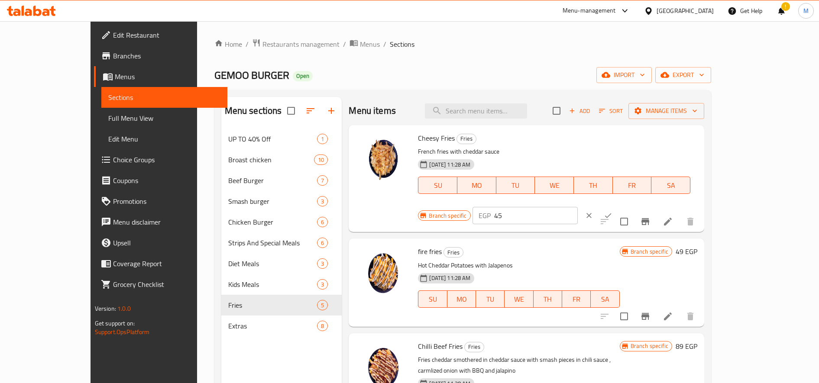
click at [578, 207] on input "45" at bounding box center [536, 215] width 84 height 17
paste input "3.7"
click at [578, 207] on input "43.75" at bounding box center [536, 215] width 84 height 17
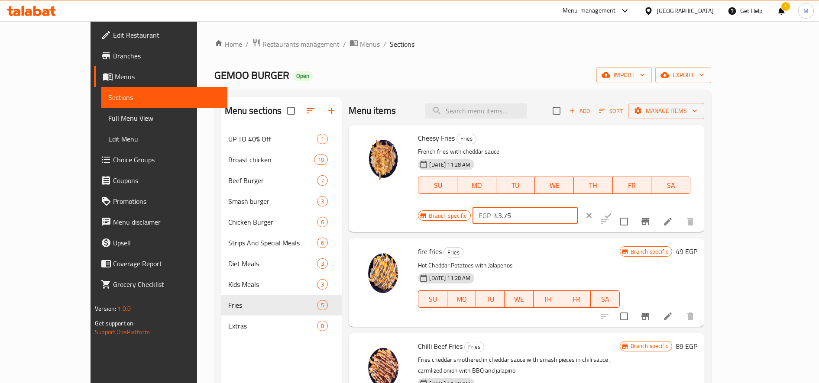
click at [578, 207] on input "43.75" at bounding box center [536, 215] width 84 height 17
paste input "56.2"
type input "56.25"
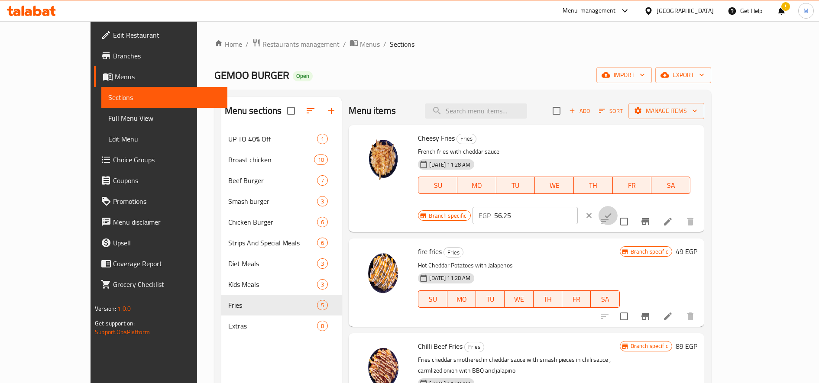
click at [613, 211] on icon "ok" at bounding box center [608, 215] width 9 height 9
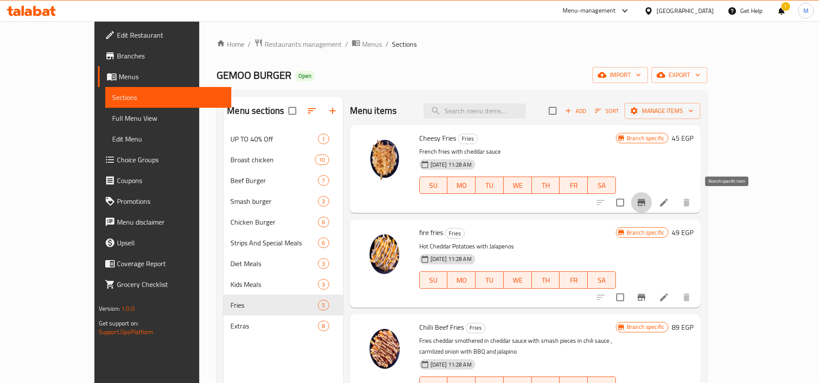
click at [647, 201] on icon "Branch-specific-item" at bounding box center [641, 203] width 10 height 10
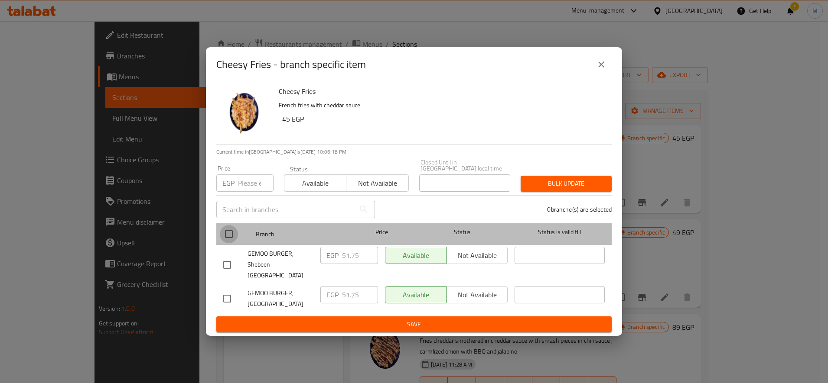
drag, startPoint x: 229, startPoint y: 238, endPoint x: 286, endPoint y: 224, distance: 58.4
click at [230, 238] on input "checkbox" at bounding box center [229, 234] width 18 height 18
checkbox input "true"
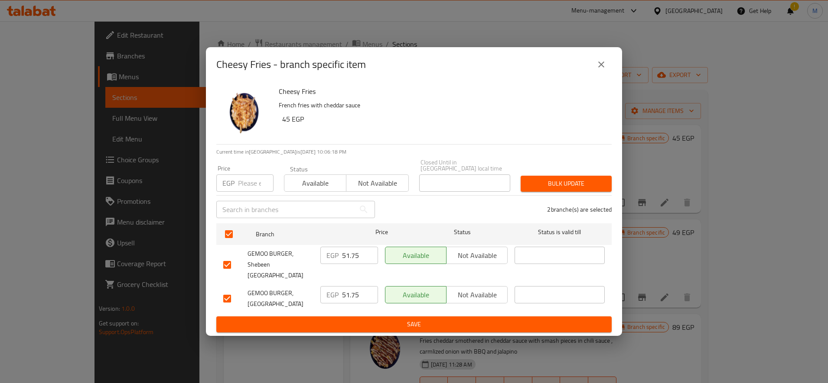
click at [580, 175] on div "Bulk update" at bounding box center [565, 184] width 101 height 26
click at [578, 181] on button "Bulk update" at bounding box center [565, 184] width 91 height 16
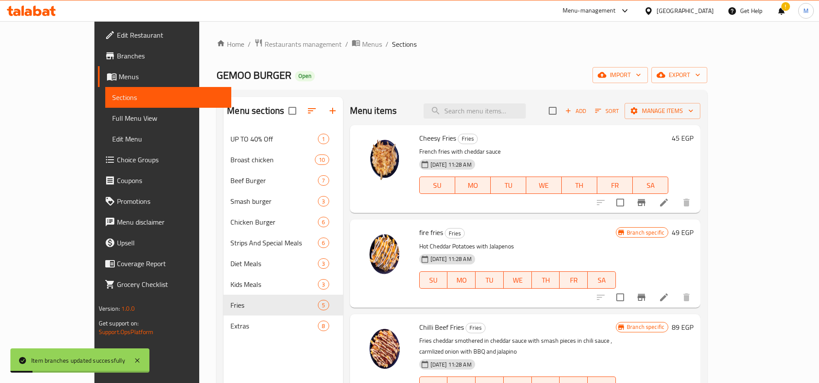
click at [694, 138] on h6 "45 EGP" at bounding box center [683, 138] width 22 height 12
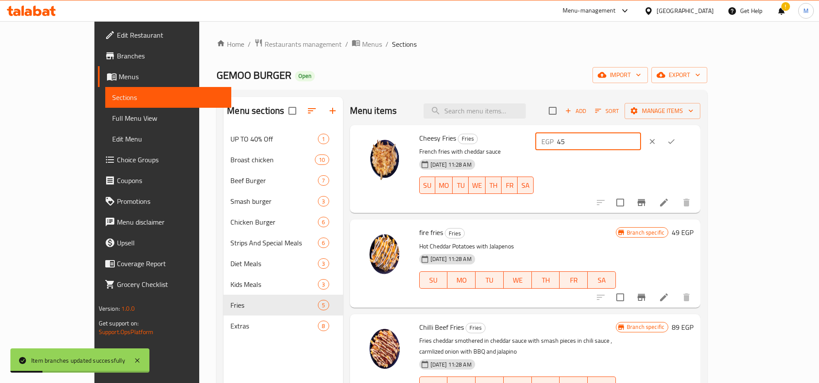
click at [641, 139] on input "45" at bounding box center [599, 141] width 84 height 17
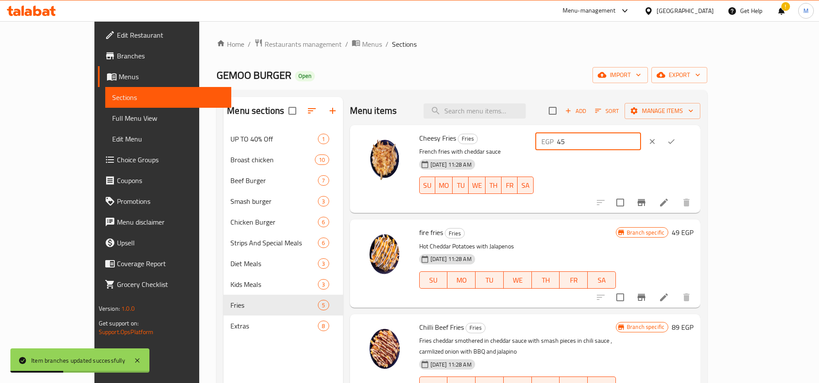
paste input "56.2"
type input "56.25"
click at [681, 143] on button "ok" at bounding box center [671, 141] width 19 height 19
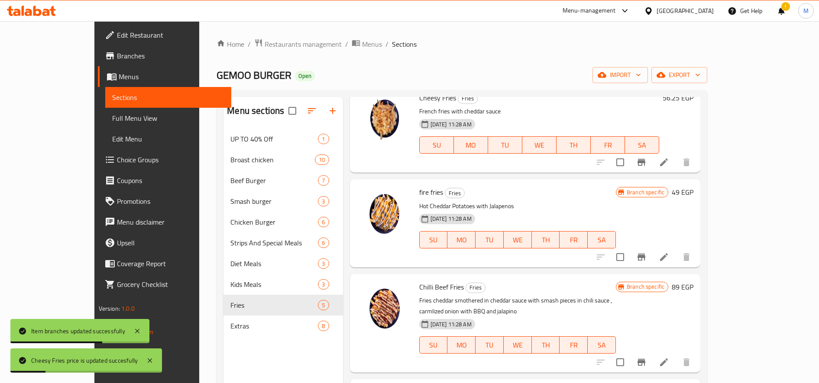
scroll to position [41, 0]
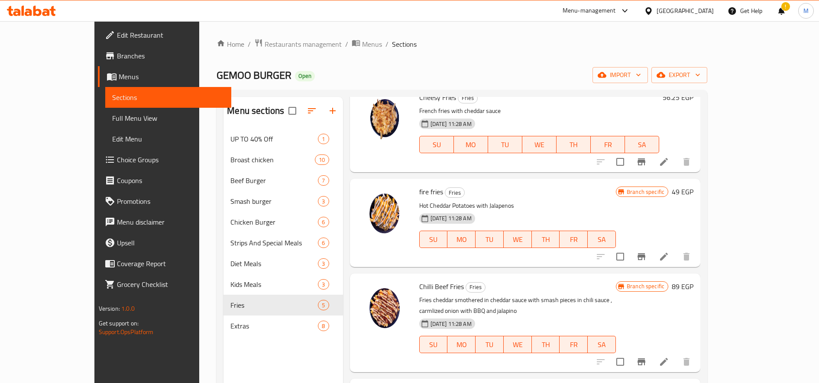
click at [694, 190] on h6 "49 EGP" at bounding box center [683, 192] width 22 height 12
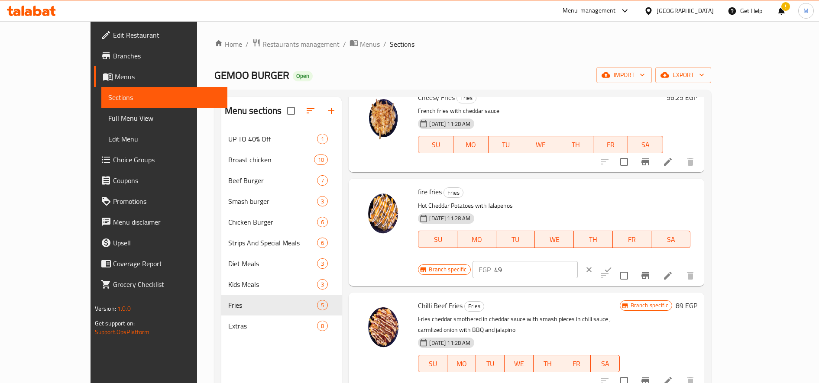
click at [578, 261] on input "49" at bounding box center [536, 269] width 84 height 17
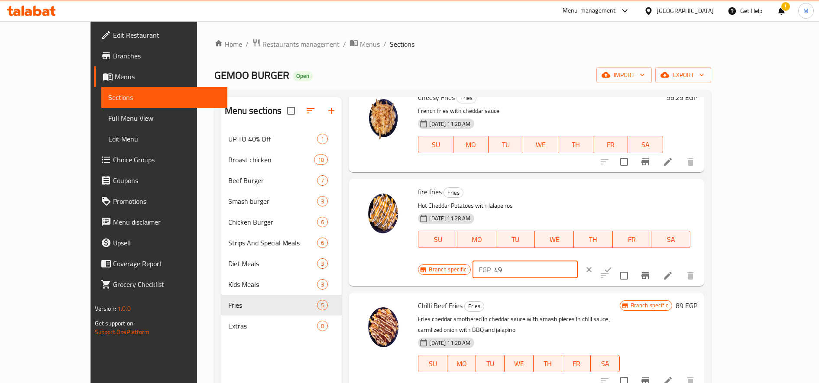
click at [578, 261] on input "49" at bounding box center [536, 269] width 84 height 17
paste input "61.25"
type input "61.25"
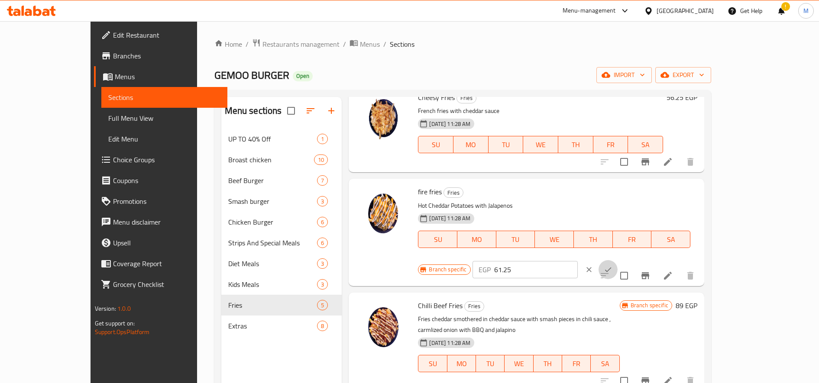
click at [618, 260] on button "ok" at bounding box center [608, 269] width 19 height 19
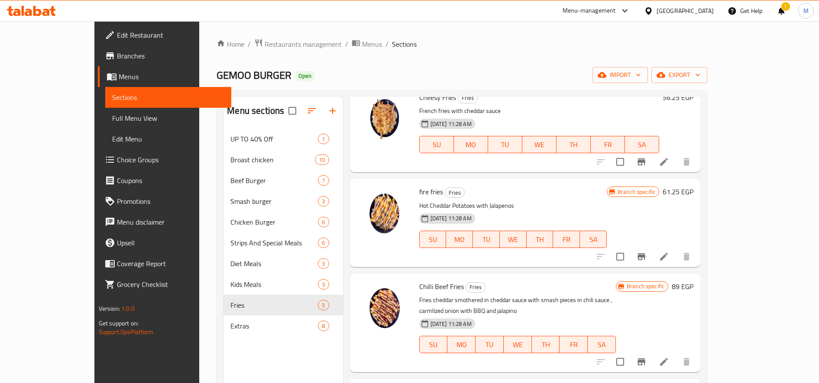
click at [694, 197] on h6 "61.25 EGP" at bounding box center [678, 192] width 31 height 12
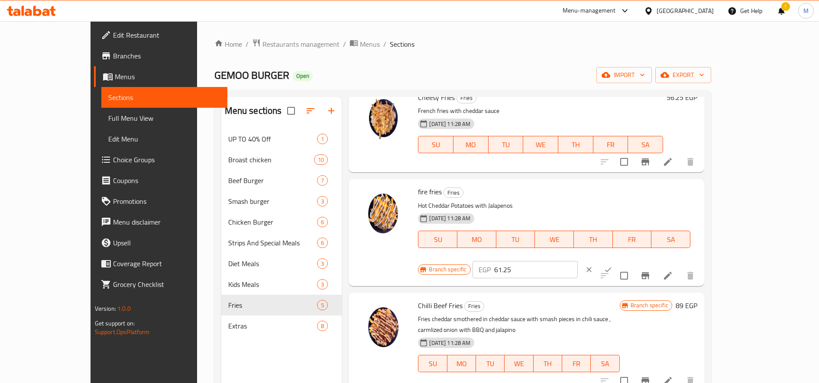
click at [578, 261] on input "61.25" at bounding box center [536, 269] width 84 height 17
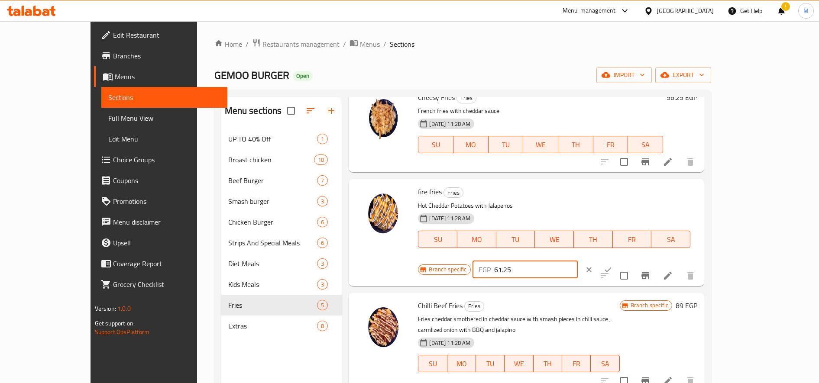
click at [578, 261] on input "61.25" at bounding box center [536, 269] width 84 height 17
paste input "98.7"
type input "98.75"
click at [613, 266] on icon "ok" at bounding box center [608, 270] width 9 height 9
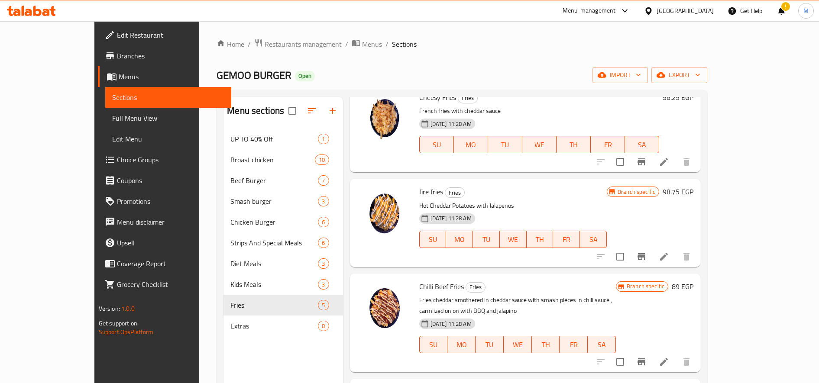
click at [647, 254] on icon "Branch-specific-item" at bounding box center [641, 257] width 10 height 10
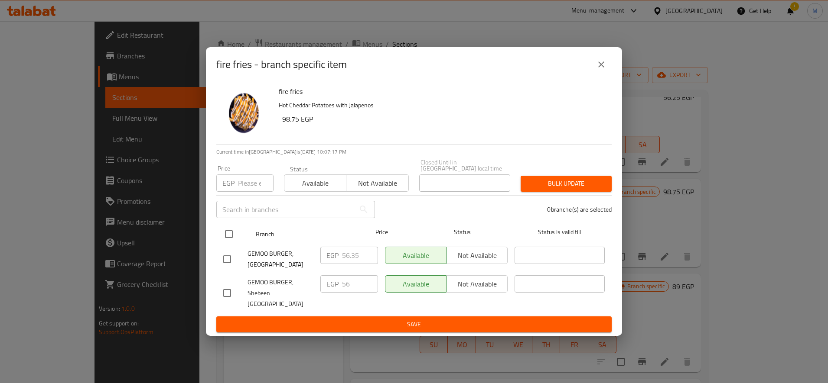
click at [232, 239] on input "checkbox" at bounding box center [229, 234] width 18 height 18
checkbox input "true"
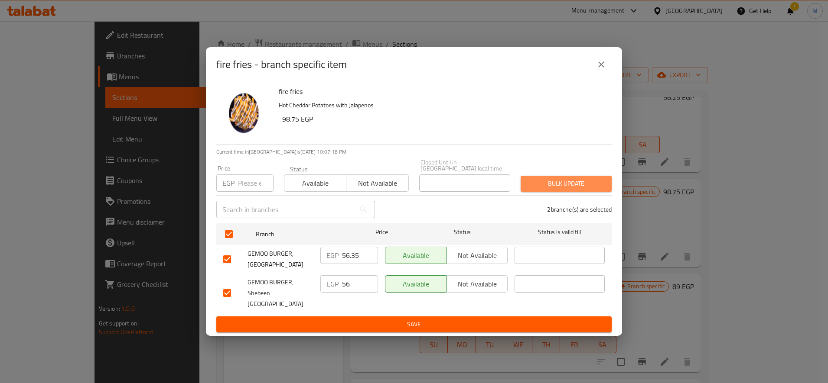
click at [545, 186] on span "Bulk update" at bounding box center [565, 184] width 77 height 11
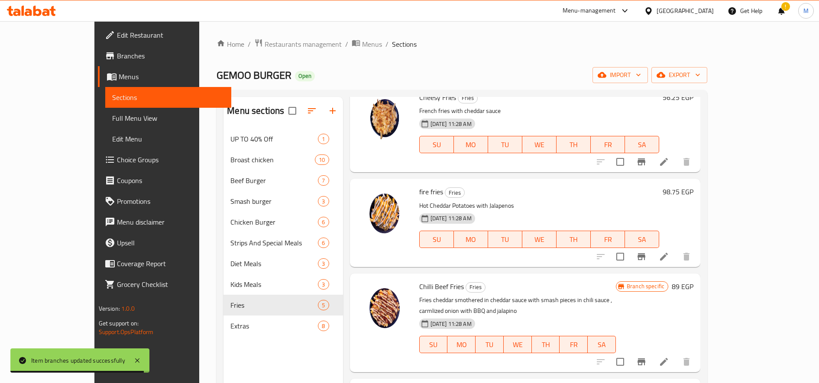
click at [694, 285] on h6 "89 EGP" at bounding box center [683, 287] width 22 height 12
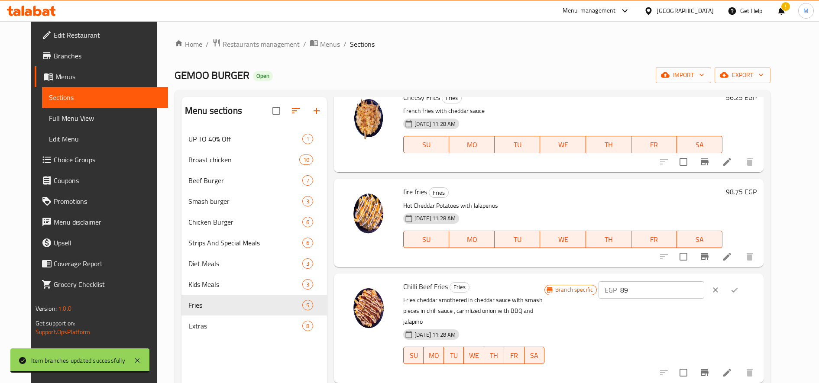
click at [677, 282] on input "89" at bounding box center [662, 290] width 84 height 17
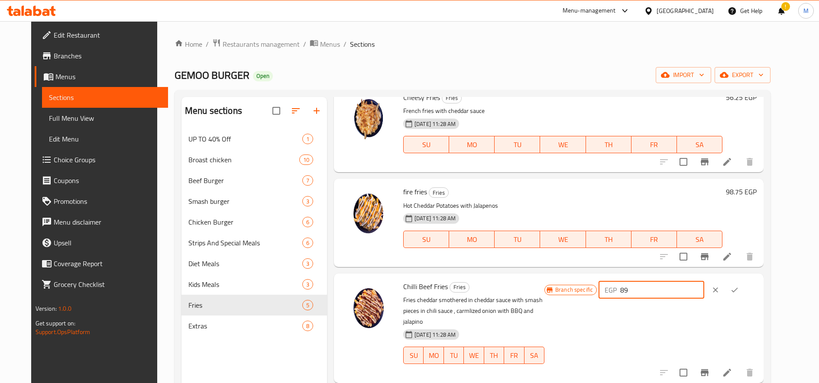
click at [678, 282] on input "89" at bounding box center [662, 290] width 84 height 17
click at [678, 283] on input "89" at bounding box center [662, 290] width 84 height 17
paste input "111.25"
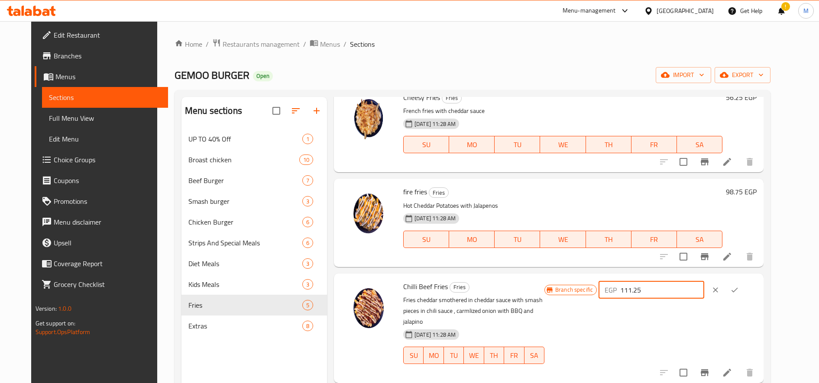
type input "111.25"
click at [739, 290] on icon "ok" at bounding box center [734, 290] width 9 height 9
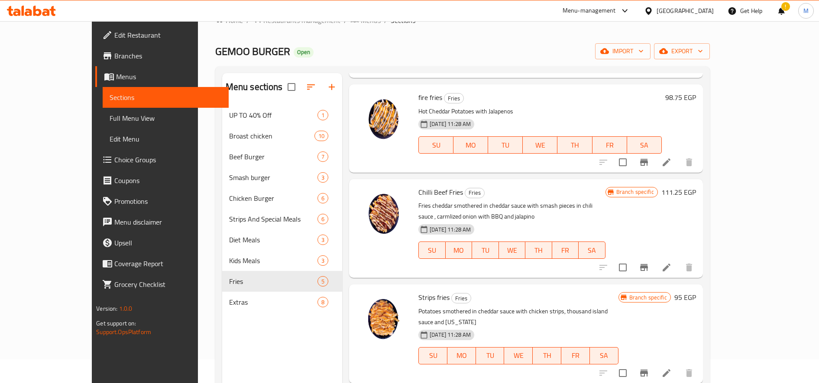
scroll to position [66, 0]
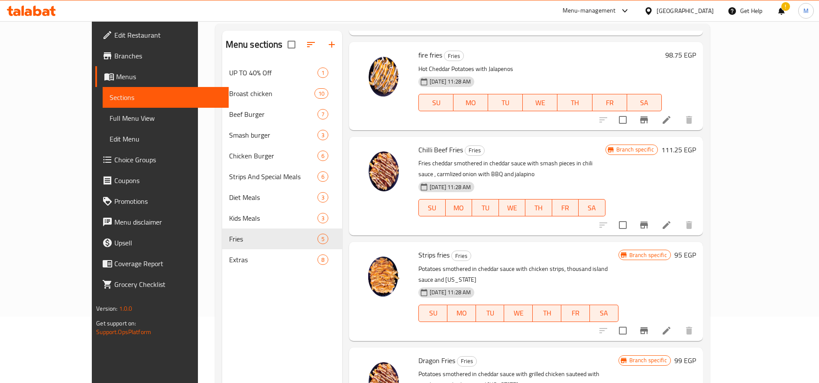
click at [696, 149] on h6 "111.25 EGP" at bounding box center [679, 150] width 35 height 12
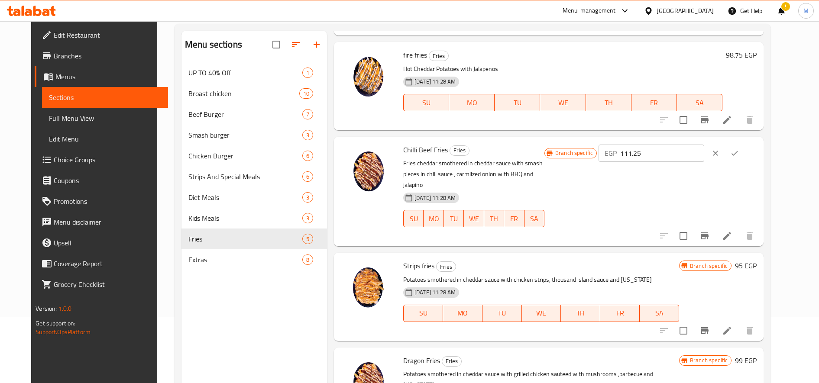
click at [703, 157] on input "111.25" at bounding box center [662, 153] width 84 height 17
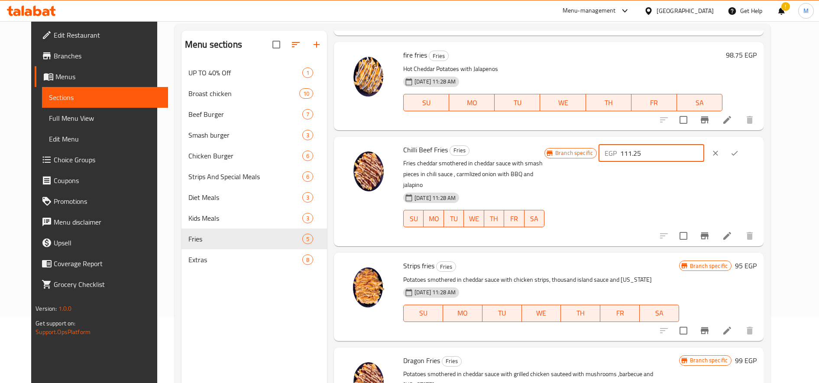
paste input "98.7"
type input "98.75"
click at [739, 153] on icon "ok" at bounding box center [734, 153] width 9 height 9
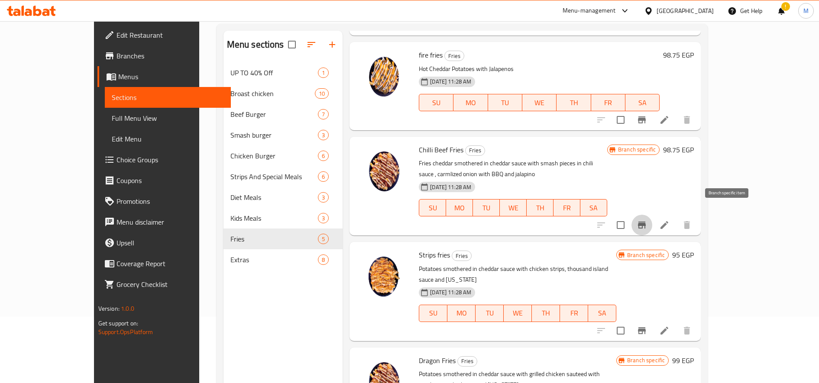
click at [647, 220] on icon "Branch-specific-item" at bounding box center [642, 225] width 10 height 10
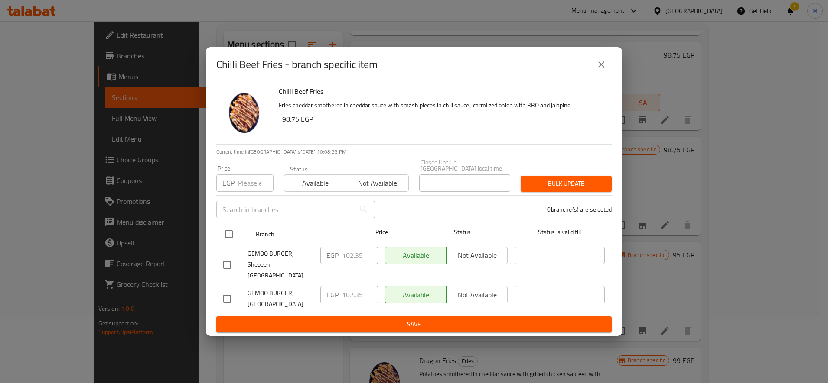
click at [225, 237] on input "checkbox" at bounding box center [229, 234] width 18 height 18
checkbox input "true"
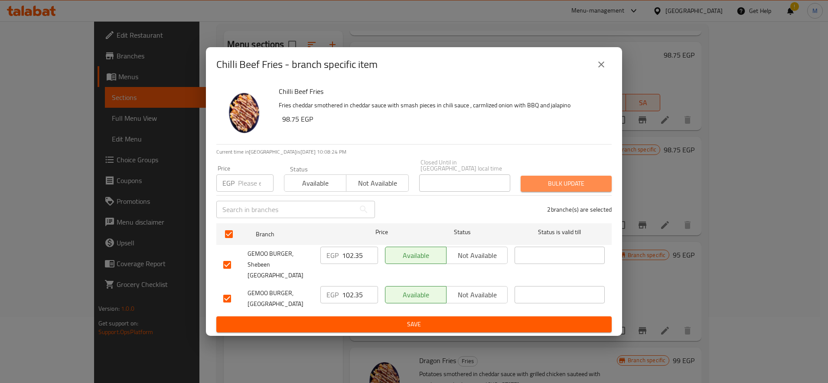
click at [562, 188] on span "Bulk update" at bounding box center [565, 184] width 77 height 11
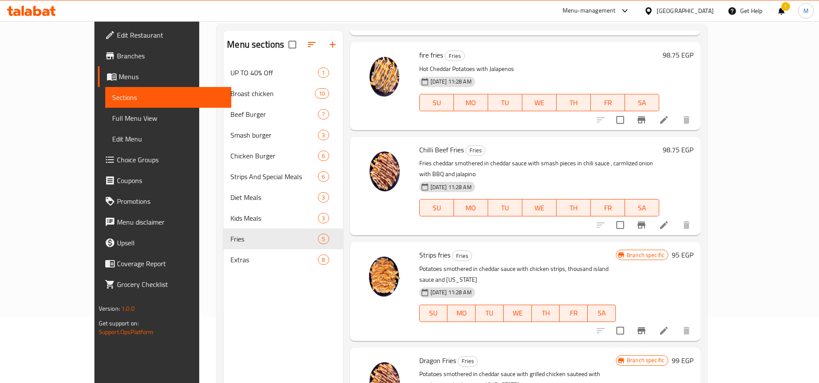
click at [694, 249] on h6 "95 EGP" at bounding box center [683, 255] width 22 height 12
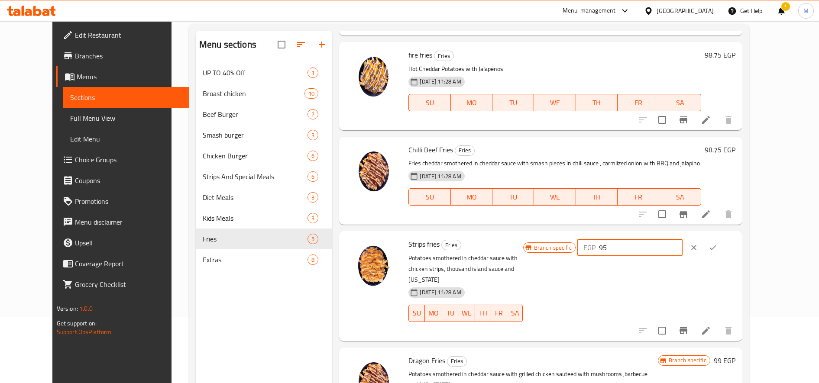
click at [683, 252] on input "95" at bounding box center [641, 247] width 84 height 17
paste input "111.2"
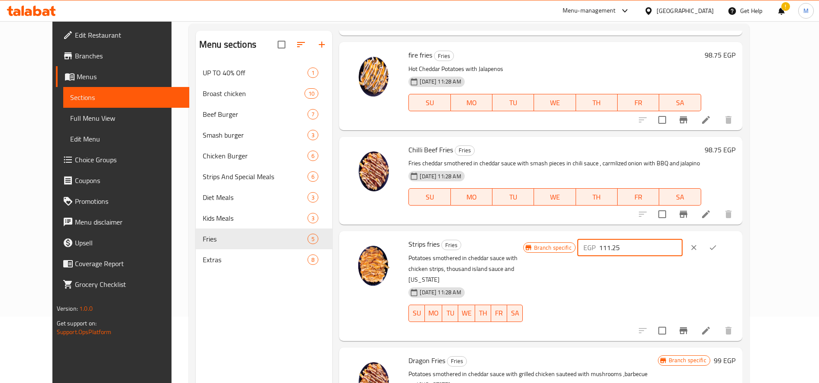
type input "111.25"
click at [717, 248] on icon "ok" at bounding box center [713, 247] width 9 height 9
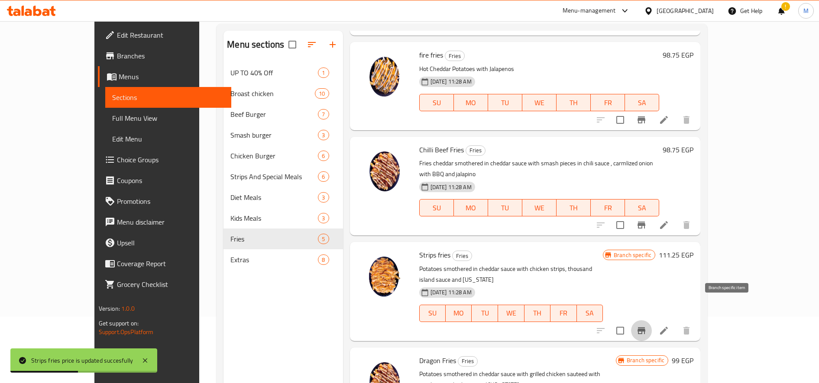
click at [647, 326] on icon "Branch-specific-item" at bounding box center [641, 331] width 10 height 10
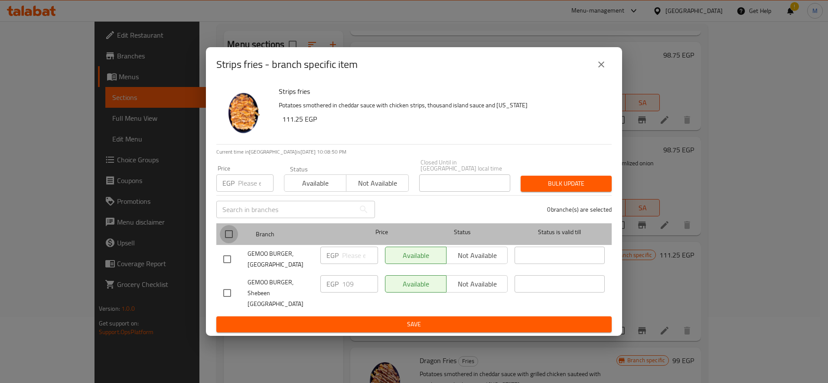
click at [232, 239] on input "checkbox" at bounding box center [229, 234] width 18 height 18
checkbox input "true"
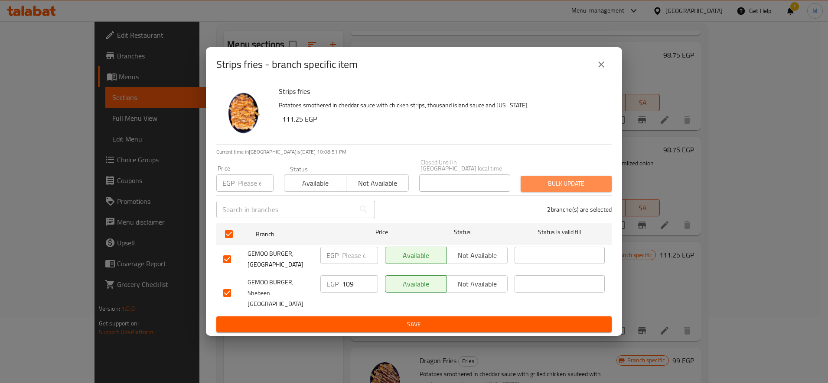
click at [563, 181] on span "Bulk update" at bounding box center [565, 184] width 77 height 11
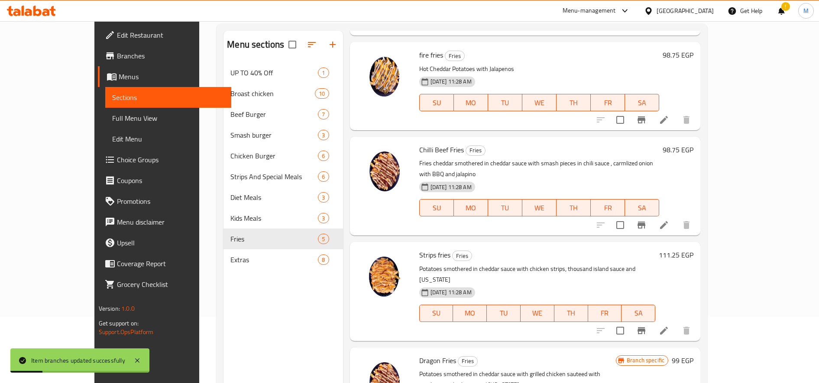
scroll to position [121, 0]
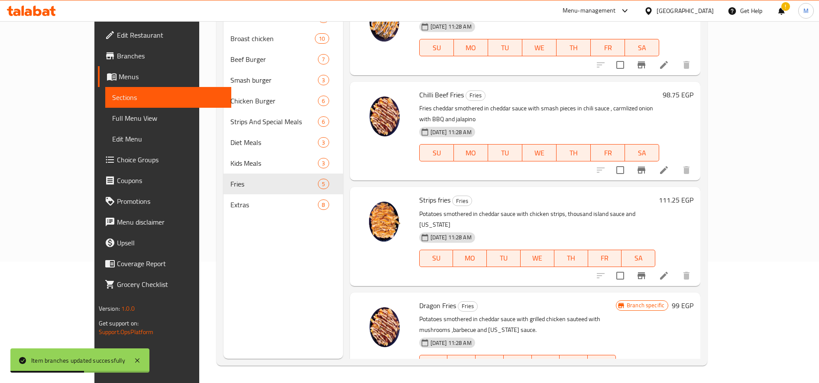
click at [694, 300] on h6 "99 EGP" at bounding box center [683, 306] width 22 height 12
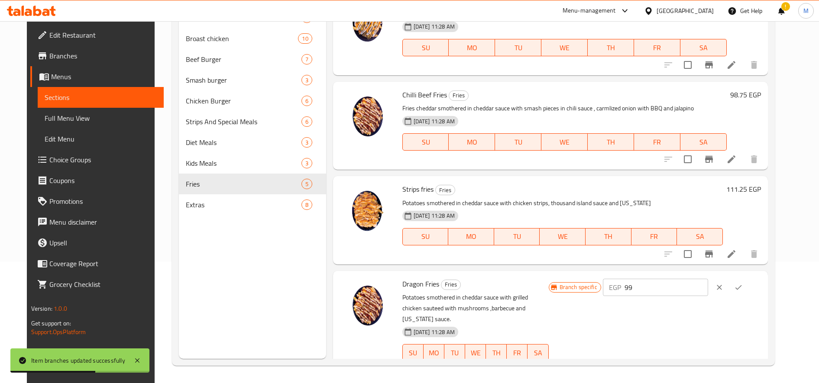
click at [680, 278] on div "EGP 99 ​" at bounding box center [682, 287] width 158 height 19
click at [683, 284] on input "99" at bounding box center [667, 287] width 84 height 17
paste input "123.75"
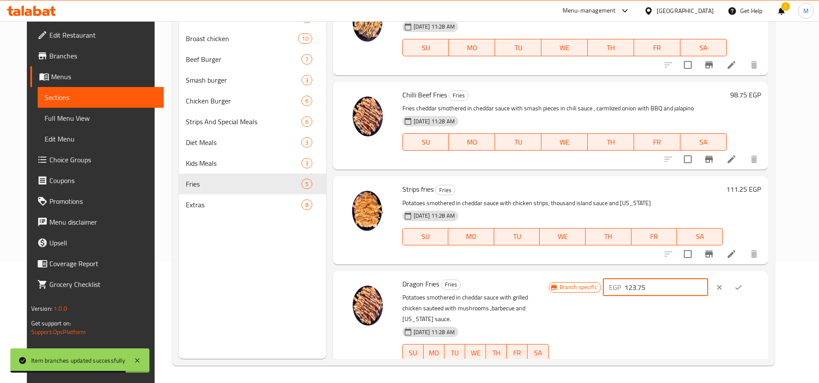
type input "123.75"
click at [743, 286] on icon "ok" at bounding box center [738, 287] width 9 height 9
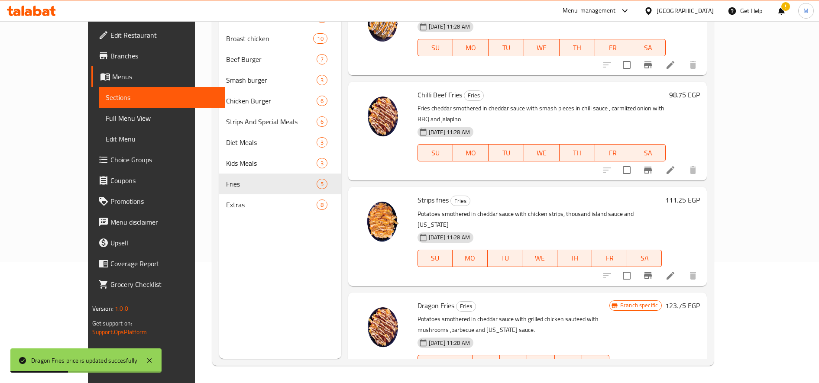
click at [659, 371] on button "Branch-specific-item" at bounding box center [648, 381] width 21 height 21
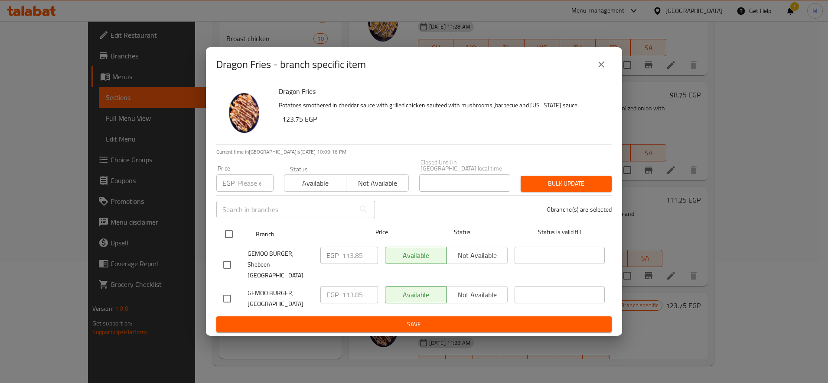
click at [230, 236] on input "checkbox" at bounding box center [229, 234] width 18 height 18
checkbox input "true"
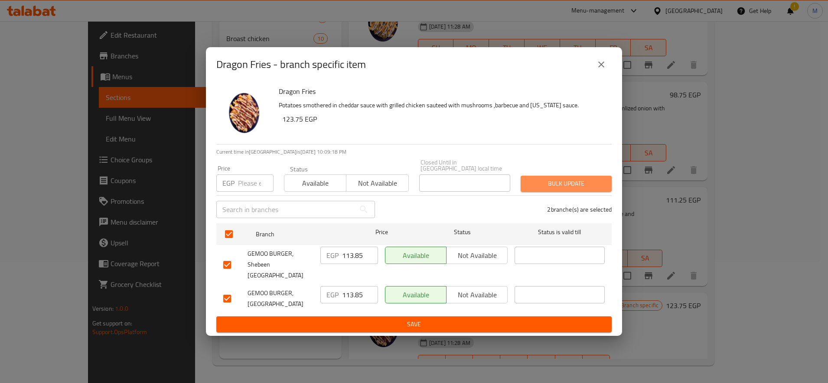
click at [540, 182] on span "Bulk update" at bounding box center [565, 184] width 77 height 11
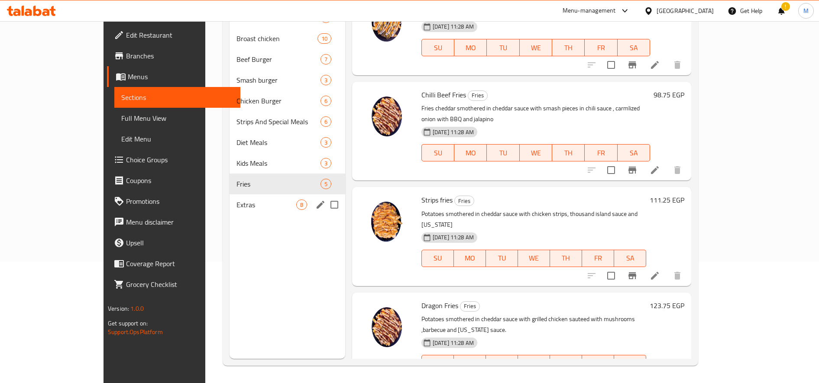
click at [230, 195] on div "Extras 8" at bounding box center [287, 205] width 115 height 21
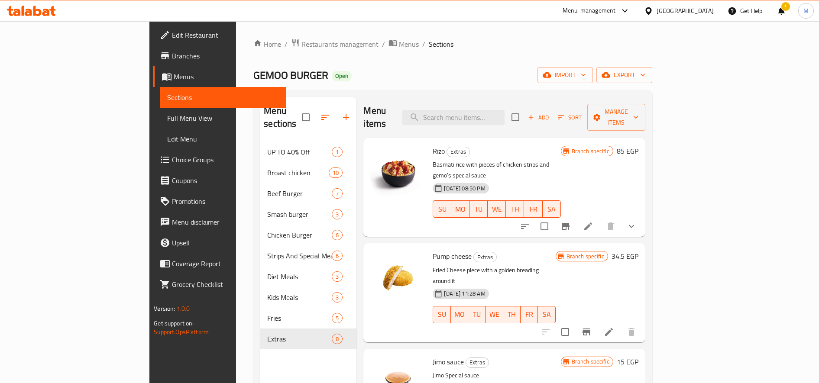
click at [639, 145] on h6 "85 EGP" at bounding box center [628, 151] width 22 height 12
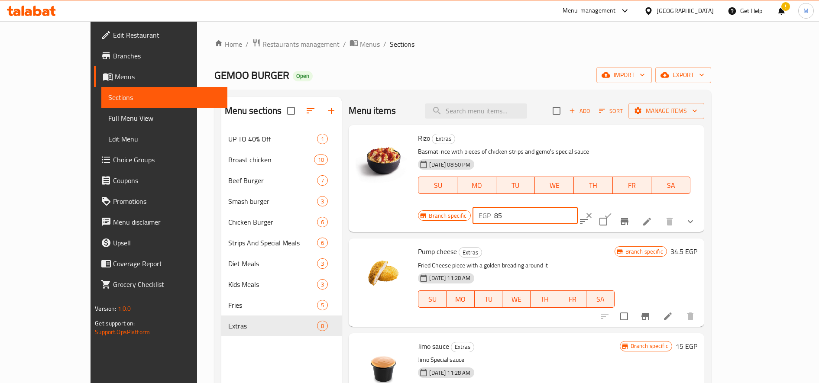
click at [578, 207] on input "85" at bounding box center [536, 215] width 84 height 17
paste input "106.2"
type input "106.25"
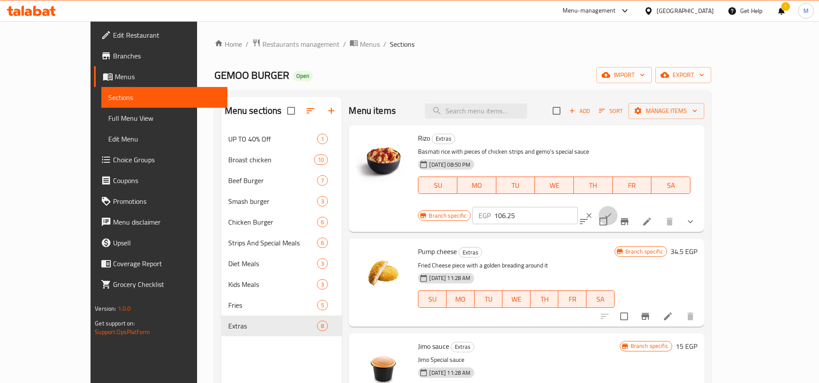
click at [613, 211] on icon "ok" at bounding box center [608, 215] width 9 height 9
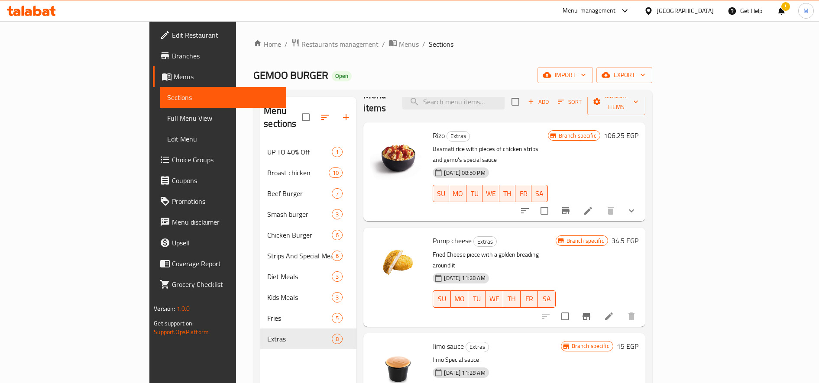
scroll to position [16, 0]
click at [639, 234] on h6 "34.5 EGP" at bounding box center [625, 240] width 27 height 12
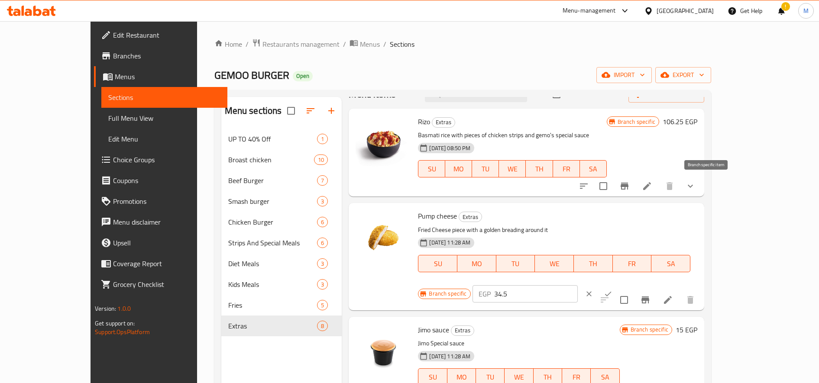
click at [629, 183] on icon "Branch-specific-item" at bounding box center [625, 186] width 8 height 7
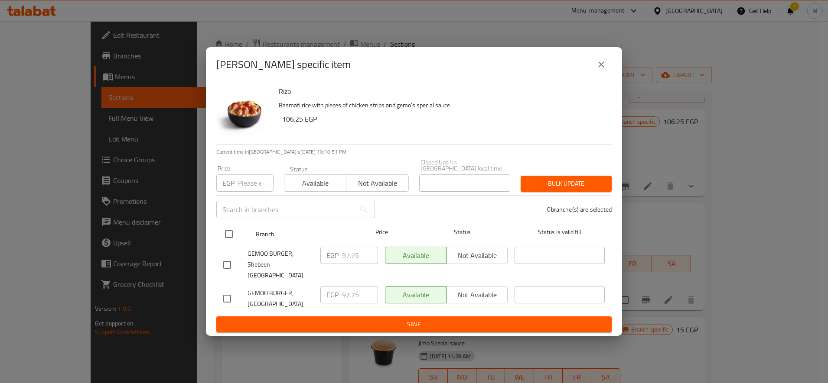
drag, startPoint x: 230, startPoint y: 238, endPoint x: 238, endPoint y: 236, distance: 8.4
click at [230, 238] on input "checkbox" at bounding box center [229, 234] width 18 height 18
checkbox input "true"
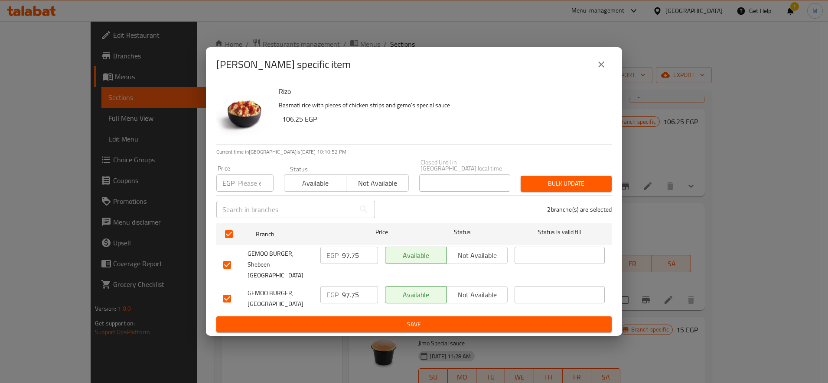
click at [528, 192] on button "Bulk update" at bounding box center [565, 184] width 91 height 16
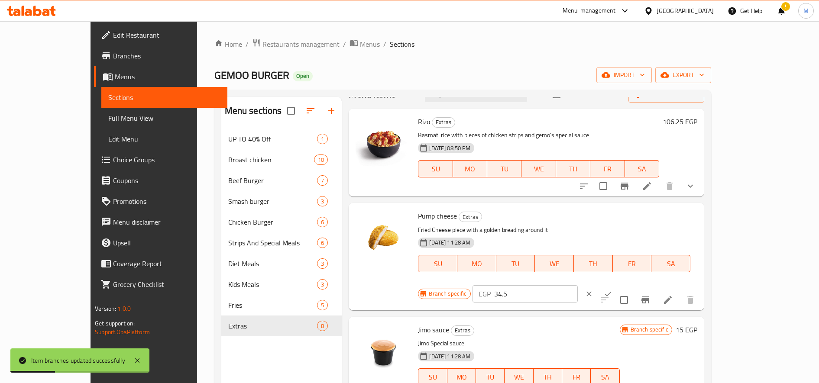
click at [594, 290] on icon "clear" at bounding box center [589, 294] width 9 height 9
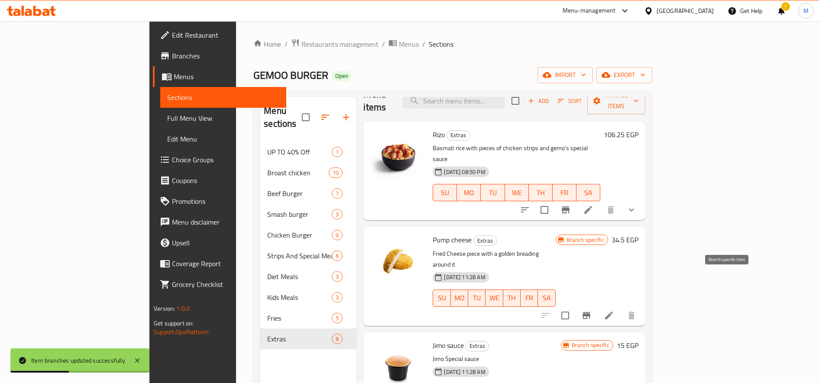
click at [591, 312] on icon "Branch-specific-item" at bounding box center [587, 315] width 8 height 7
click at [639, 234] on h6 "34.5 EGP" at bounding box center [625, 240] width 27 height 12
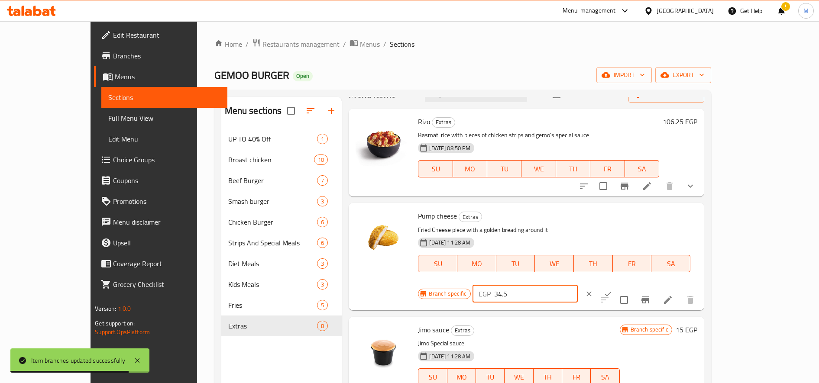
click at [578, 286] on input "34.5" at bounding box center [536, 294] width 84 height 17
paste input "12.50"
type input "12.50"
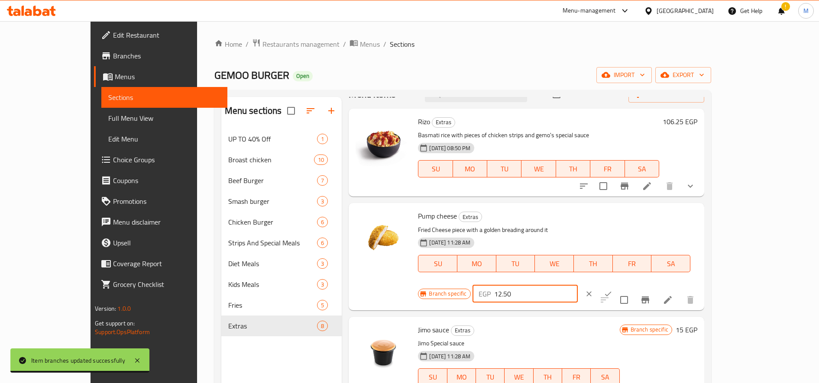
click at [618, 285] on button "ok" at bounding box center [608, 294] width 19 height 19
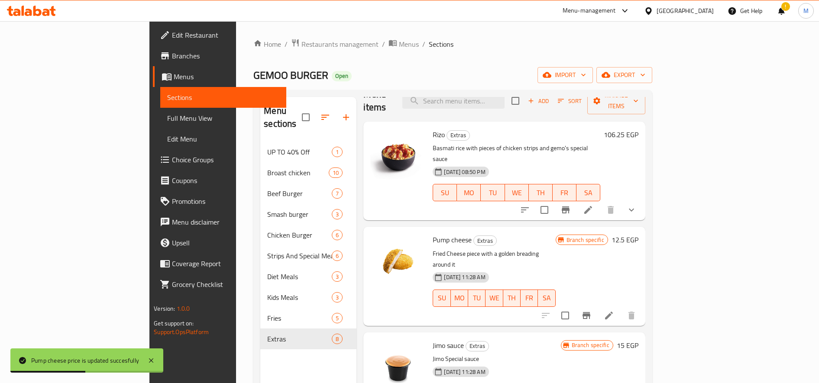
click at [639, 340] on h6 "15 EGP" at bounding box center [628, 346] width 22 height 12
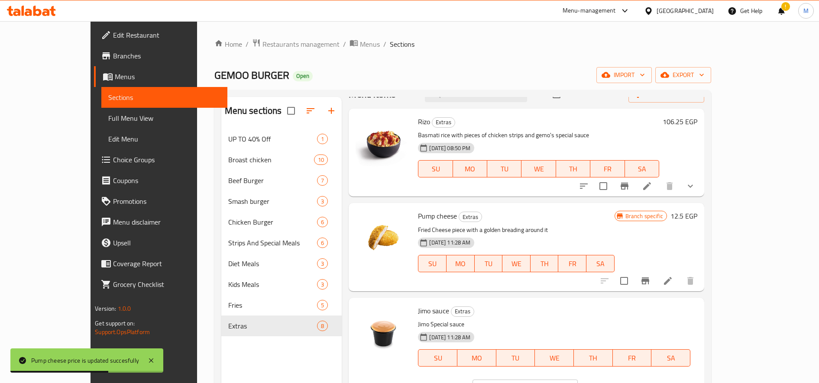
click at [578, 380] on input "15" at bounding box center [536, 388] width 84 height 17
paste input "8.7"
type input "18.75"
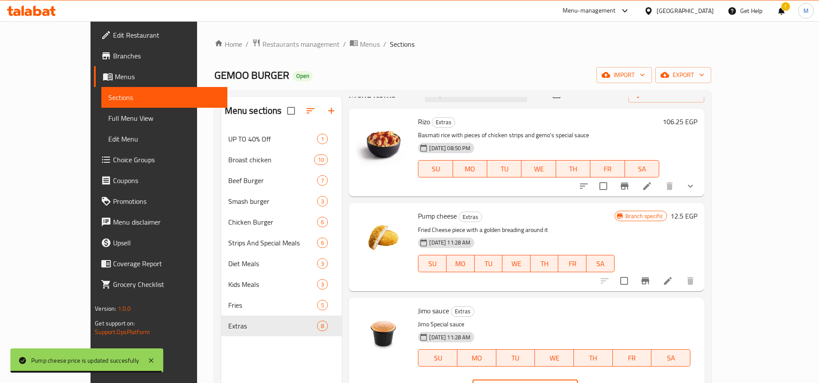
click at [613, 383] on icon "ok" at bounding box center [608, 388] width 9 height 9
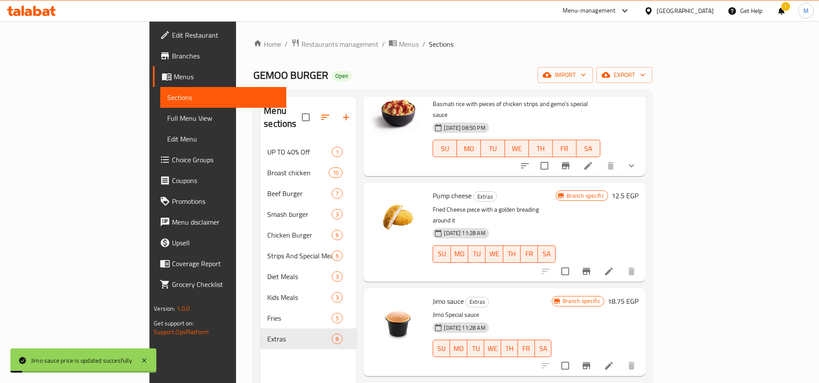
scroll to position [62, 0]
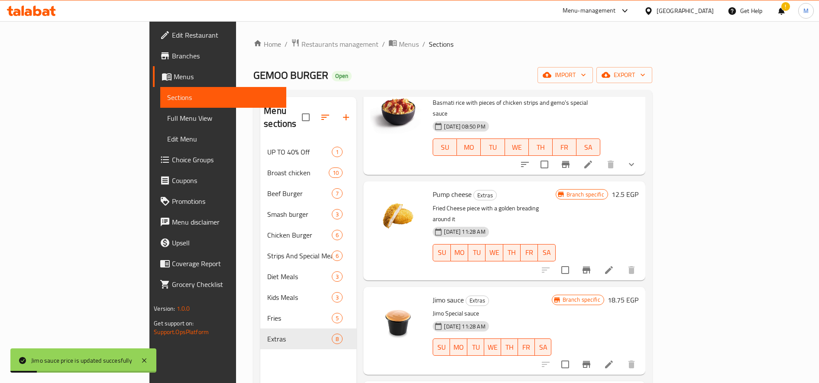
click at [592, 360] on icon "Branch-specific-item" at bounding box center [586, 365] width 10 height 10
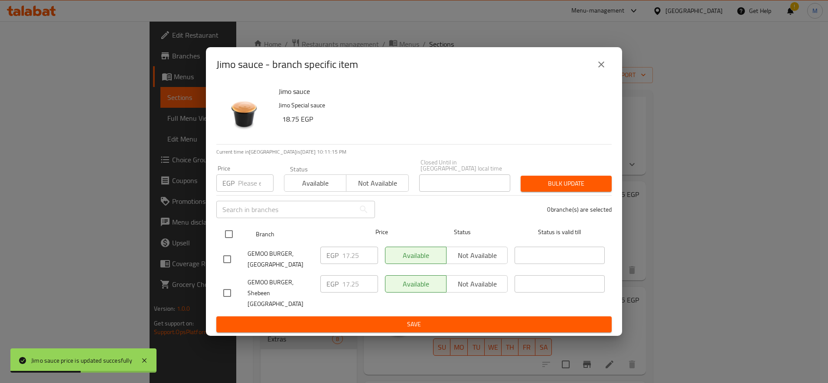
click at [231, 240] on input "checkbox" at bounding box center [229, 234] width 18 height 18
checkbox input "true"
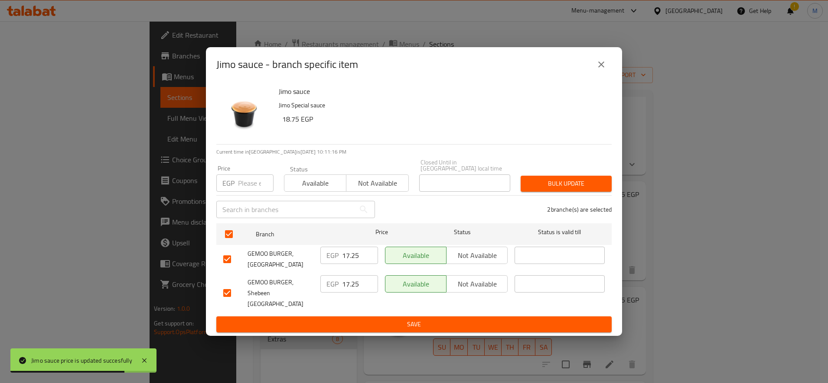
click at [555, 189] on span "Bulk update" at bounding box center [565, 184] width 77 height 11
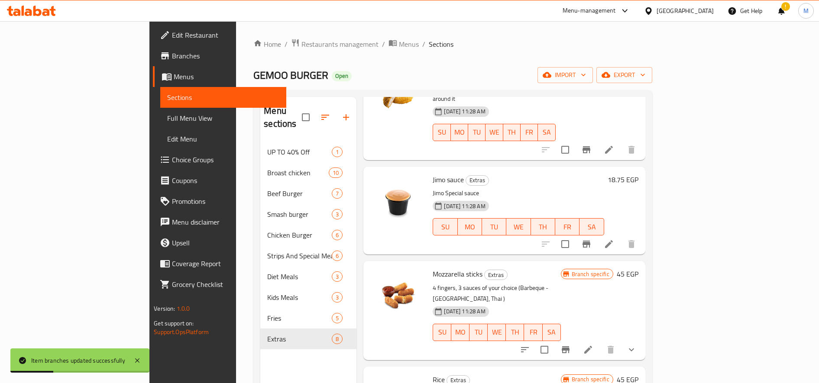
scroll to position [183, 0]
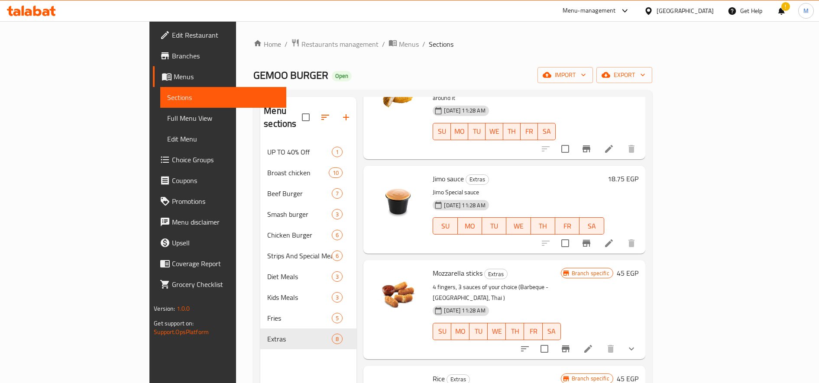
click at [639, 267] on h6 "45 EGP" at bounding box center [628, 273] width 22 height 12
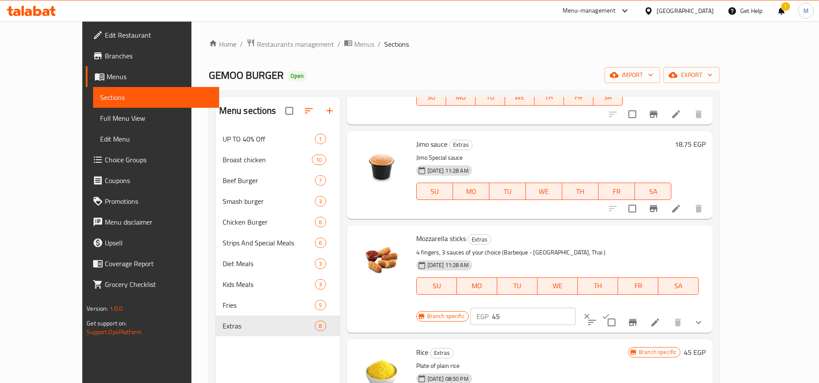
click at [576, 308] on input "45" at bounding box center [534, 316] width 84 height 17
paste input "56.2"
type input "56.25"
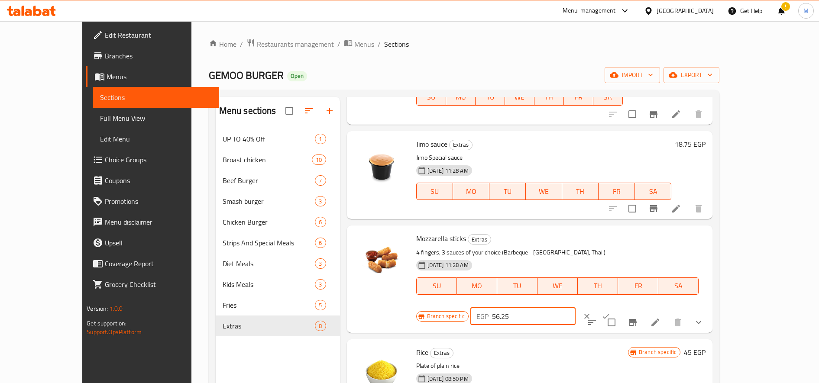
click at [610, 312] on icon "ok" at bounding box center [606, 316] width 9 height 9
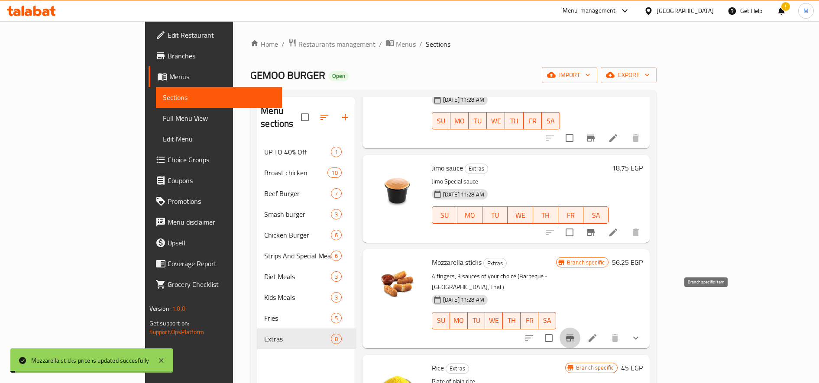
click at [575, 333] on icon "Branch-specific-item" at bounding box center [570, 338] width 10 height 10
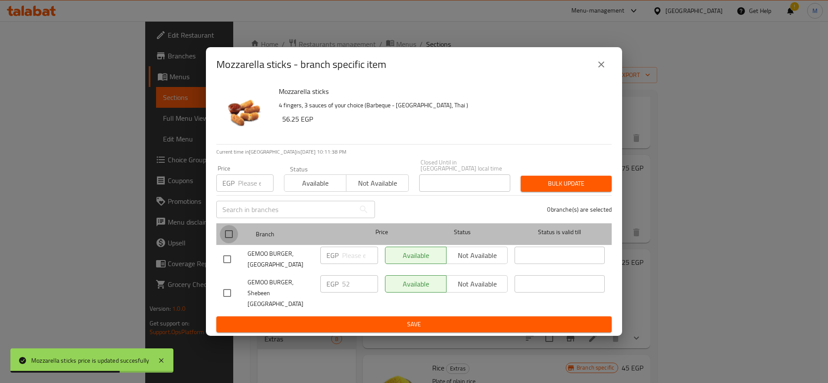
drag, startPoint x: 227, startPoint y: 237, endPoint x: 430, endPoint y: 231, distance: 203.7
click at [227, 237] on input "checkbox" at bounding box center [229, 234] width 18 height 18
checkbox input "true"
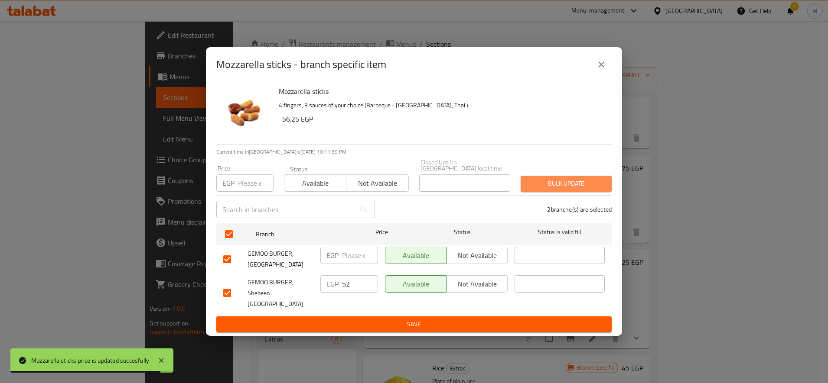
click at [566, 189] on span "Bulk update" at bounding box center [565, 184] width 77 height 11
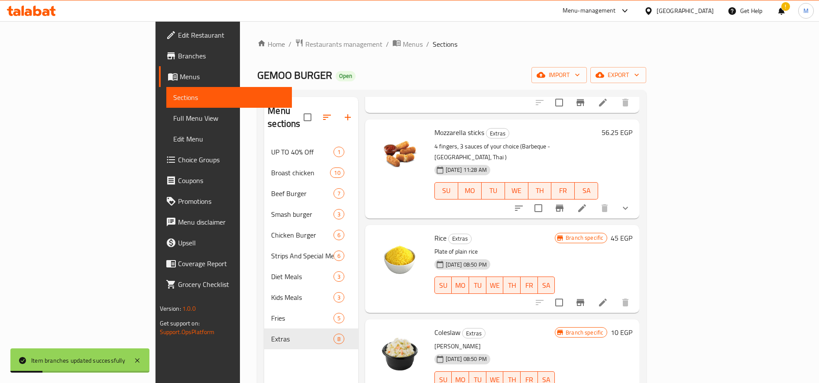
scroll to position [326, 0]
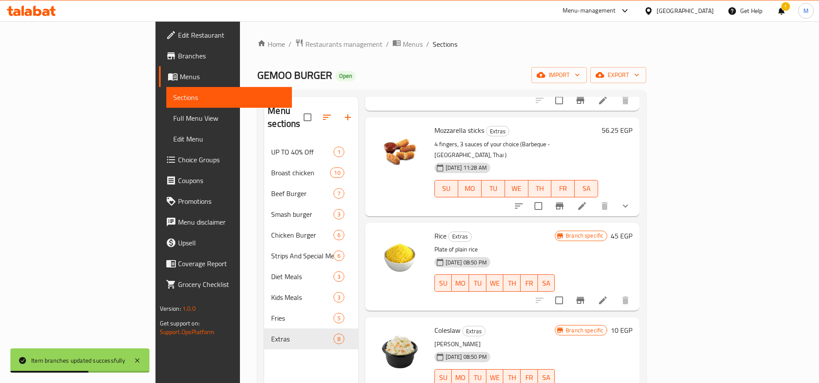
click at [633, 230] on h6 "45 EGP" at bounding box center [622, 236] width 22 height 12
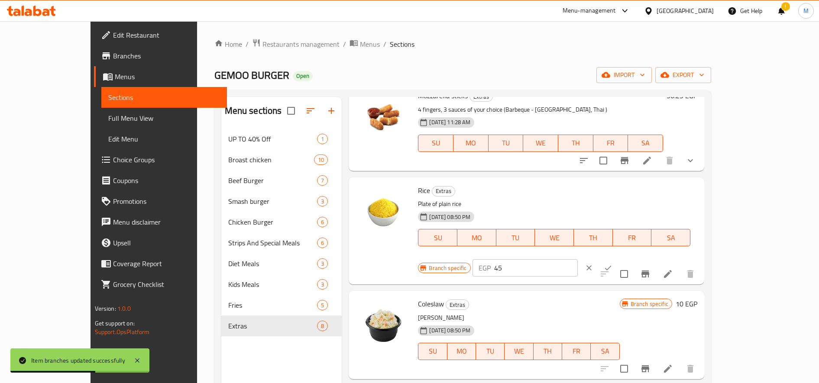
click at [578, 260] on input "45" at bounding box center [536, 268] width 84 height 17
paste input "56.2"
type input "56.25"
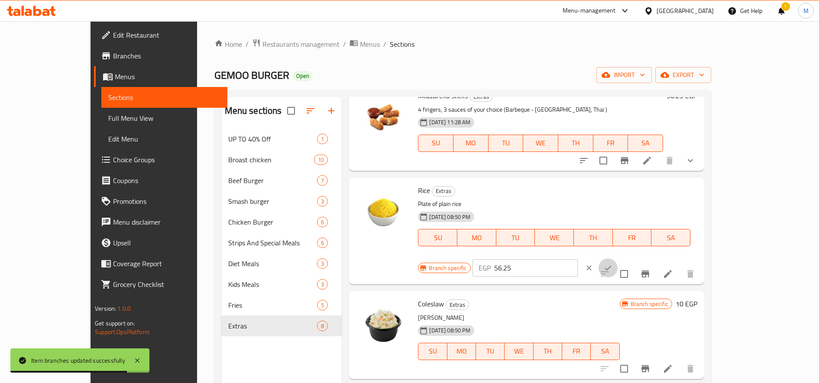
click at [613, 264] on icon "ok" at bounding box center [608, 268] width 9 height 9
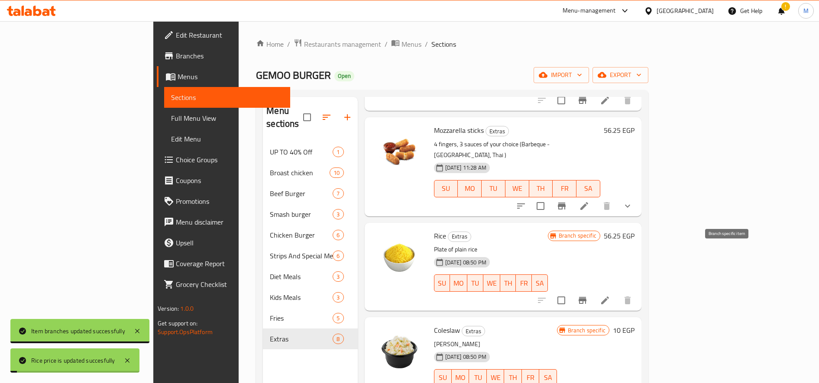
click at [588, 295] on icon "Branch-specific-item" at bounding box center [583, 300] width 10 height 10
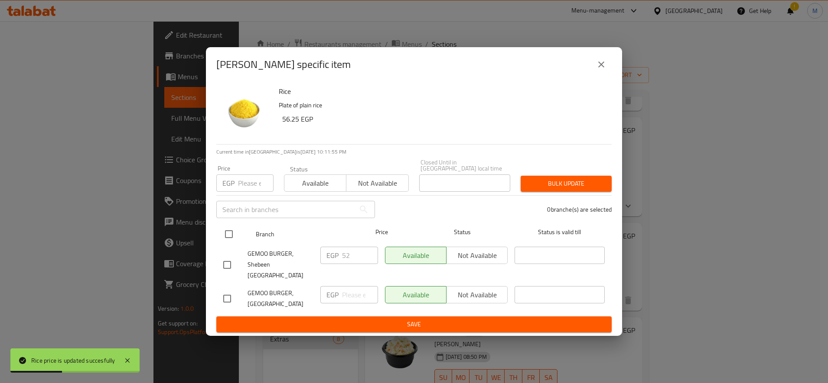
click at [227, 236] on input "checkbox" at bounding box center [229, 234] width 18 height 18
checkbox input "true"
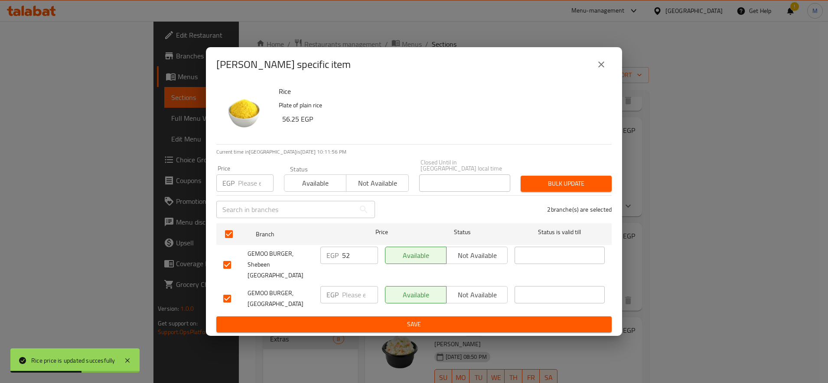
click at [576, 183] on span "Bulk update" at bounding box center [565, 184] width 77 height 11
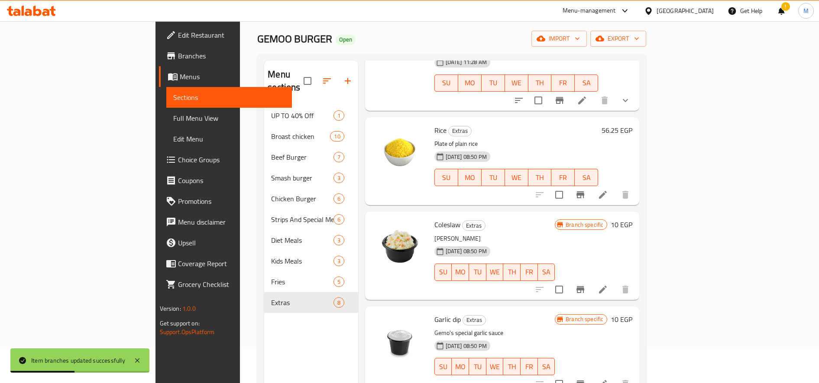
scroll to position [37, 0]
click at [633, 218] on h6 "10 EGP" at bounding box center [622, 224] width 22 height 12
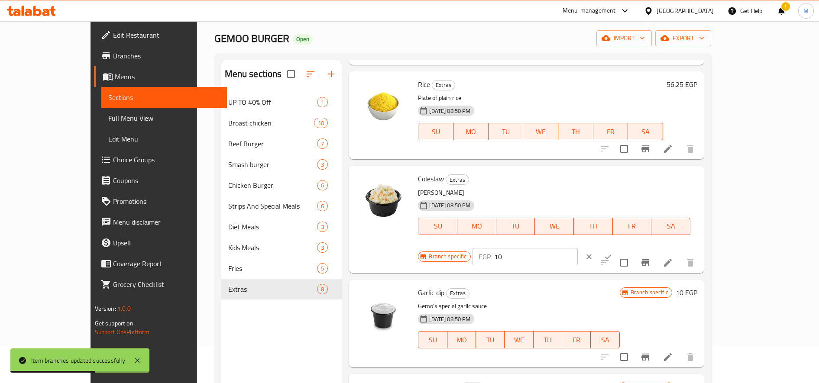
click at [578, 248] on input "10" at bounding box center [536, 256] width 84 height 17
paste input "25.0"
type input "25.00"
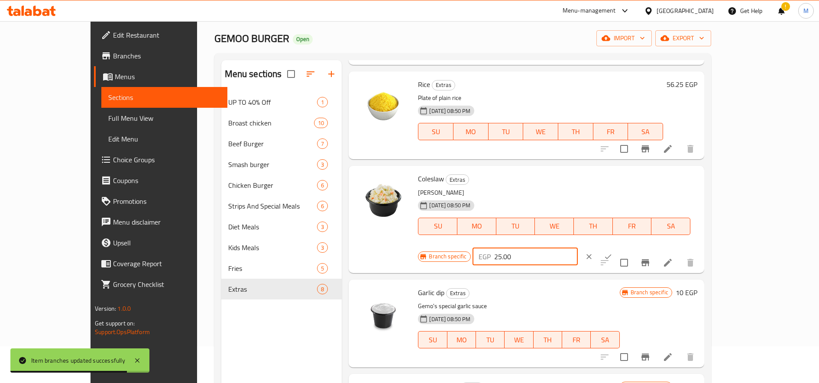
click at [613, 253] on icon "ok" at bounding box center [608, 257] width 9 height 9
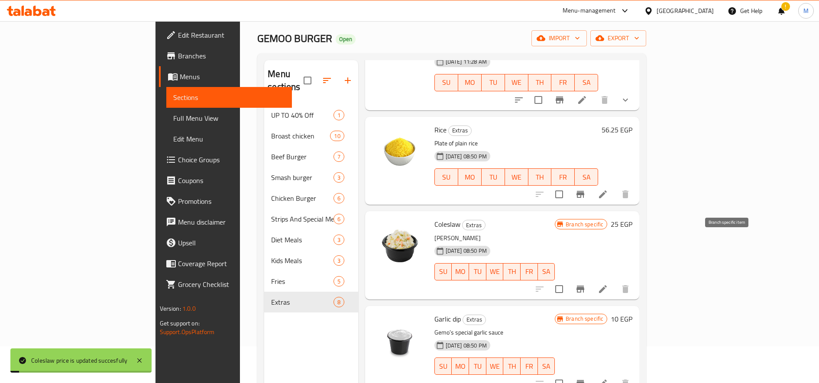
click at [584, 286] on icon "Branch-specific-item" at bounding box center [581, 289] width 8 height 7
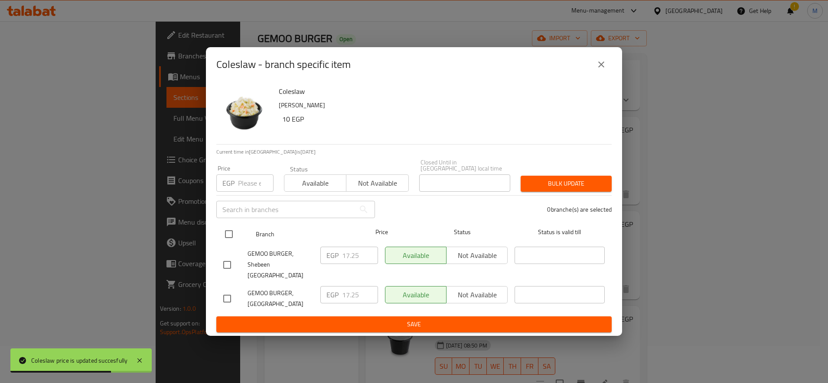
click at [222, 233] on input "checkbox" at bounding box center [229, 234] width 18 height 18
checkbox input "true"
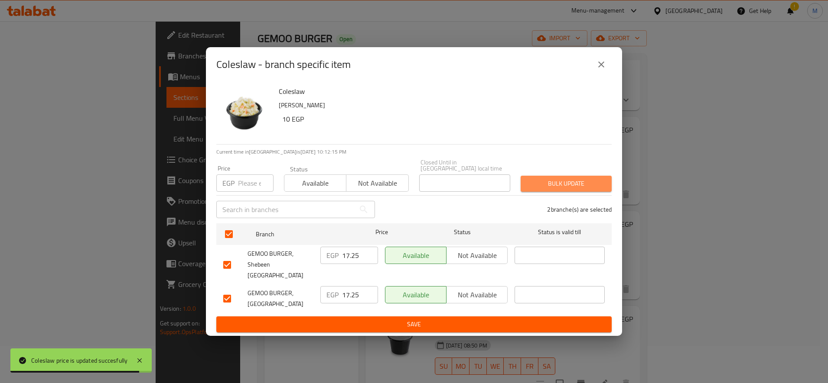
click at [561, 183] on span "Bulk update" at bounding box center [565, 184] width 77 height 11
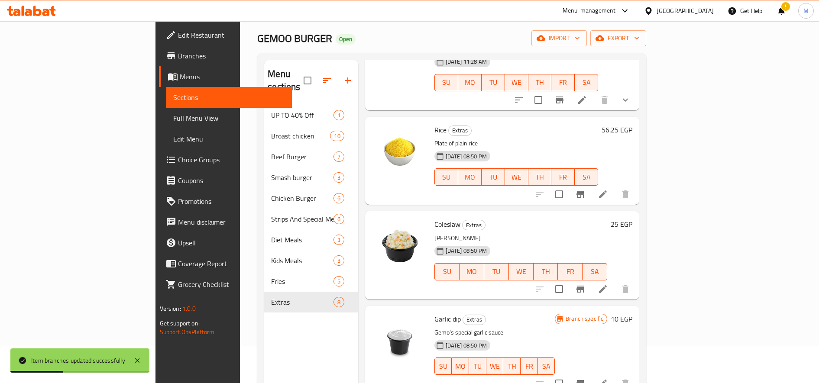
scroll to position [121, 0]
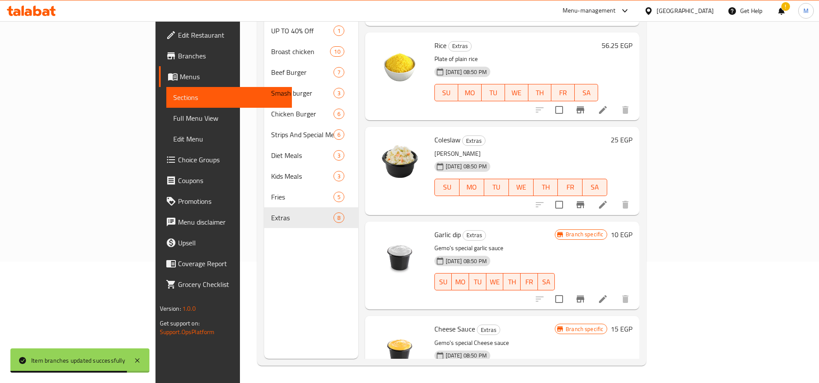
click at [633, 229] on h6 "10 EGP" at bounding box center [622, 235] width 22 height 12
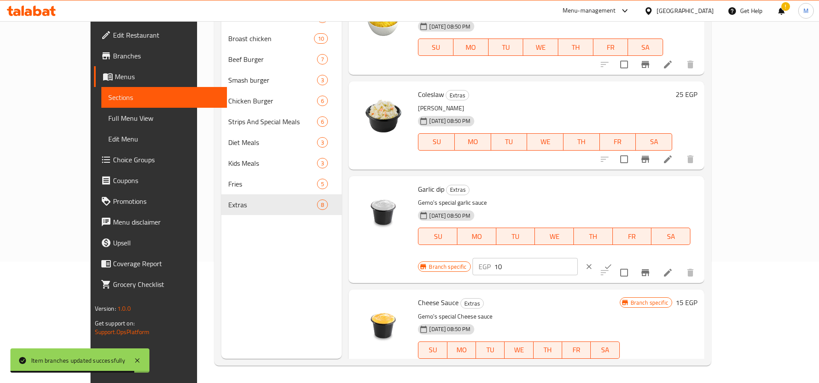
click at [578, 258] on input "10" at bounding box center [536, 266] width 84 height 17
paste input "8.75"
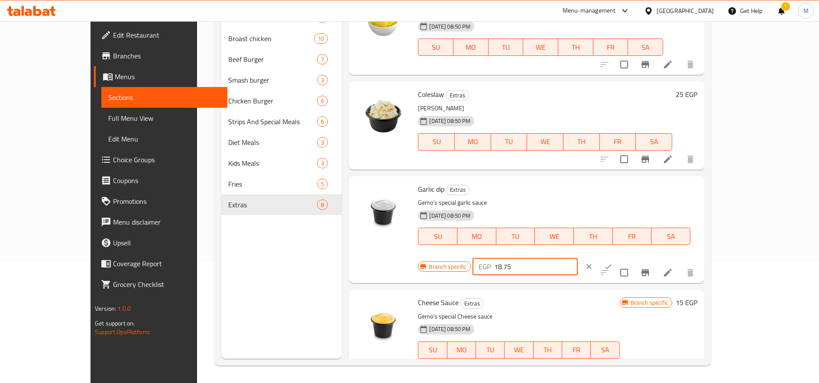
type input "18.75"
click at [613, 263] on icon "ok" at bounding box center [608, 267] width 9 height 9
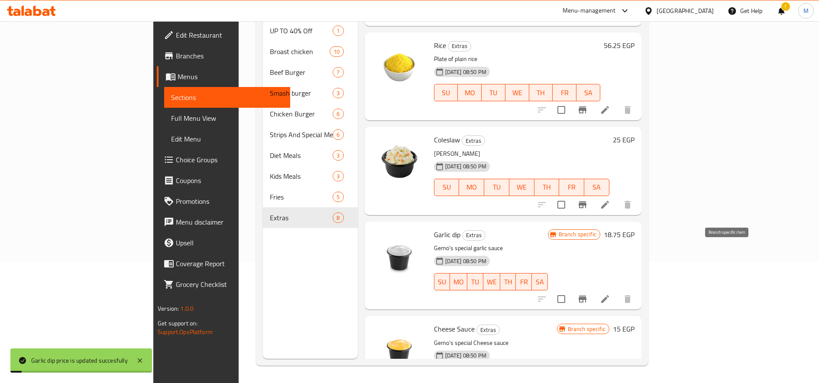
click at [587, 296] on icon "Branch-specific-item" at bounding box center [583, 299] width 8 height 7
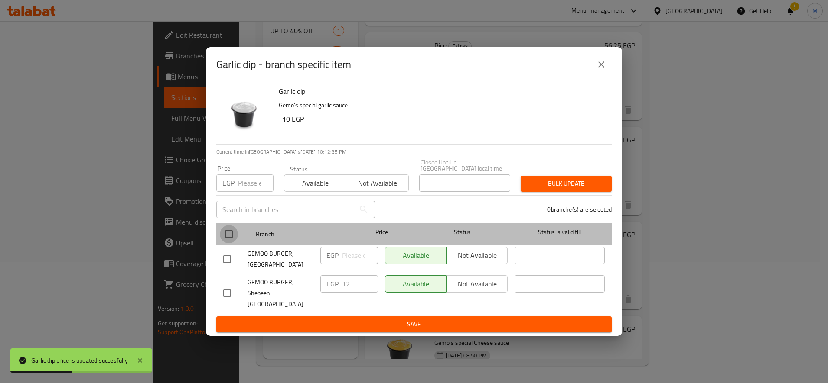
click at [231, 235] on input "checkbox" at bounding box center [229, 234] width 18 height 18
checkbox input "true"
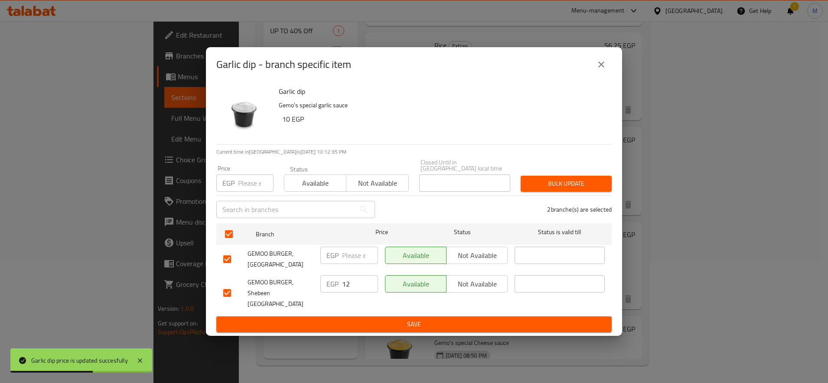
click at [591, 181] on span "Bulk update" at bounding box center [565, 184] width 77 height 11
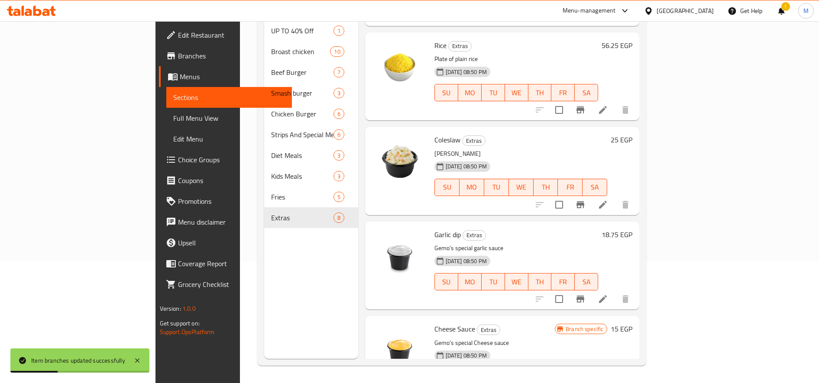
click at [633, 323] on h6 "15 EGP" at bounding box center [622, 329] width 22 height 12
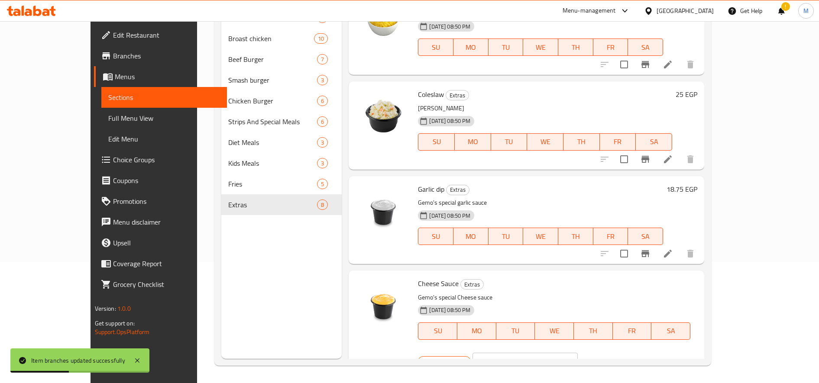
click at [578, 353] on input "15" at bounding box center [536, 361] width 84 height 17
paste input "8.7"
type input "18.75"
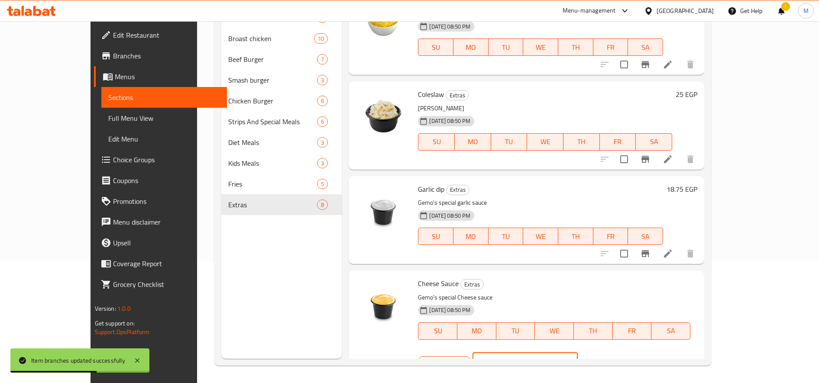
click at [613, 357] on icon "ok" at bounding box center [608, 361] width 9 height 9
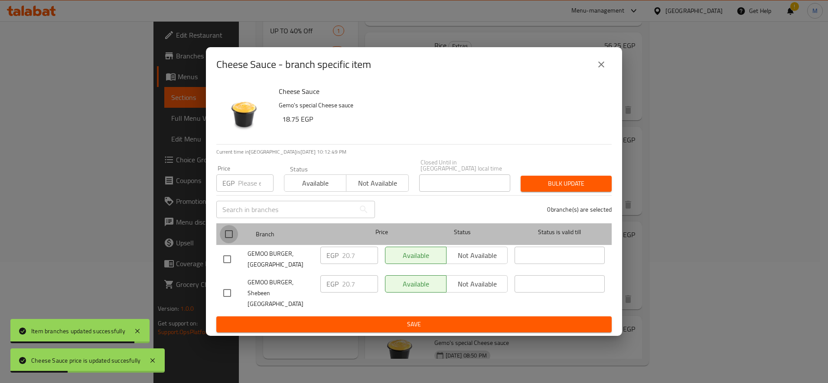
drag, startPoint x: 228, startPoint y: 237, endPoint x: 381, endPoint y: 212, distance: 154.5
click at [229, 236] on input "checkbox" at bounding box center [229, 234] width 18 height 18
checkbox input "true"
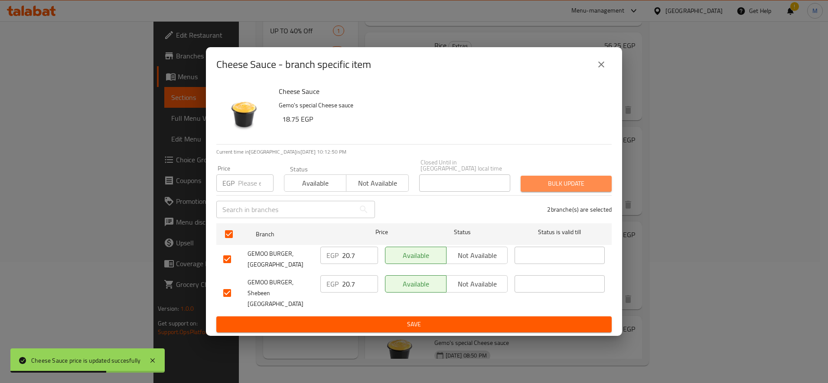
click at [558, 186] on span "Bulk update" at bounding box center [565, 184] width 77 height 11
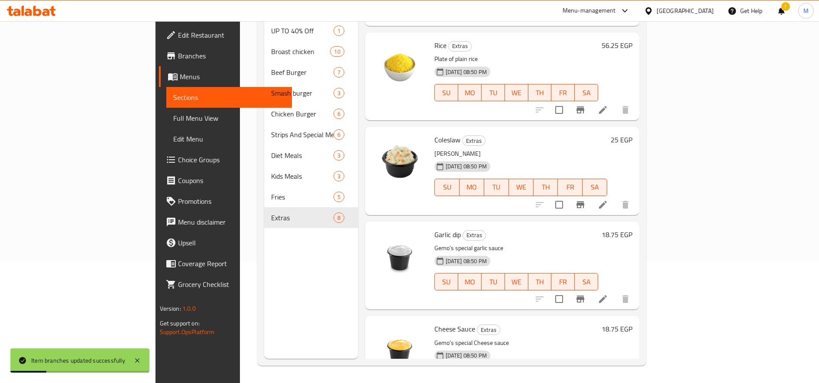
scroll to position [0, 0]
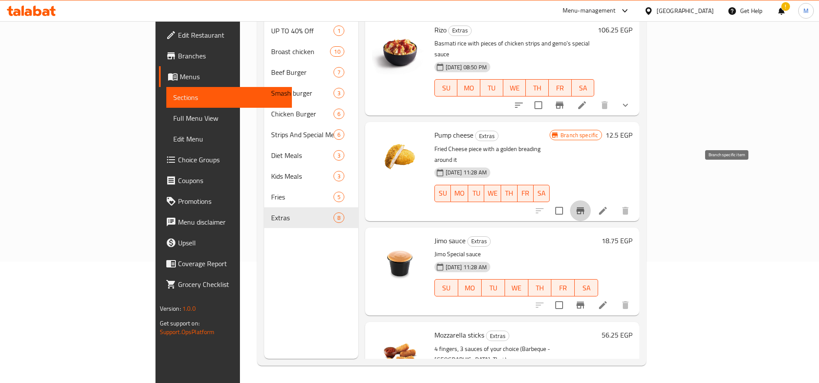
click at [586, 206] on icon "Branch-specific-item" at bounding box center [580, 211] width 10 height 10
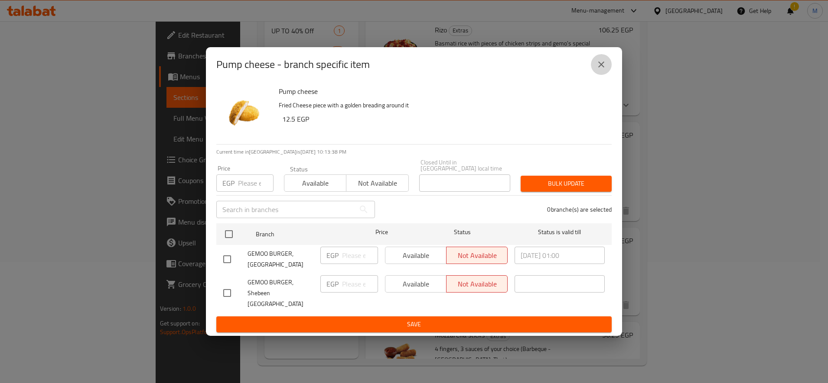
click at [599, 70] on icon "close" at bounding box center [601, 64] width 10 height 10
